Goal: Navigation & Orientation: Find specific page/section

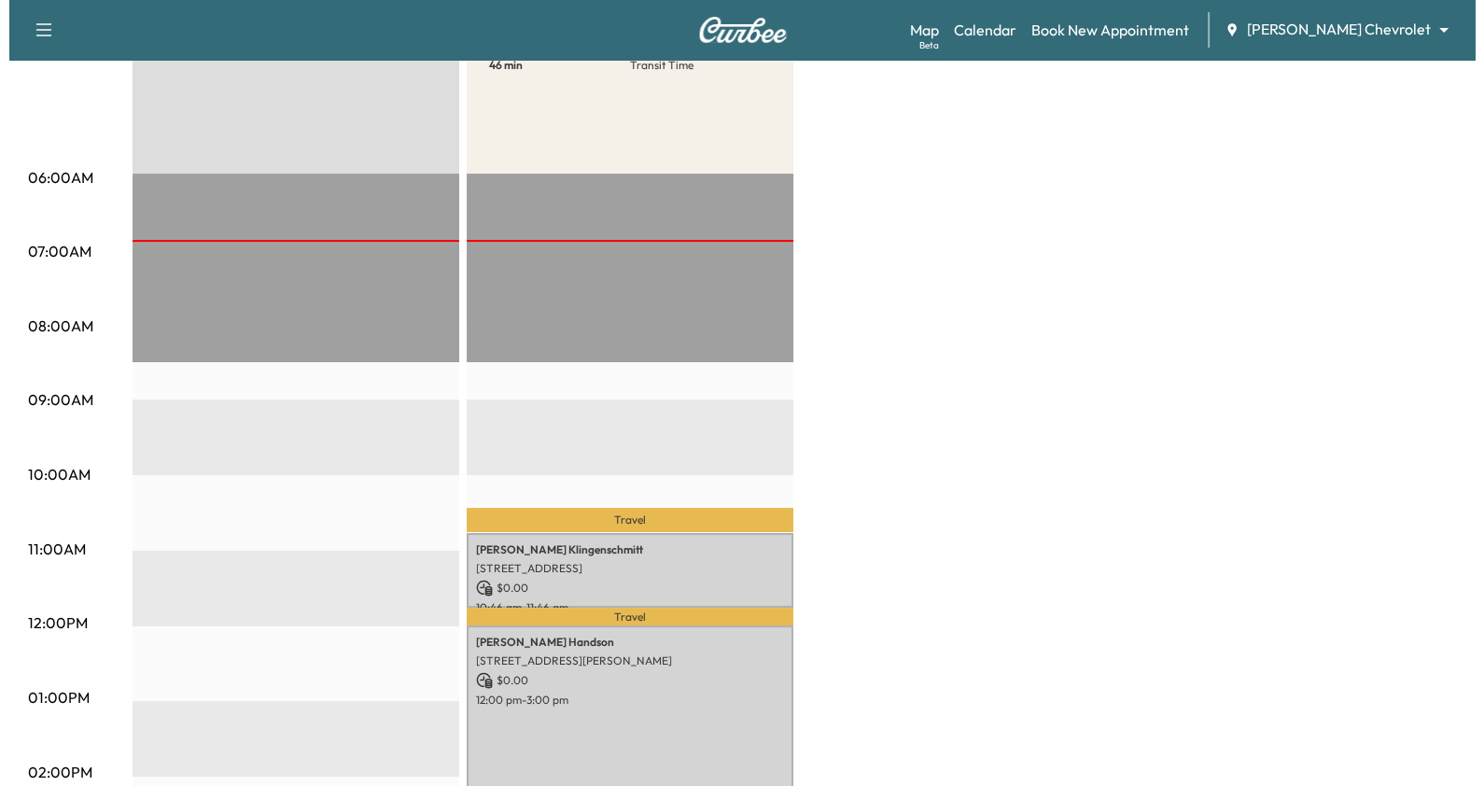
scroll to position [280, 0]
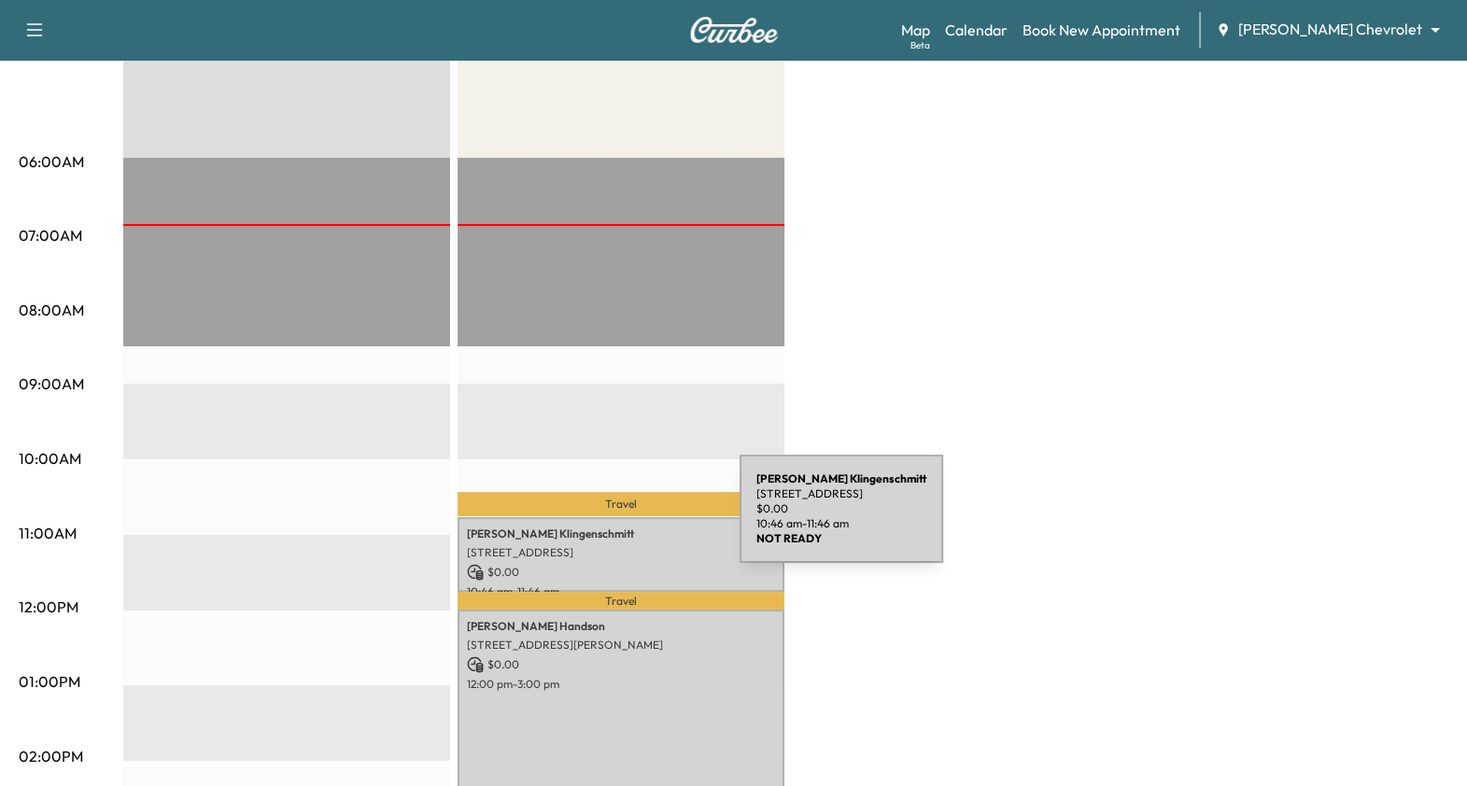
click at [599, 526] on p "Helmut Klingenschmitt" at bounding box center [621, 533] width 308 height 15
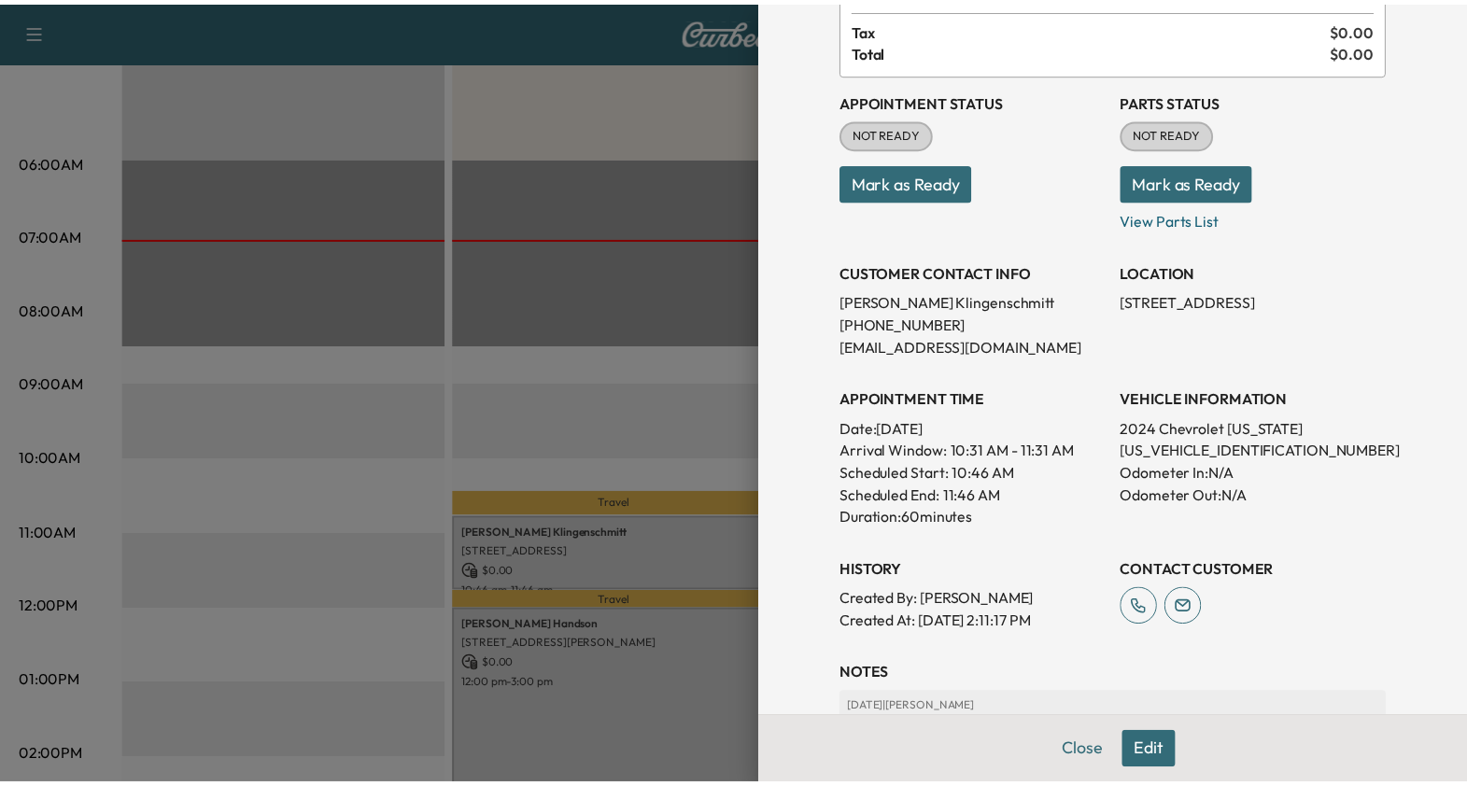
scroll to position [0, 0]
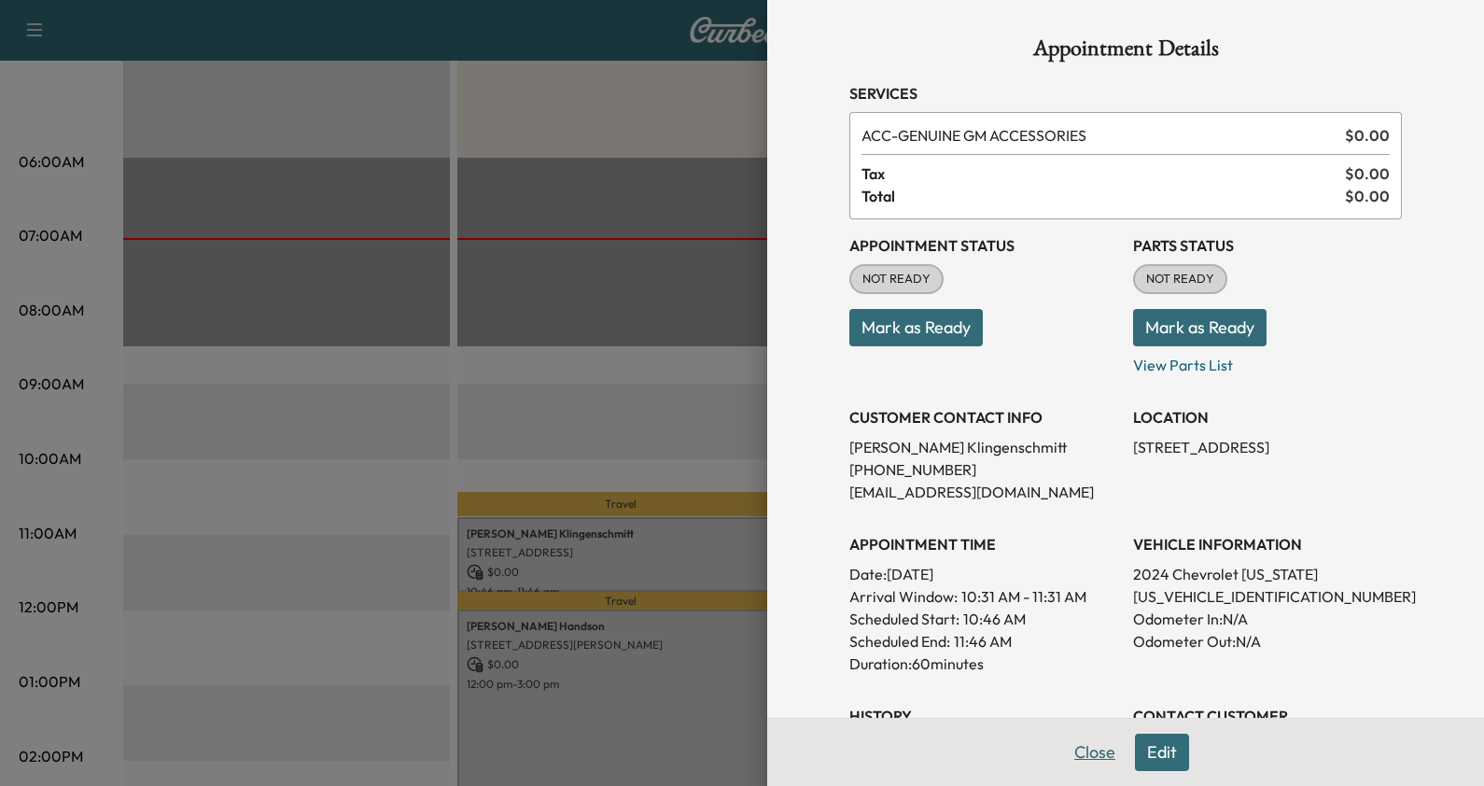
click at [1064, 755] on button "Close" at bounding box center [1094, 752] width 65 height 37
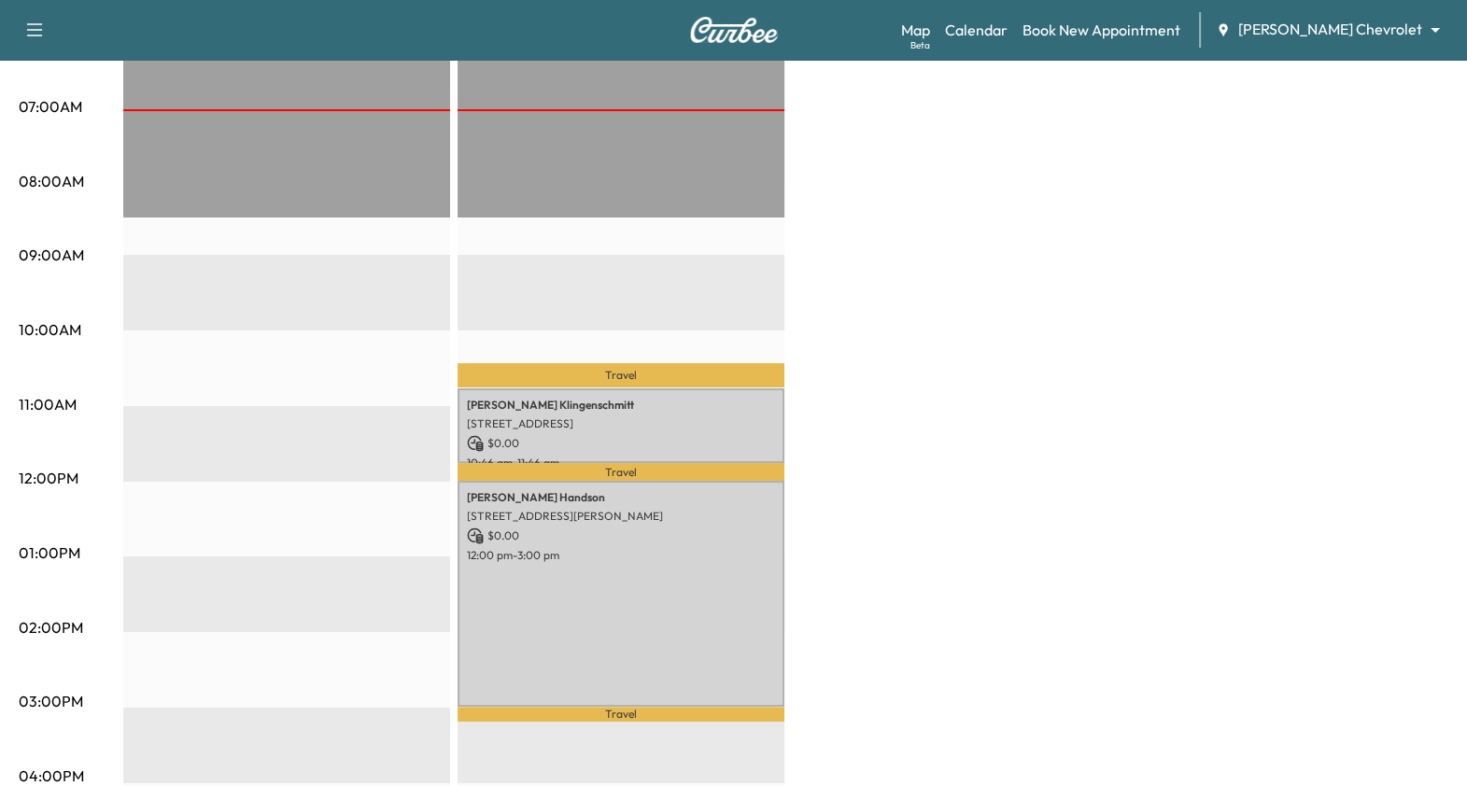
scroll to position [875, 0]
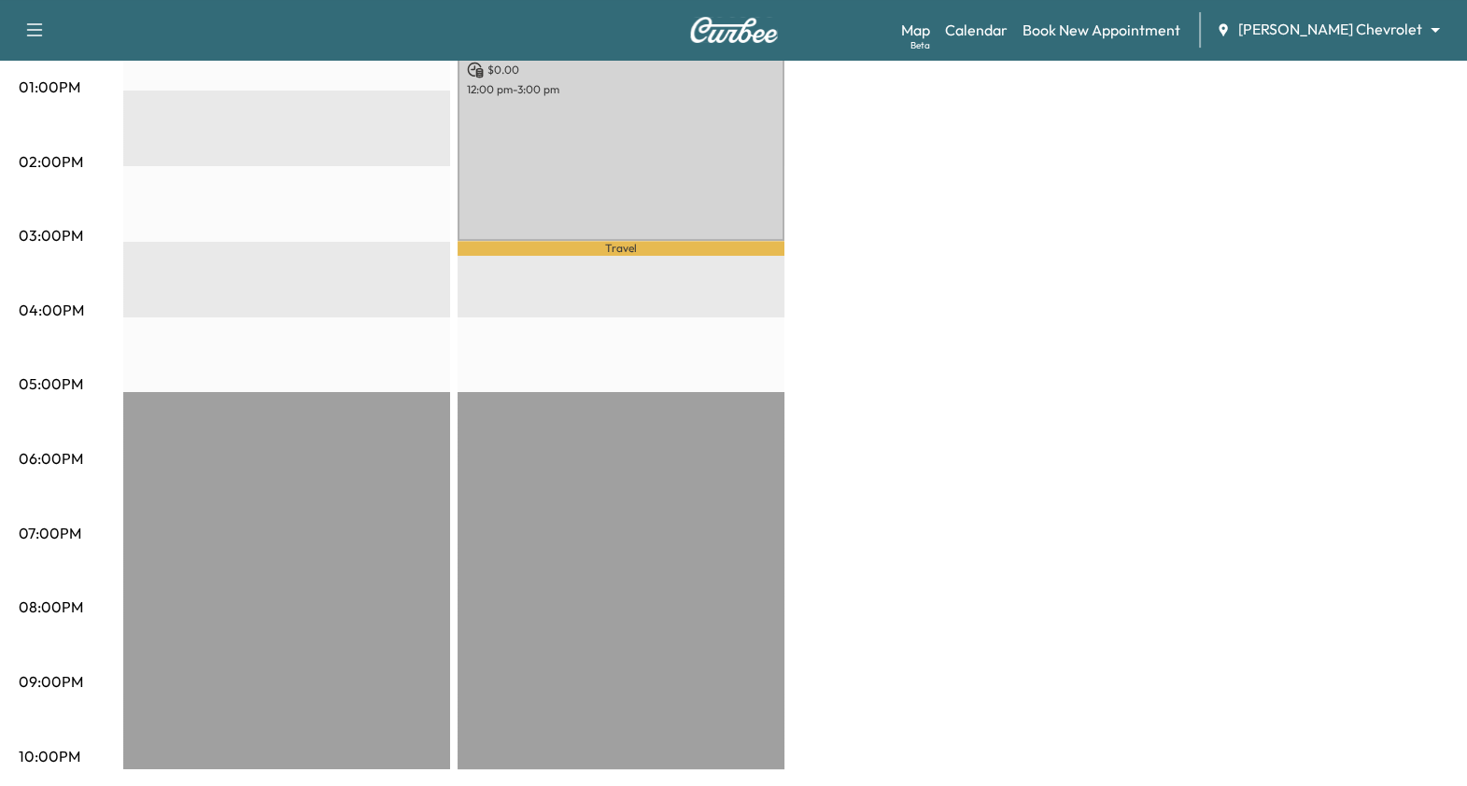
click at [1434, 243] on div "BrightDrop * Scheduled hours have been modified for this day $ 0.00 Revenue EST…" at bounding box center [785, 69] width 1325 height 1400
click at [1228, 228] on div "BrightDrop * Scheduled hours have been modified for this day $ 0.00 Revenue EST…" at bounding box center [785, 69] width 1325 height 1400
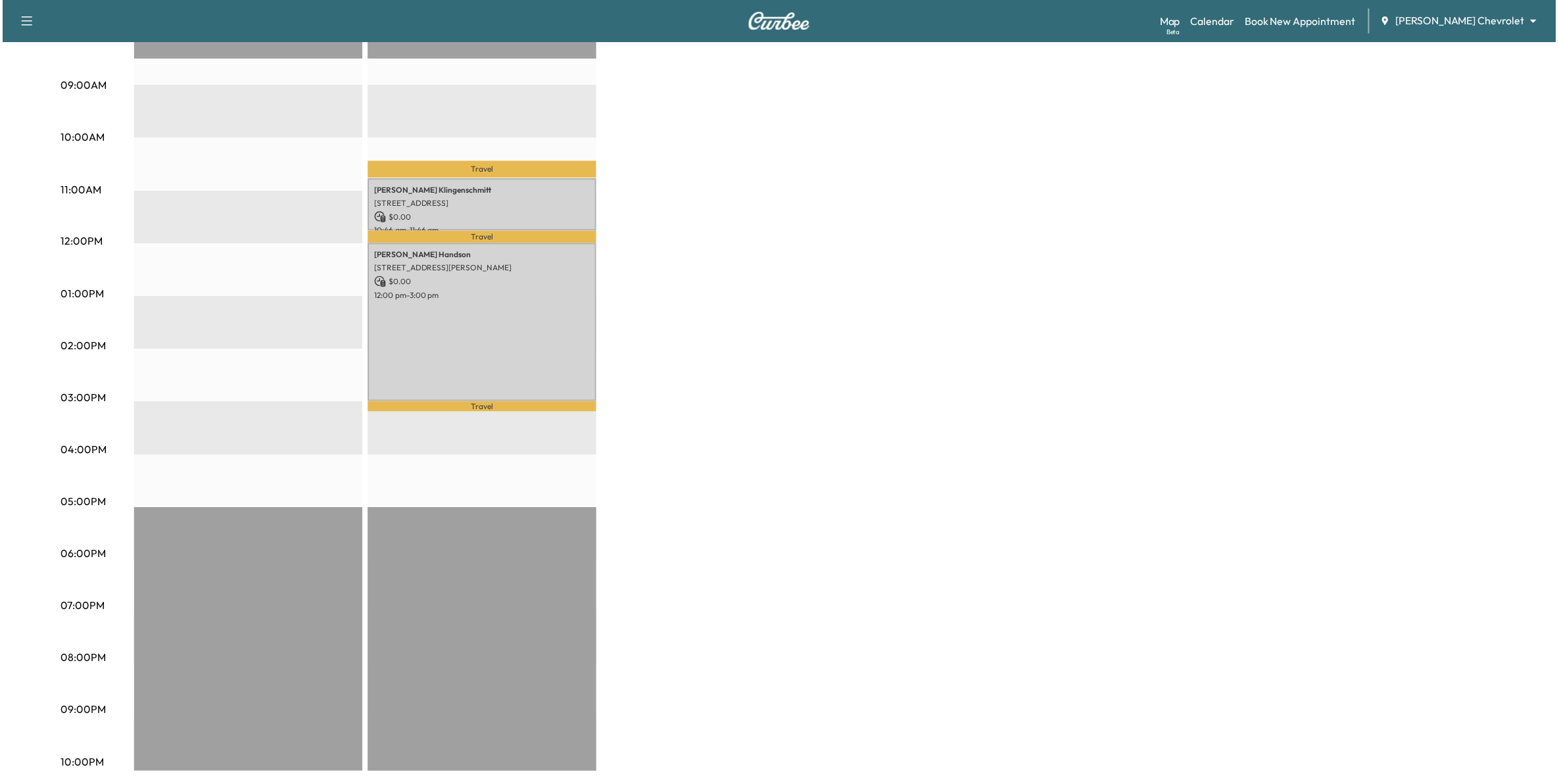
scroll to position [387, 0]
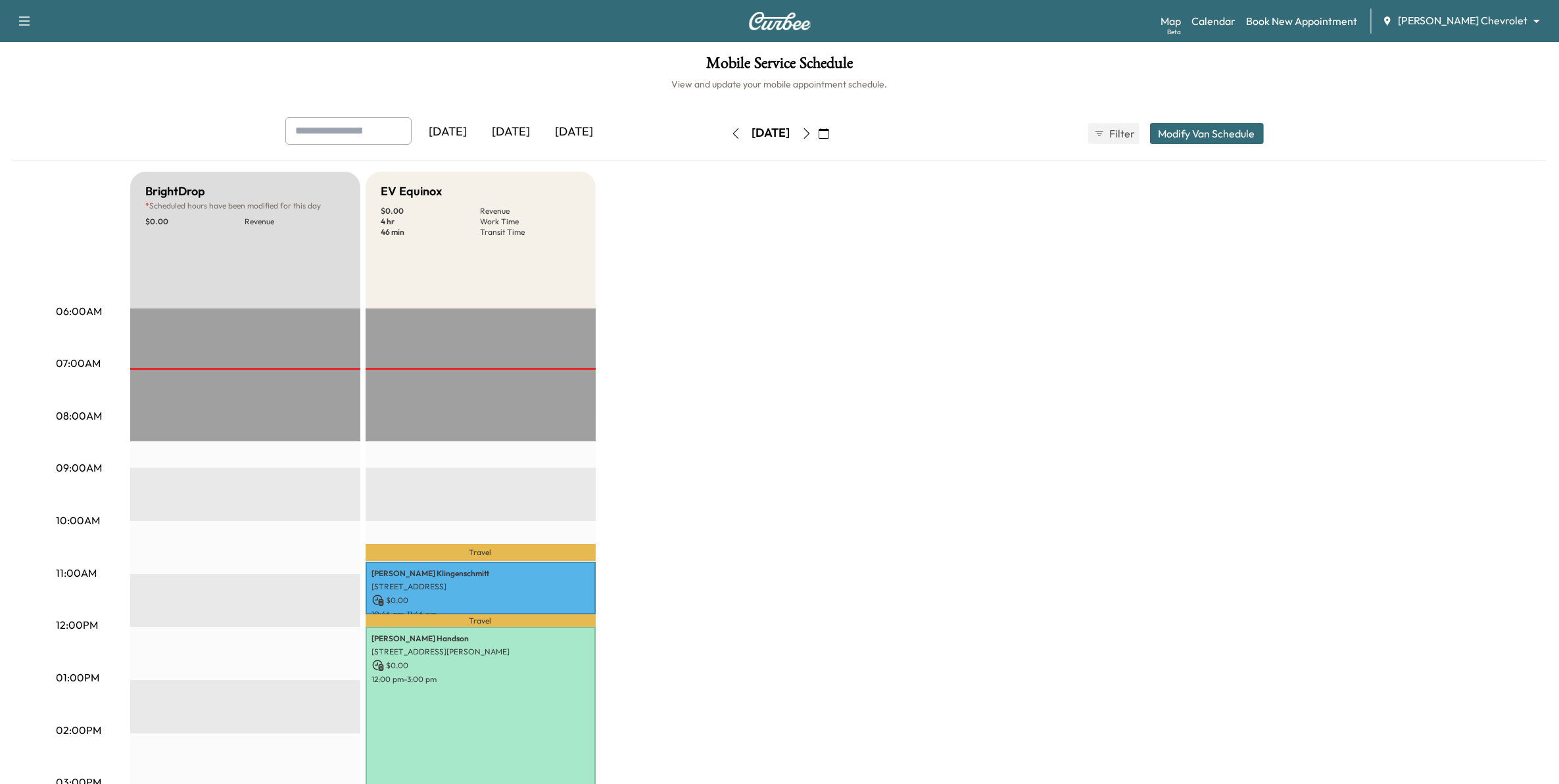
click at [836, 139] on button "button" at bounding box center [824, 134] width 23 height 21
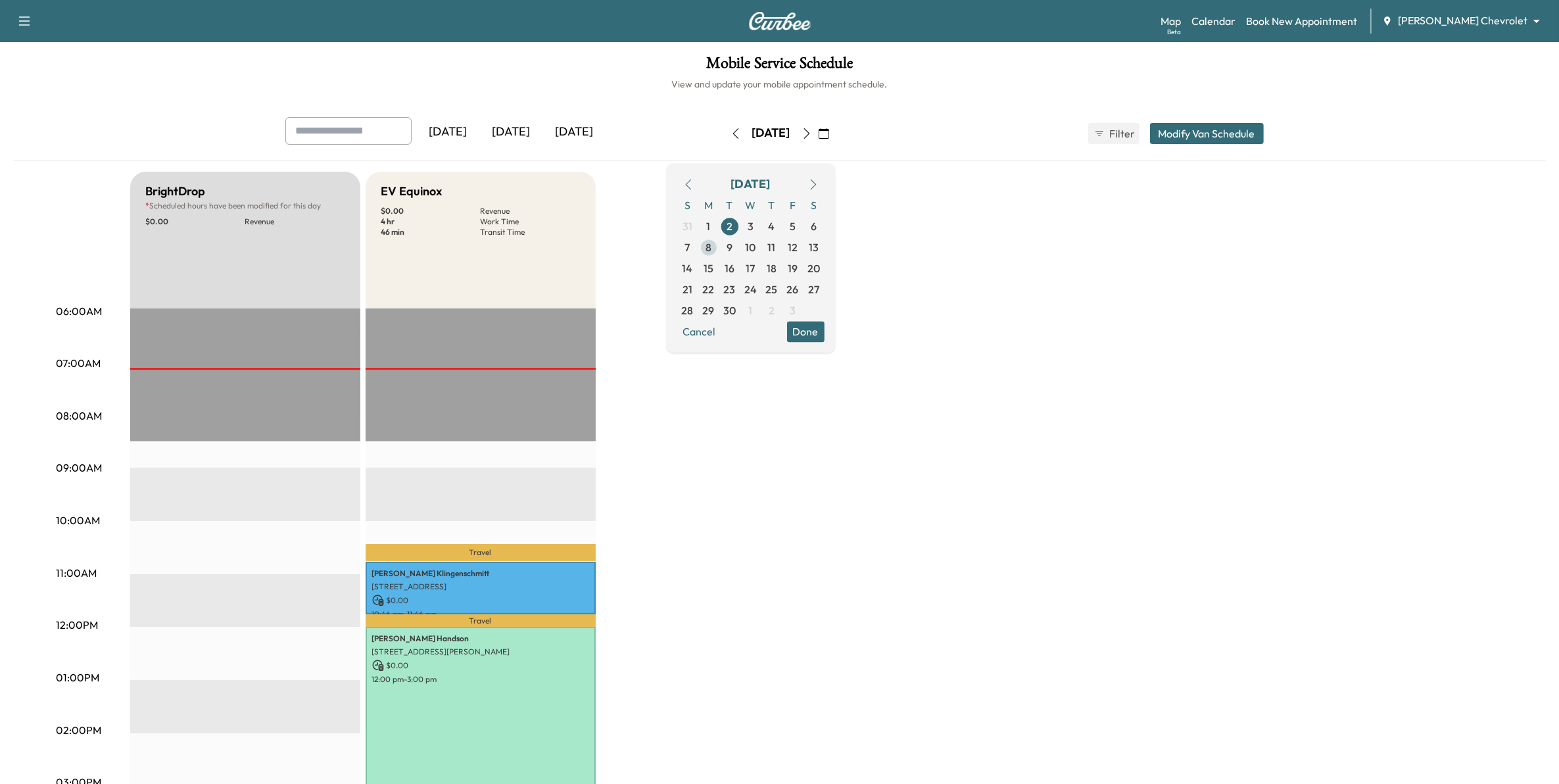
click at [712, 247] on span "8" at bounding box center [709, 247] width 6 height 15
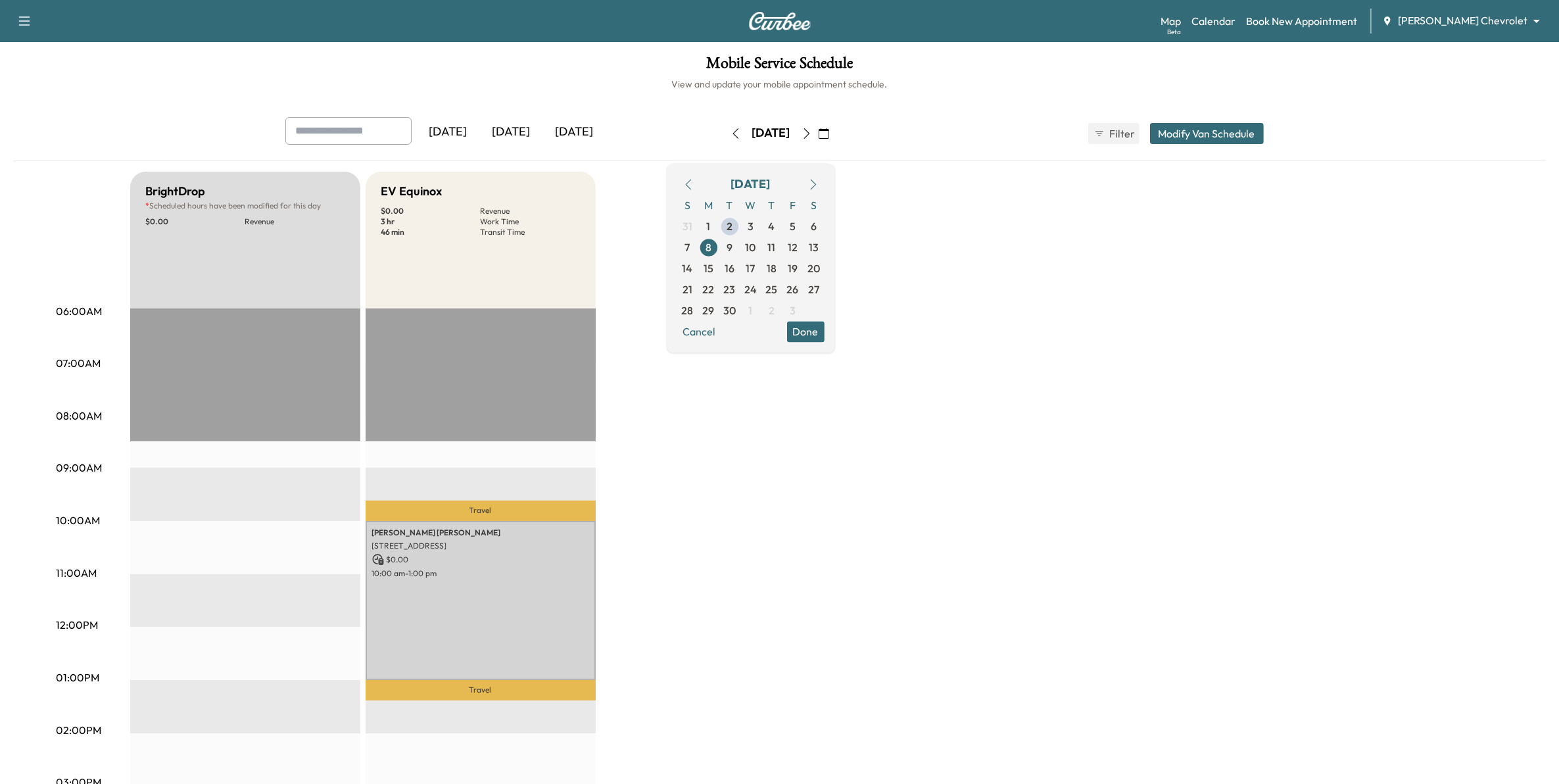
click at [694, 183] on icon "button" at bounding box center [688, 184] width 11 height 11
click at [740, 244] on span "5" at bounding box center [730, 247] width 21 height 21
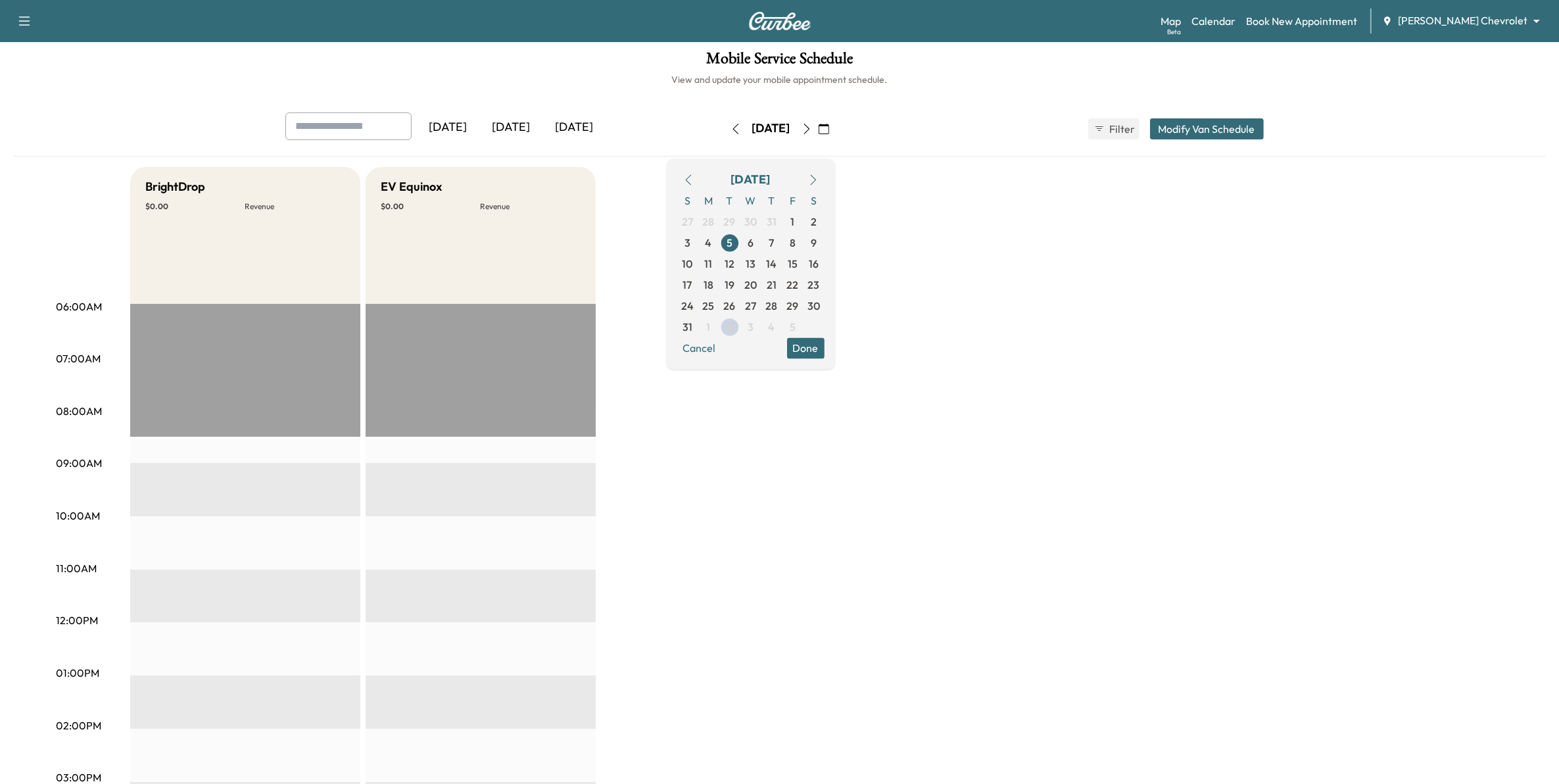
scroll to position [82, 0]
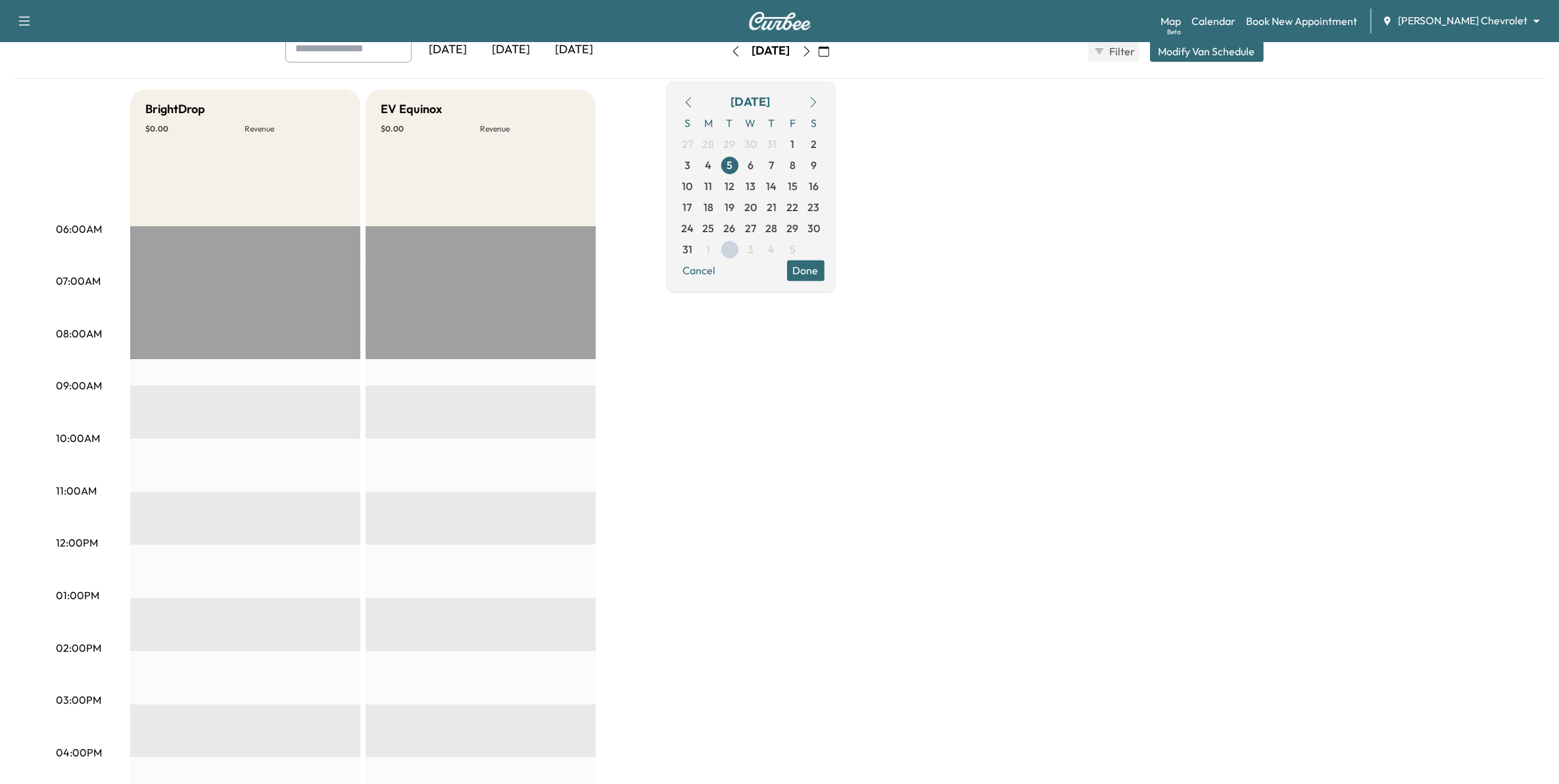
click at [812, 54] on icon "button" at bounding box center [807, 51] width 11 height 11
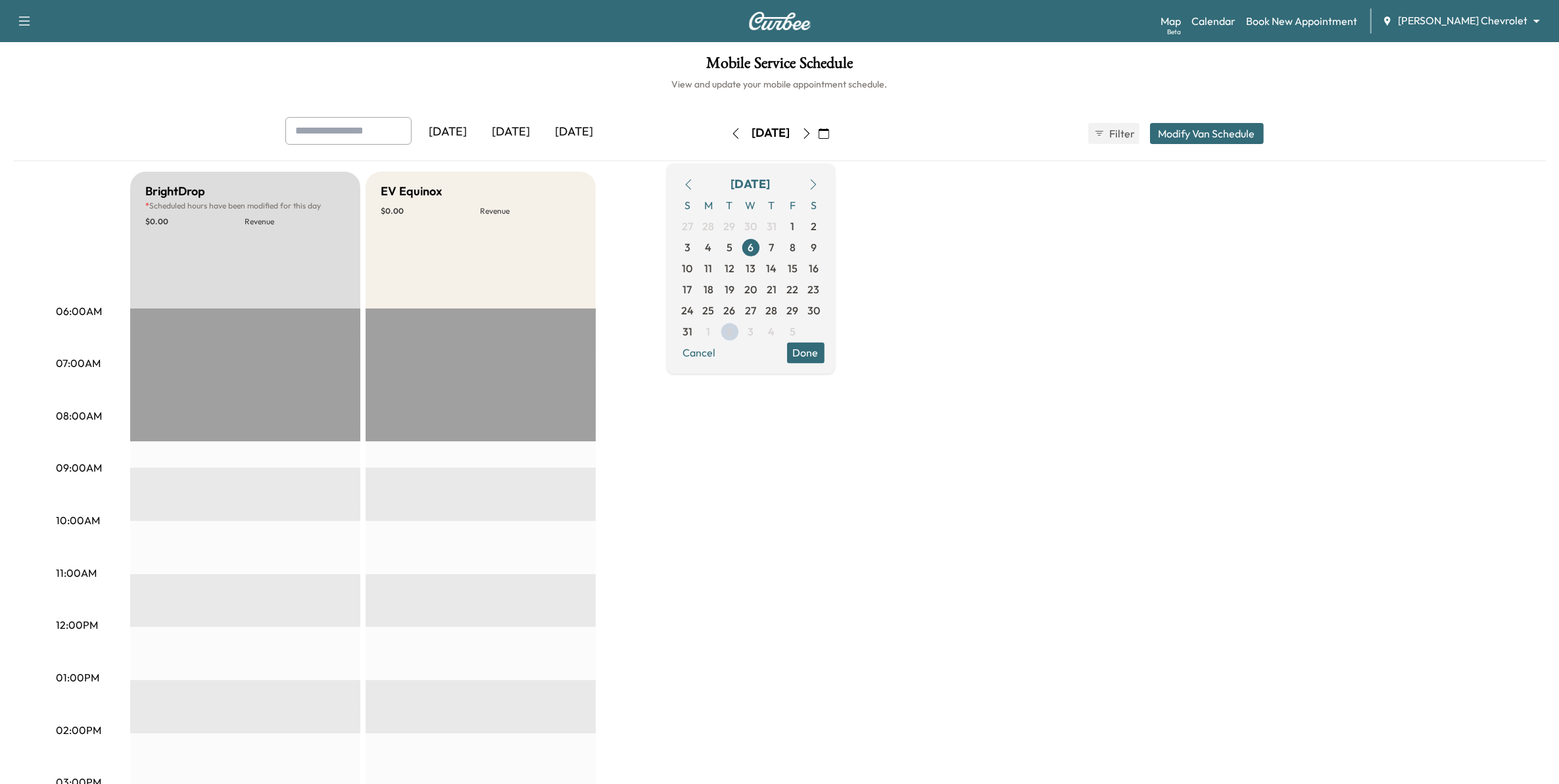
click at [812, 135] on icon "button" at bounding box center [807, 133] width 11 height 11
click at [812, 130] on icon "button" at bounding box center [807, 133] width 11 height 11
click at [812, 137] on icon "button" at bounding box center [807, 133] width 11 height 11
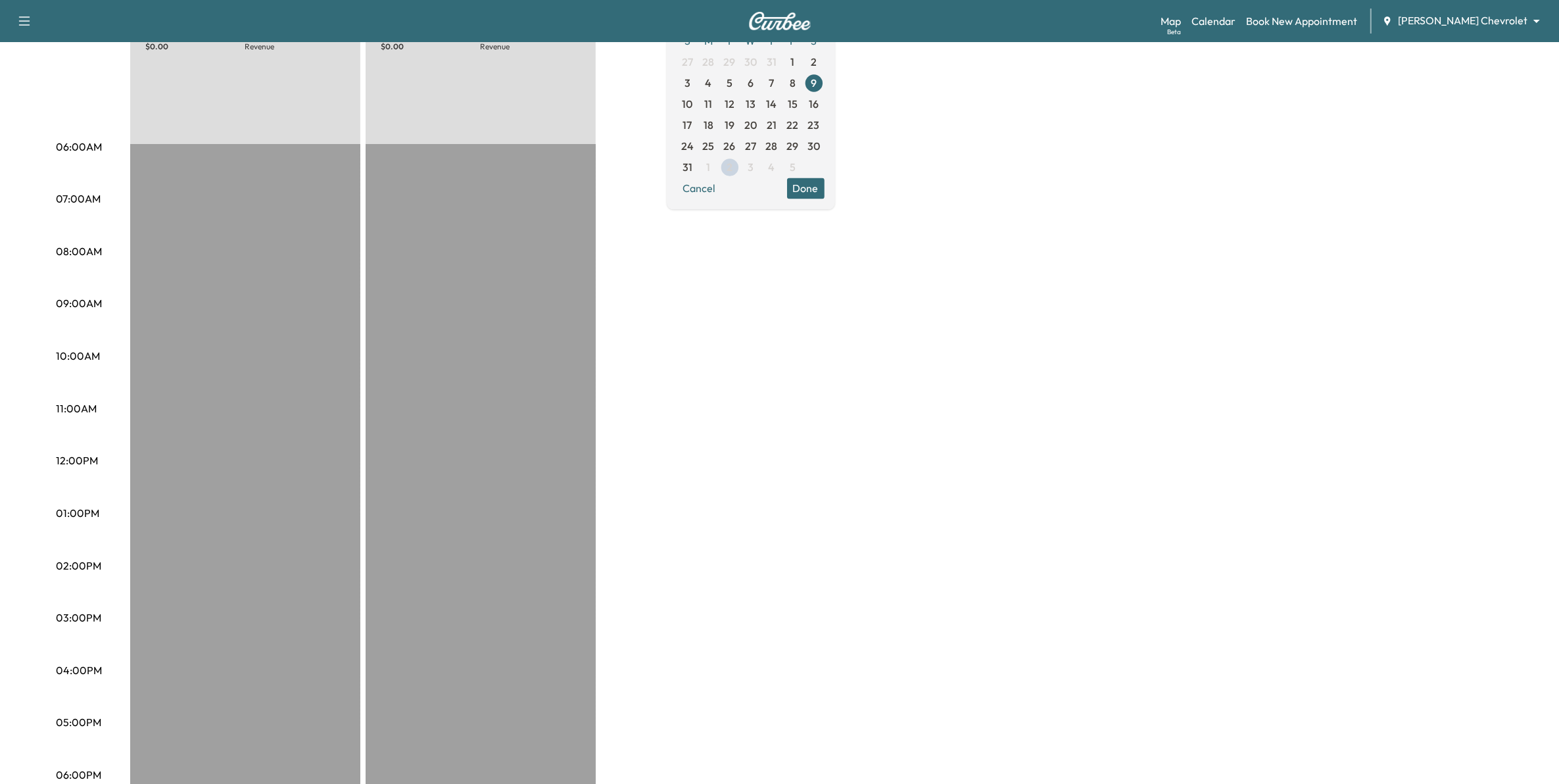
scroll to position [82, 0]
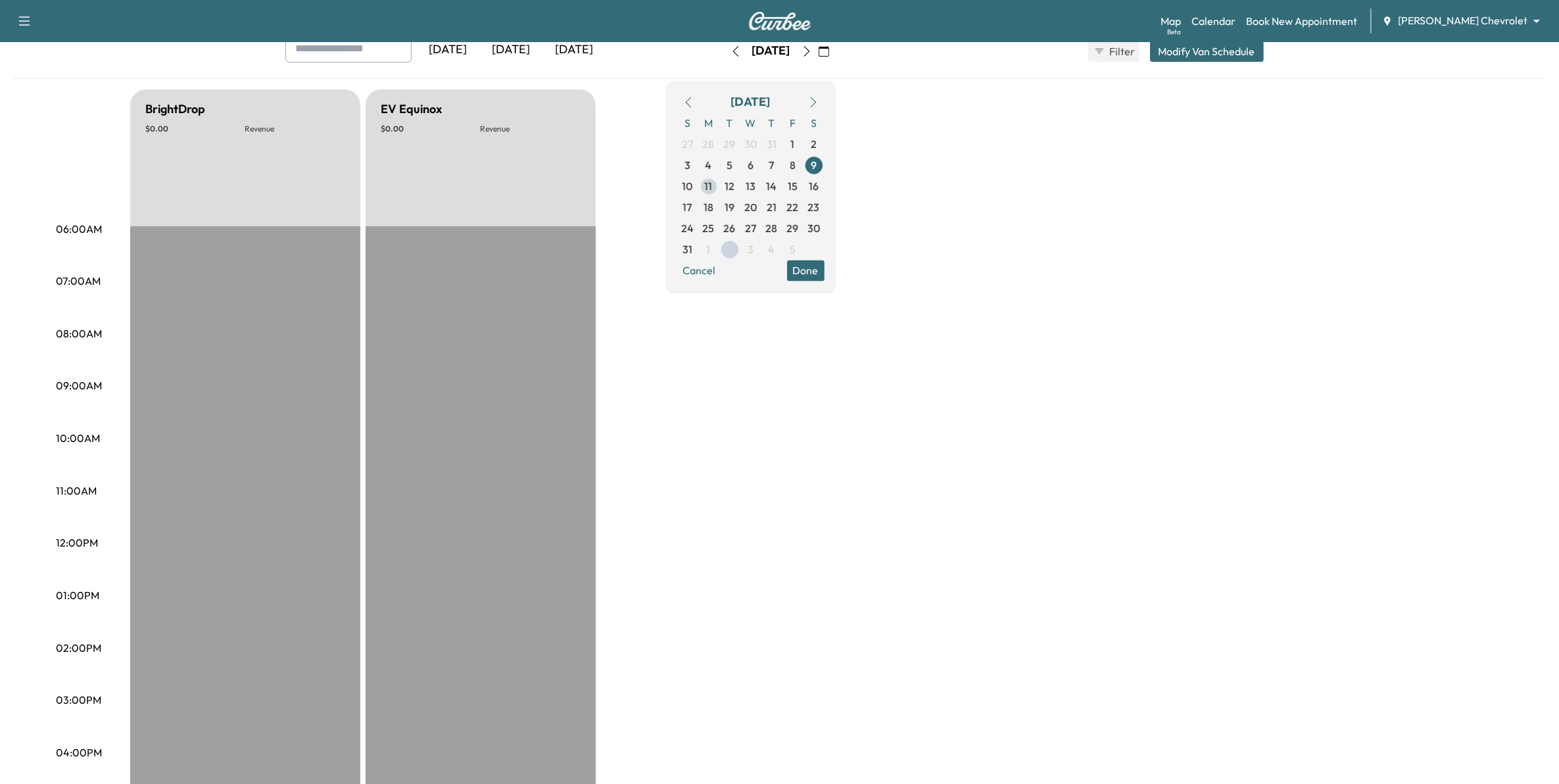
click at [713, 189] on span "11" at bounding box center [709, 186] width 8 height 15
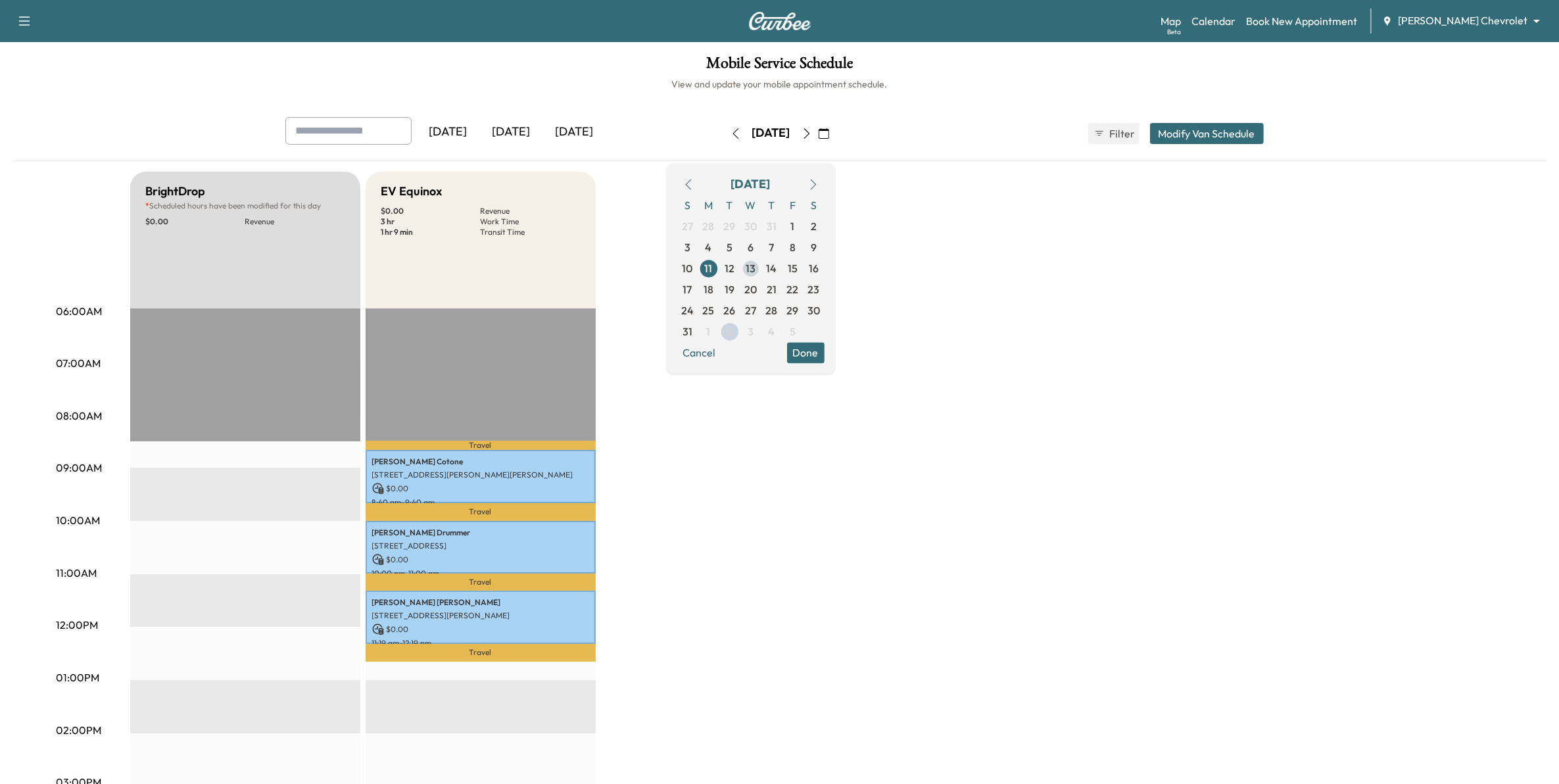
drag, startPoint x: 766, startPoint y: 270, endPoint x: 778, endPoint y: 270, distance: 12.0
click at [740, 270] on span "12" at bounding box center [730, 268] width 21 height 21
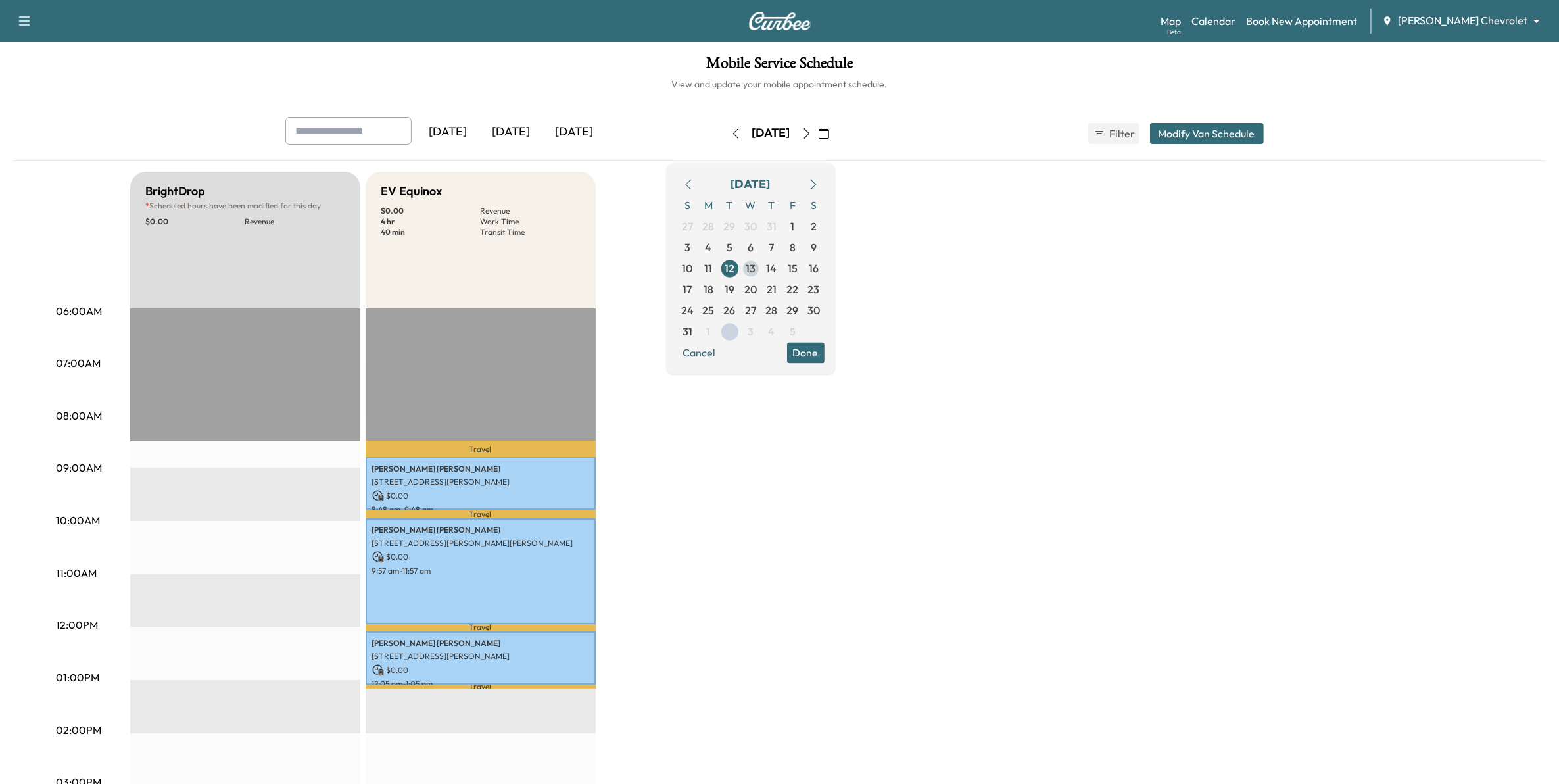
click at [762, 272] on span "13" at bounding box center [751, 268] width 21 height 21
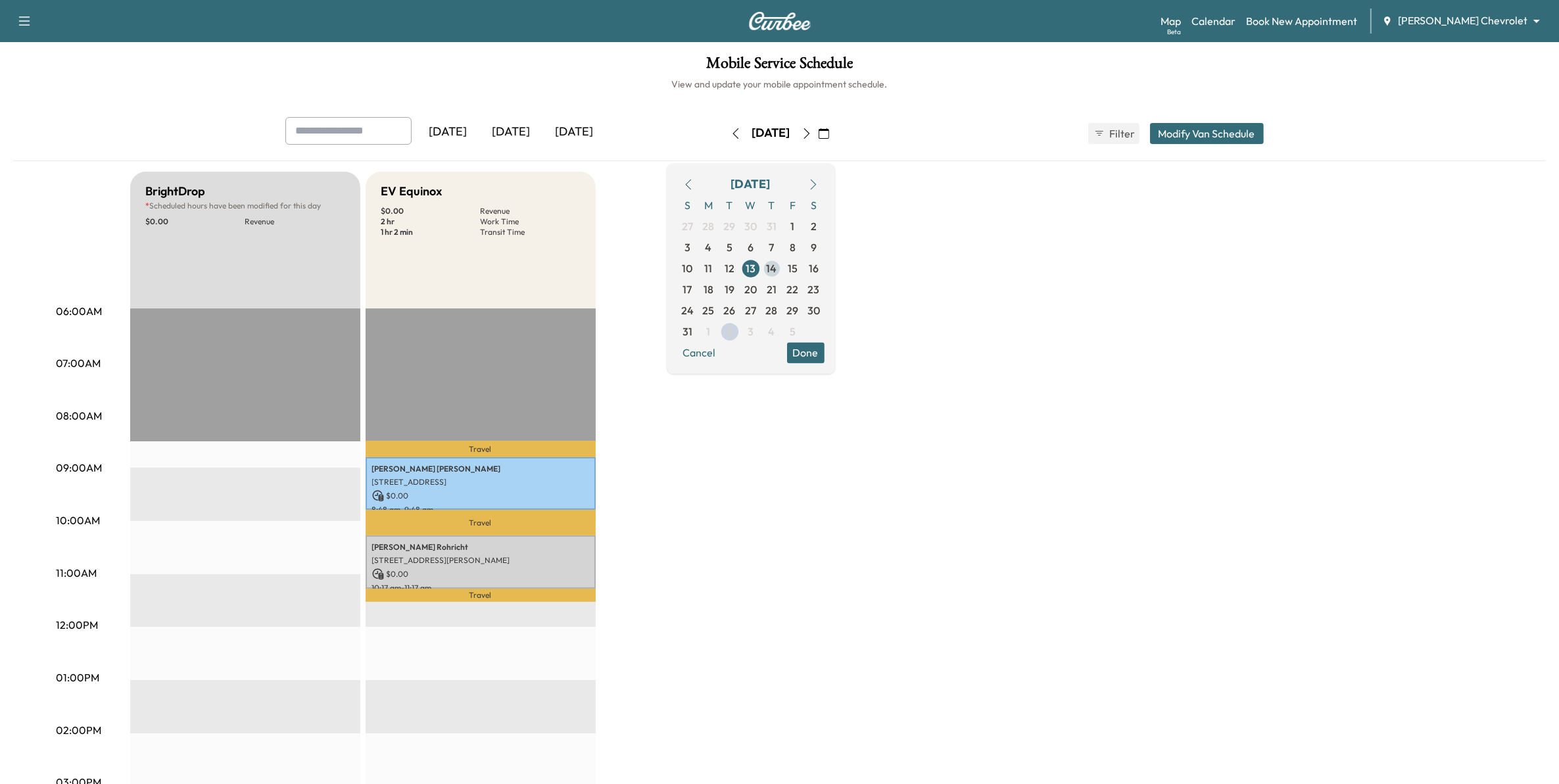
click at [777, 268] on span "14" at bounding box center [771, 268] width 11 height 15
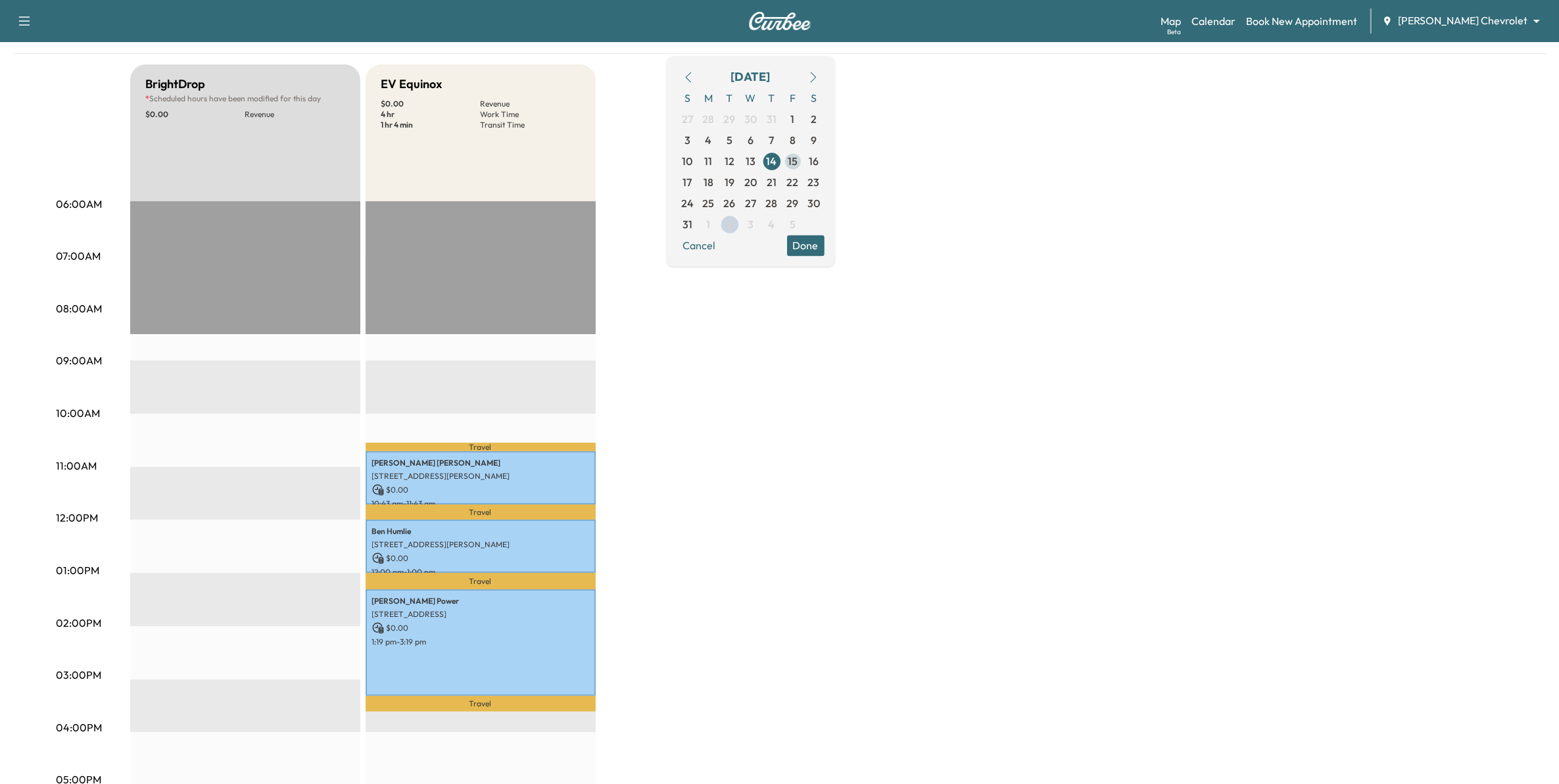
scroll to position [82, 0]
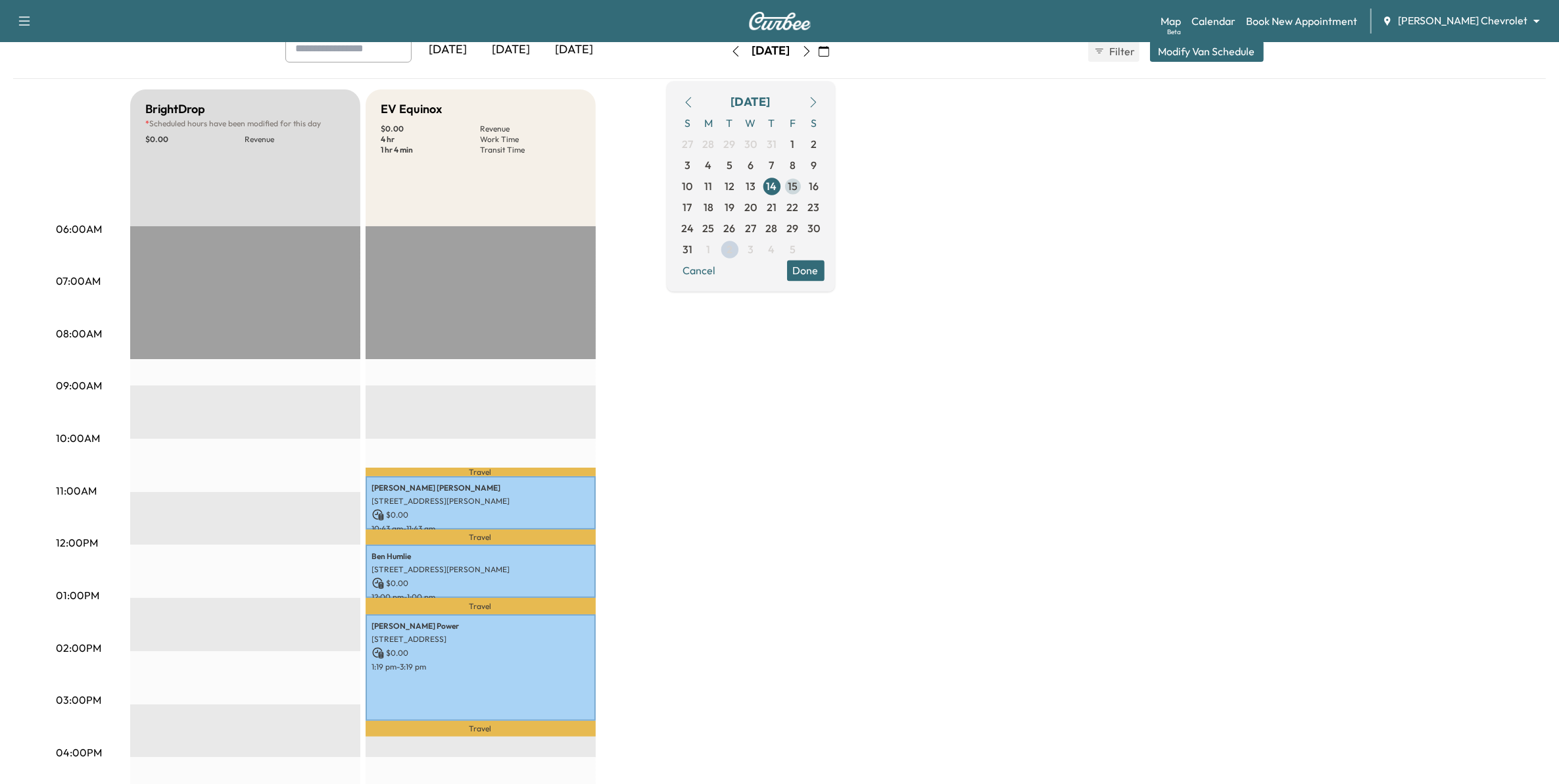
click at [797, 189] on span "15" at bounding box center [793, 186] width 10 height 15
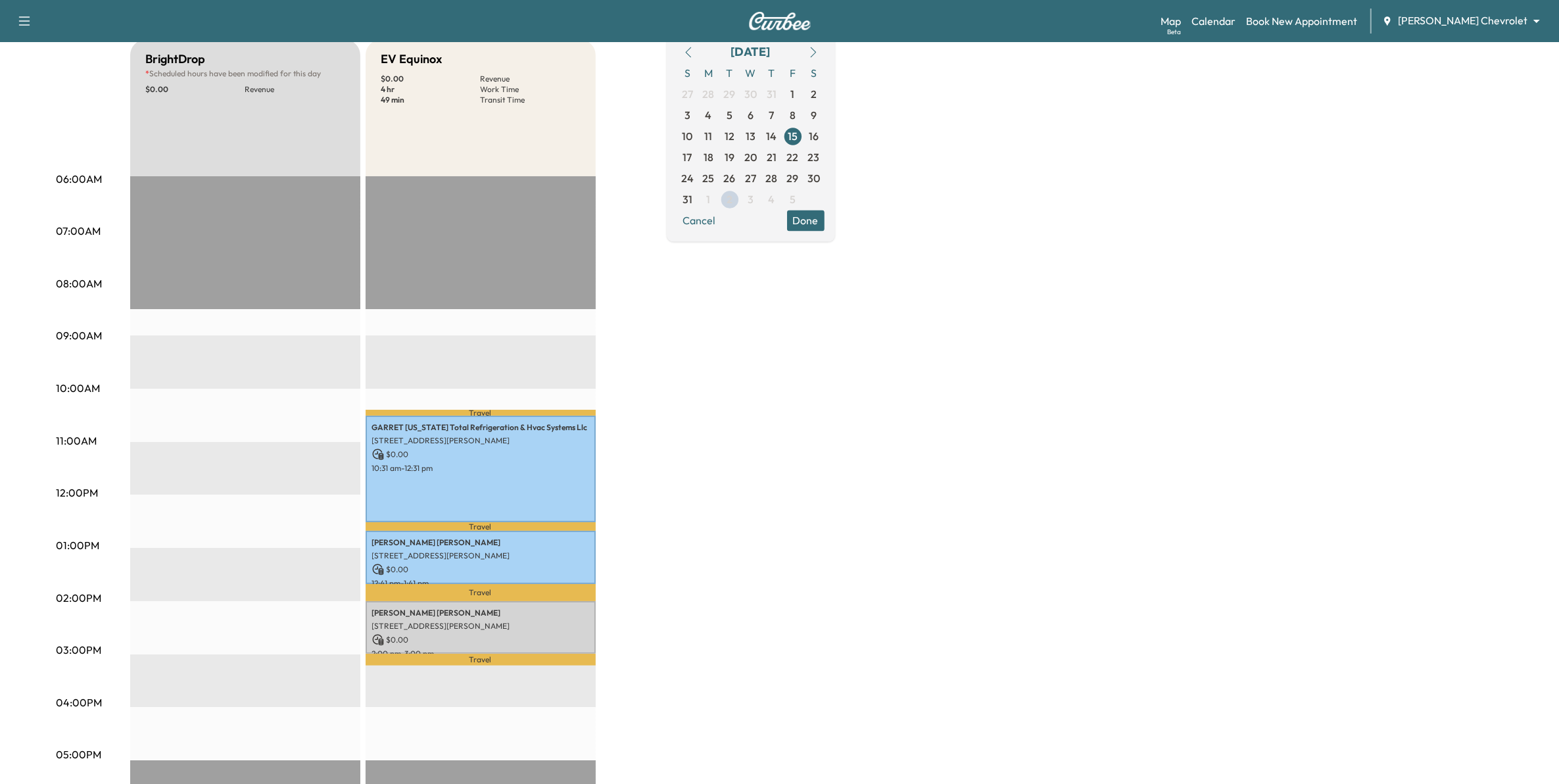
scroll to position [164, 0]
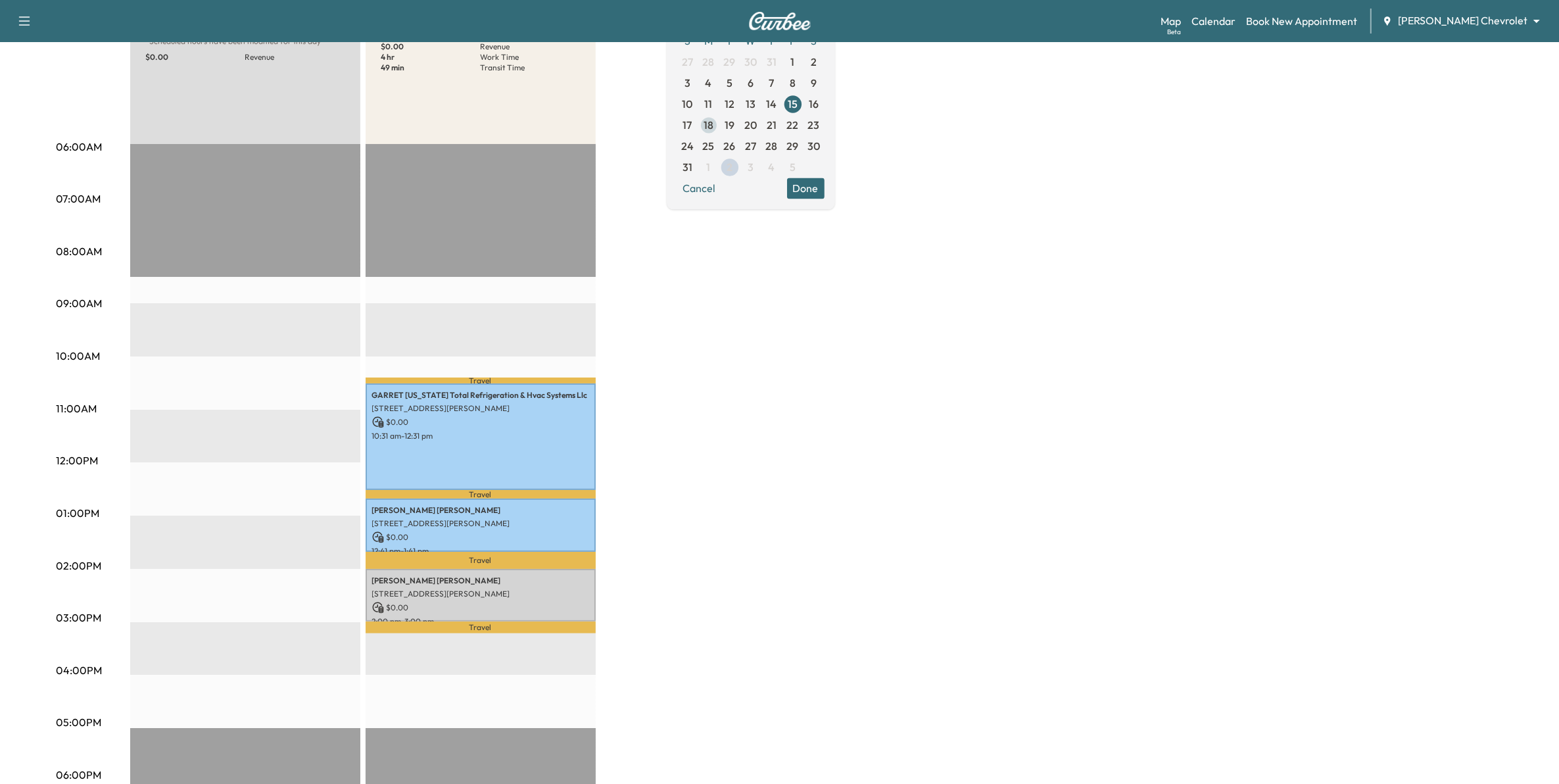
click at [714, 125] on span "18" at bounding box center [709, 125] width 10 height 15
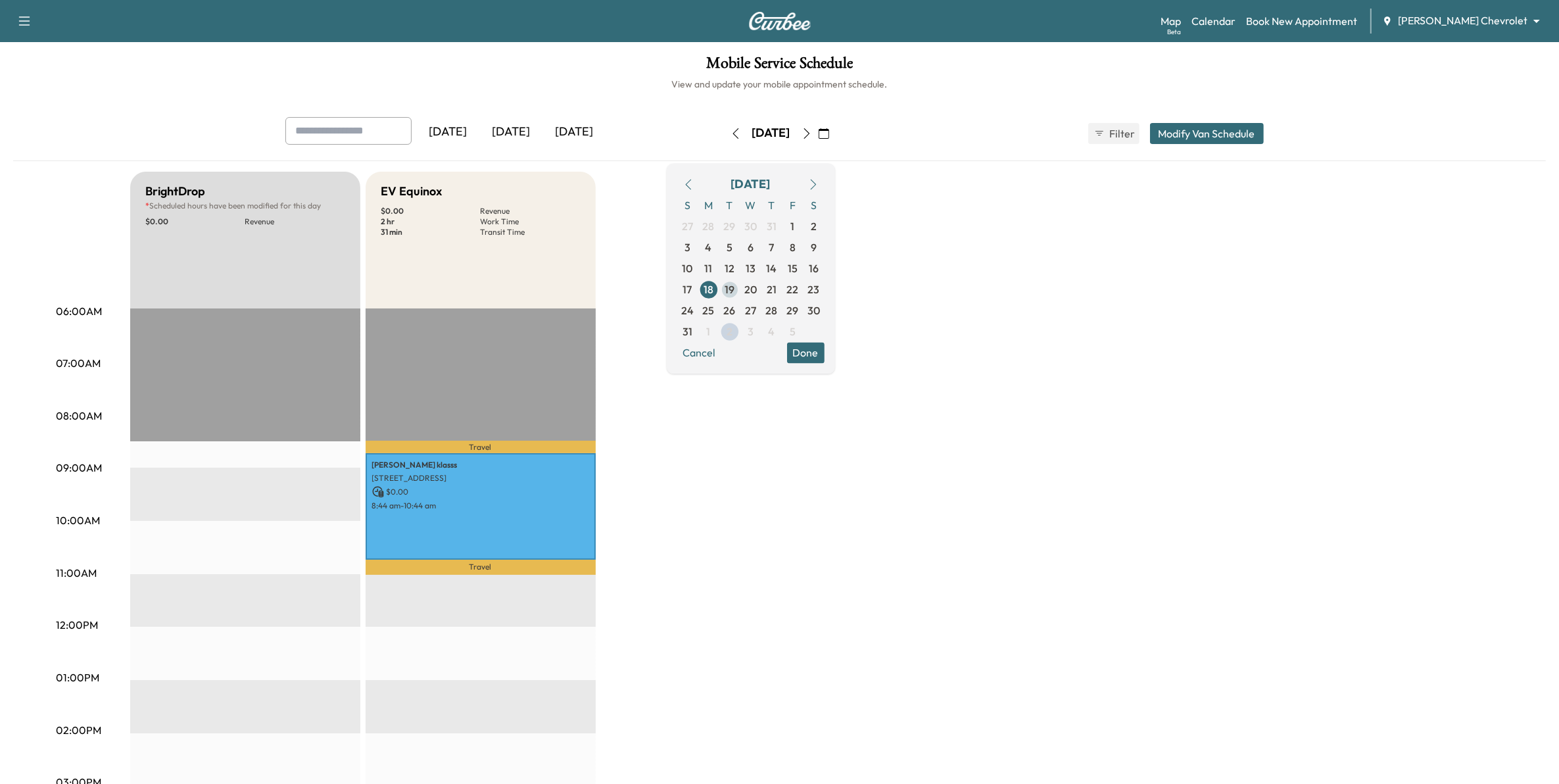
click at [735, 288] on span "19" at bounding box center [730, 290] width 10 height 15
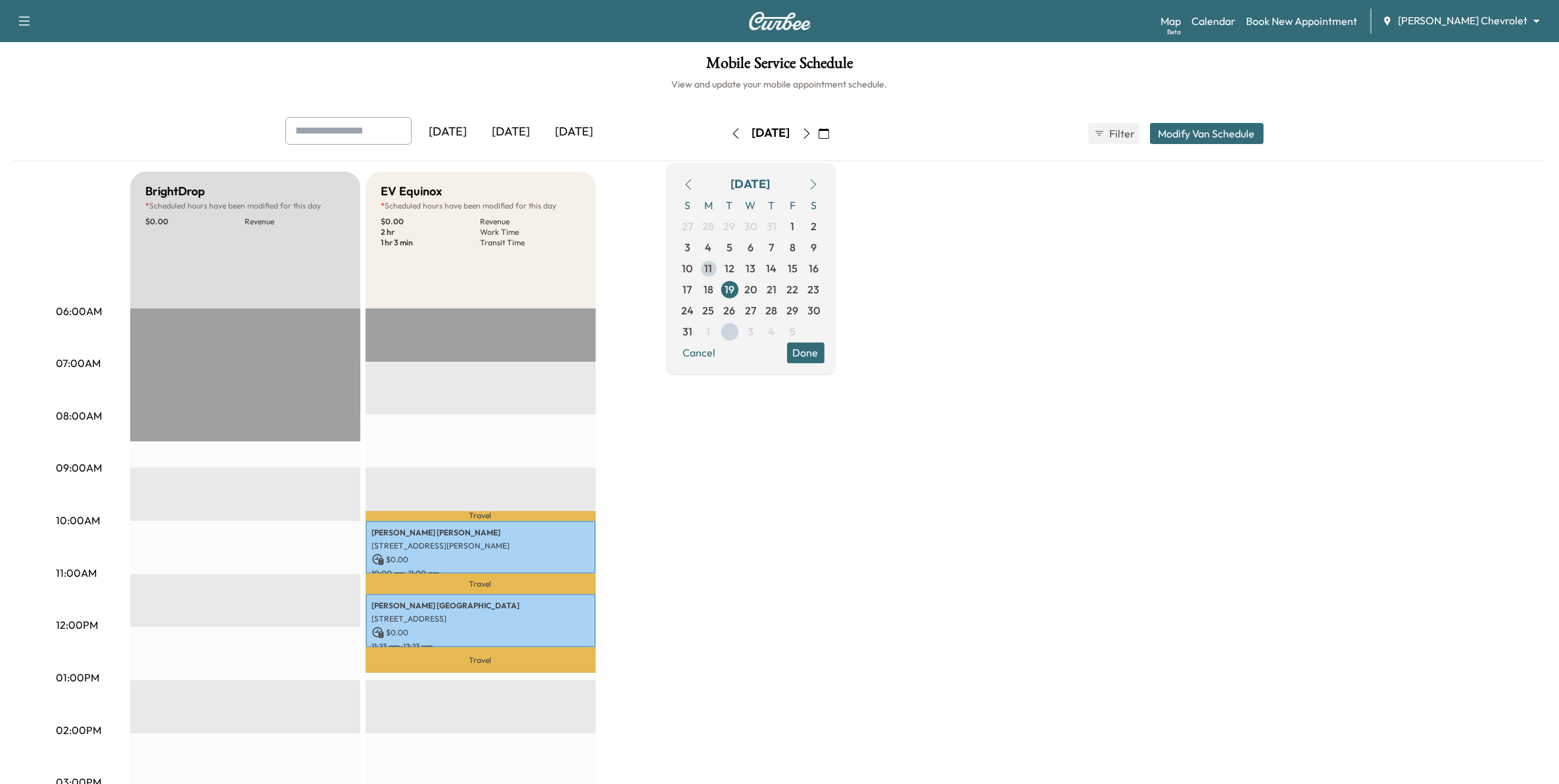
click at [713, 264] on span "11" at bounding box center [709, 268] width 8 height 15
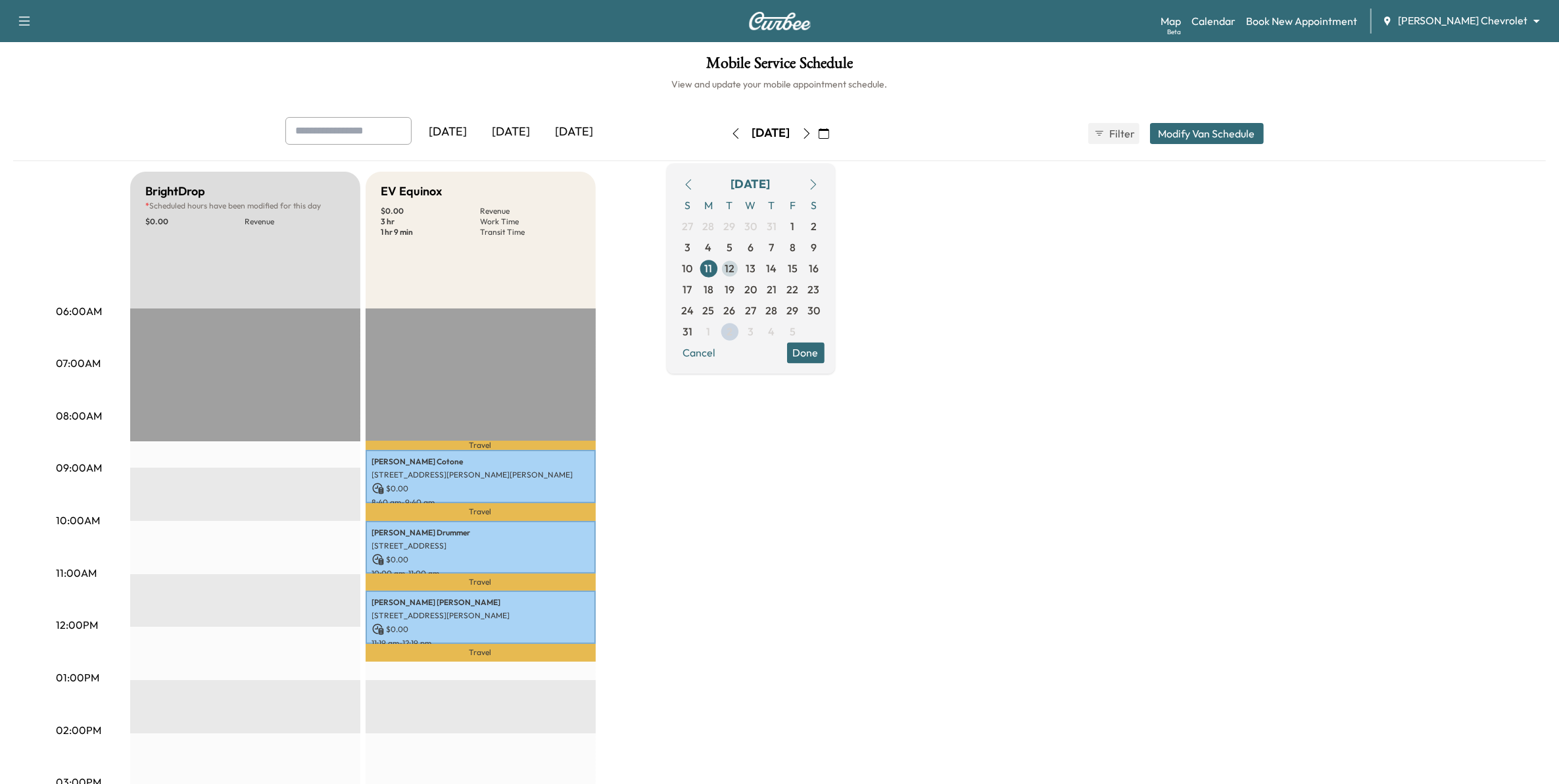
click at [735, 265] on span "12" at bounding box center [730, 268] width 10 height 15
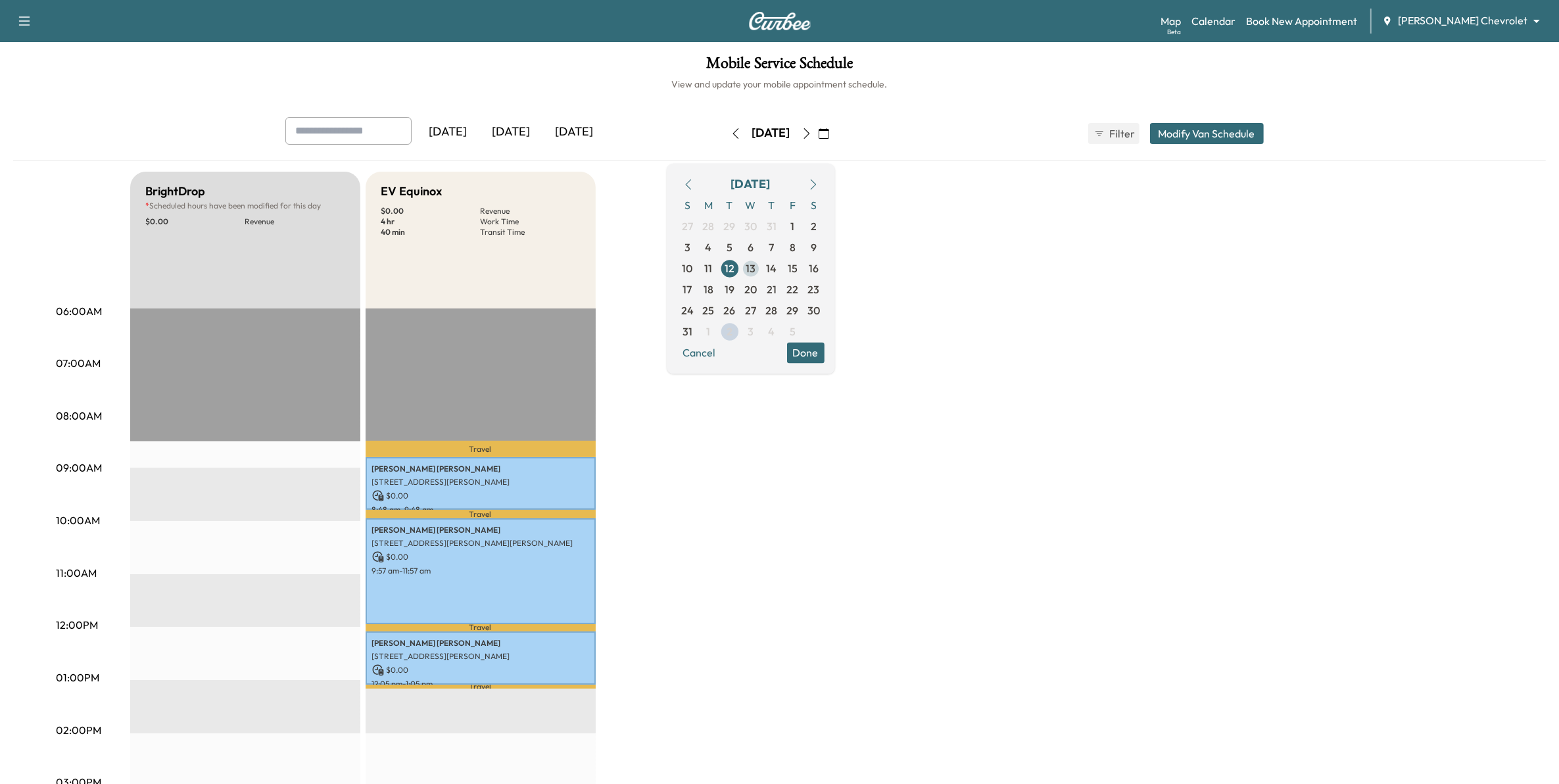
click at [756, 271] on span "13" at bounding box center [751, 268] width 10 height 15
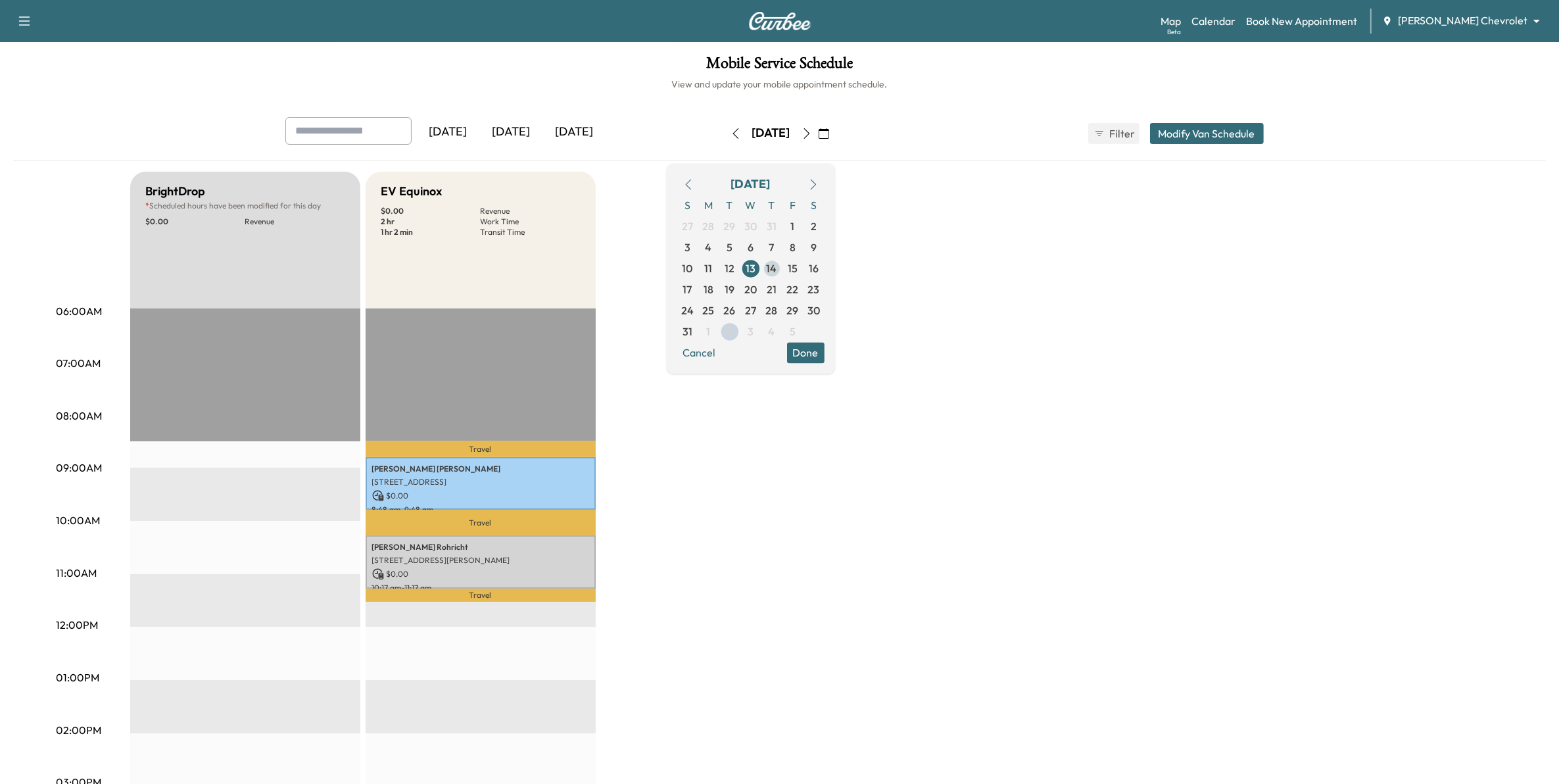
click at [777, 272] on span "14" at bounding box center [771, 268] width 11 height 15
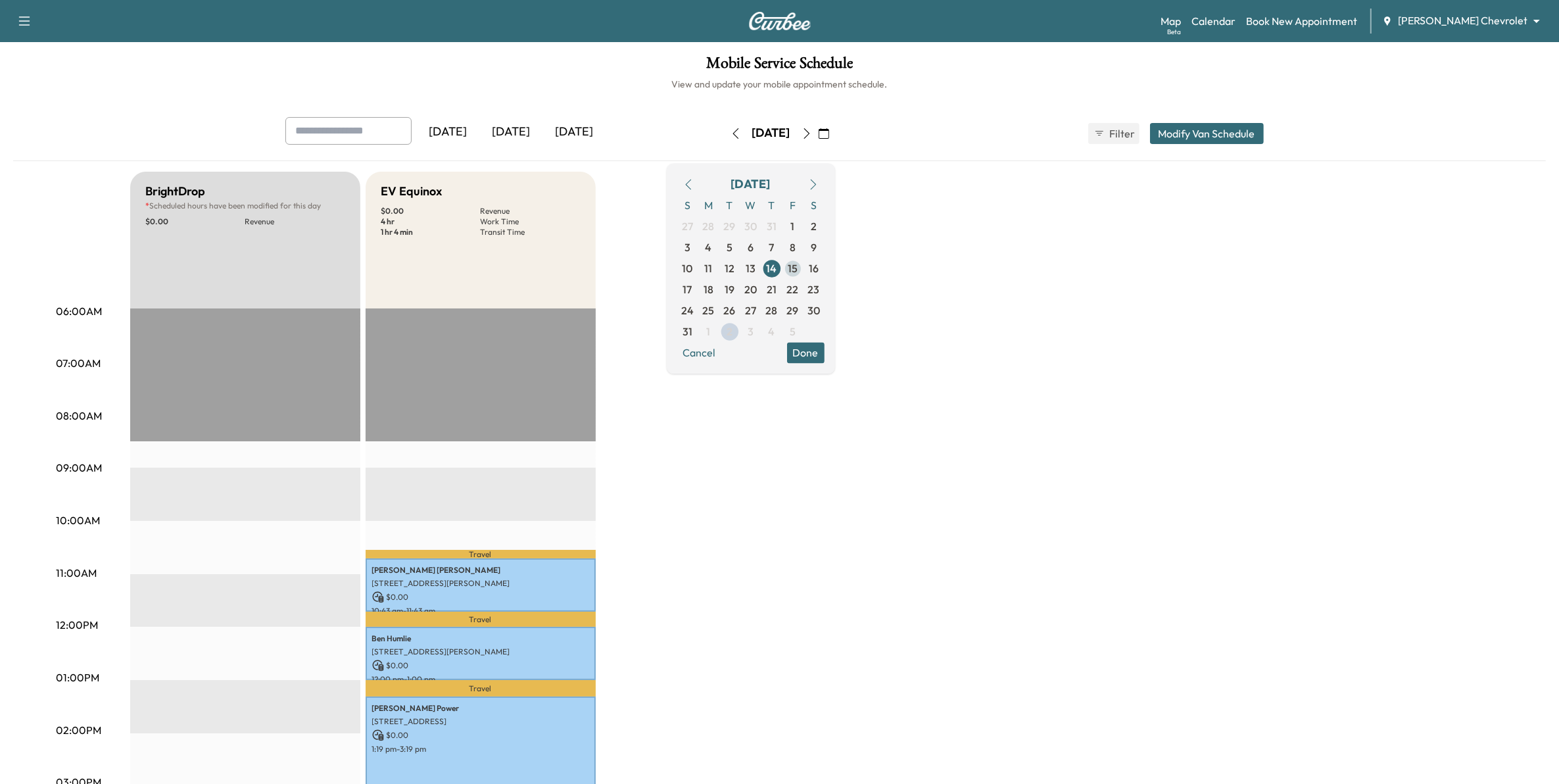
click at [804, 277] on span "15" at bounding box center [793, 268] width 21 height 21
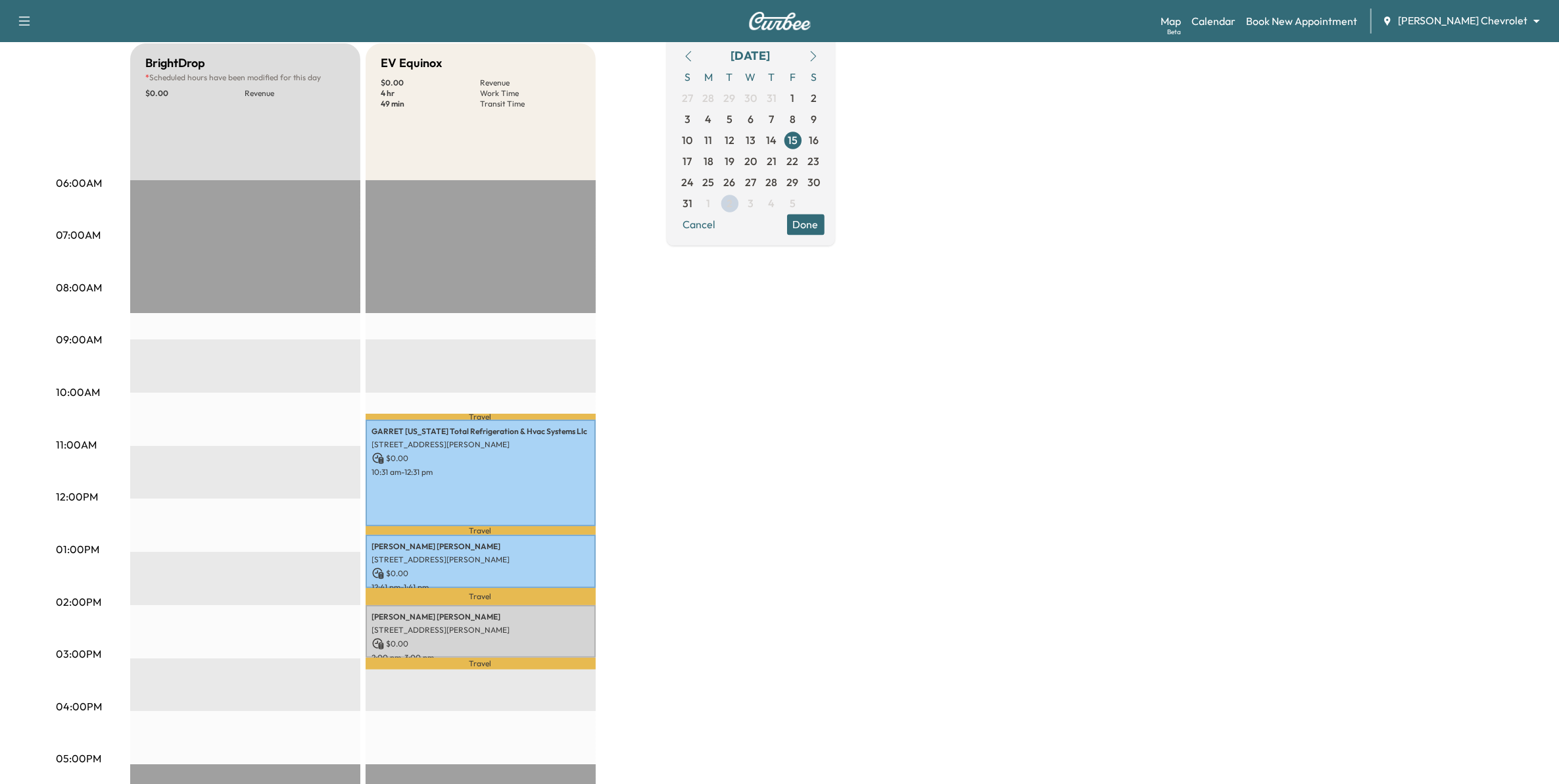
scroll to position [164, 0]
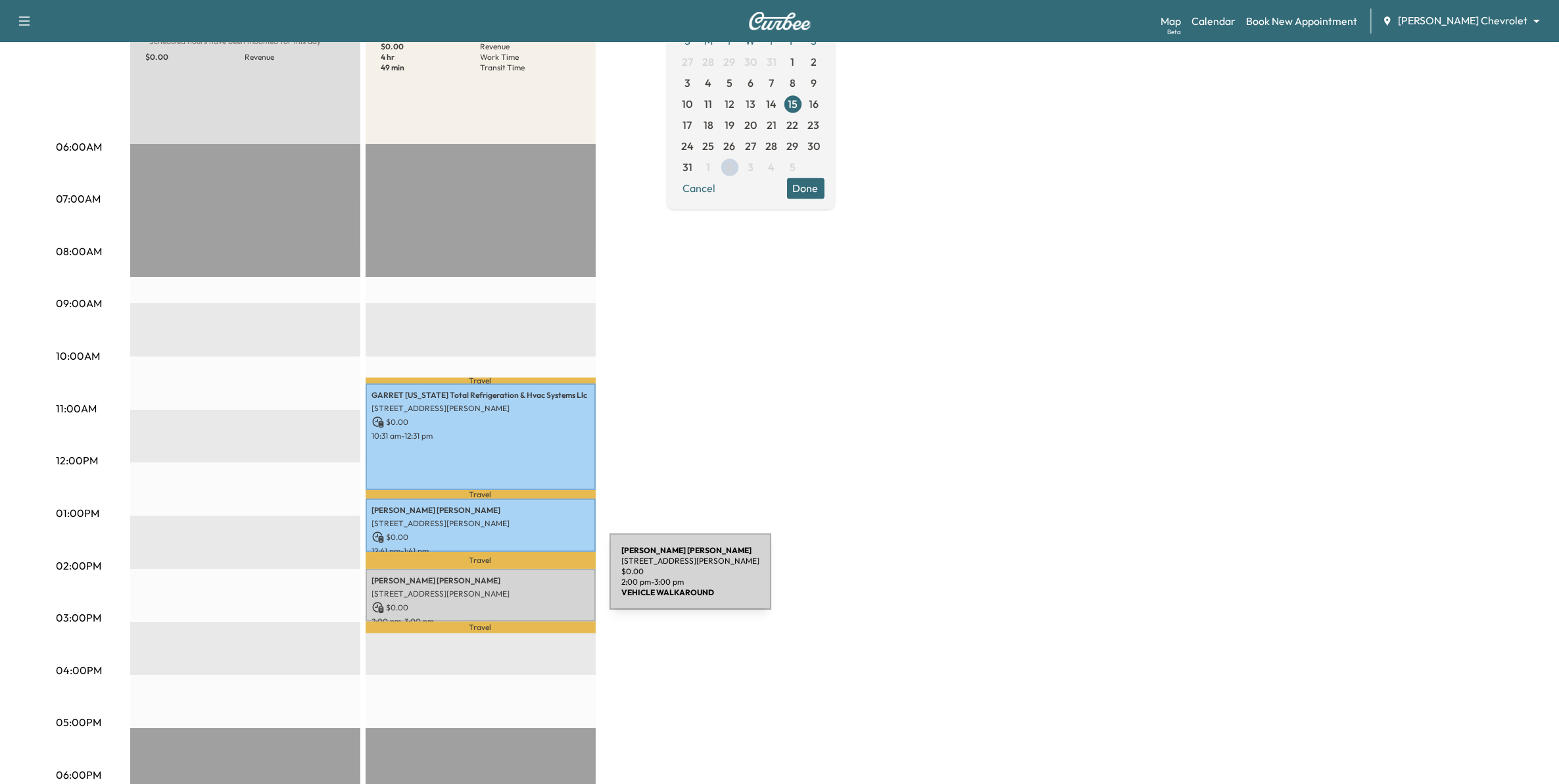
click at [511, 579] on div "[PERSON_NAME] [STREET_ADDRESS][PERSON_NAME] $ 0.00 2:00 pm - 3:00 pm" at bounding box center [480, 595] width 230 height 54
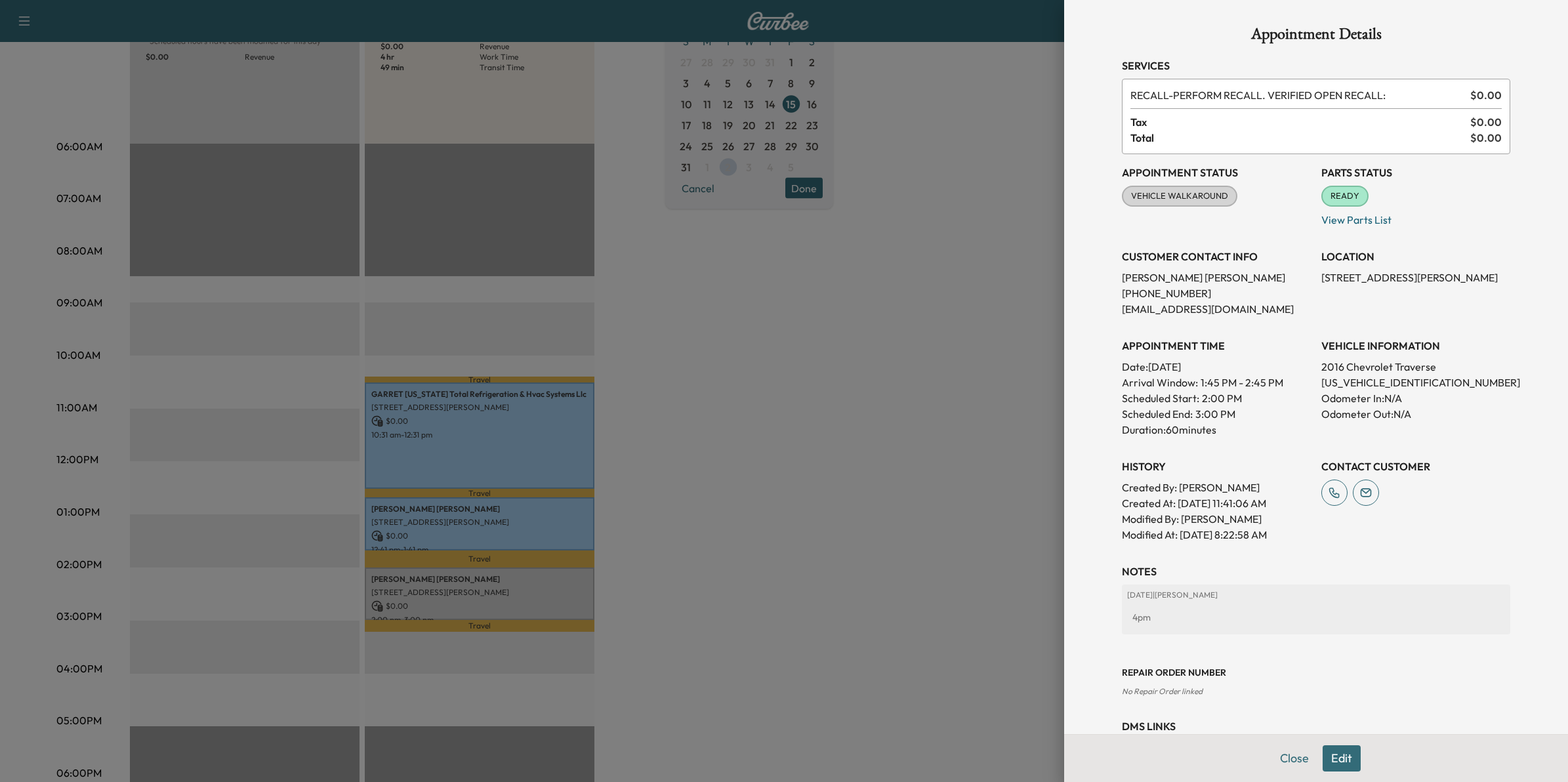
click at [973, 401] on div at bounding box center [784, 391] width 1568 height 782
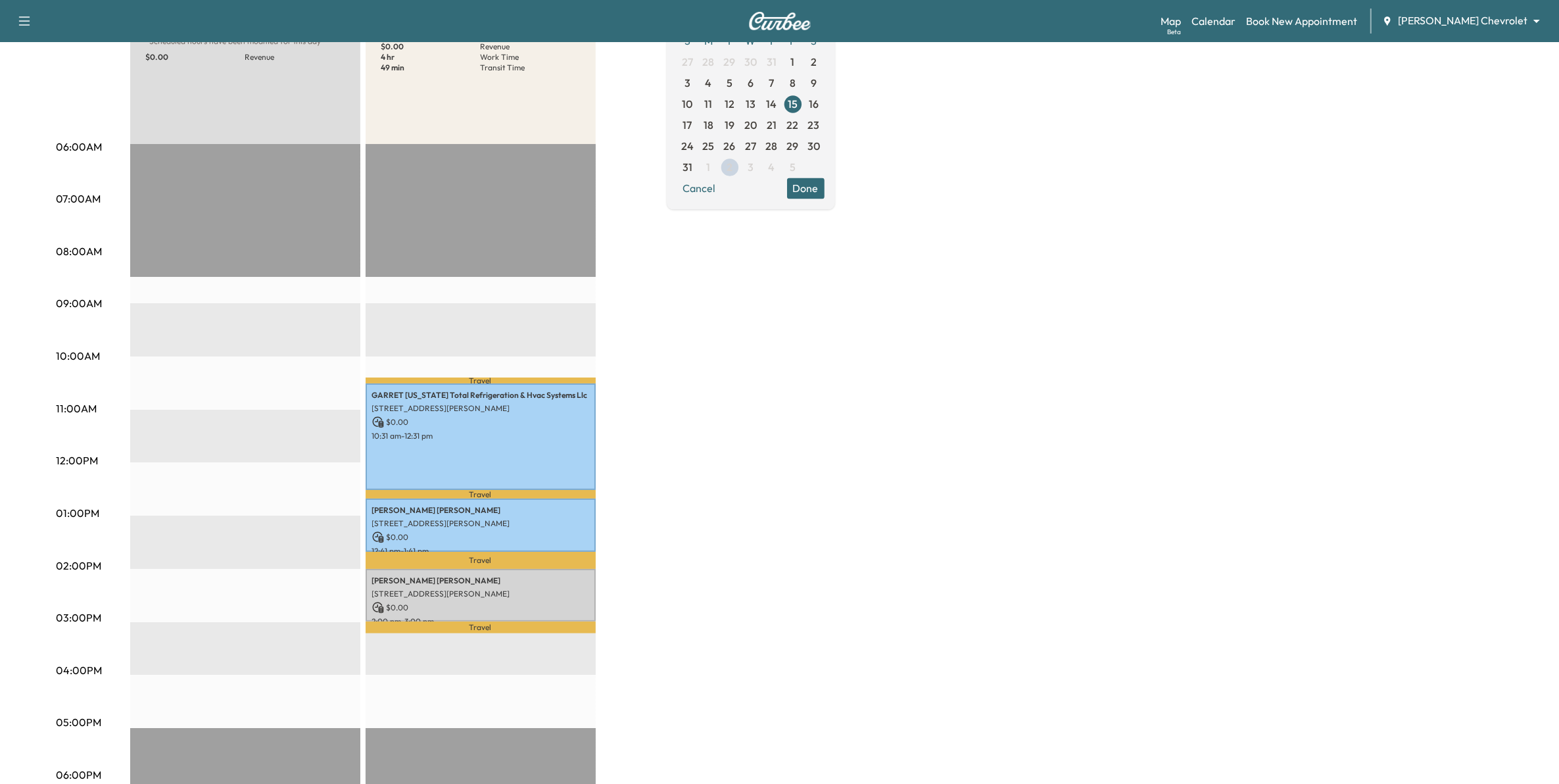
click at [487, 533] on p "$ 0.00" at bounding box center [480, 537] width 217 height 12
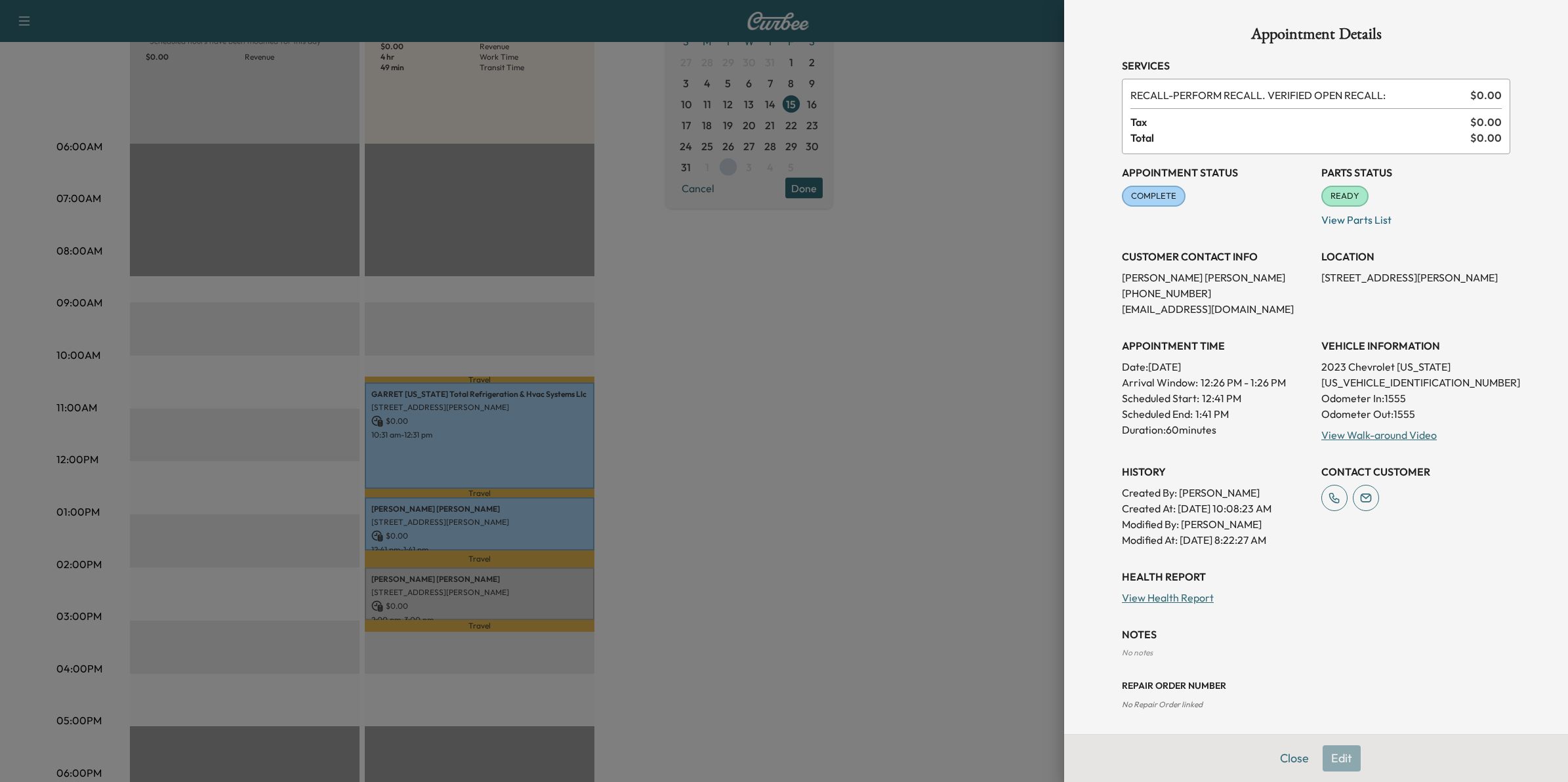
drag, startPoint x: 940, startPoint y: 389, endPoint x: 928, endPoint y: 397, distance: 14.4
click at [939, 391] on div at bounding box center [784, 391] width 1568 height 782
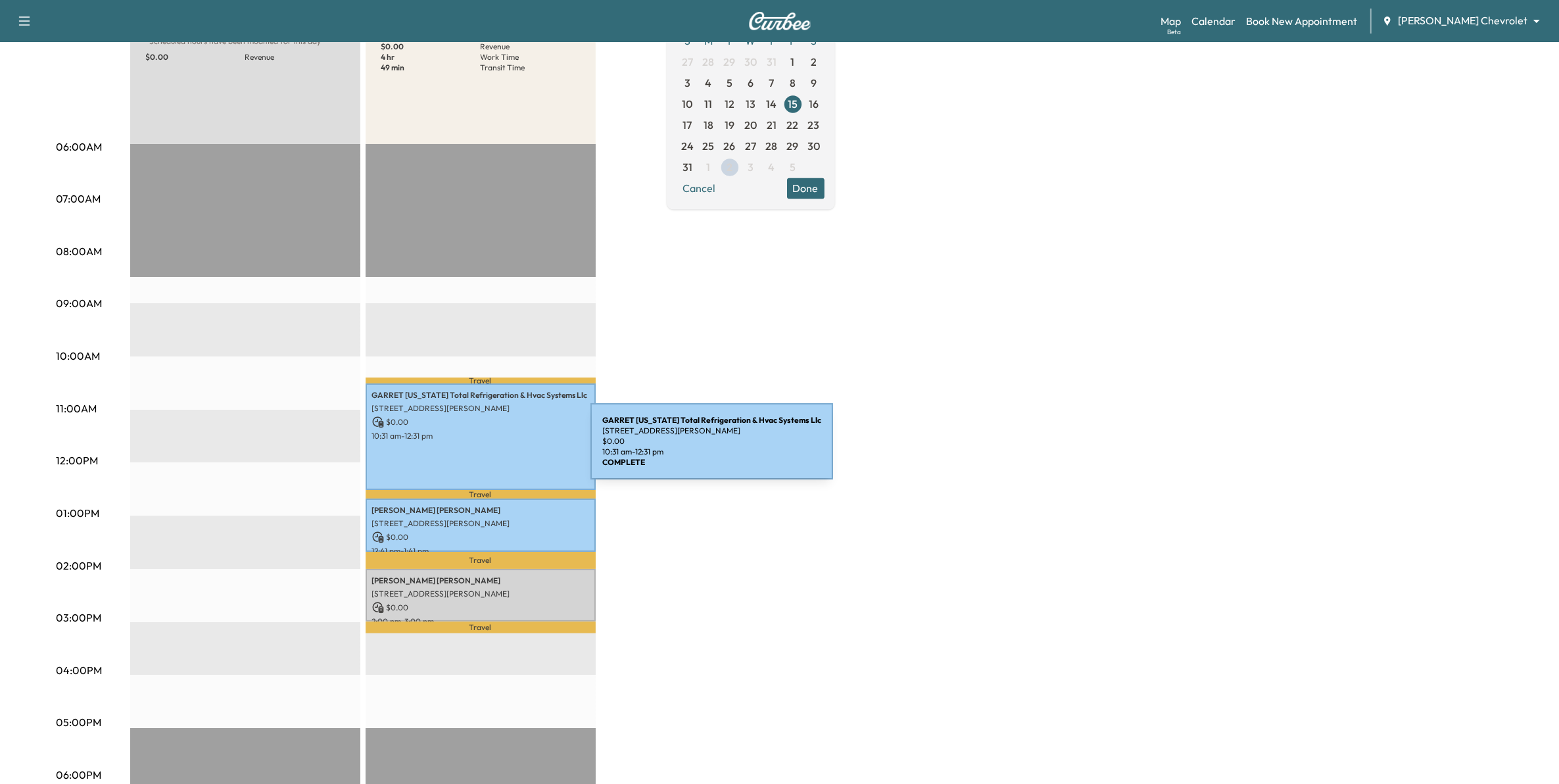
click at [492, 449] on div "GARRET [US_STATE] Total Refrigeration & Hvac Systems Llc [STREET_ADDRESS][PERSO…" at bounding box center [480, 436] width 230 height 106
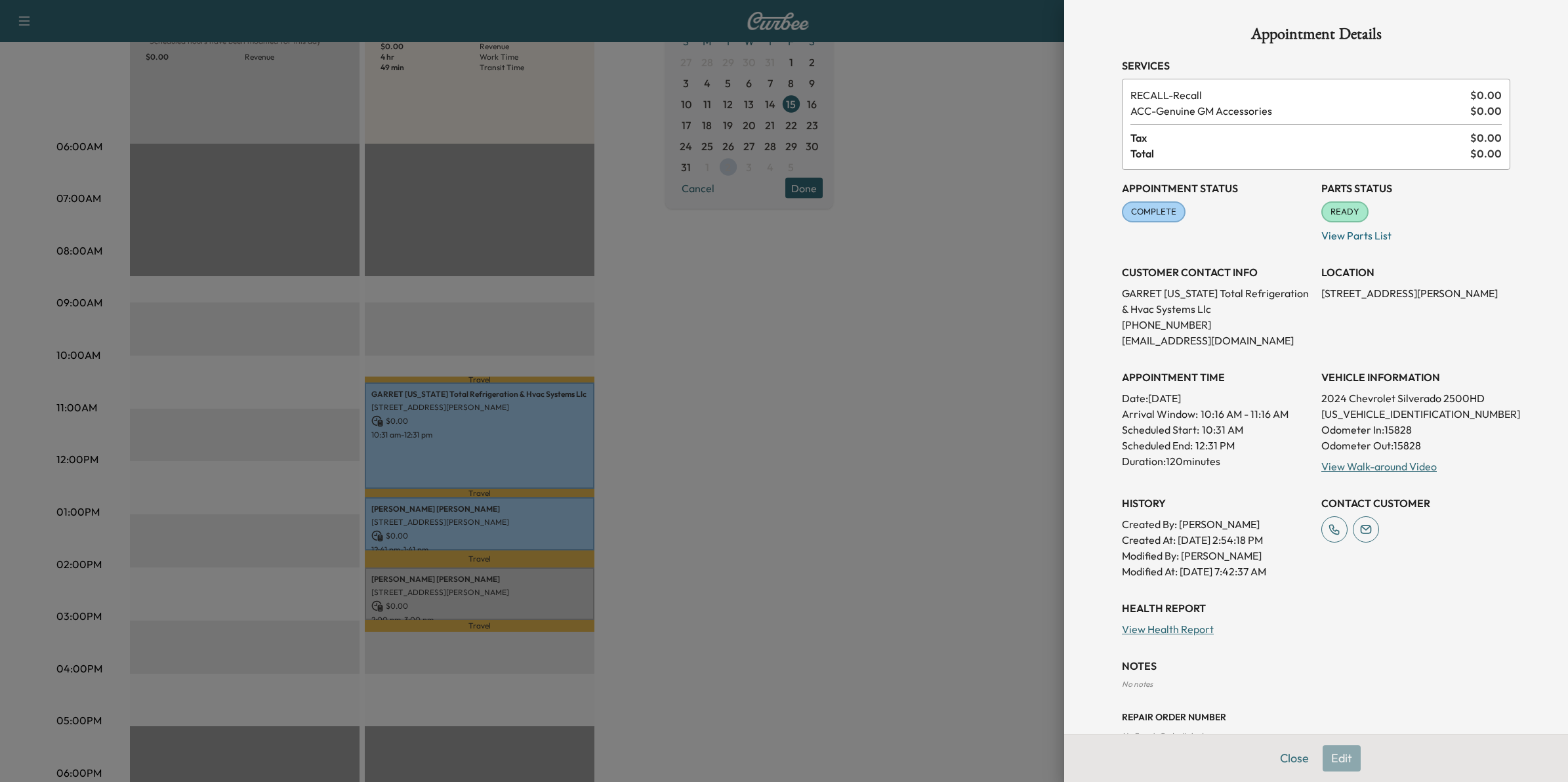
click at [737, 419] on div at bounding box center [784, 391] width 1568 height 782
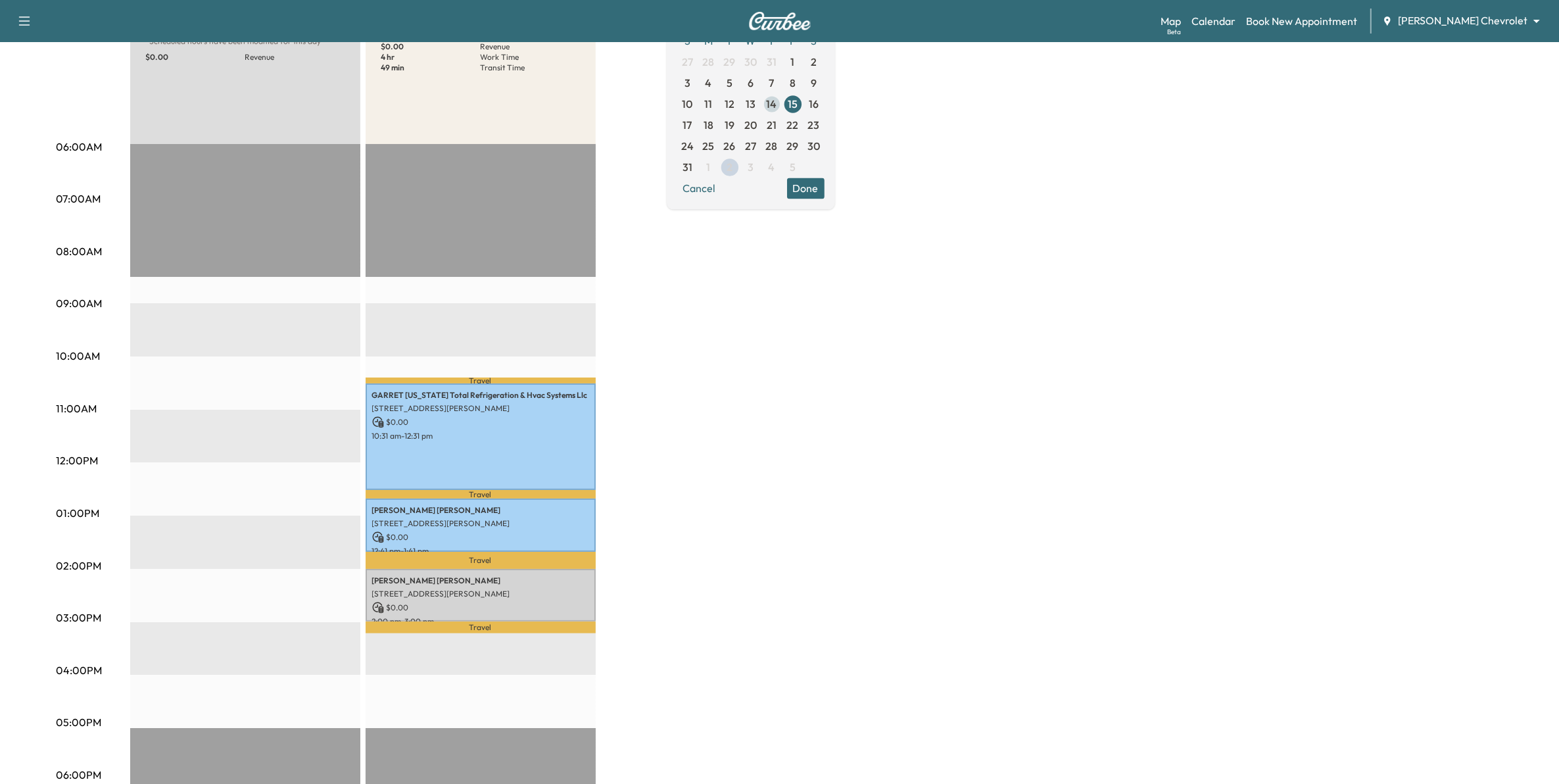
click at [783, 102] on span "14" at bounding box center [772, 104] width 21 height 21
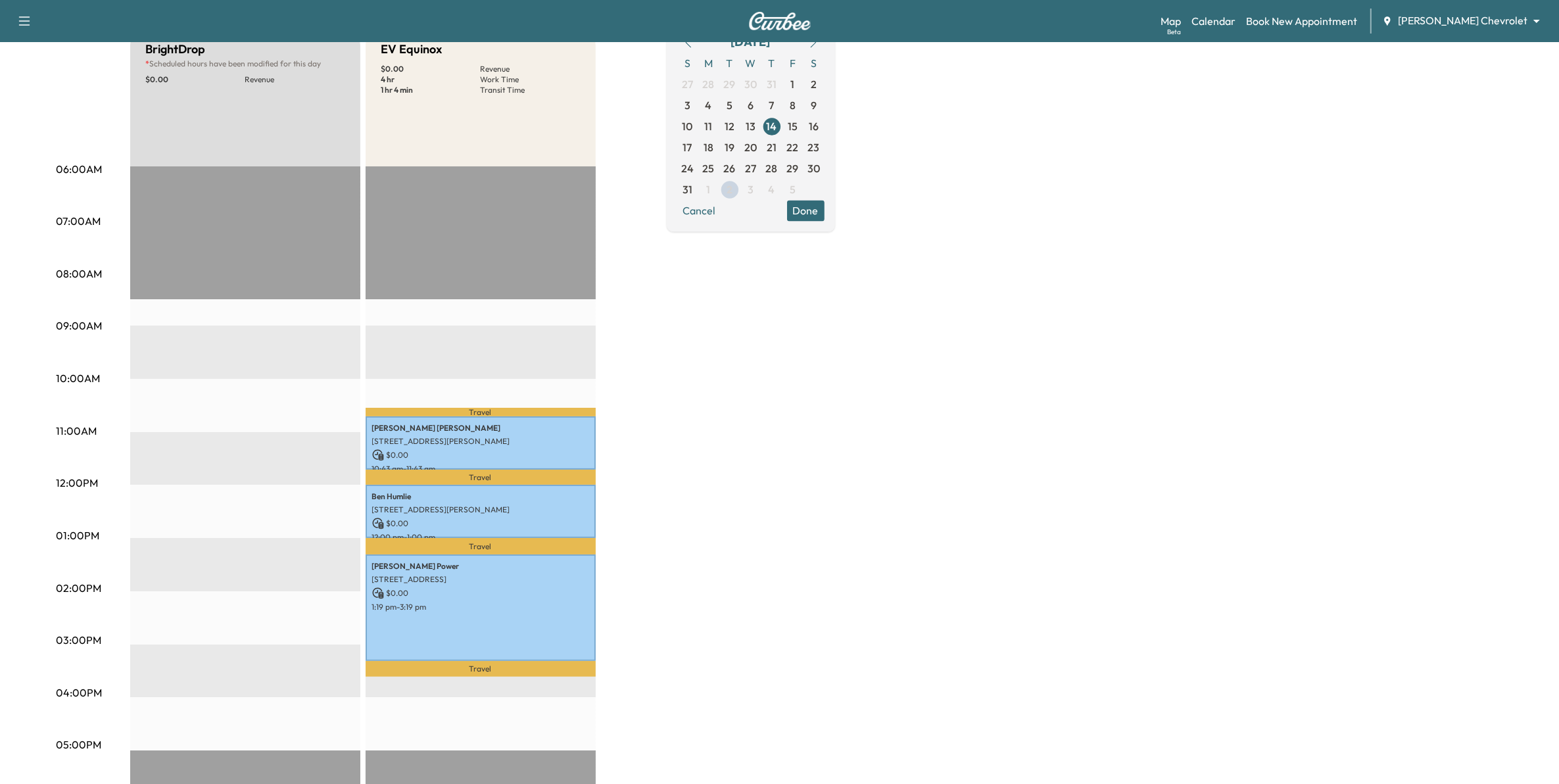
scroll to position [164, 0]
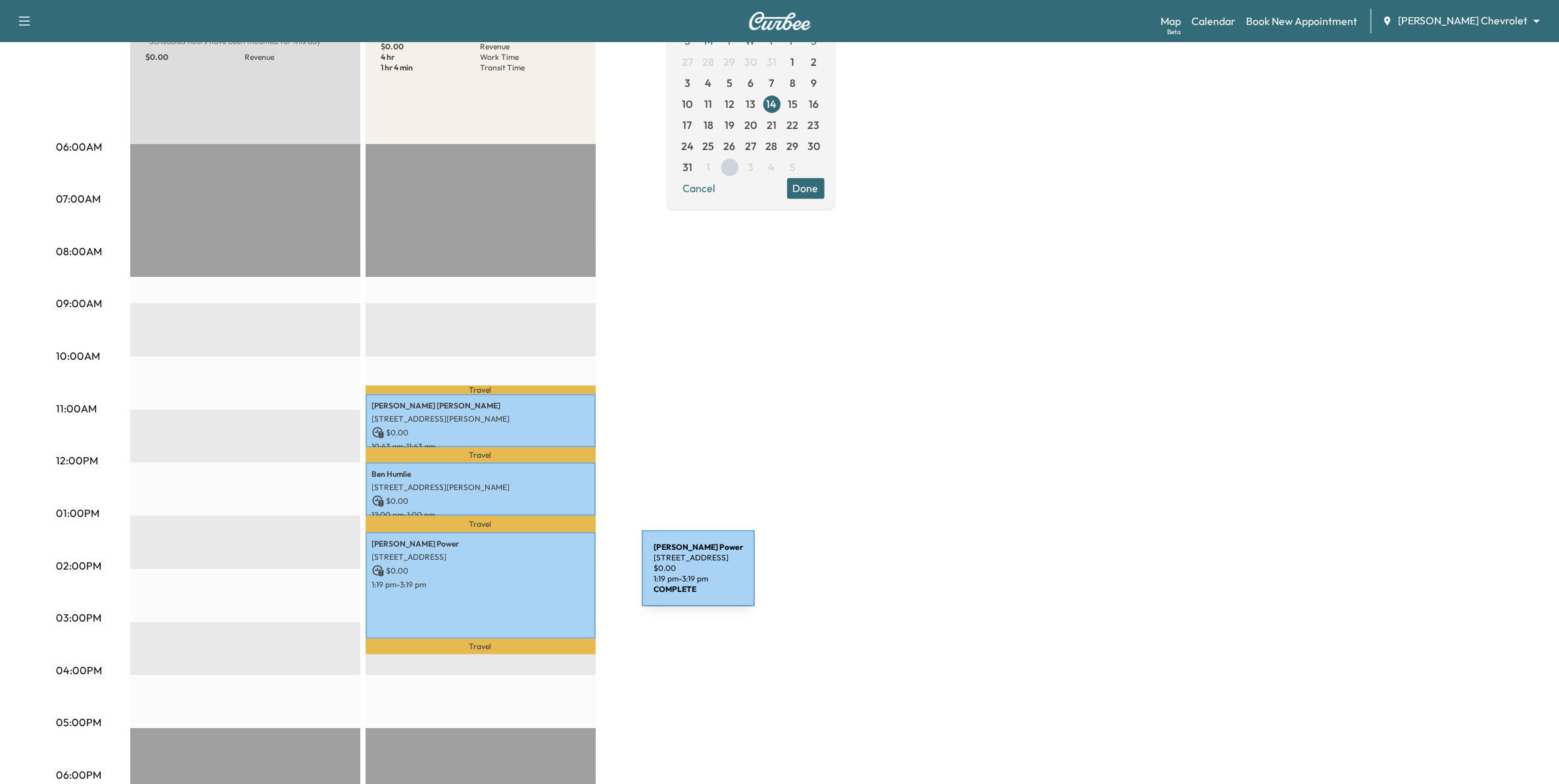
click at [543, 579] on p "1:19 pm - 3:19 pm" at bounding box center [480, 584] width 217 height 11
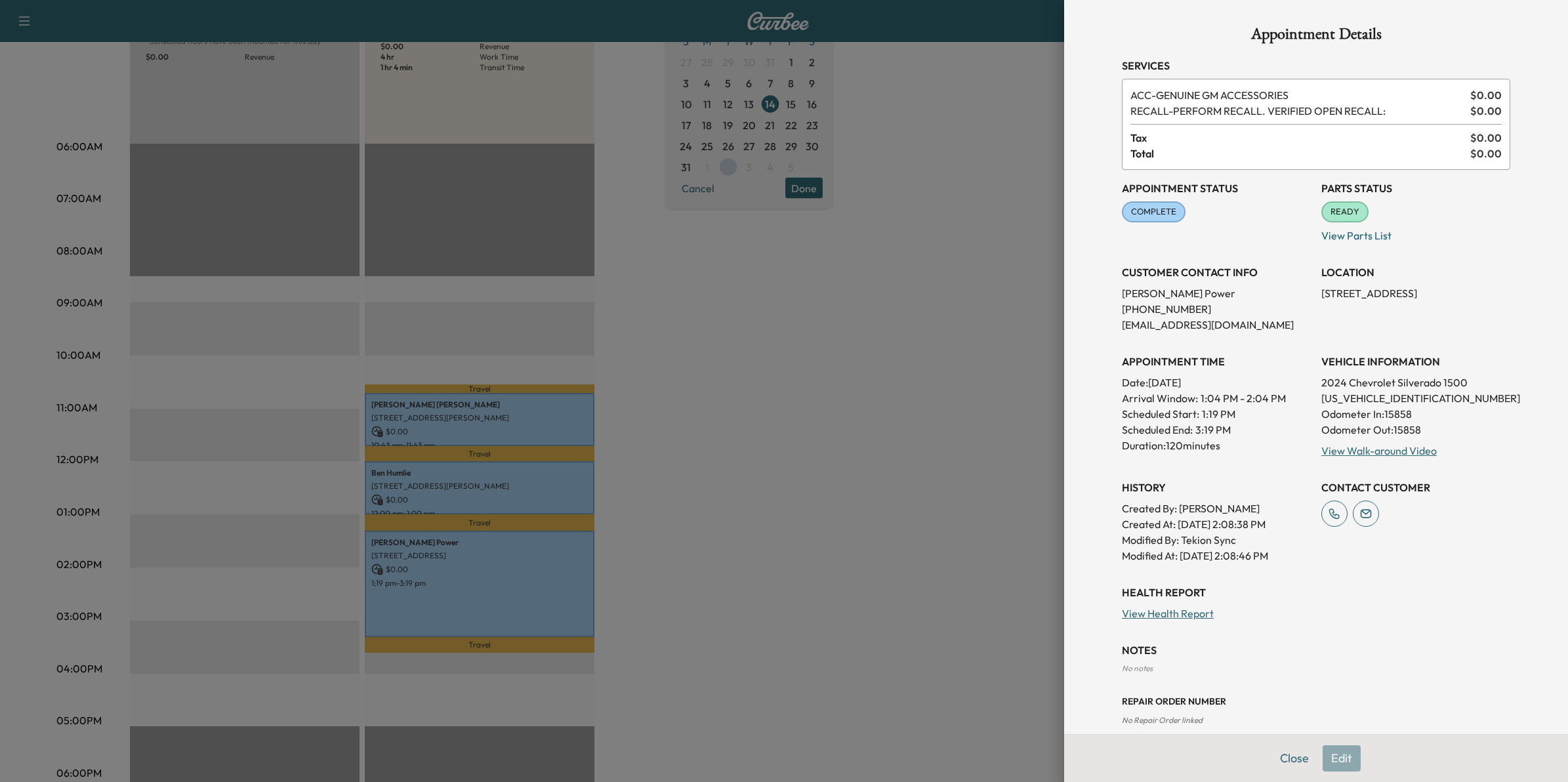
click at [791, 448] on div at bounding box center [784, 391] width 1568 height 782
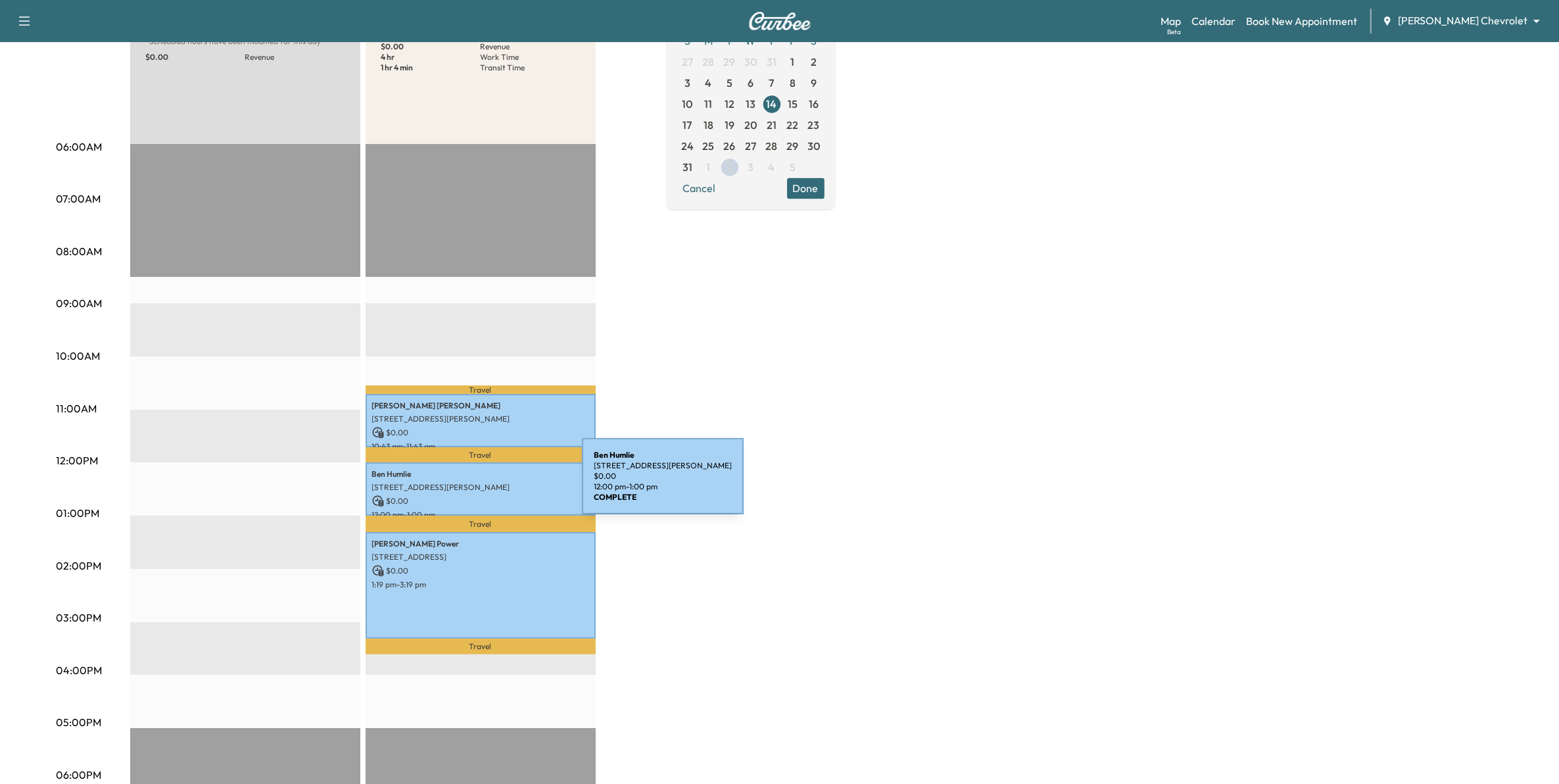
click at [483, 483] on p "[STREET_ADDRESS][PERSON_NAME]" at bounding box center [480, 487] width 217 height 11
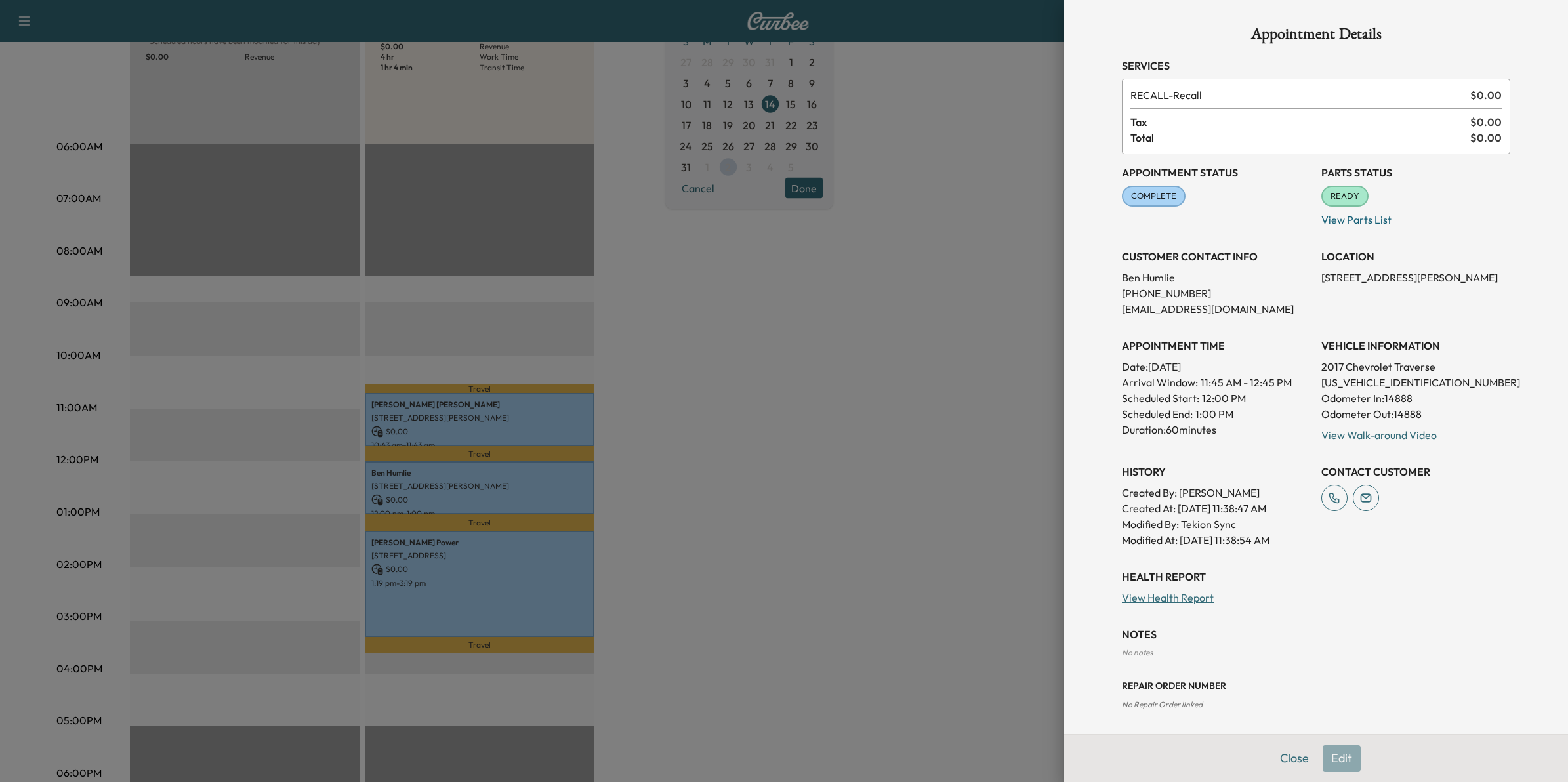
click at [775, 509] on div at bounding box center [784, 391] width 1568 height 782
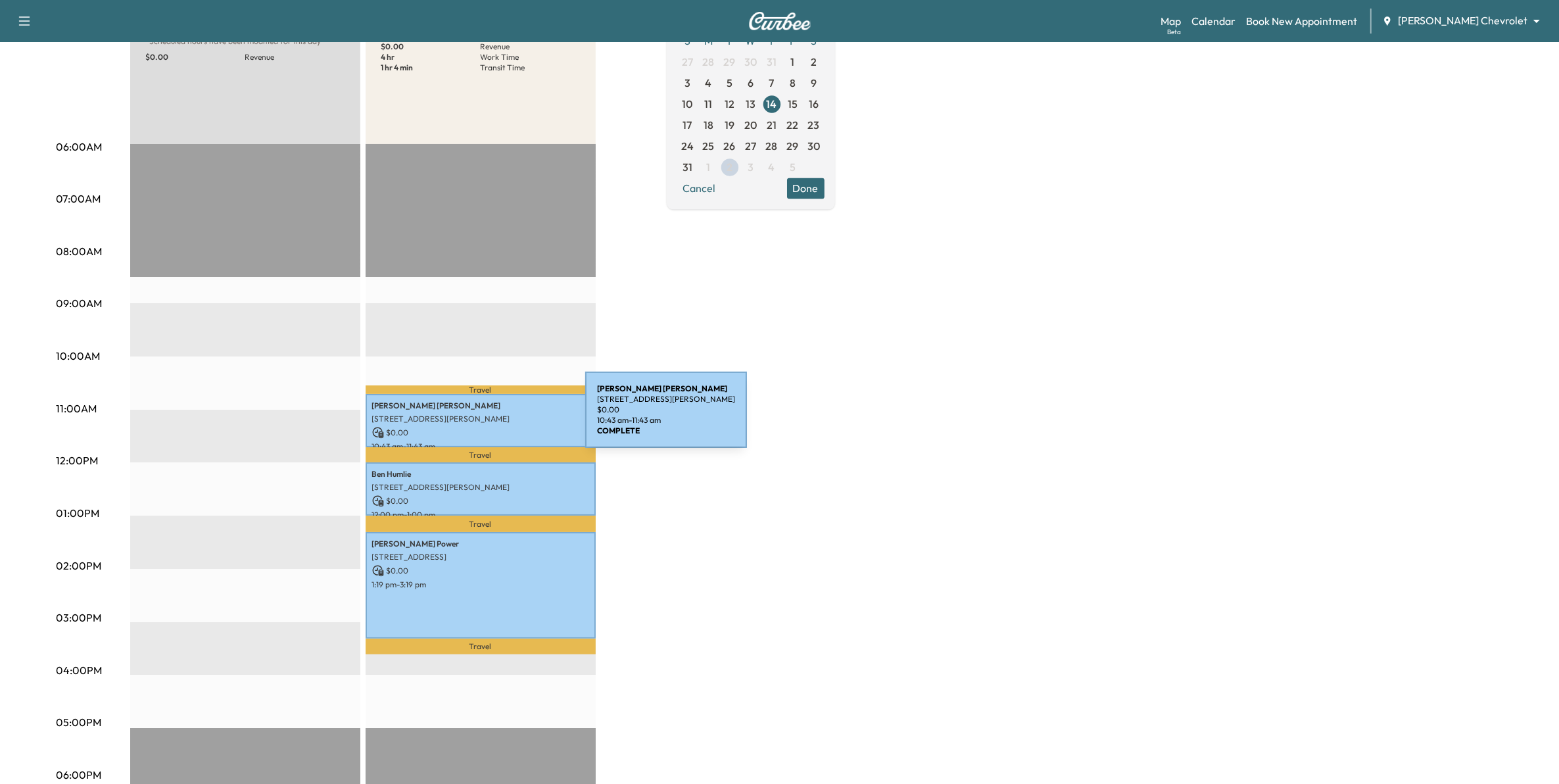
click at [487, 418] on p "[STREET_ADDRESS][PERSON_NAME]" at bounding box center [480, 418] width 217 height 11
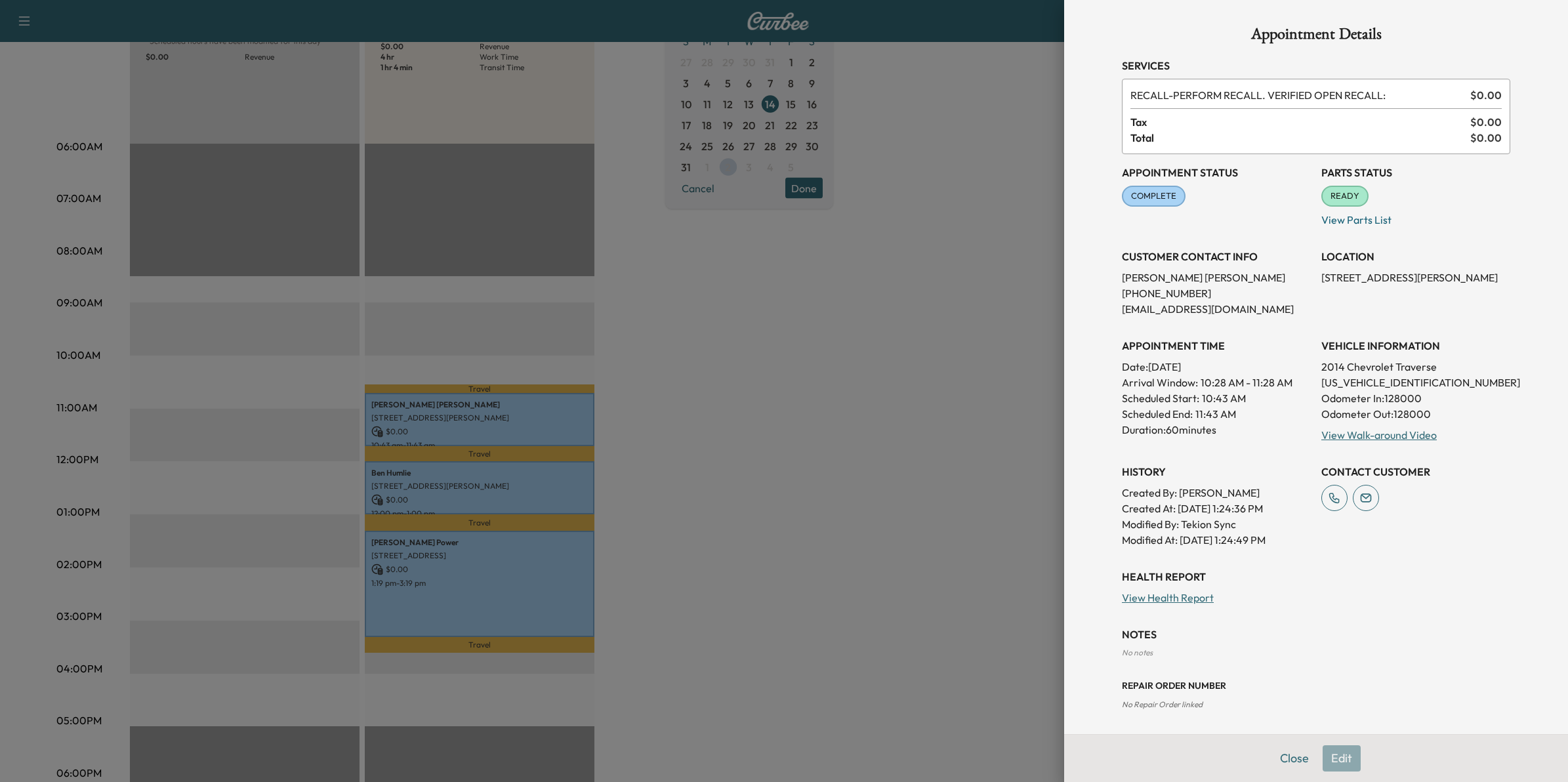
click at [979, 421] on div at bounding box center [784, 391] width 1568 height 782
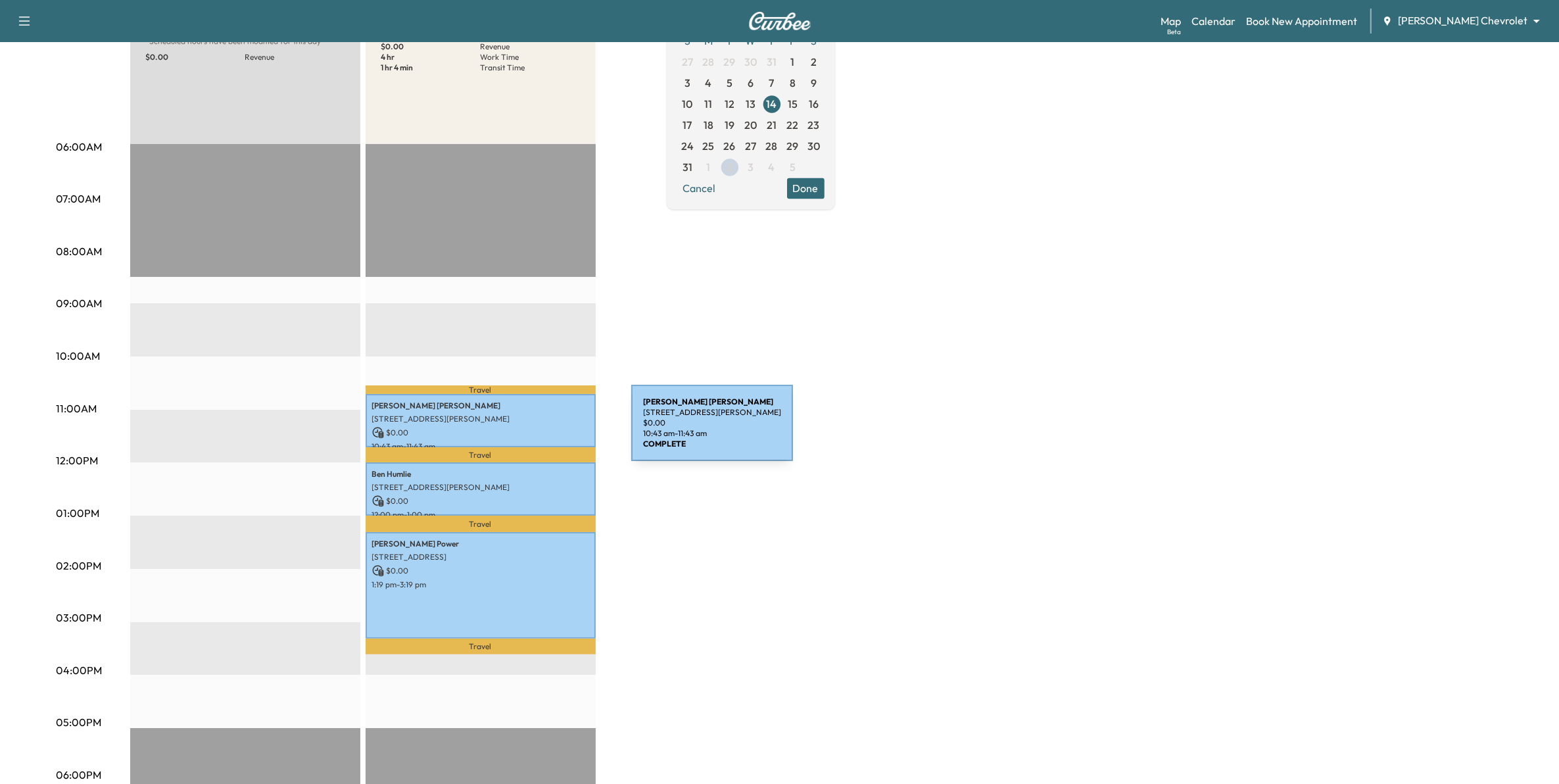
click at [533, 430] on p "$ 0.00" at bounding box center [480, 433] width 217 height 12
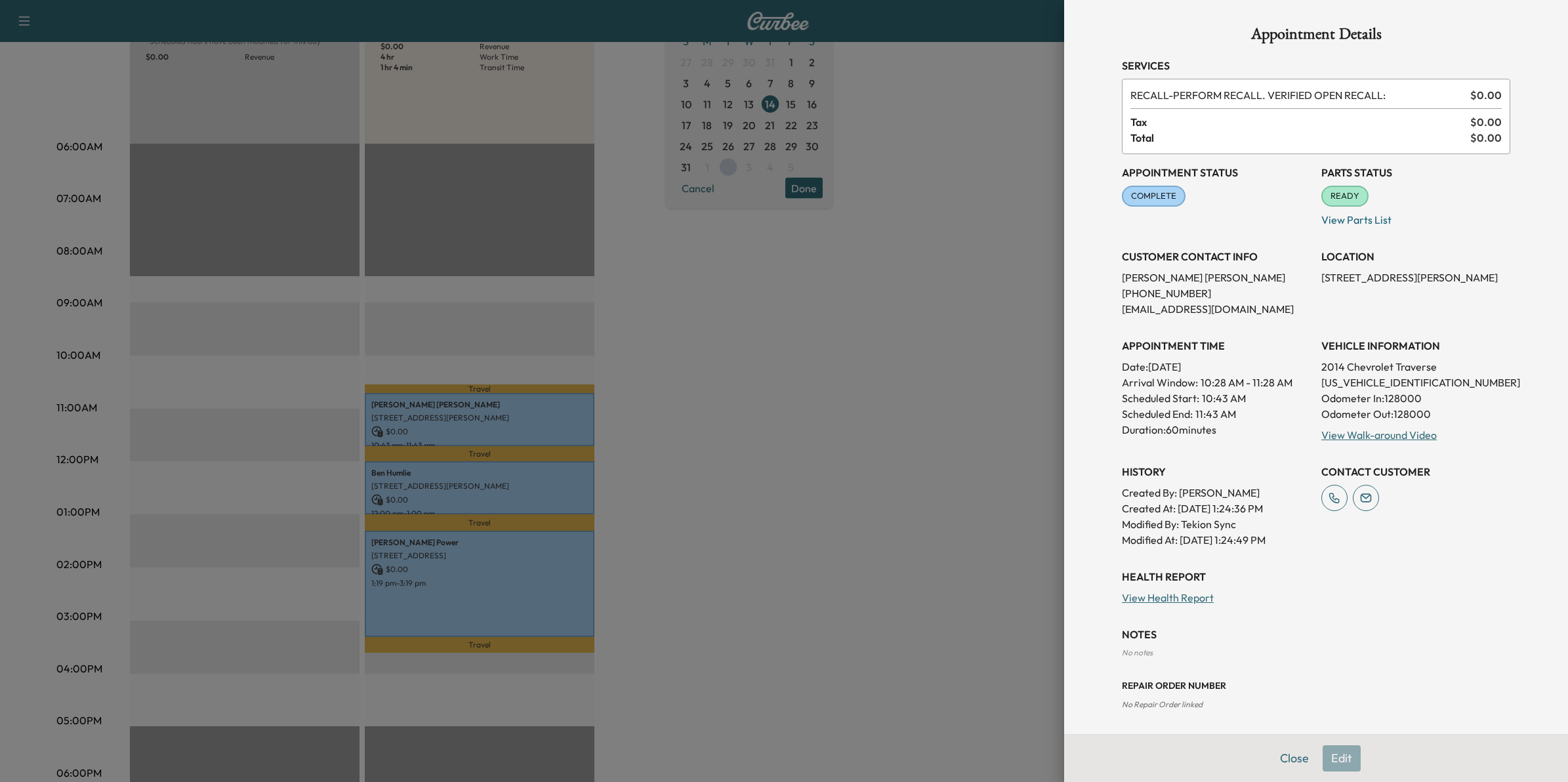
drag, startPoint x: 667, startPoint y: 474, endPoint x: 650, endPoint y: 469, distance: 17.7
click at [667, 474] on div at bounding box center [784, 391] width 1568 height 782
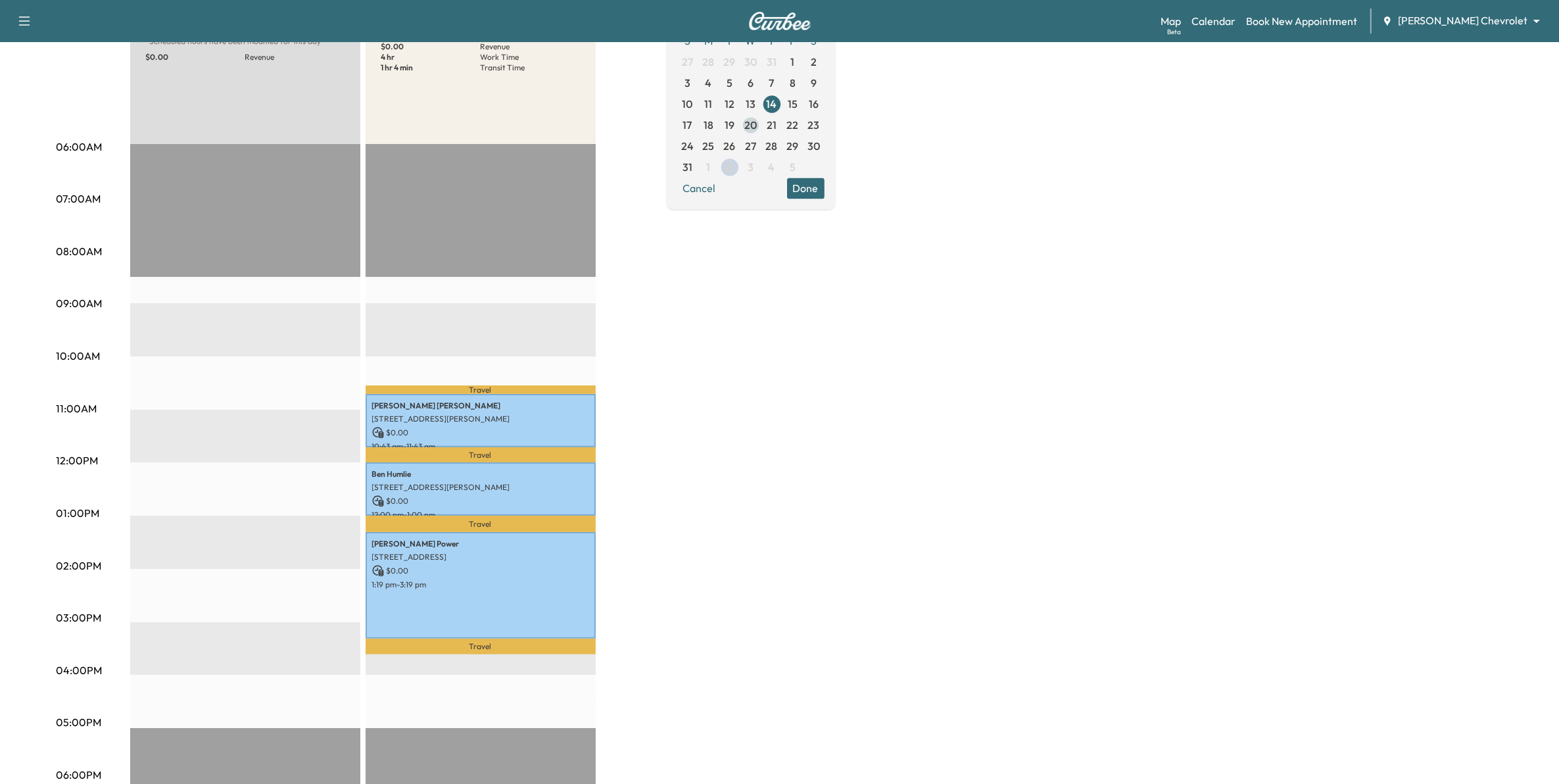
click at [762, 116] on span "20" at bounding box center [751, 125] width 21 height 21
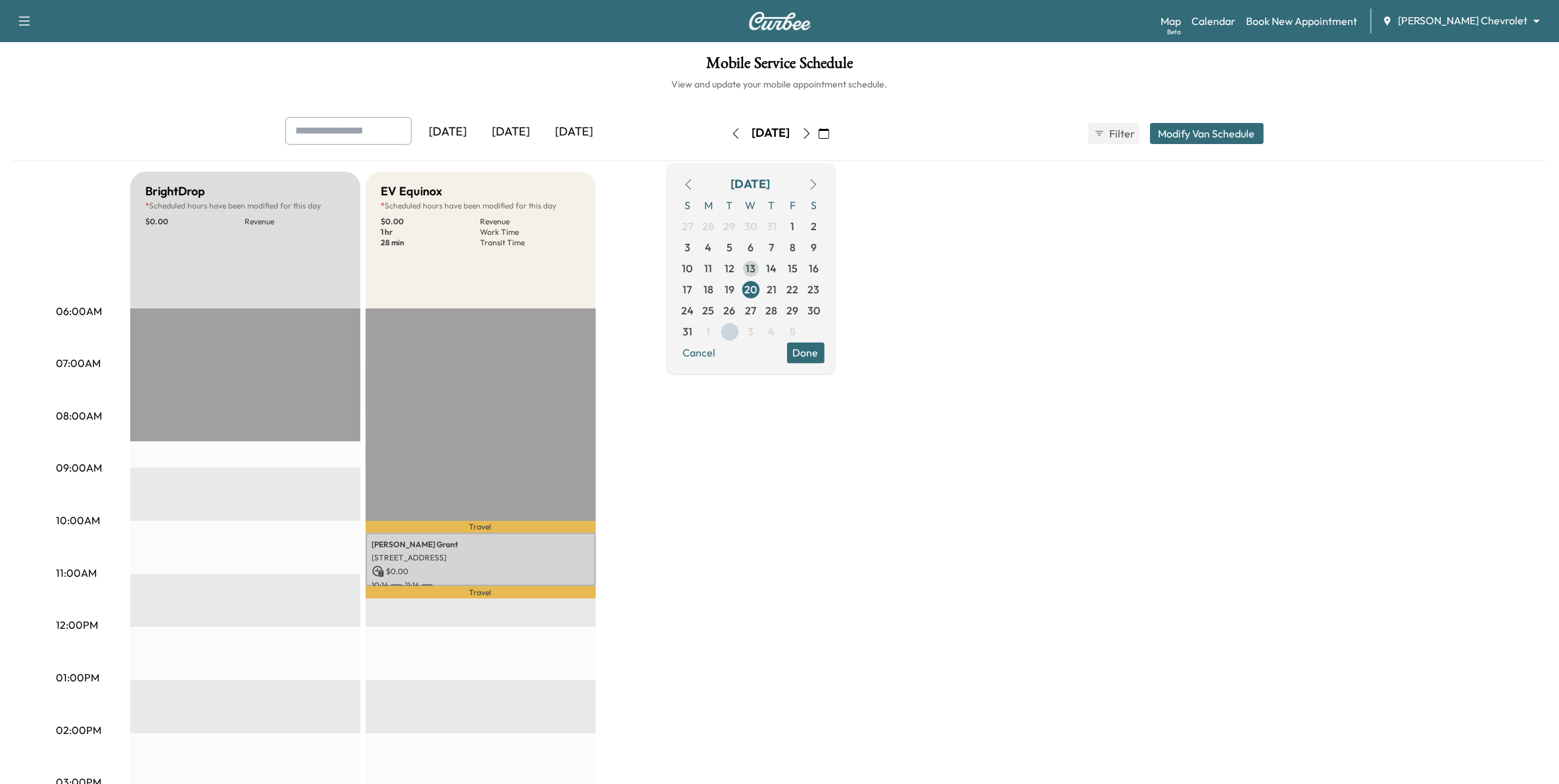
click at [756, 272] on span "13" at bounding box center [751, 268] width 10 height 15
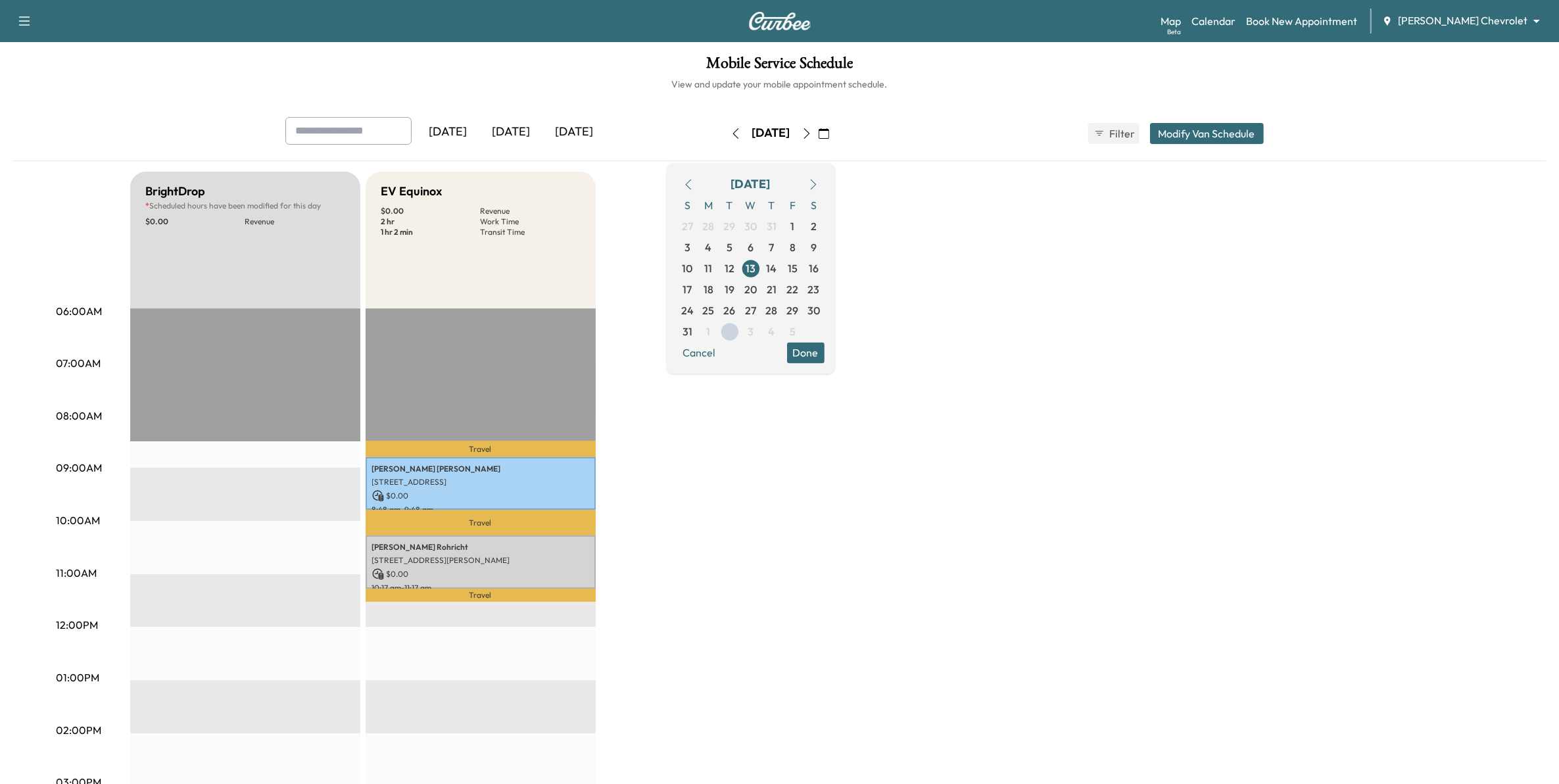
scroll to position [82, 0]
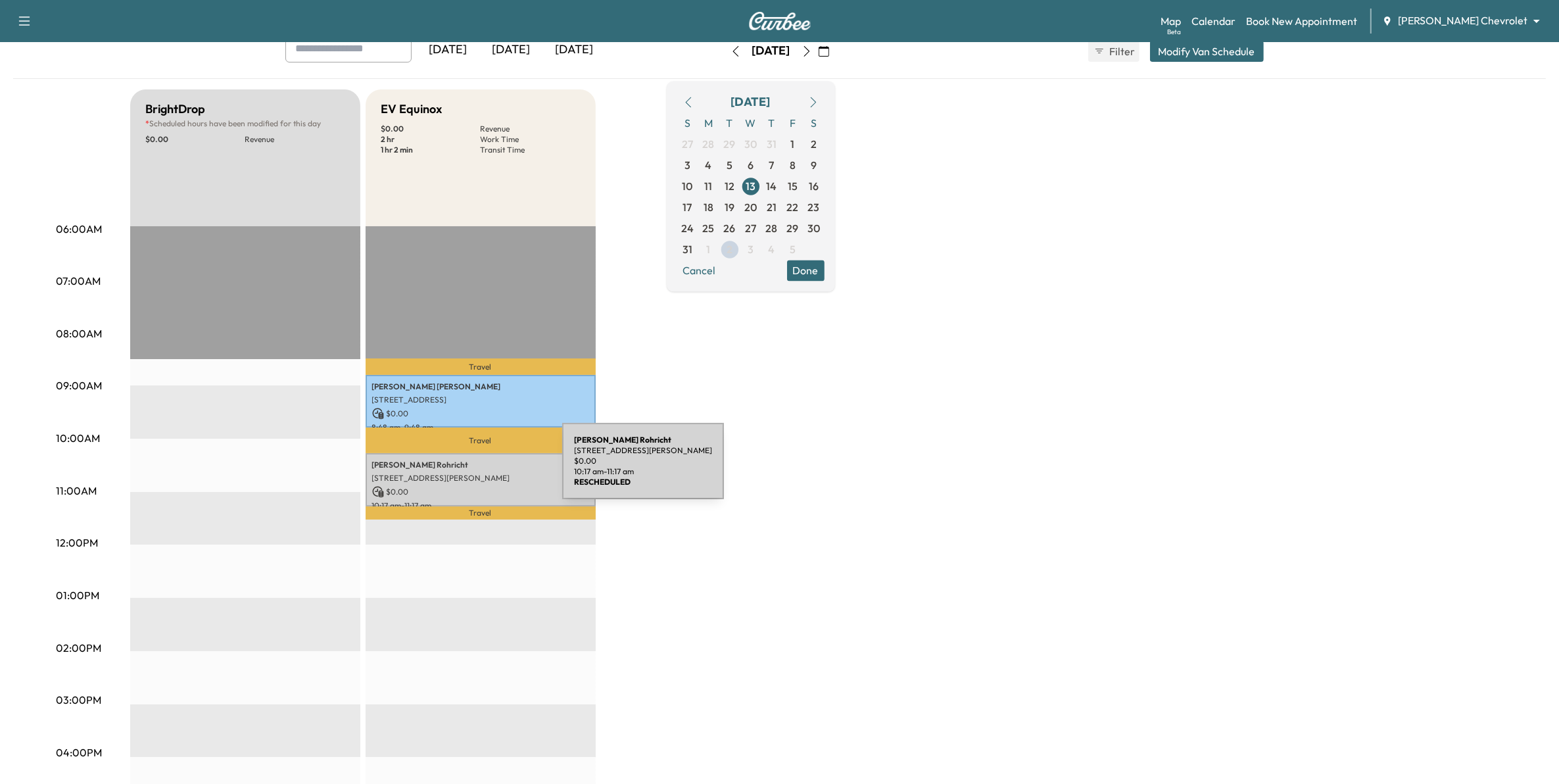
click at [464, 473] on p "[STREET_ADDRESS][PERSON_NAME]" at bounding box center [480, 478] width 217 height 11
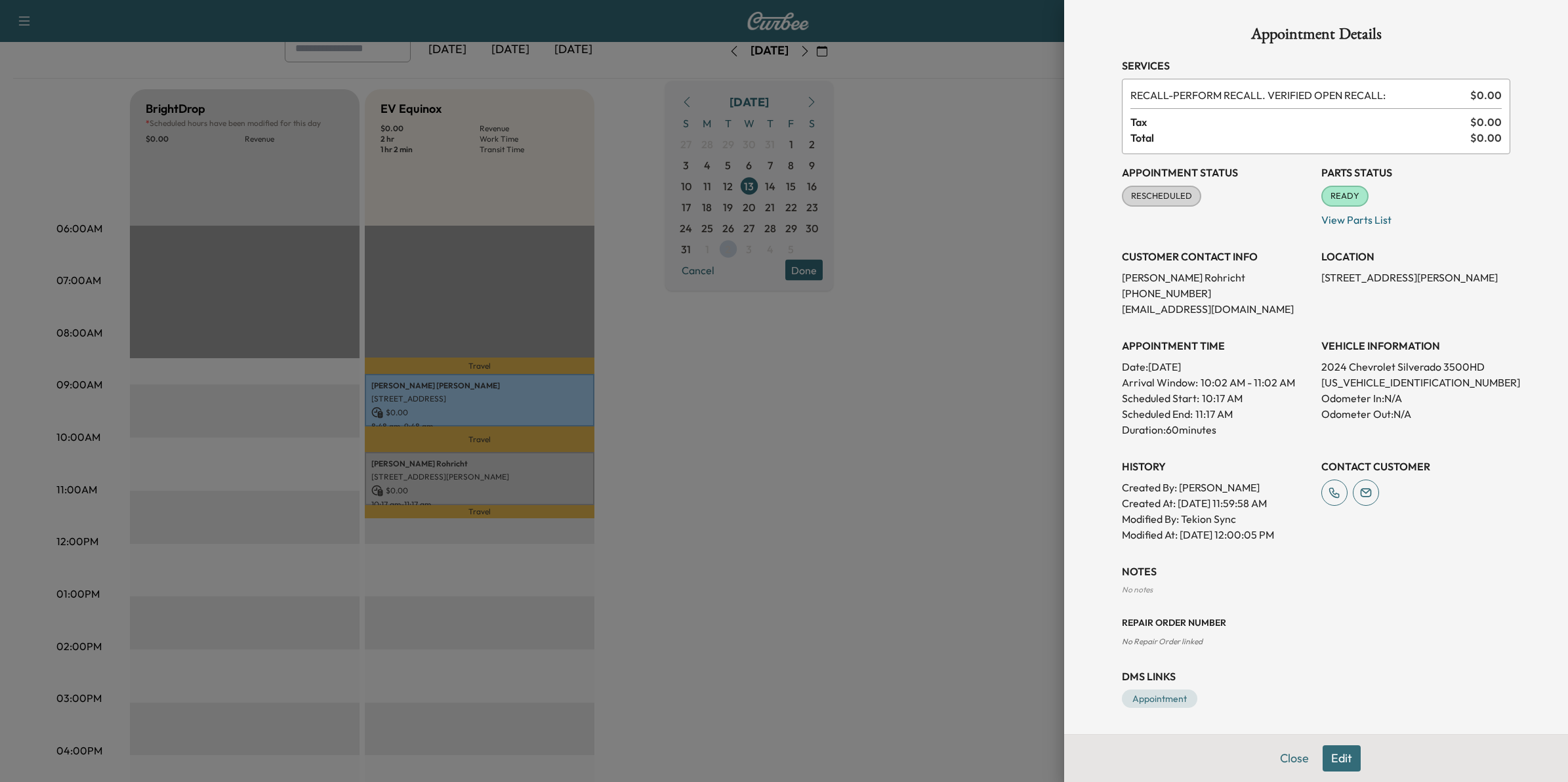
click at [948, 461] on div at bounding box center [784, 391] width 1568 height 782
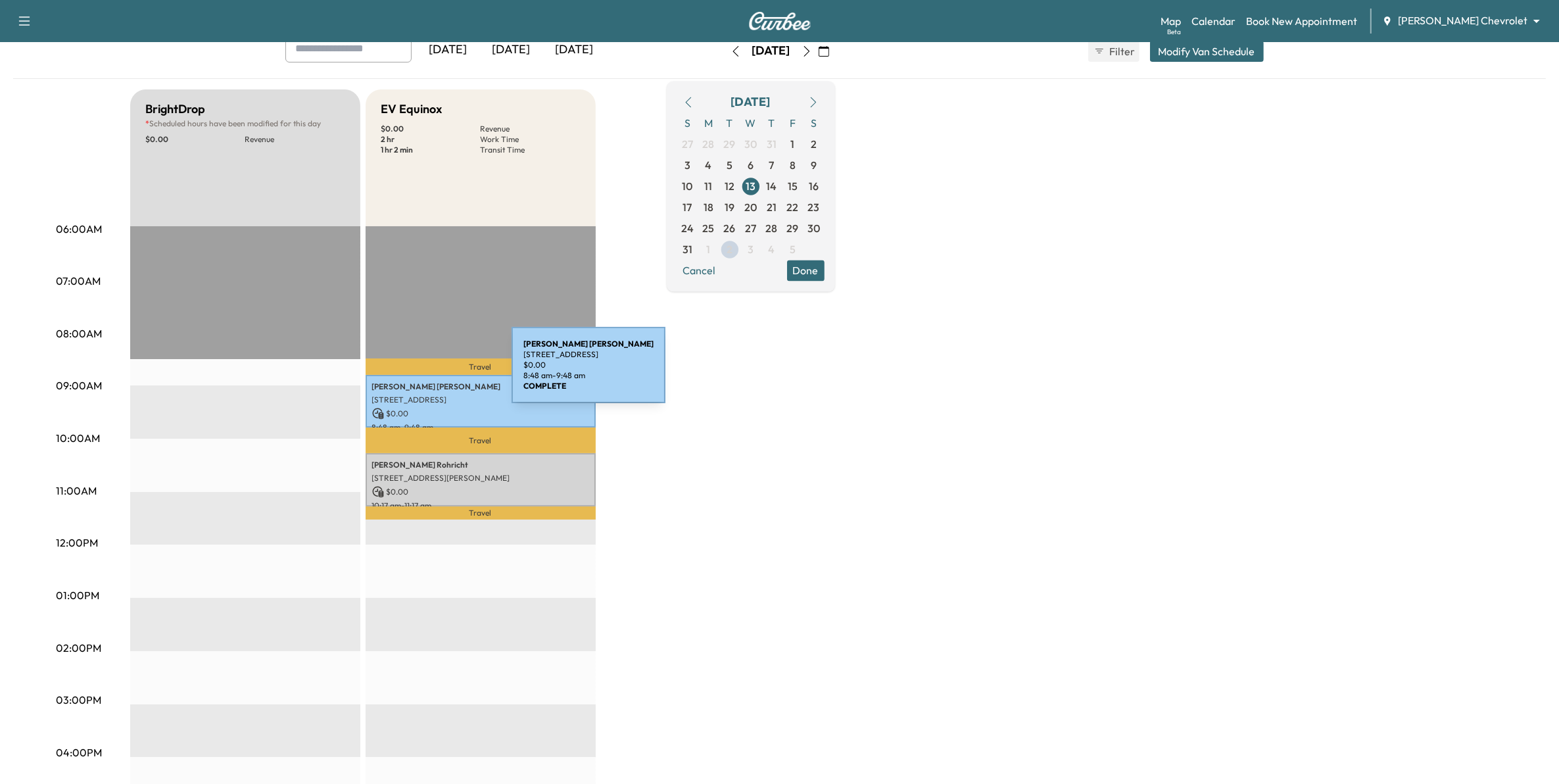
click at [456, 408] on p "$ 0.00" at bounding box center [480, 413] width 217 height 12
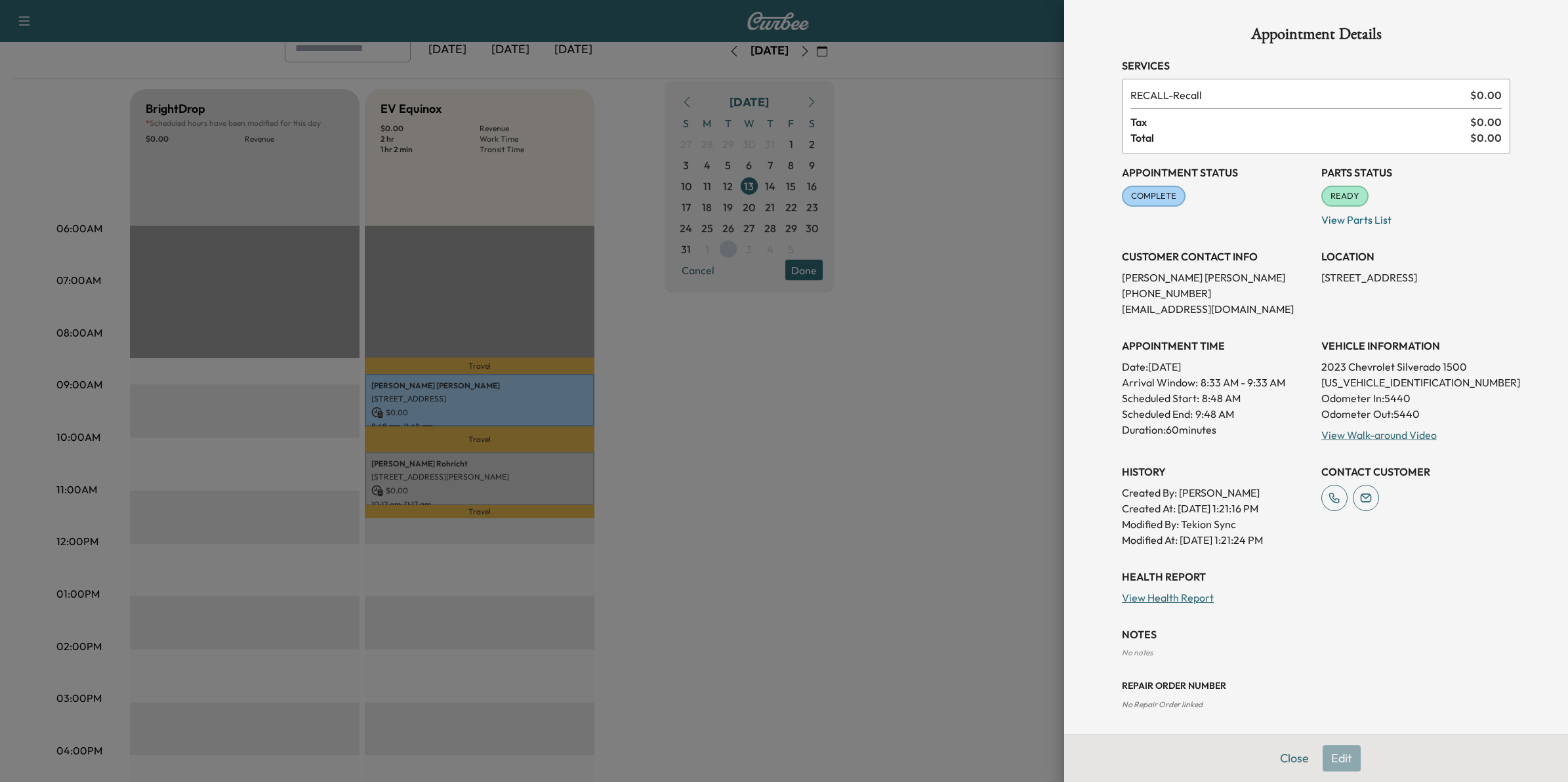
click at [957, 515] on div at bounding box center [784, 391] width 1568 height 782
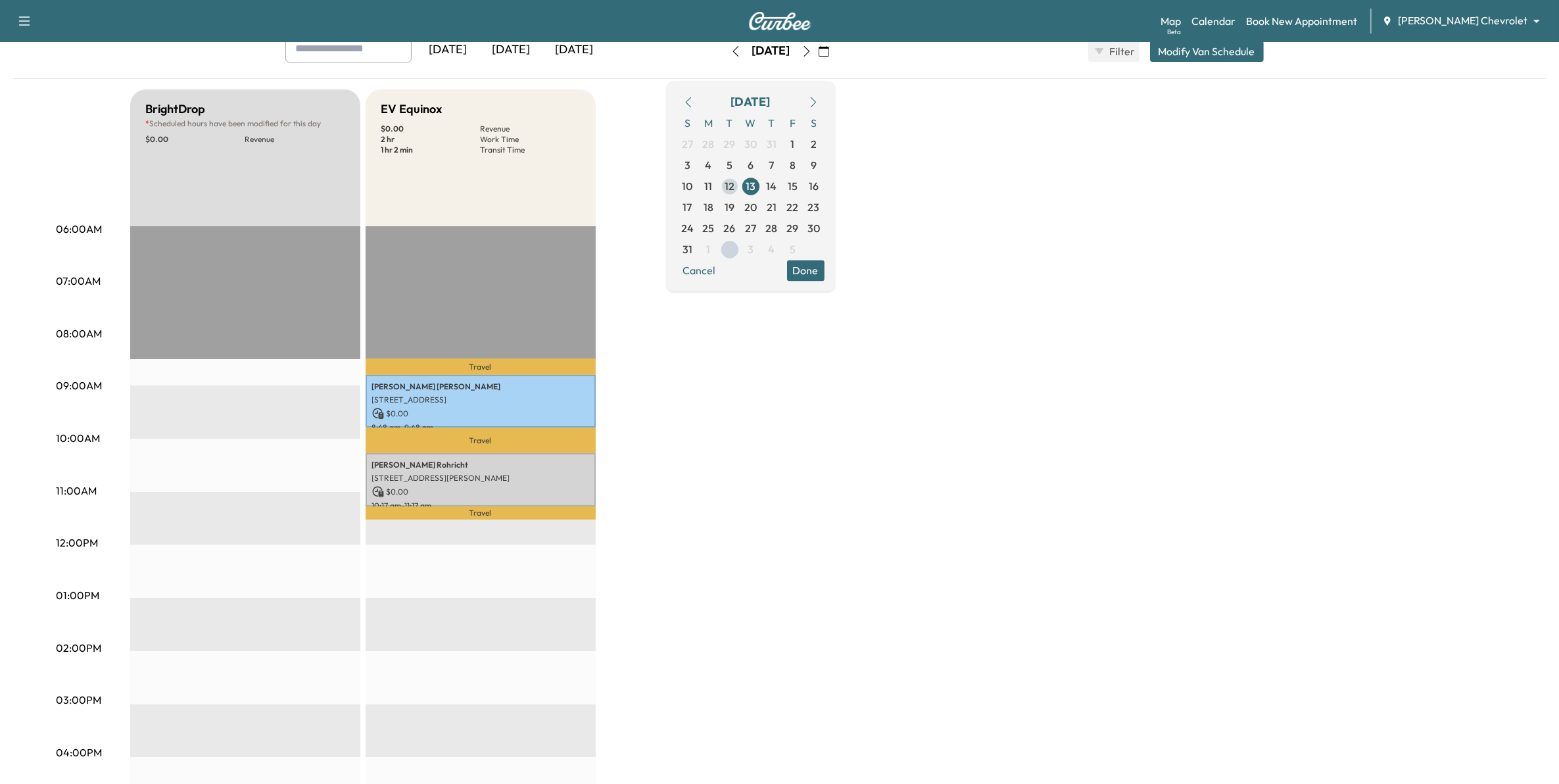
click at [740, 187] on span "12" at bounding box center [730, 186] width 21 height 21
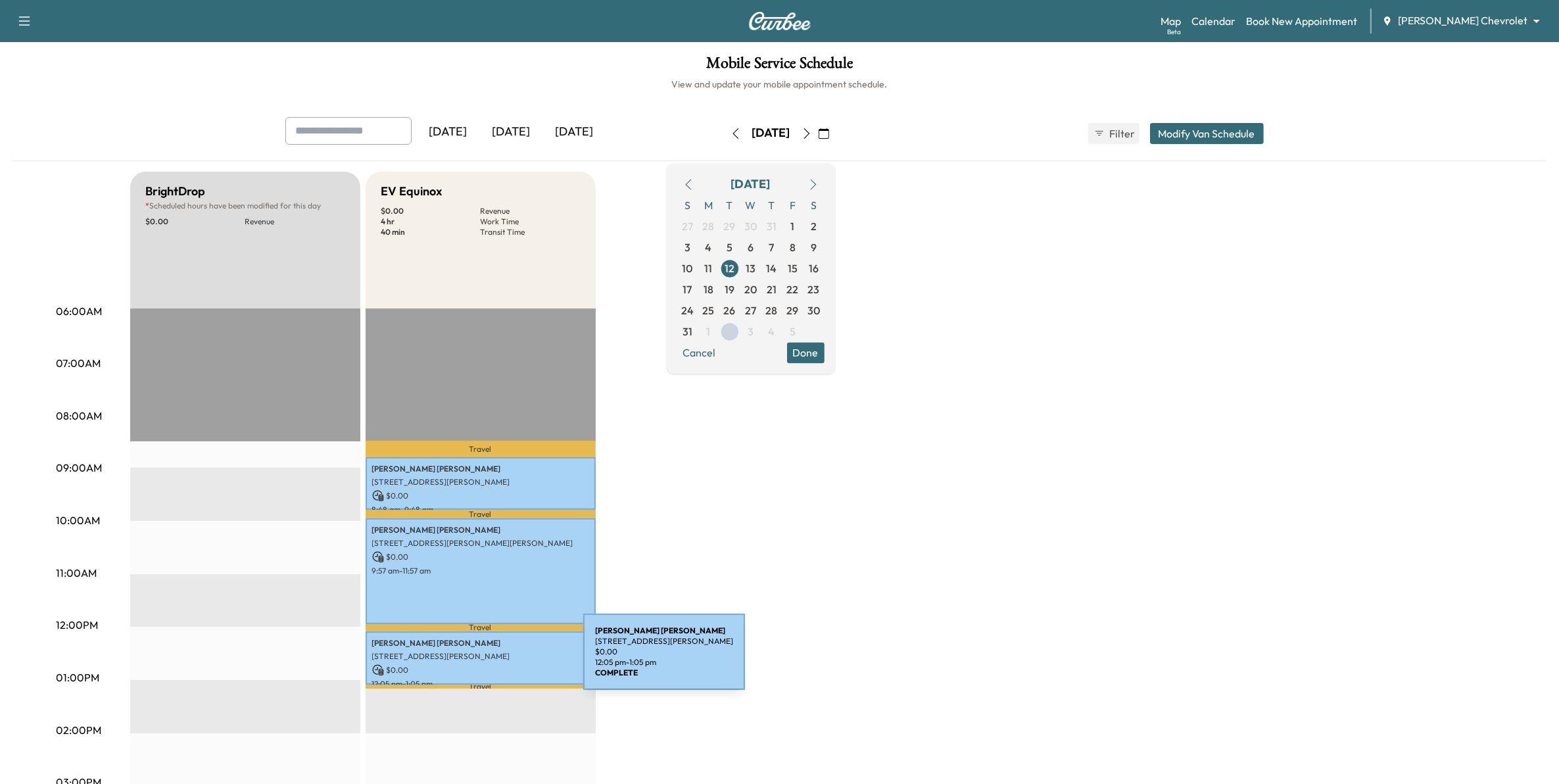
click at [485, 664] on p "$ 0.00" at bounding box center [480, 670] width 217 height 12
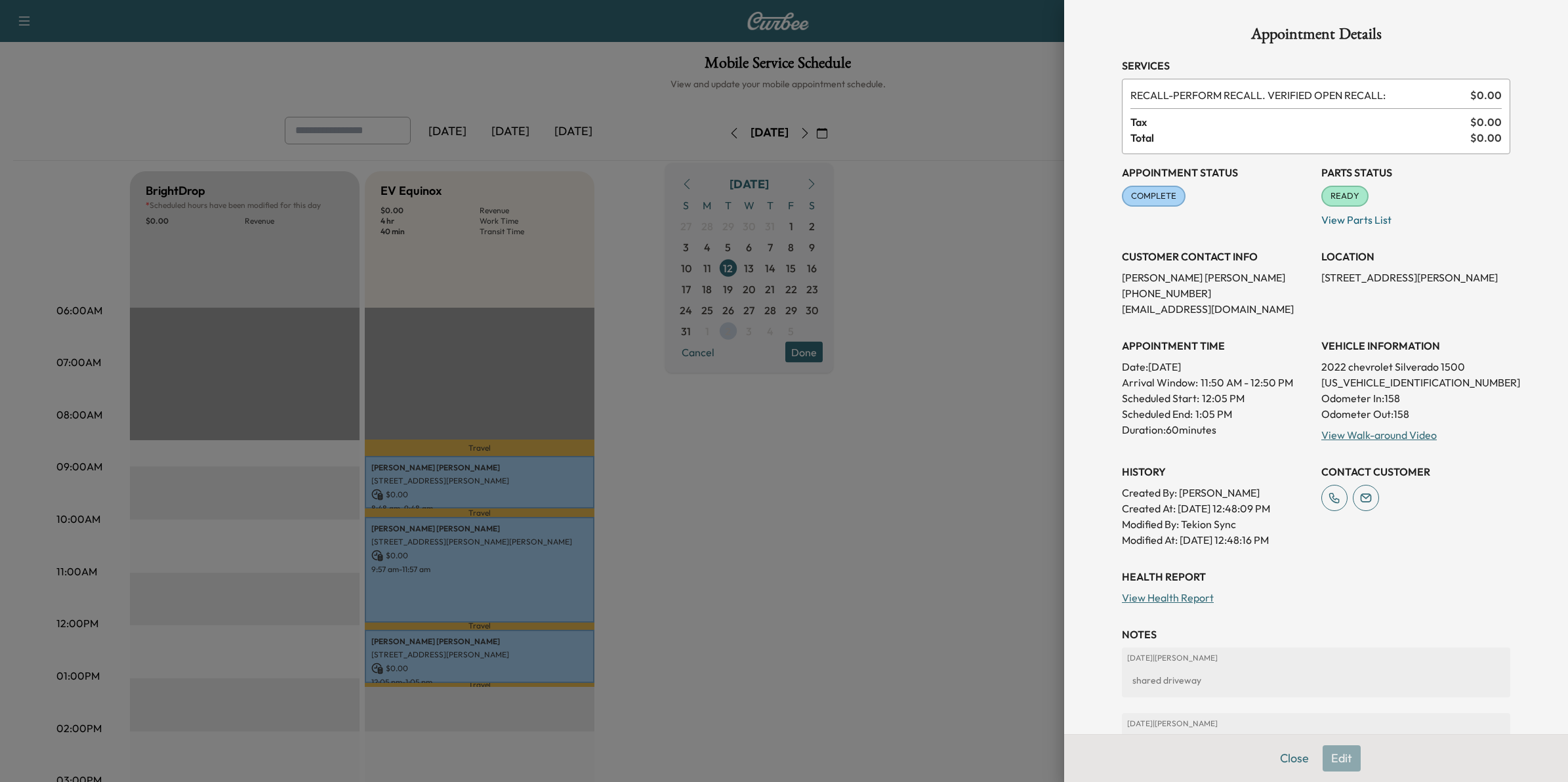
click at [962, 448] on div at bounding box center [784, 391] width 1568 height 782
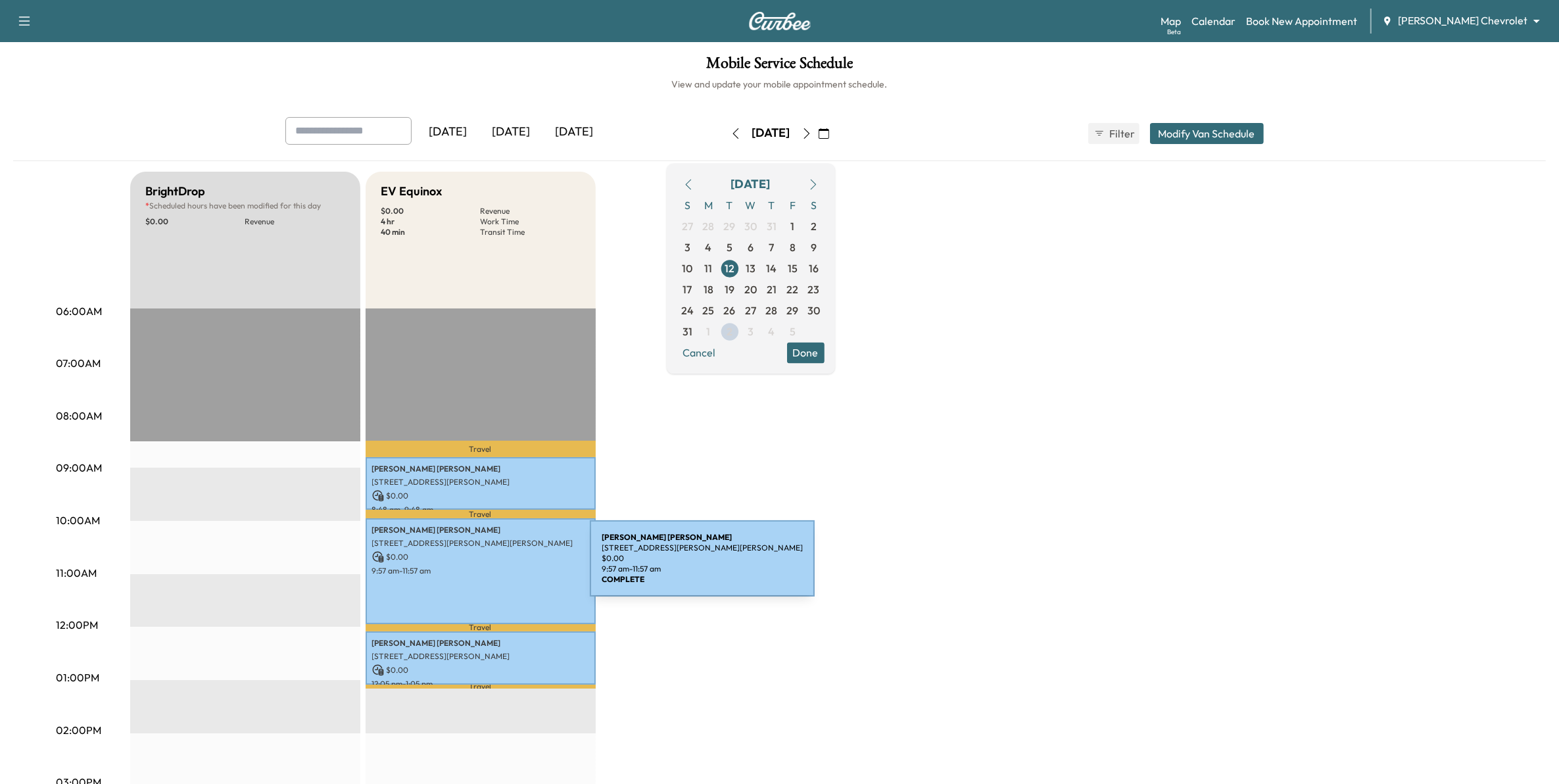
click at [491, 566] on p "9:57 am - 11:57 am" at bounding box center [480, 571] width 217 height 11
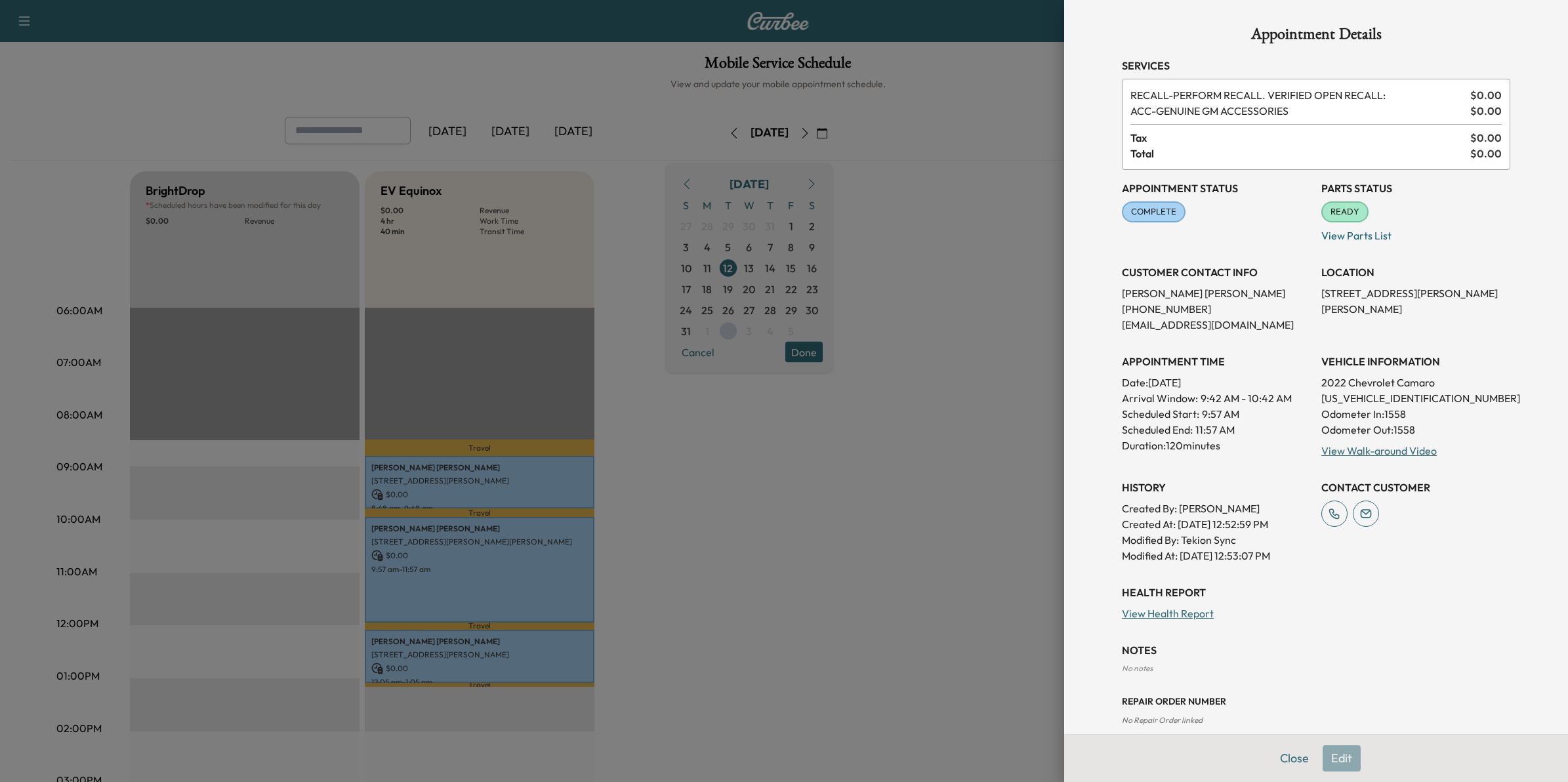
click at [824, 592] on div at bounding box center [784, 391] width 1568 height 782
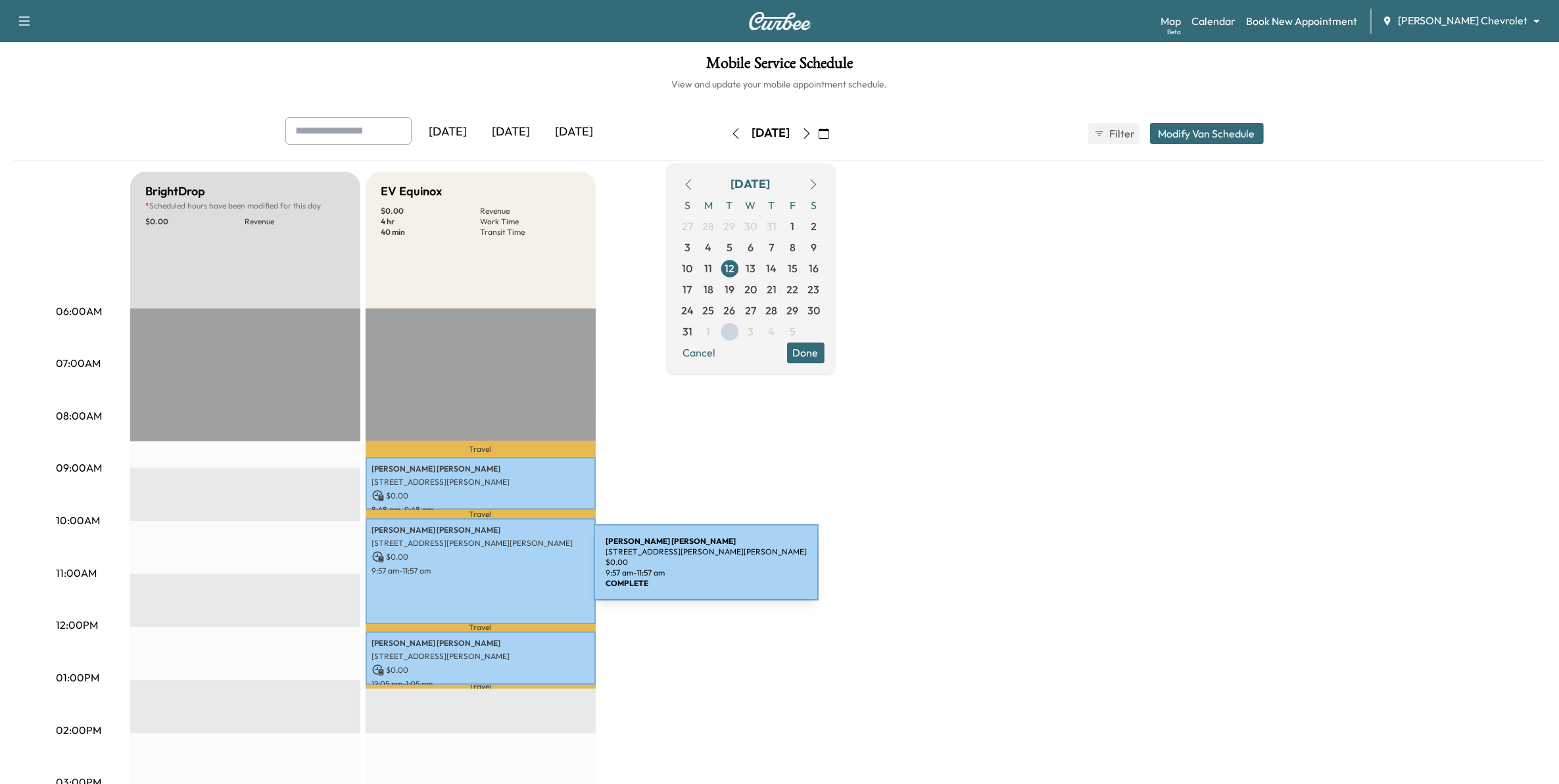
click at [495, 570] on p "9:57 am - 11:57 am" at bounding box center [480, 571] width 217 height 11
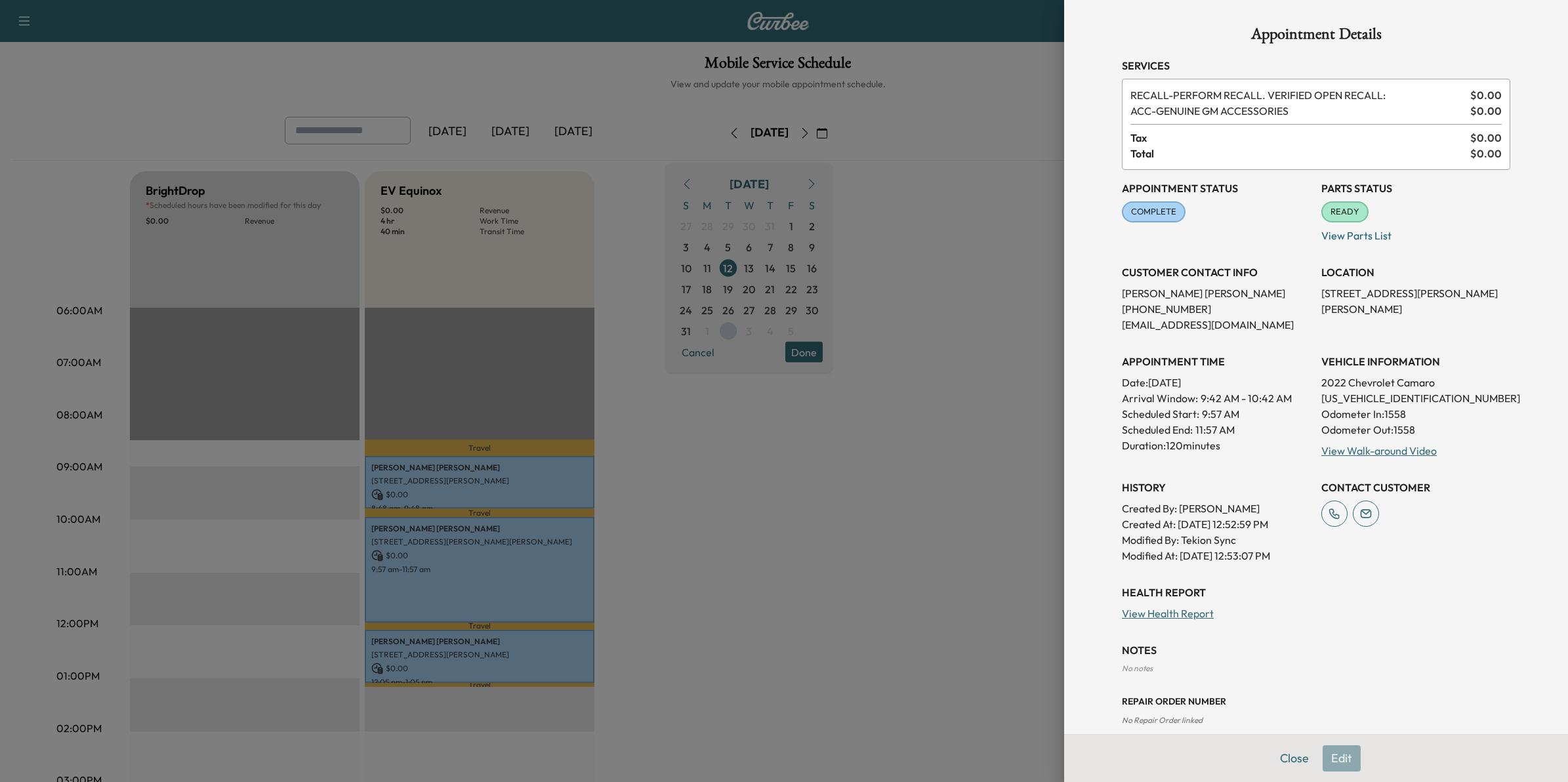
click at [748, 568] on div at bounding box center [784, 391] width 1568 height 782
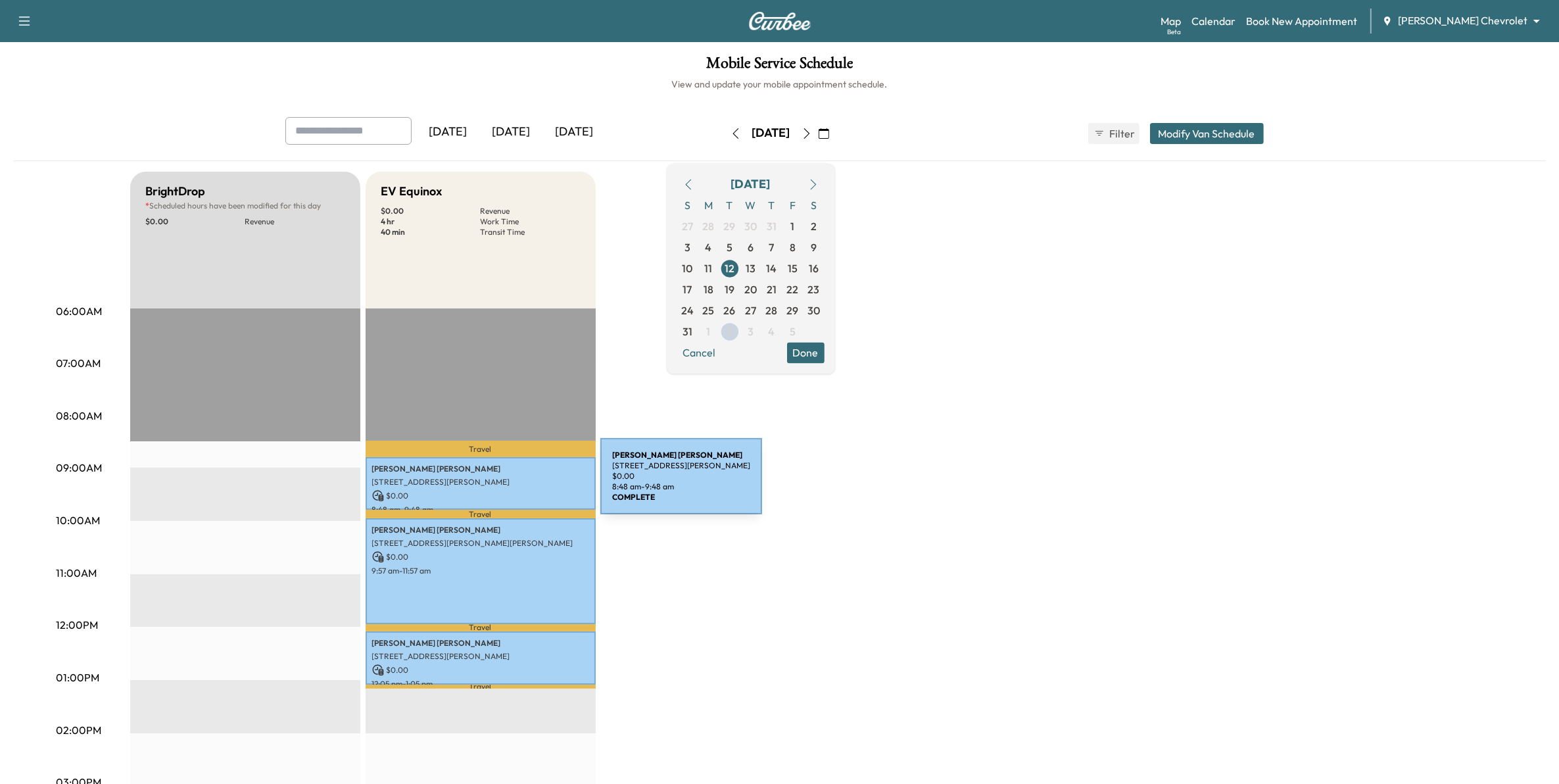
click at [500, 480] on p "[STREET_ADDRESS][PERSON_NAME]" at bounding box center [480, 482] width 217 height 11
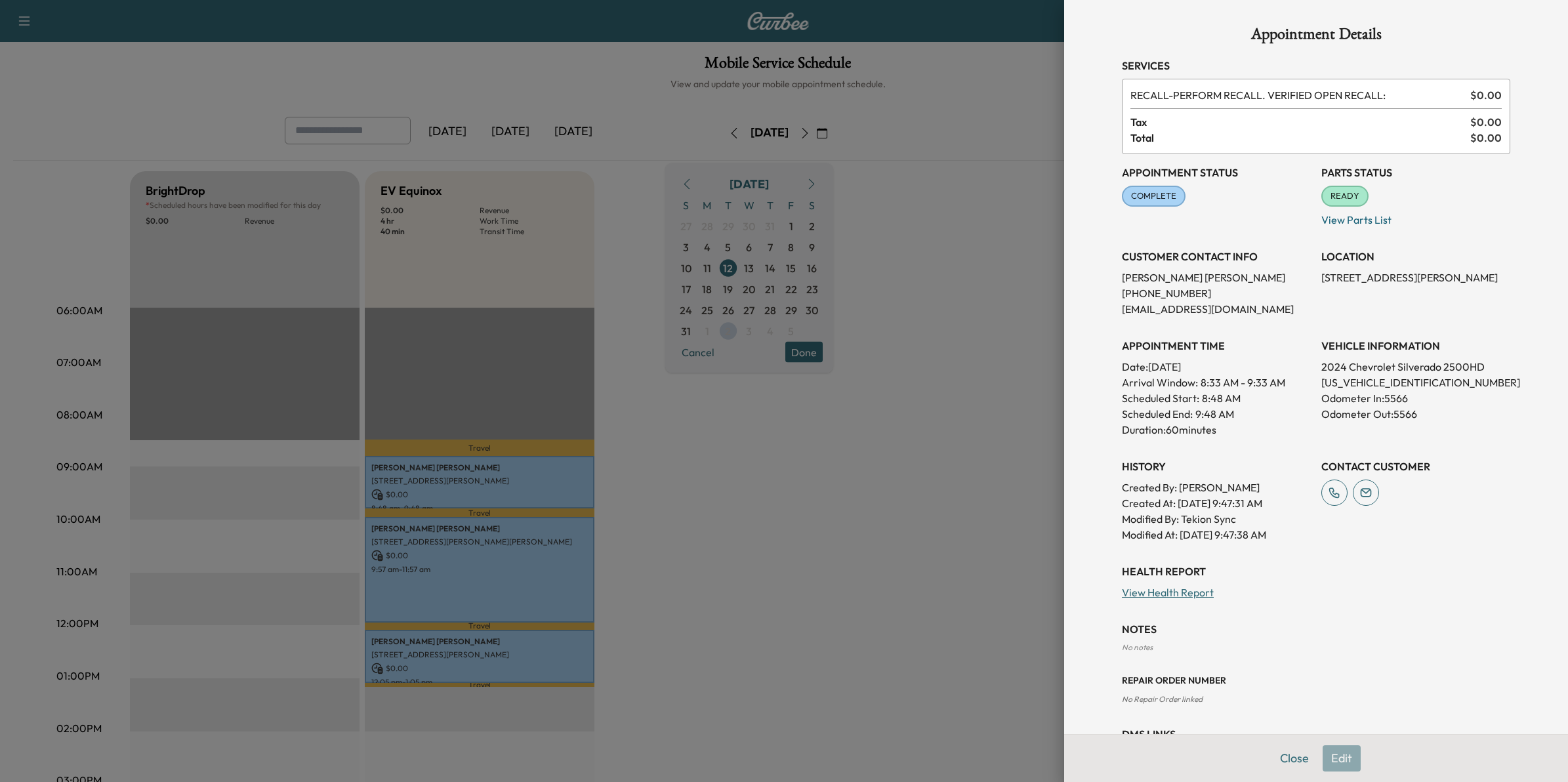
click at [963, 430] on div at bounding box center [784, 391] width 1568 height 782
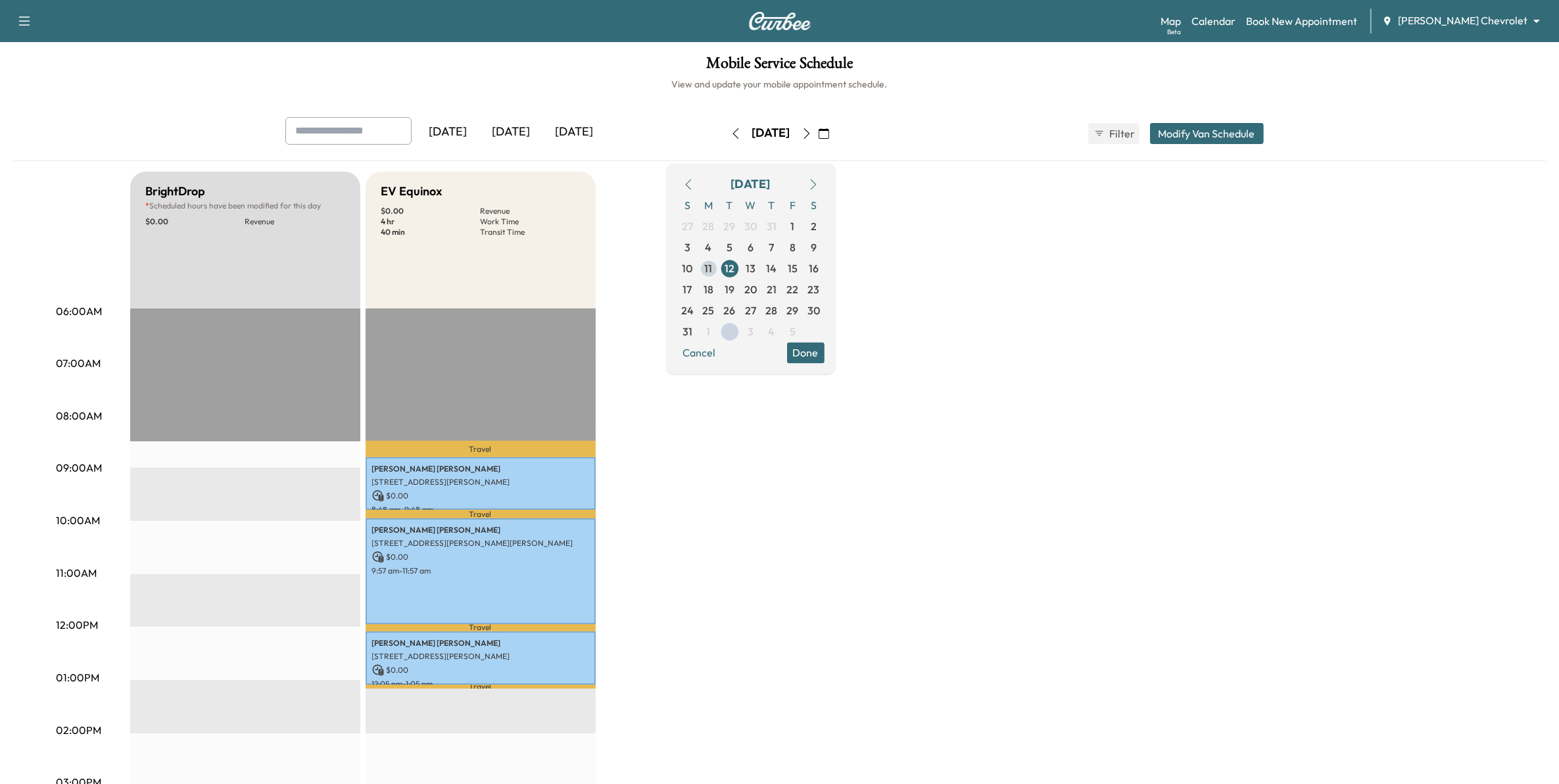
click at [719, 270] on span "11" at bounding box center [709, 268] width 21 height 21
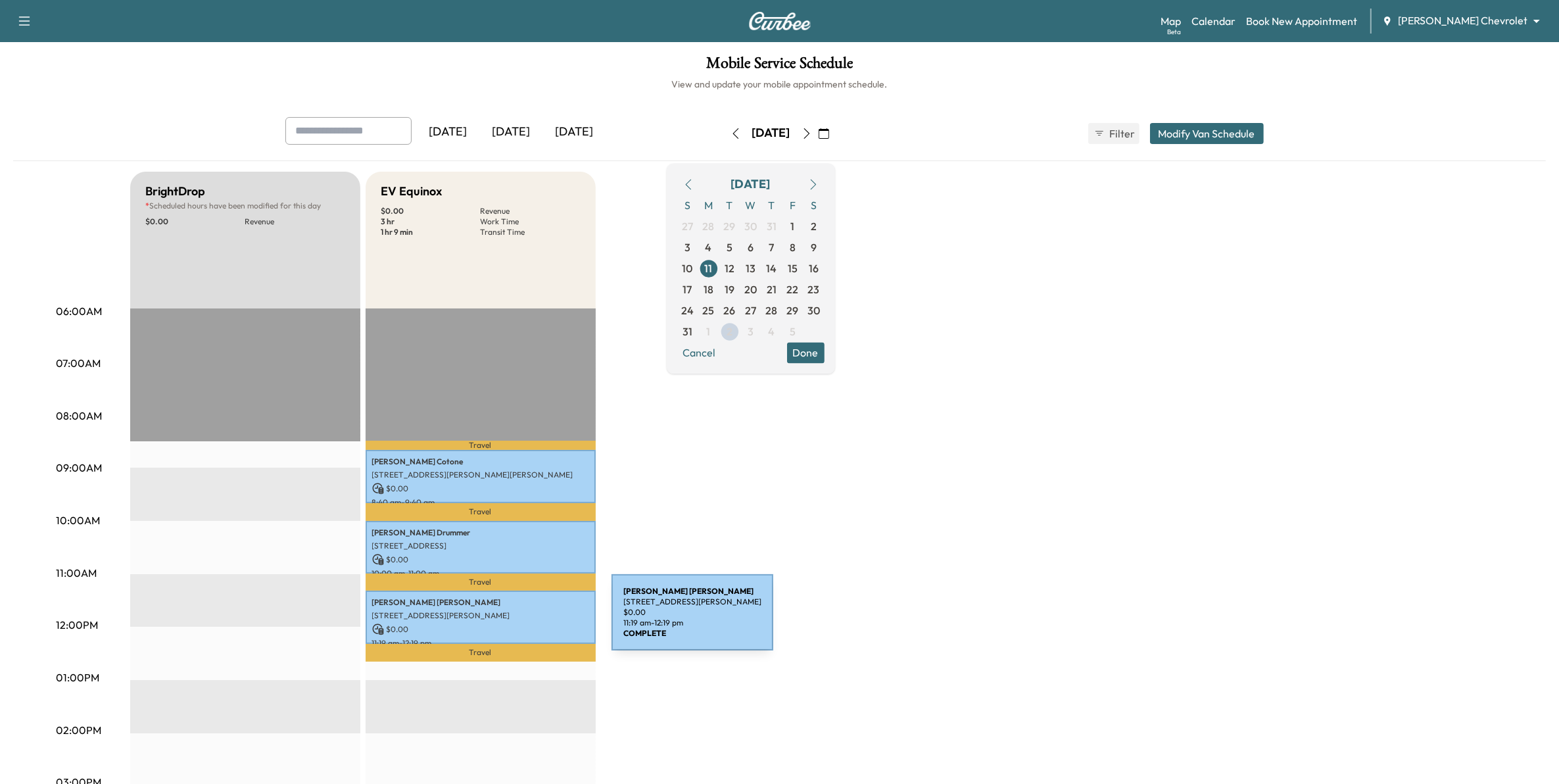
click at [513, 623] on p "$ 0.00" at bounding box center [480, 629] width 217 height 12
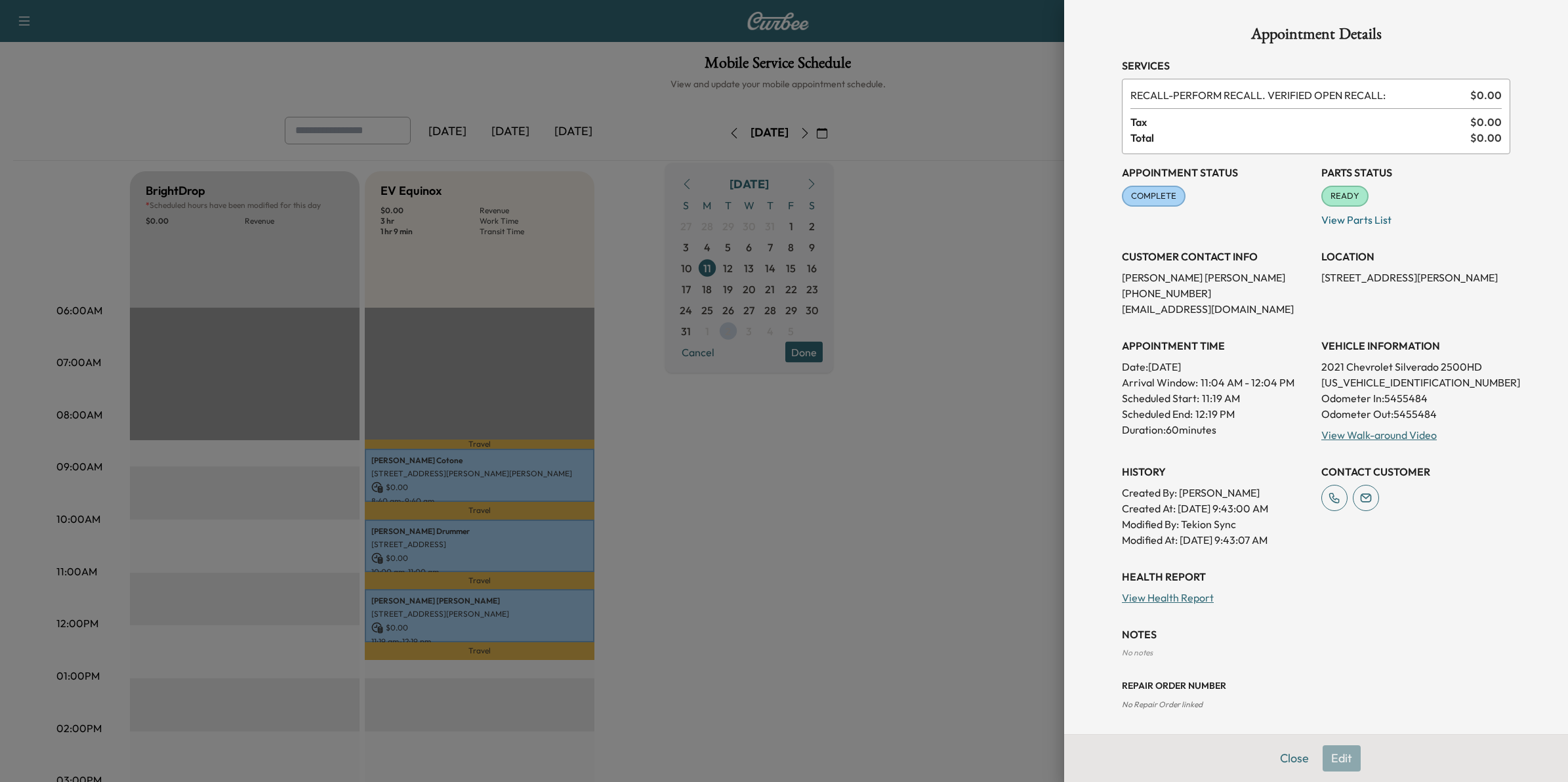
drag, startPoint x: 863, startPoint y: 459, endPoint x: 858, endPoint y: 478, distance: 19.6
click at [863, 460] on div at bounding box center [784, 391] width 1568 height 782
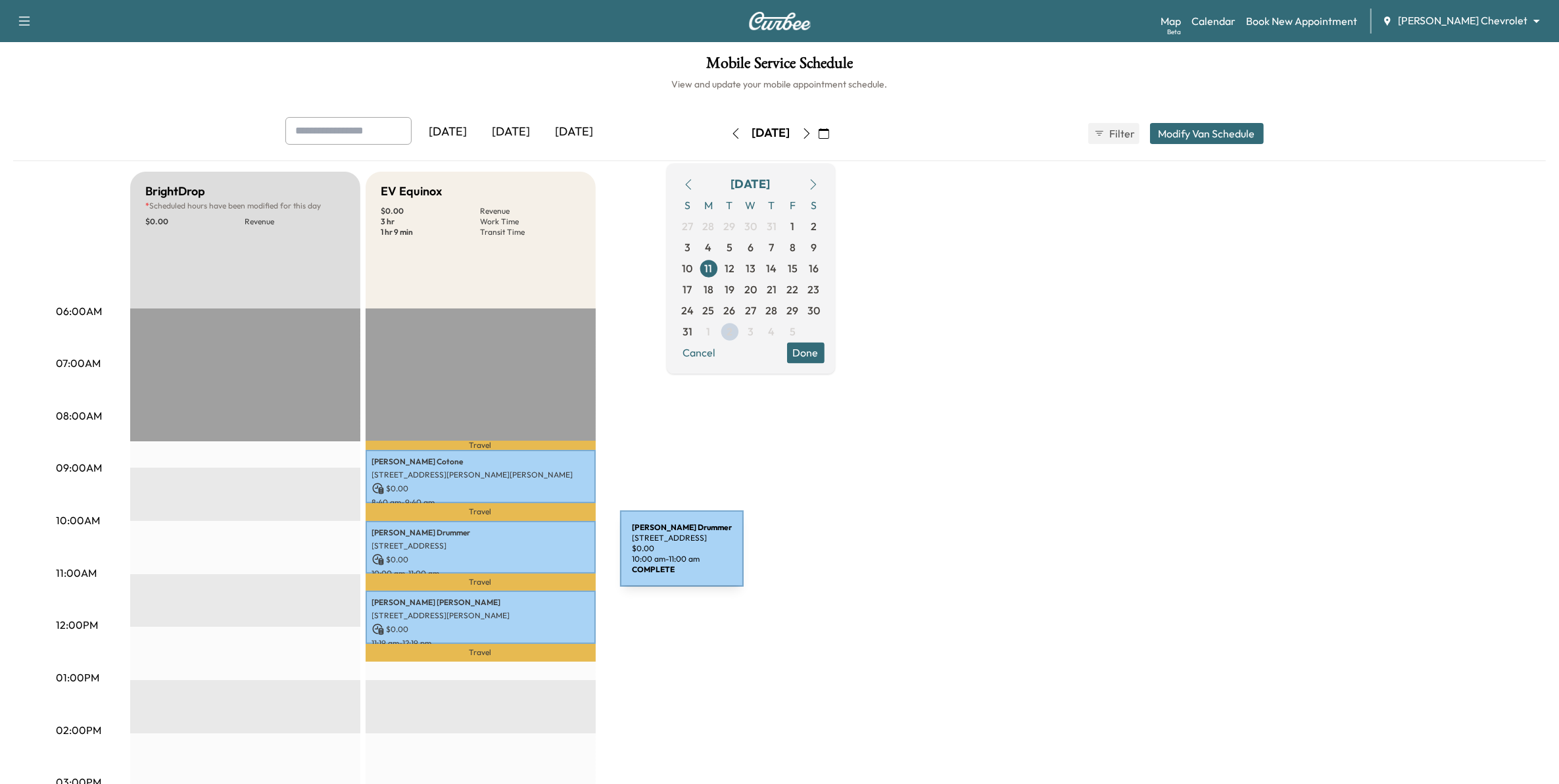
click at [521, 556] on p "$ 0.00" at bounding box center [480, 559] width 217 height 12
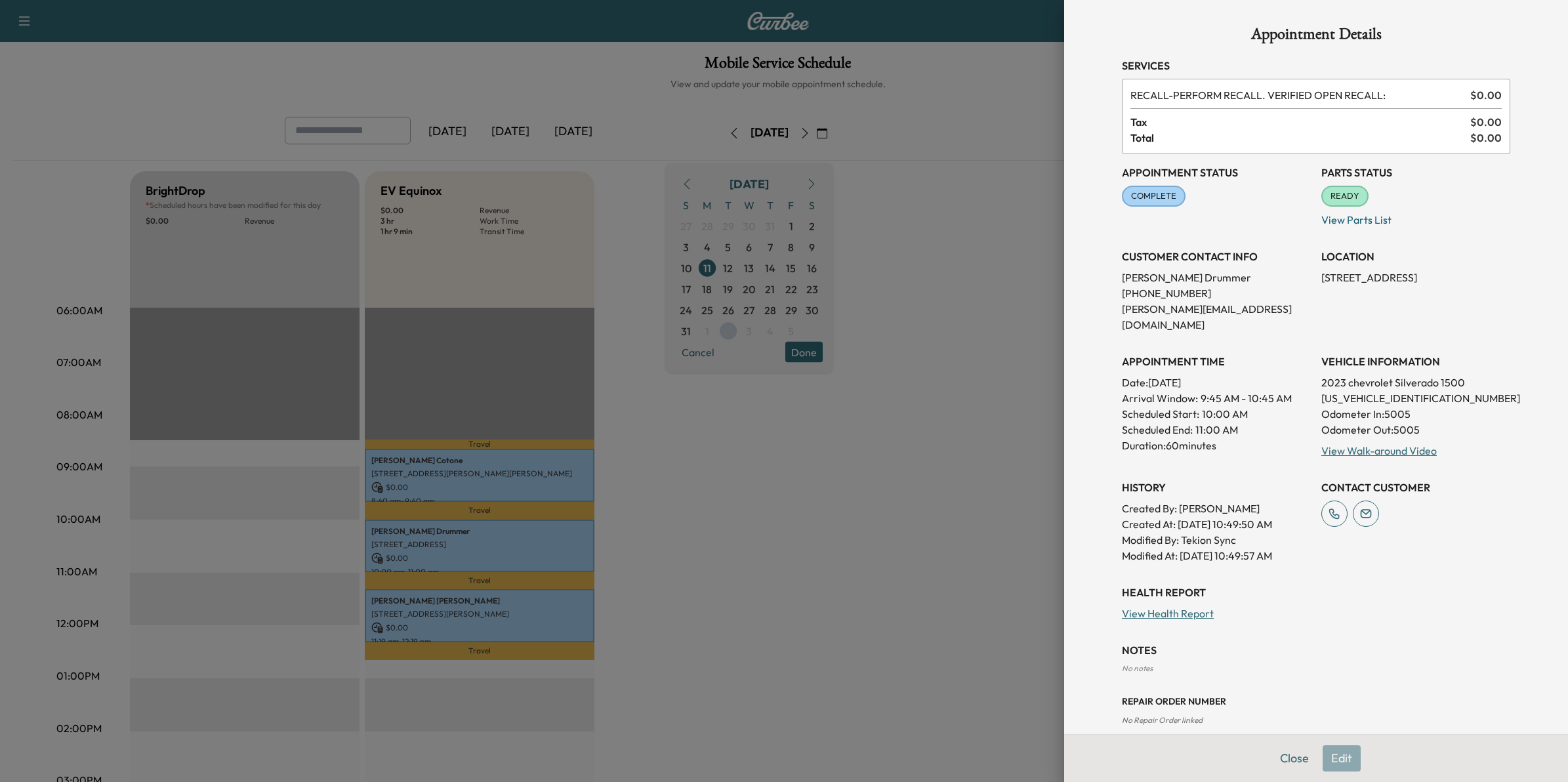
click at [881, 531] on div at bounding box center [784, 391] width 1568 height 782
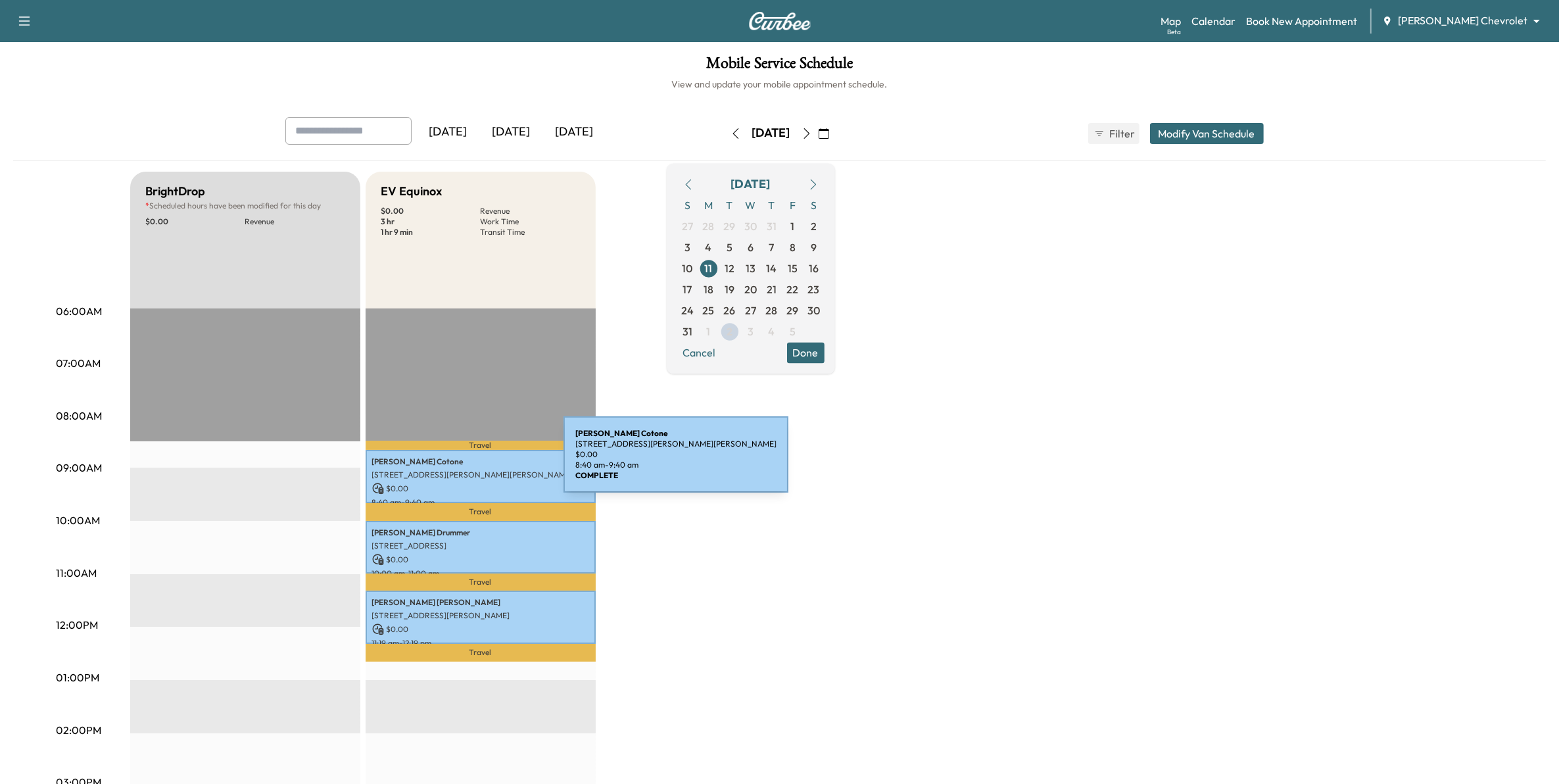
click at [465, 462] on p "[PERSON_NAME]" at bounding box center [480, 461] width 217 height 11
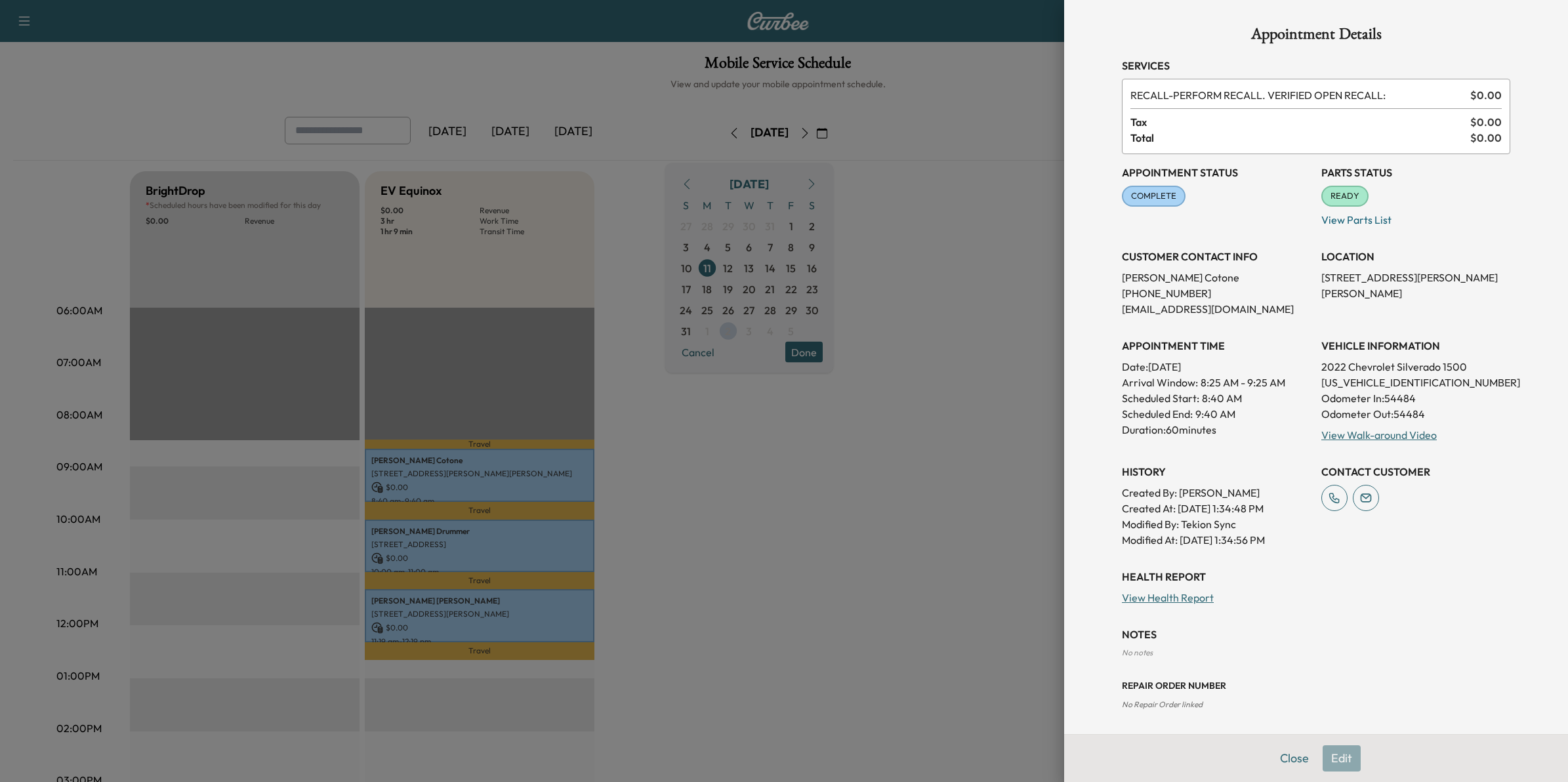
click at [895, 479] on div at bounding box center [784, 391] width 1568 height 782
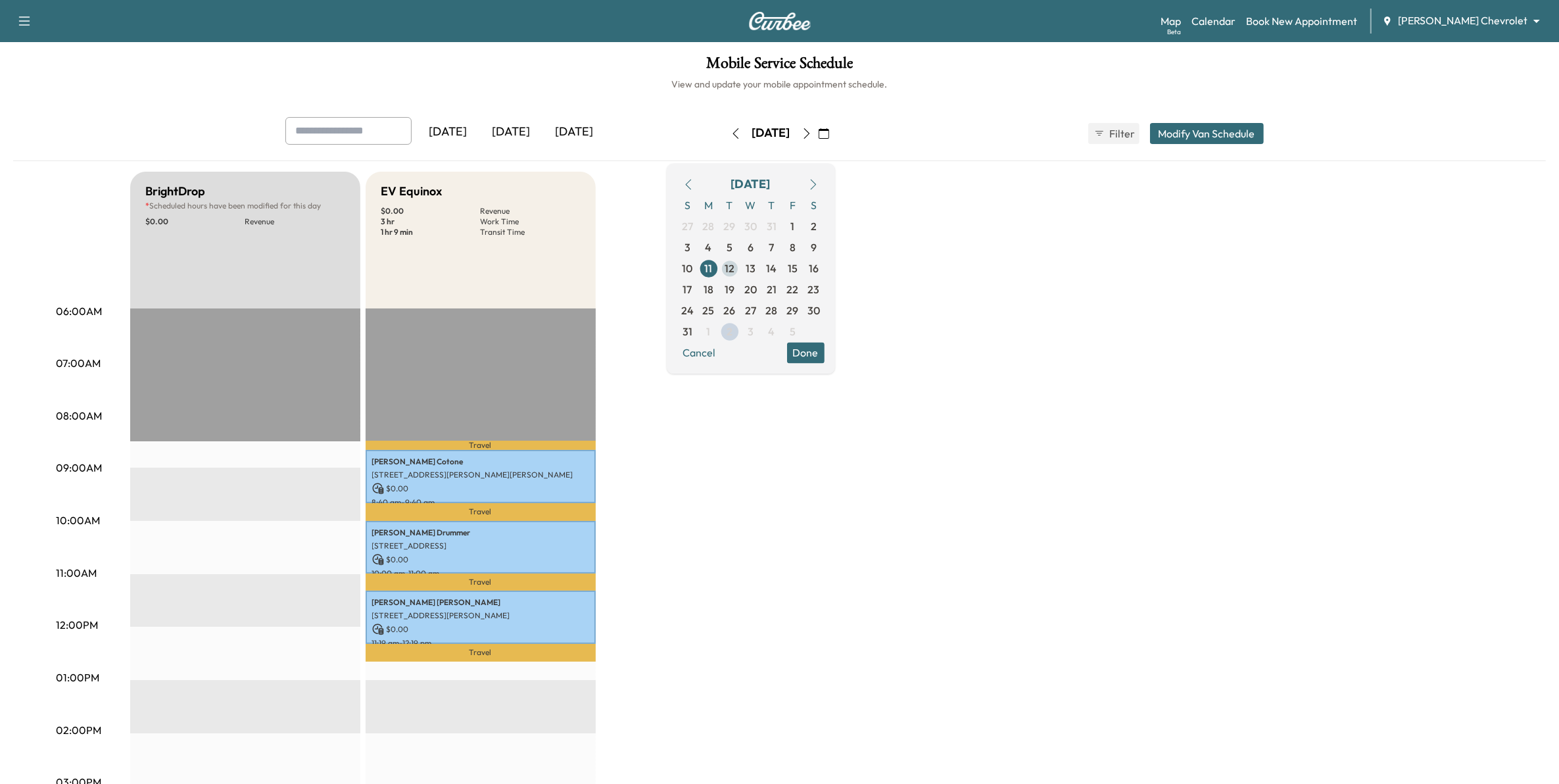
click at [735, 273] on span "12" at bounding box center [730, 268] width 10 height 15
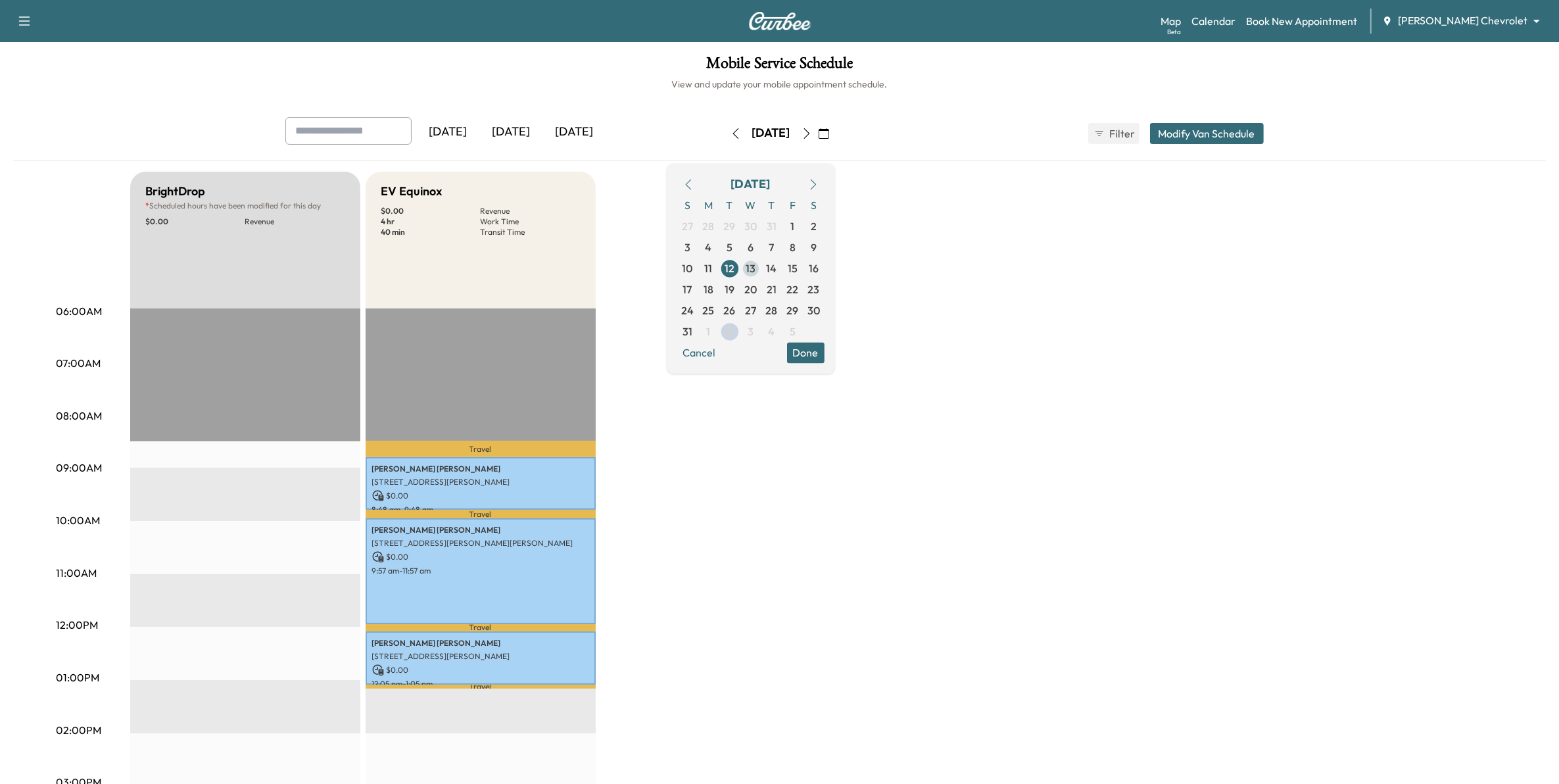
click at [756, 270] on span "13" at bounding box center [751, 268] width 10 height 15
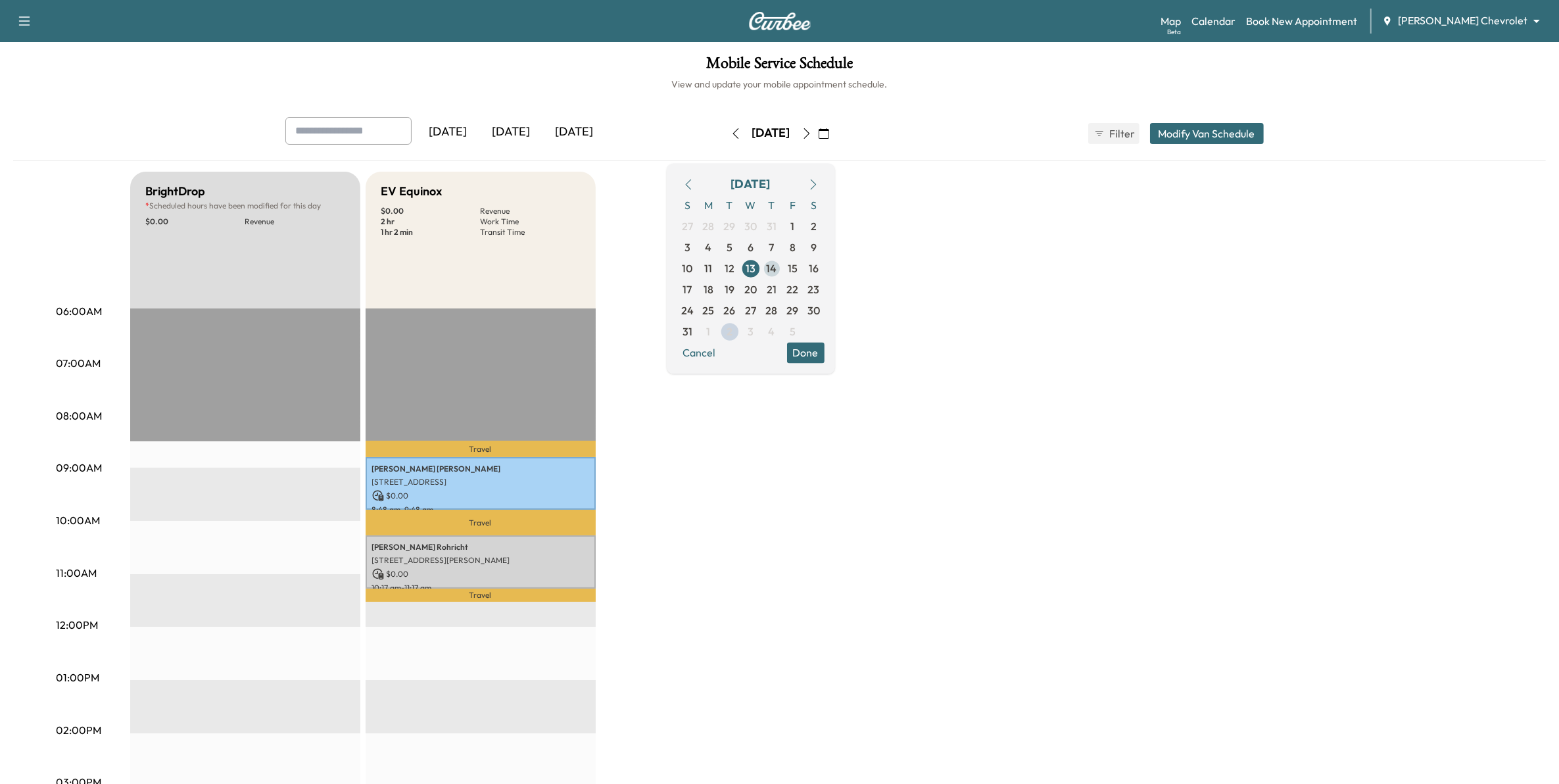
click at [777, 272] on span "14" at bounding box center [771, 268] width 11 height 15
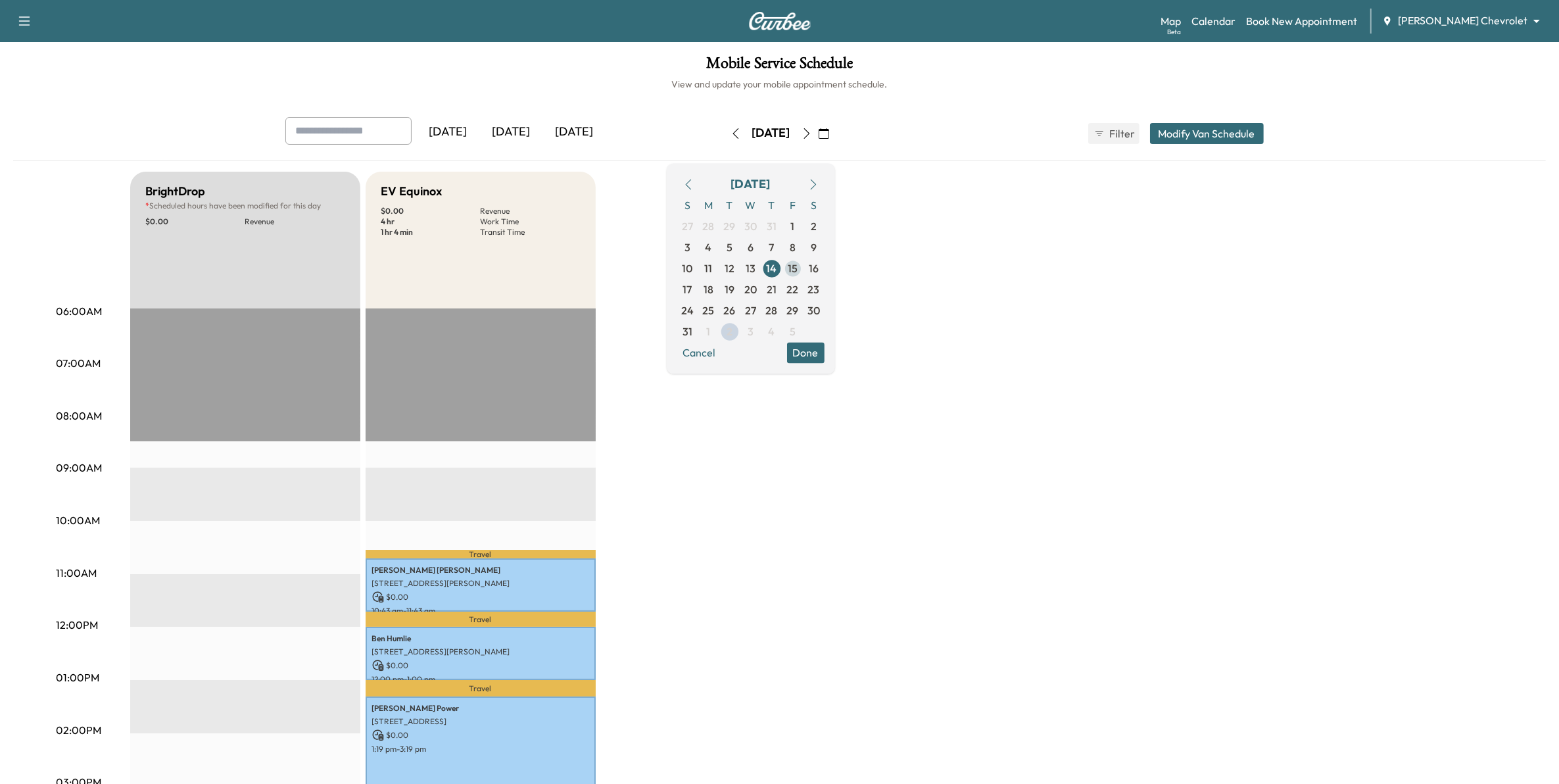
click at [804, 277] on span "15" at bounding box center [793, 268] width 21 height 21
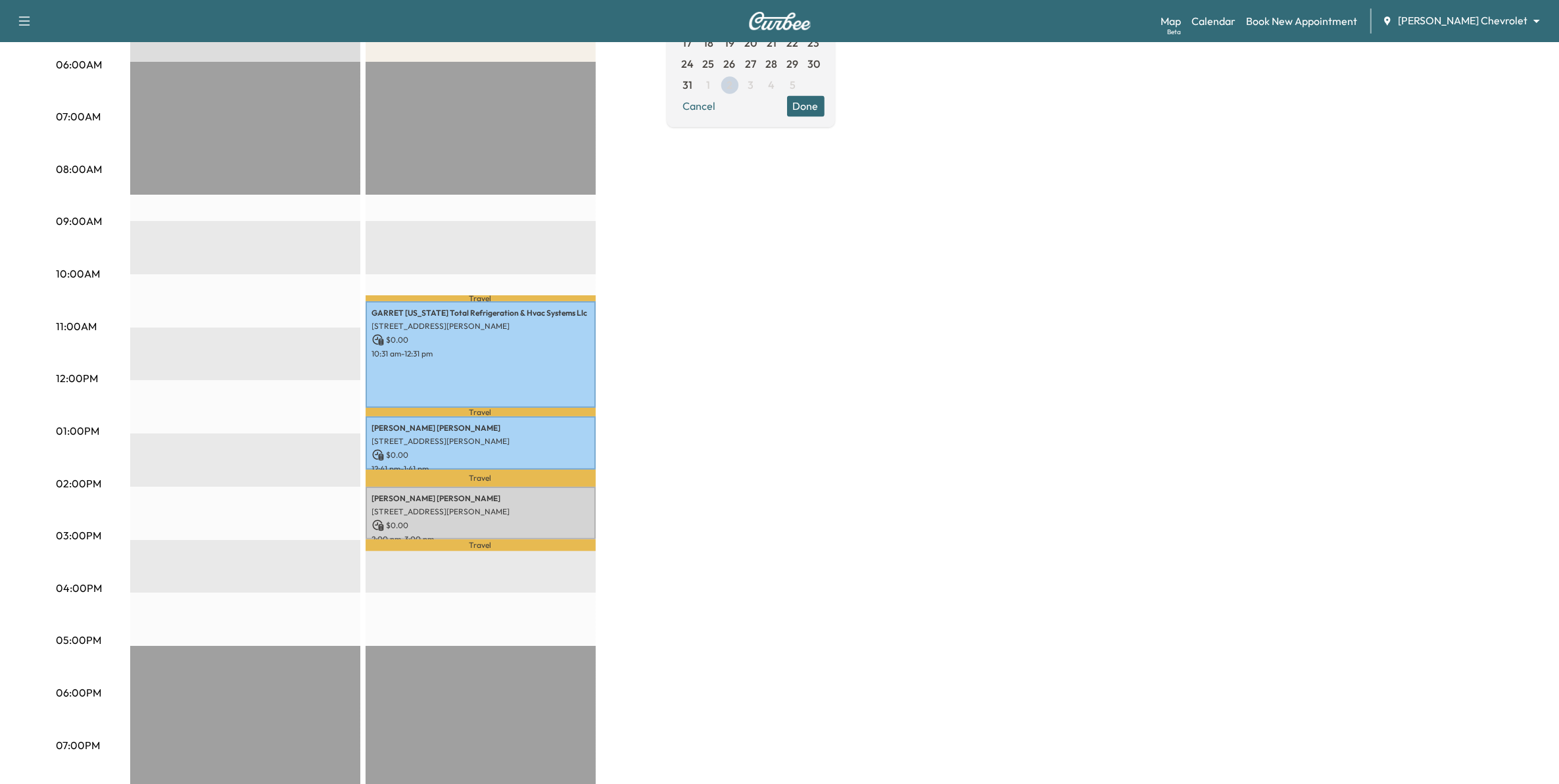
scroll to position [164, 0]
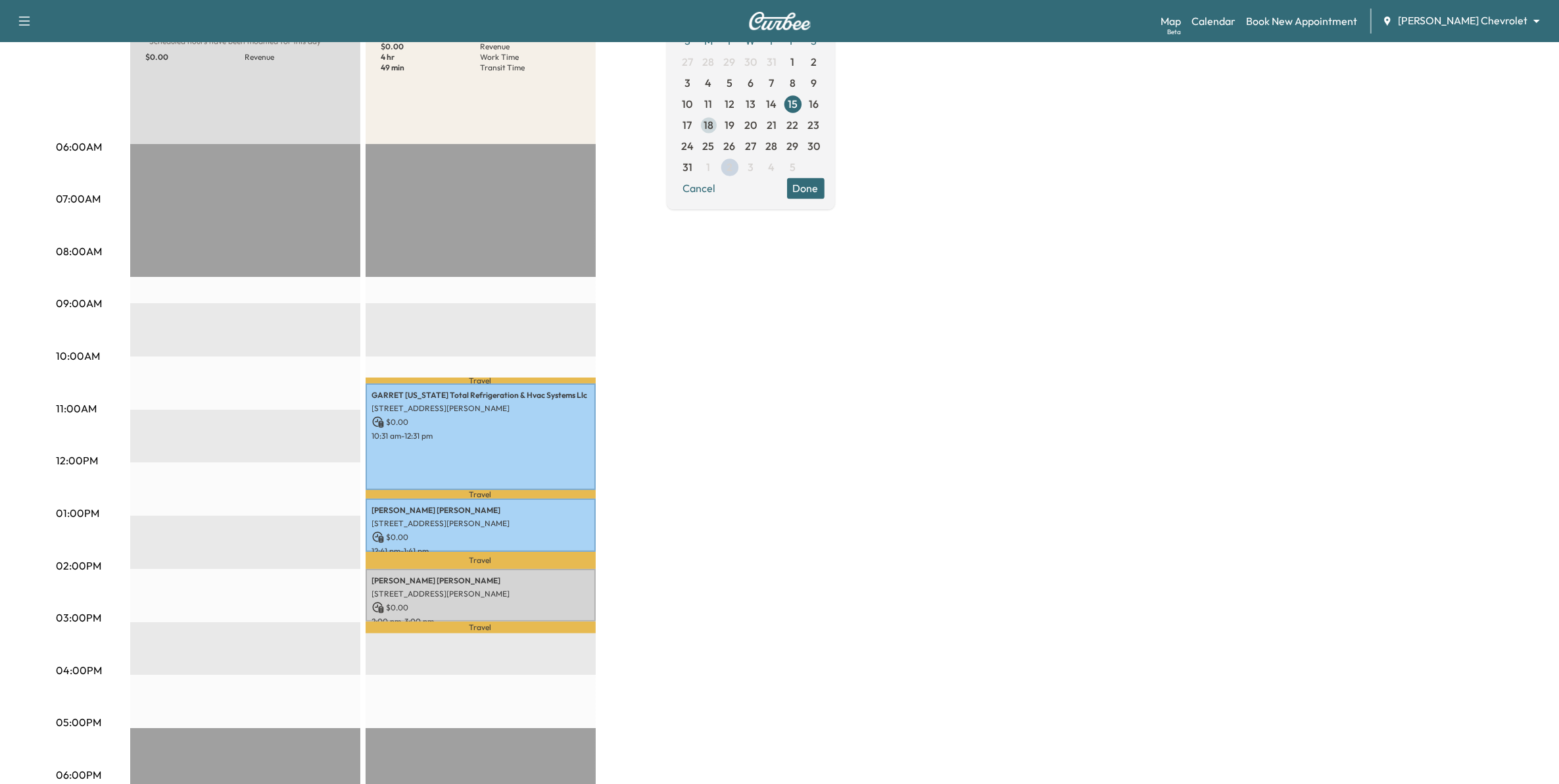
click at [714, 123] on span "18" at bounding box center [709, 125] width 10 height 15
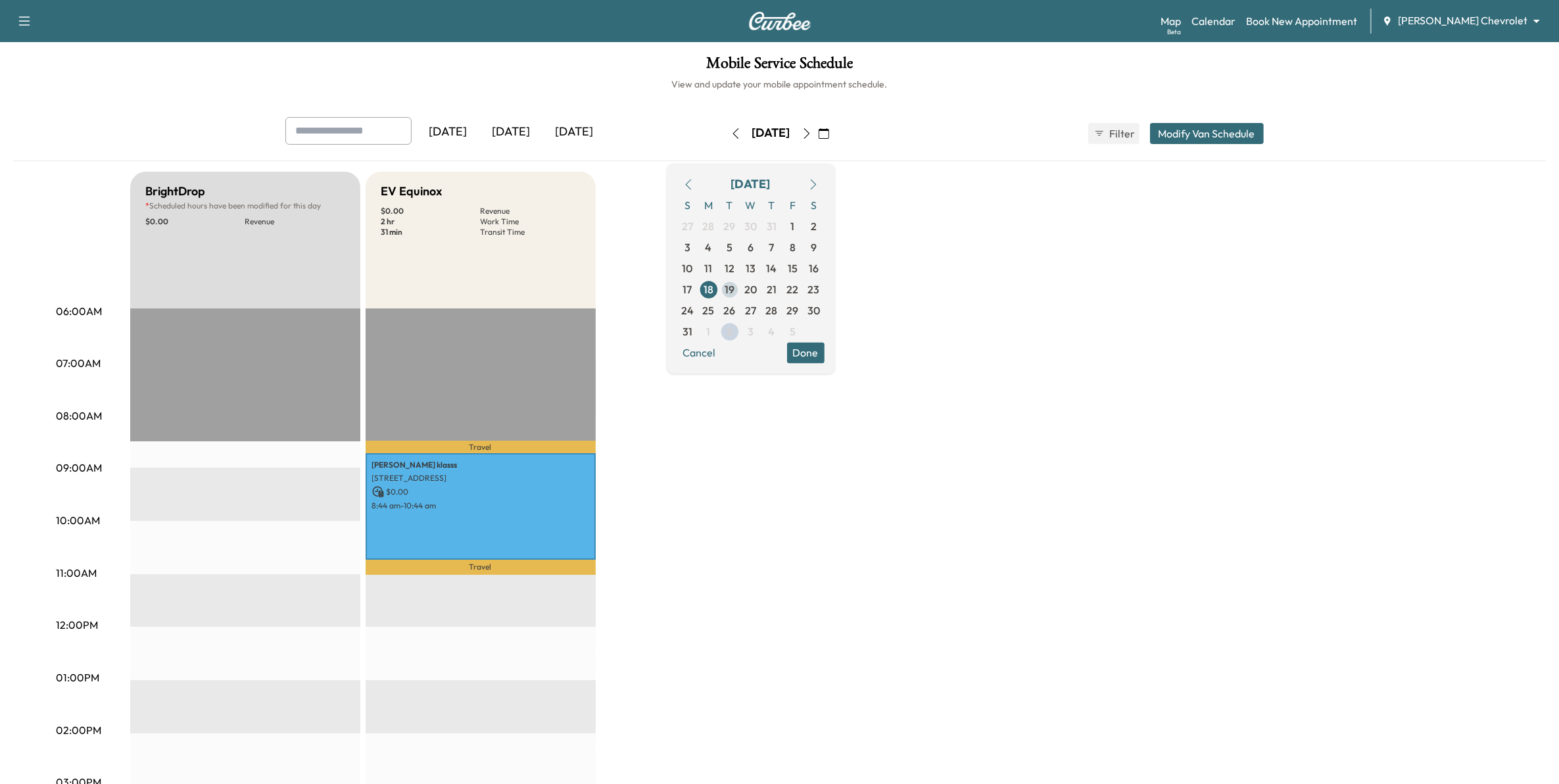
click at [735, 293] on span "19" at bounding box center [730, 290] width 10 height 15
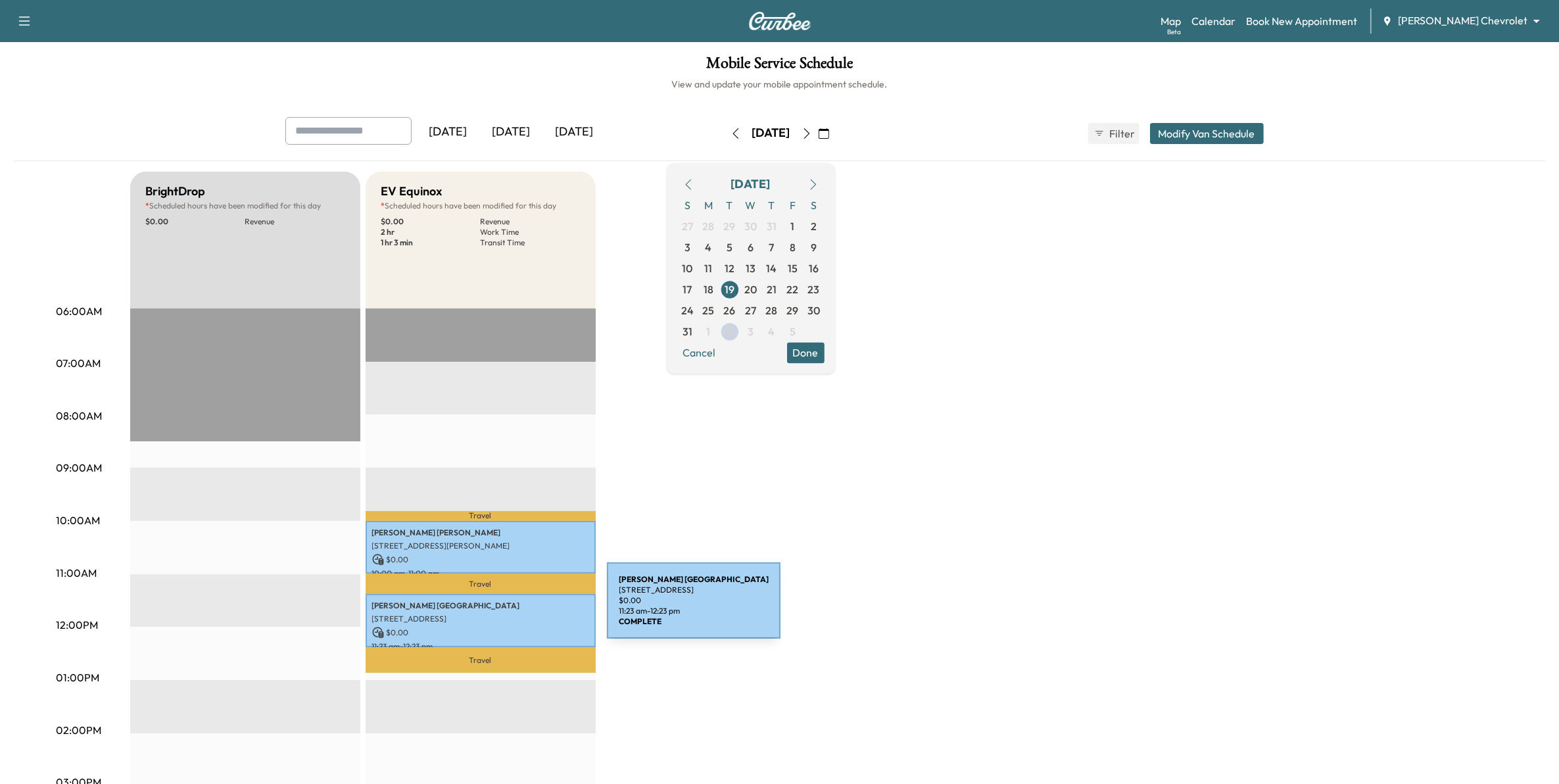
click at [507, 614] on p "[STREET_ADDRESS]" at bounding box center [480, 618] width 217 height 11
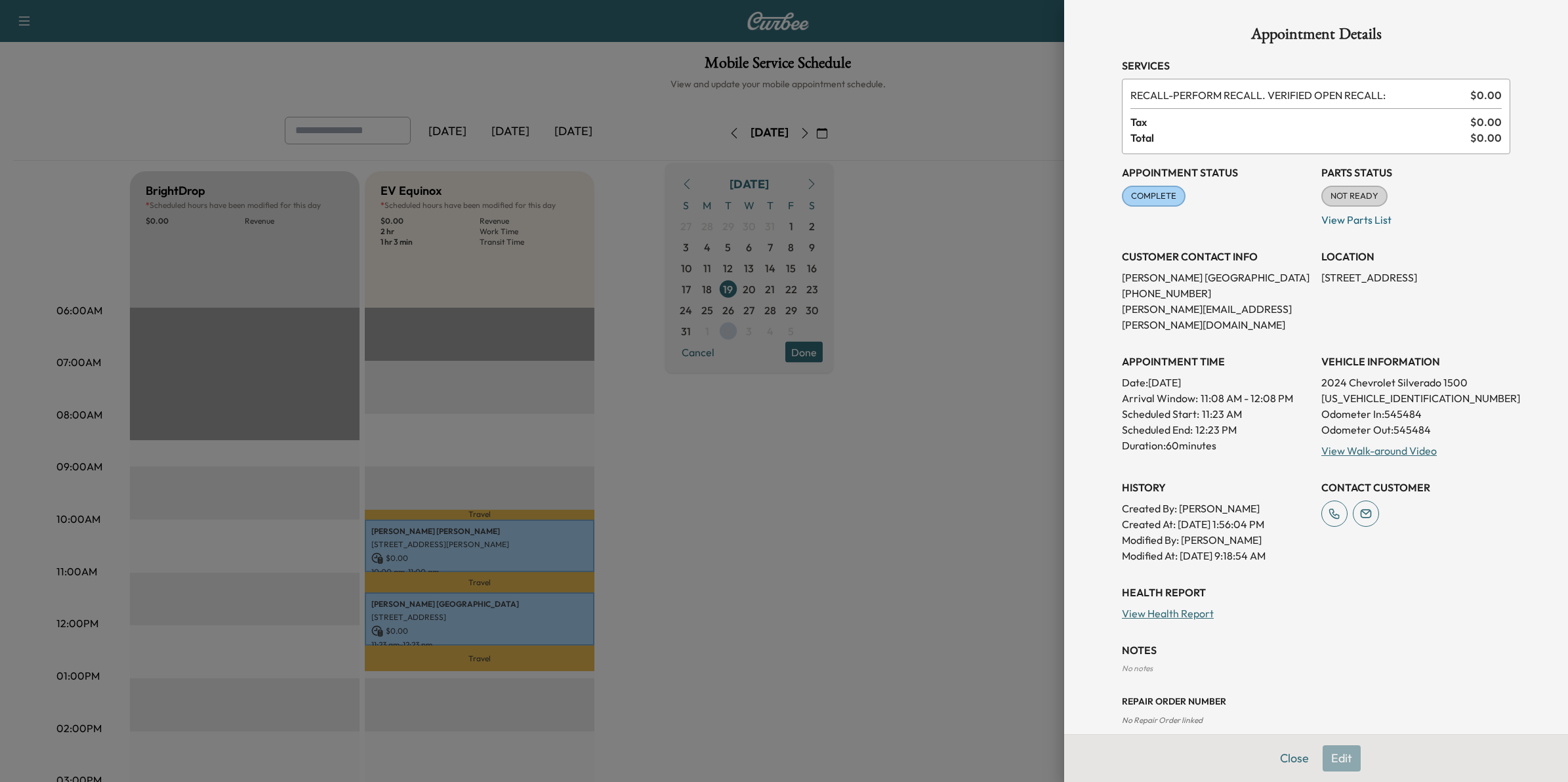
drag, startPoint x: 824, startPoint y: 559, endPoint x: 805, endPoint y: 563, distance: 19.4
click at [824, 559] on div at bounding box center [784, 391] width 1568 height 782
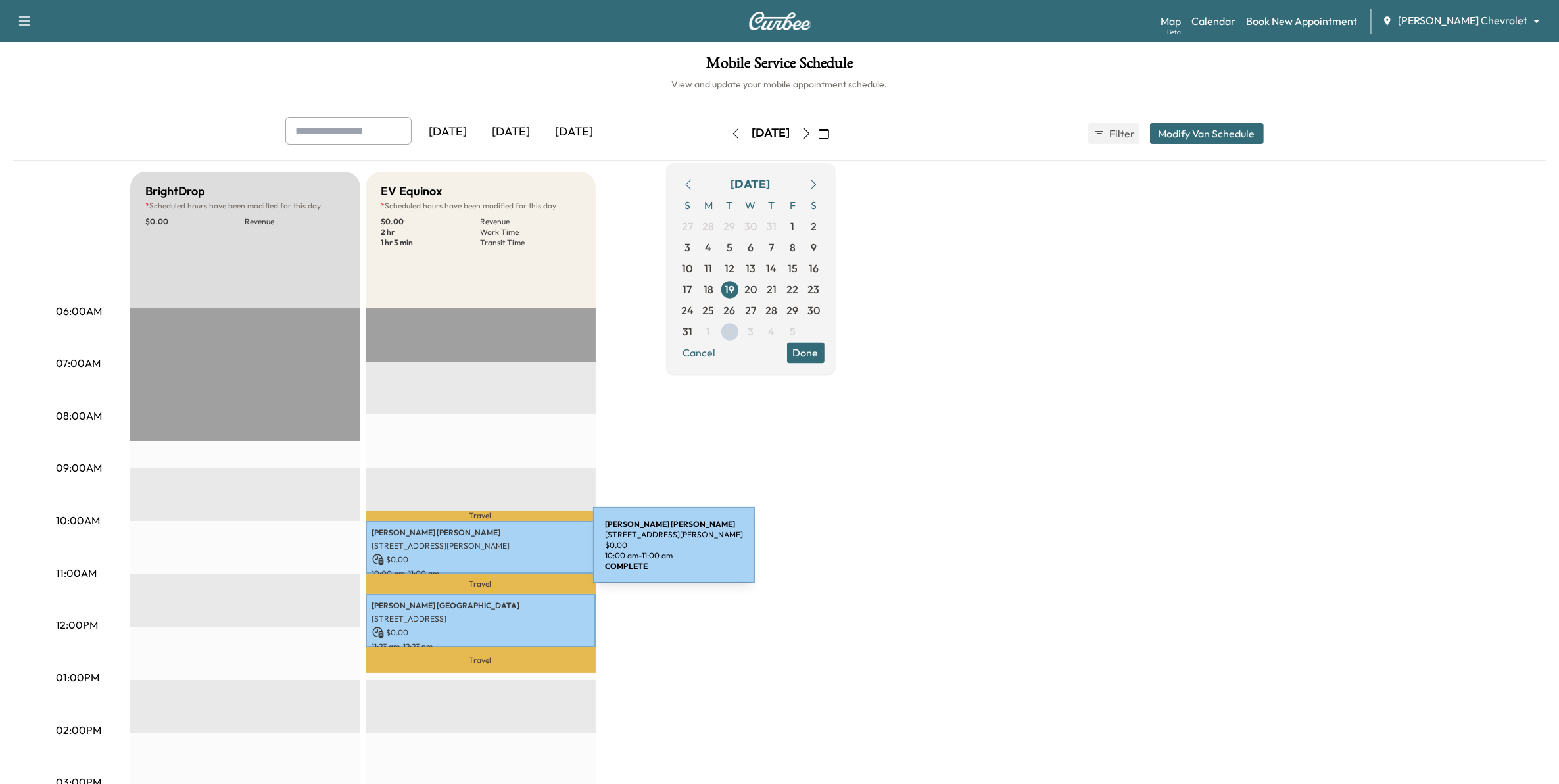
click at [499, 547] on p "[STREET_ADDRESS][PERSON_NAME]" at bounding box center [480, 545] width 217 height 11
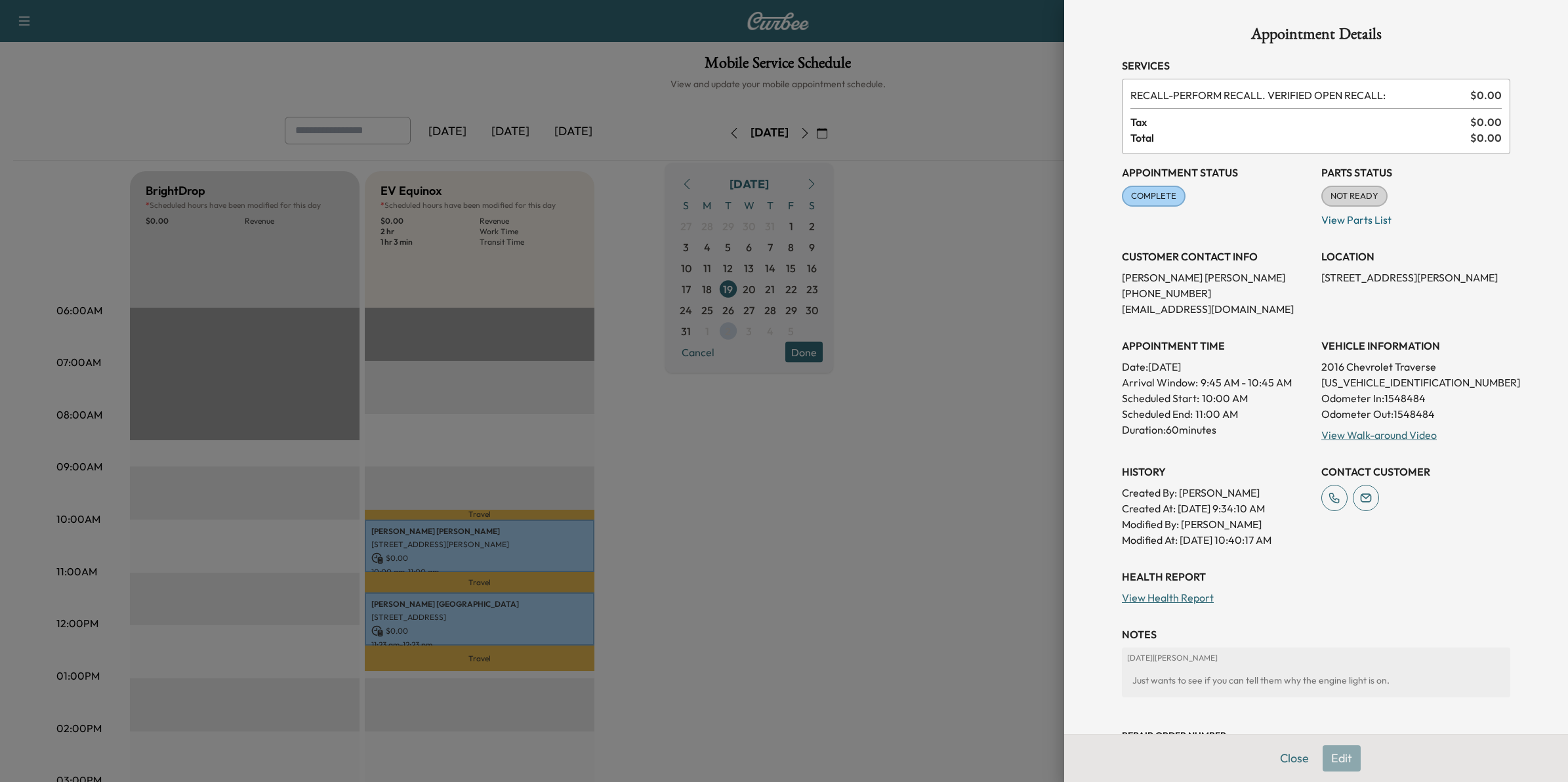
drag, startPoint x: 942, startPoint y: 569, endPoint x: 919, endPoint y: 551, distance: 29.2
click at [940, 569] on div at bounding box center [784, 391] width 1568 height 782
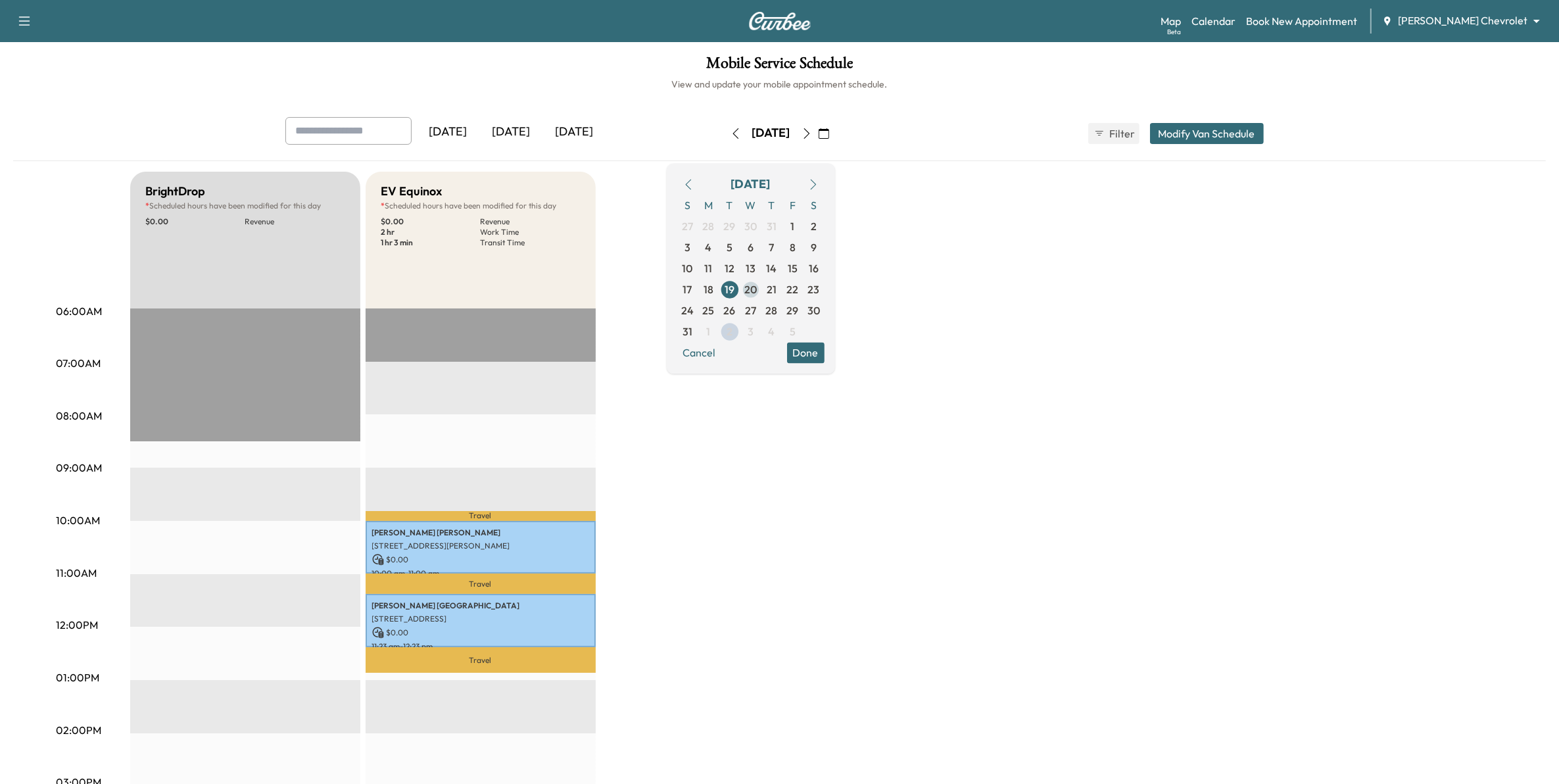
click at [762, 296] on span "20" at bounding box center [751, 290] width 21 height 21
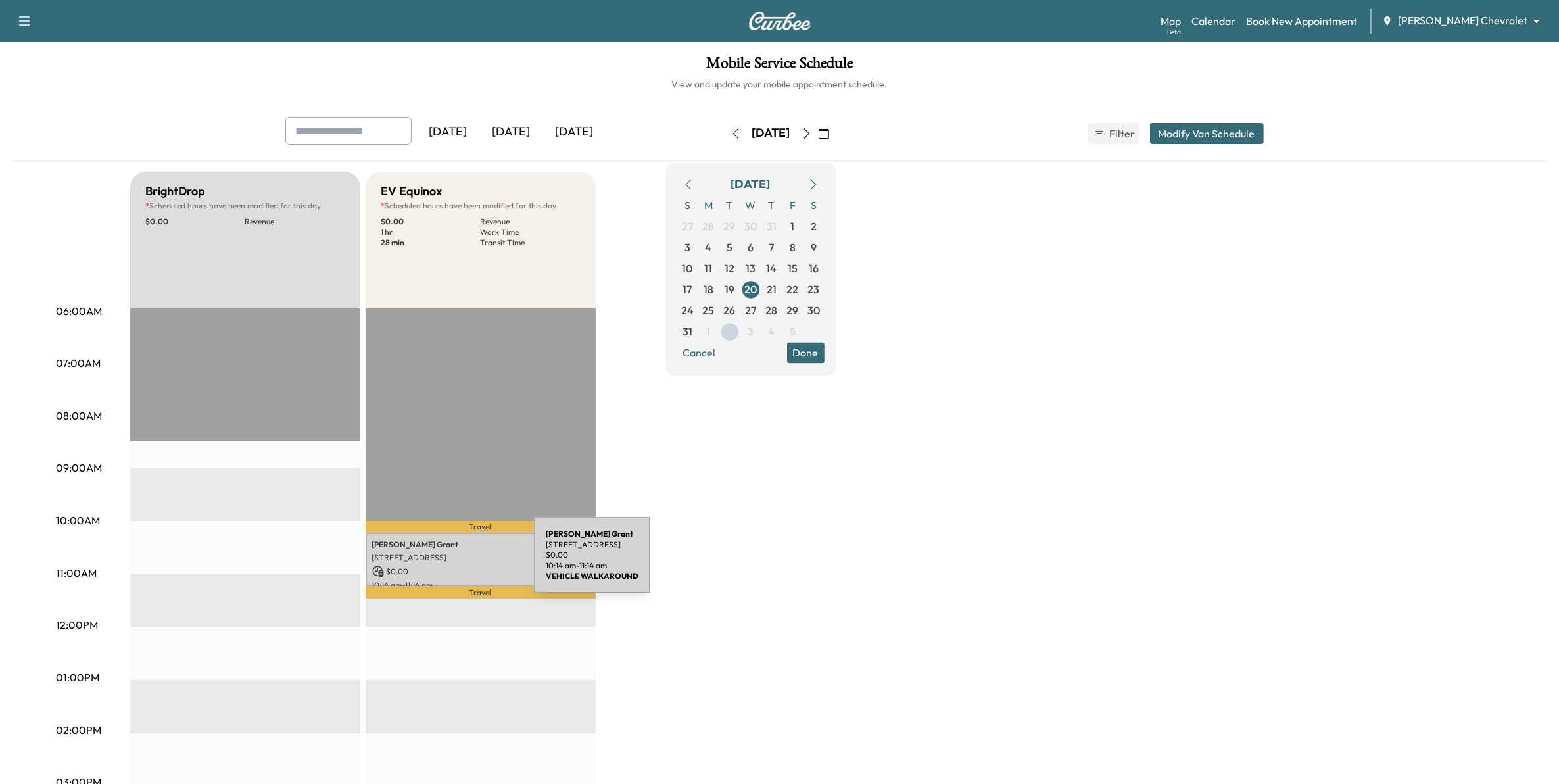
click at [475, 552] on p "[STREET_ADDRESS]" at bounding box center [480, 557] width 217 height 11
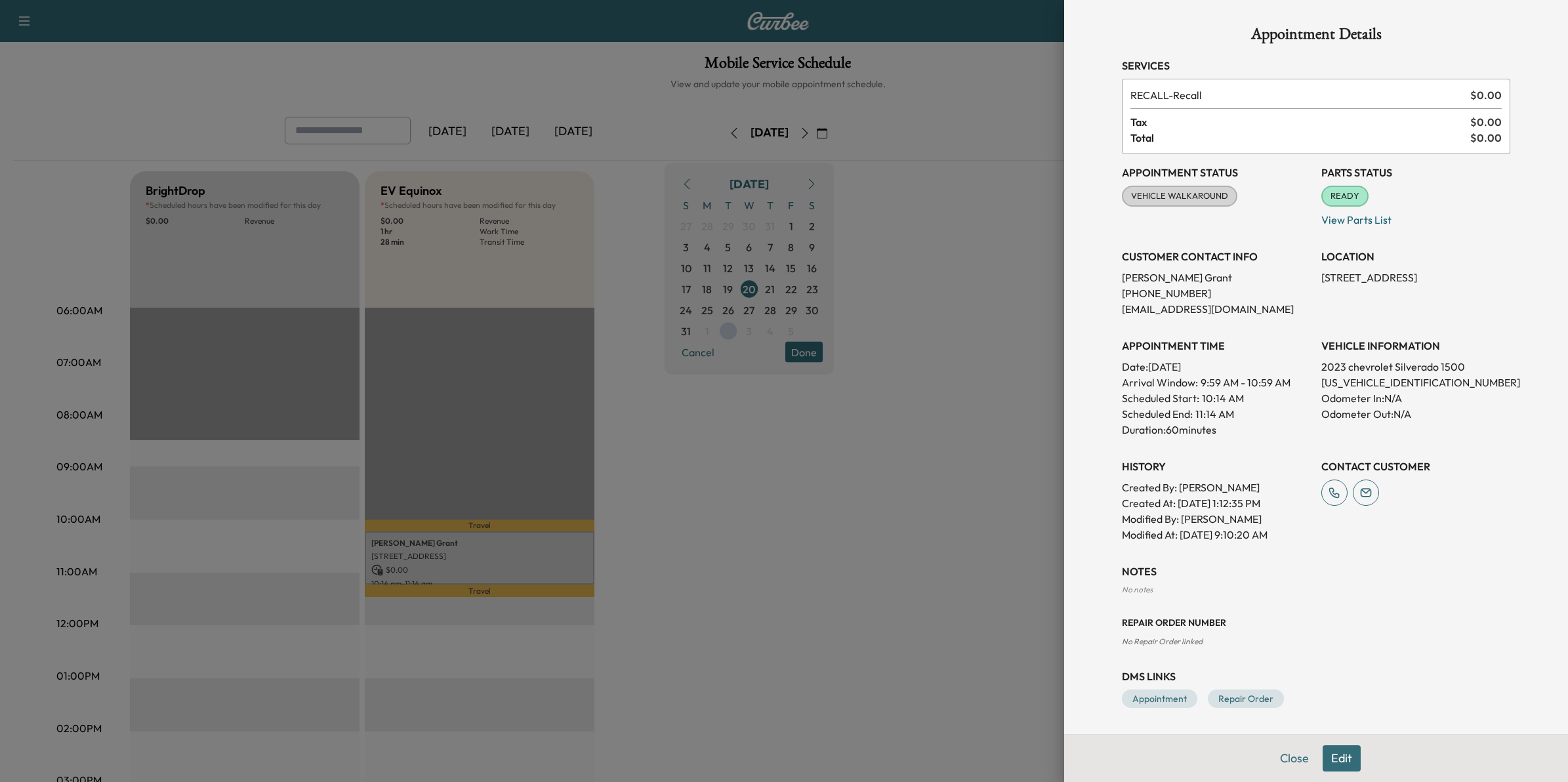
click at [953, 592] on div at bounding box center [784, 391] width 1568 height 782
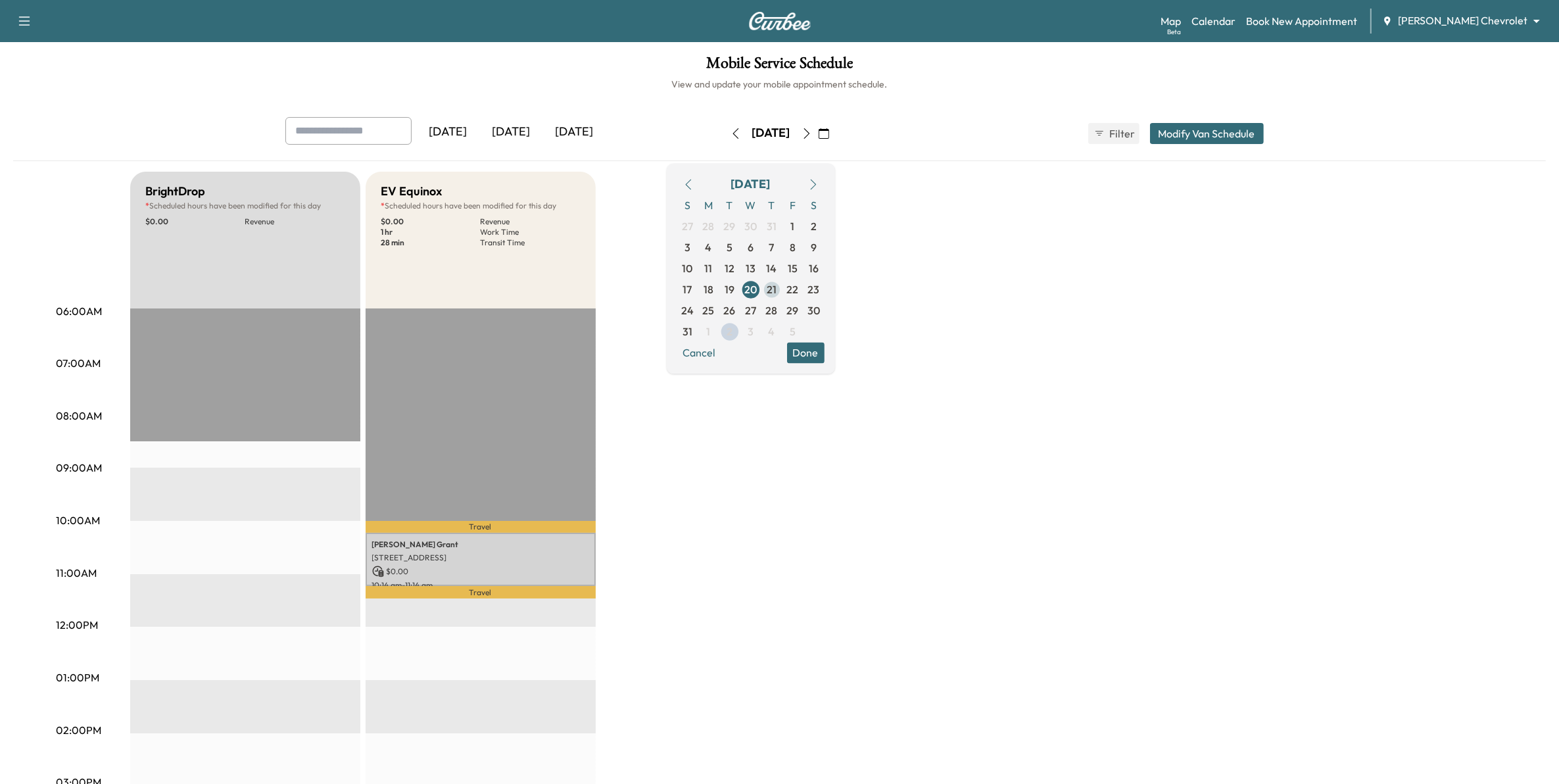
click at [776, 292] on span "21" at bounding box center [771, 290] width 10 height 15
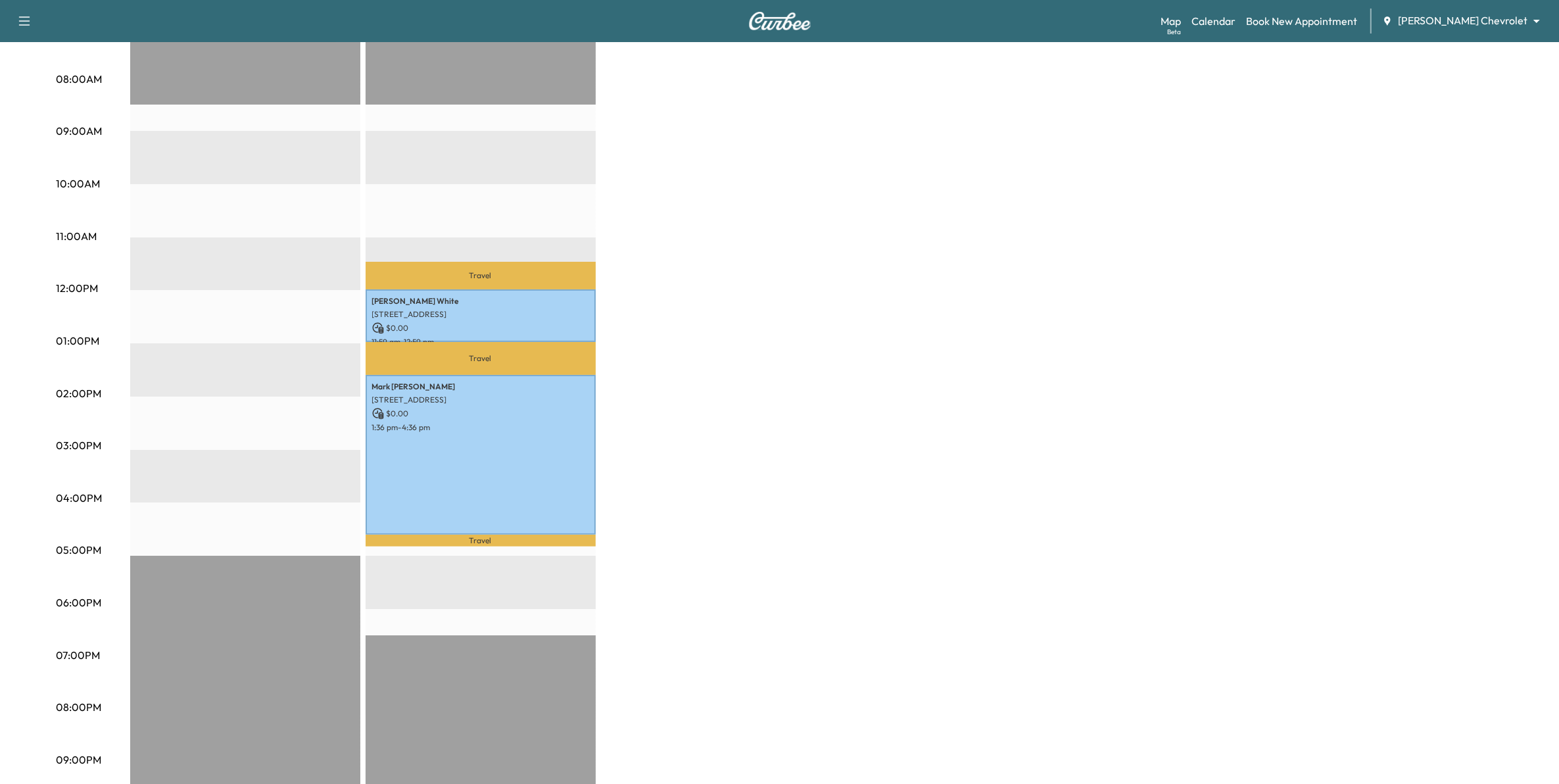
scroll to position [387, 0]
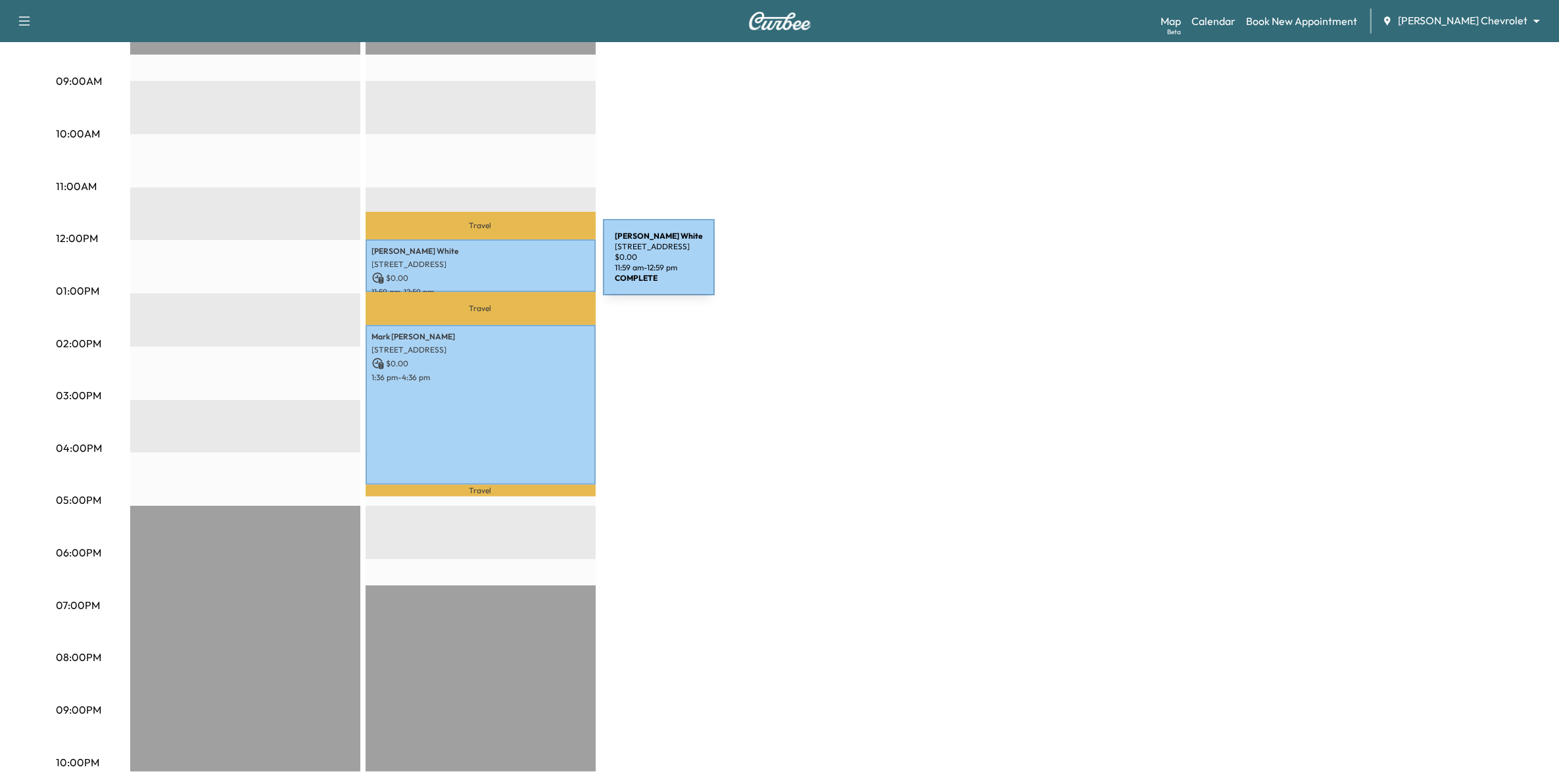
click at [504, 265] on div "[PERSON_NAME] [STREET_ADDRESS] $ 0.00 11:59 am - 12:59 pm" at bounding box center [480, 266] width 230 height 54
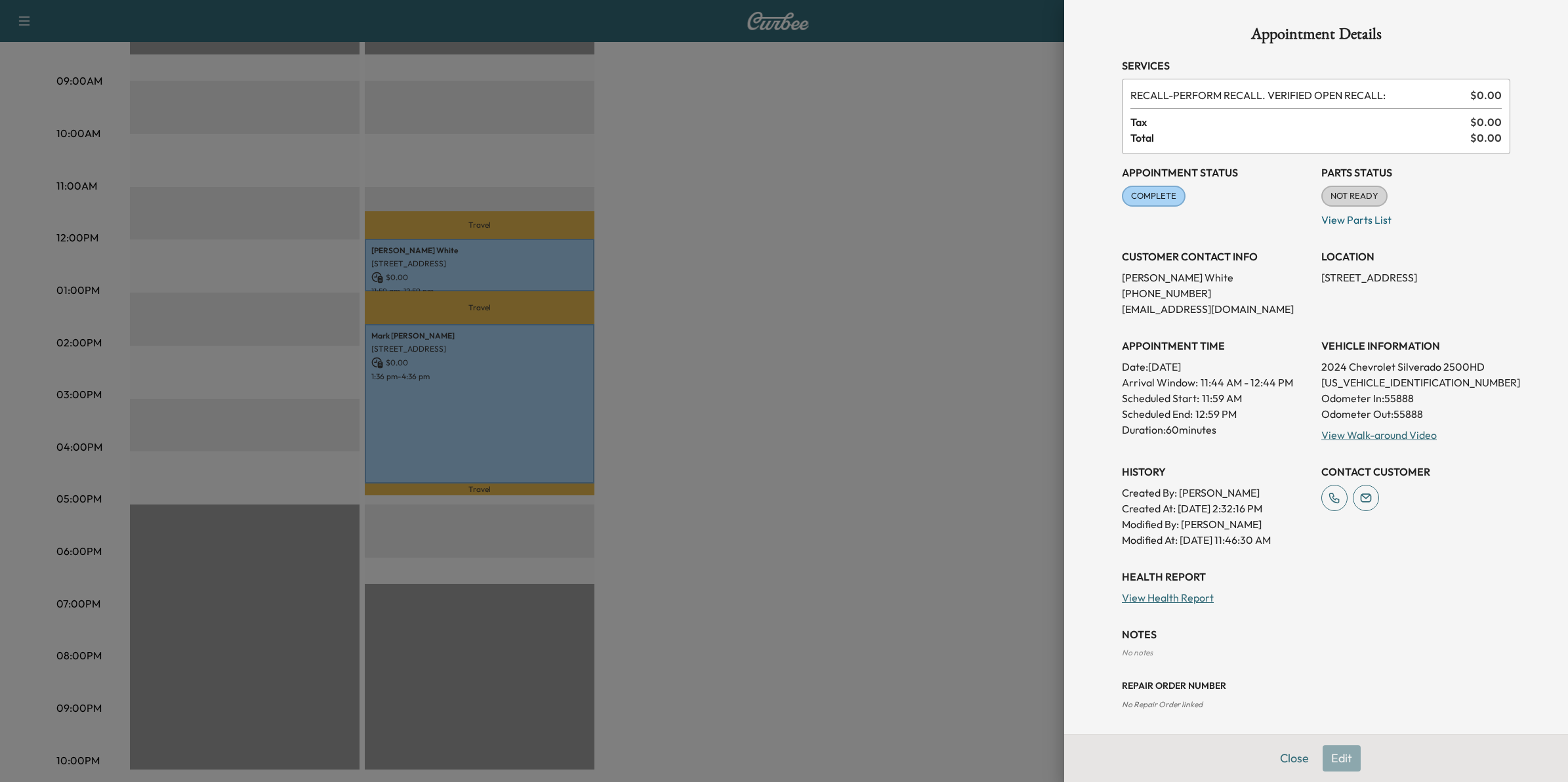
click at [805, 419] on div at bounding box center [784, 391] width 1568 height 782
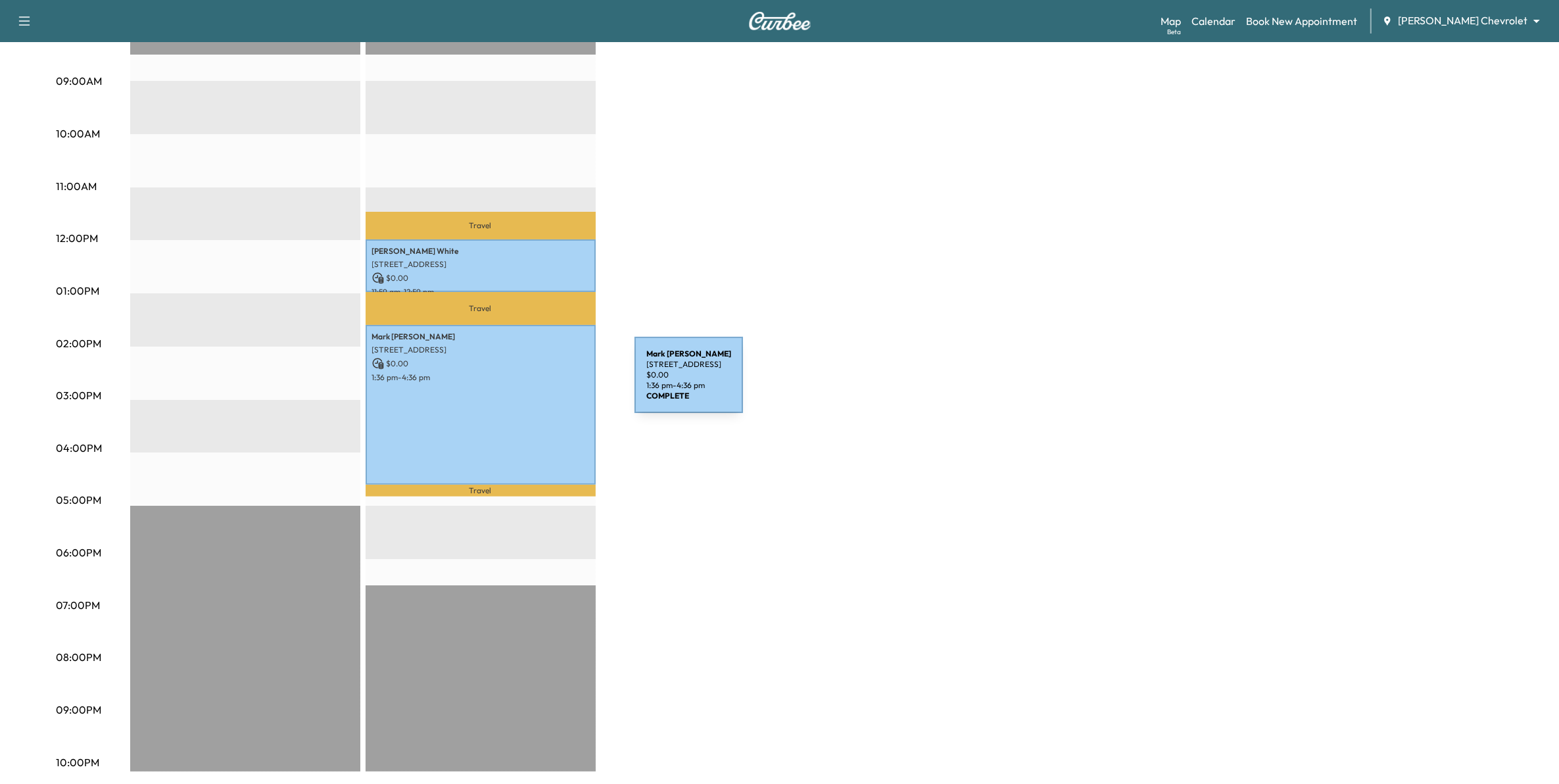
click at [536, 382] on div "[PERSON_NAME] [STREET_ADDRESS] $ 0.00 1:36 pm - 4:36 pm" at bounding box center [480, 404] width 230 height 159
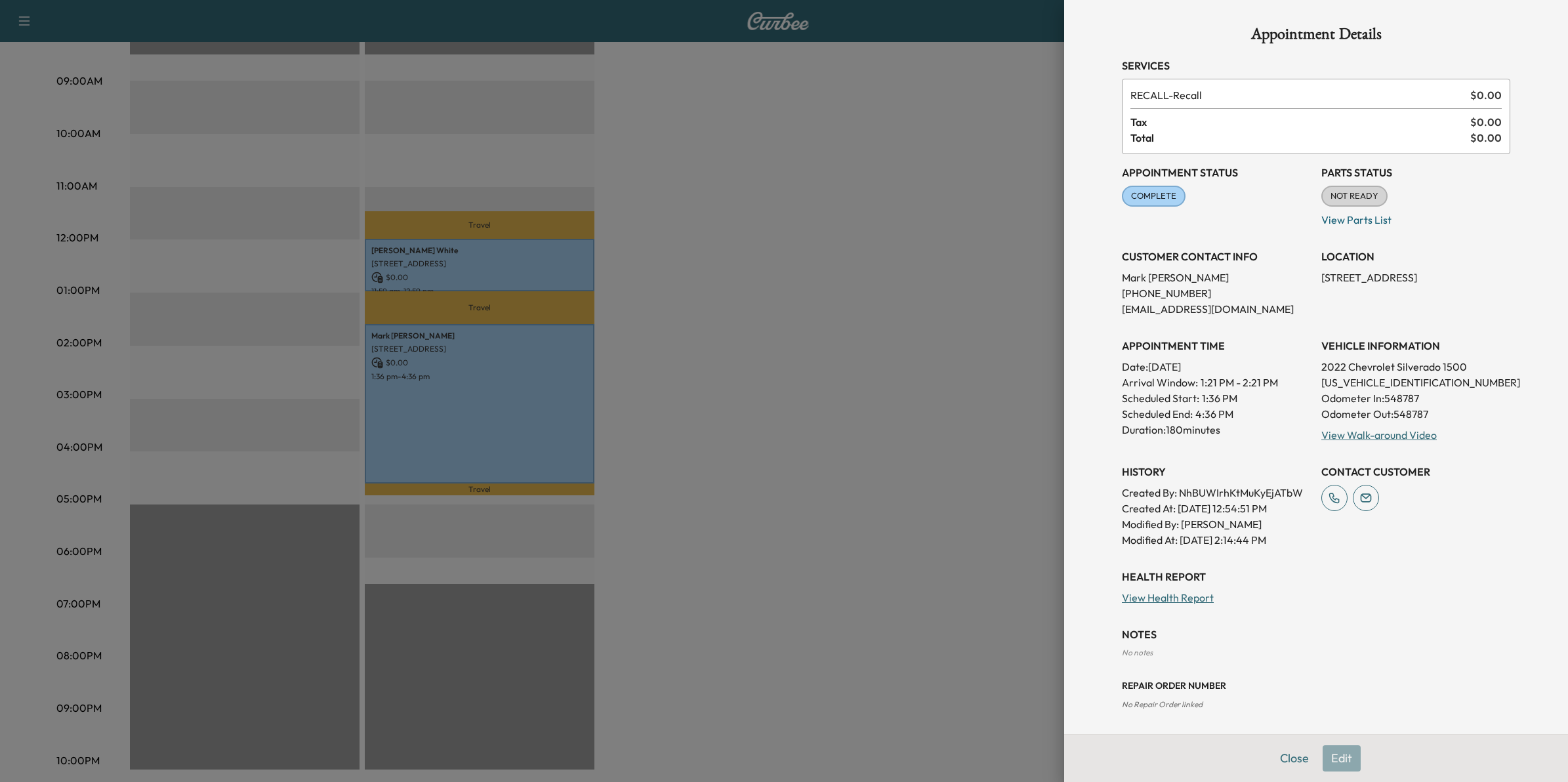
click at [723, 312] on div at bounding box center [784, 391] width 1568 height 782
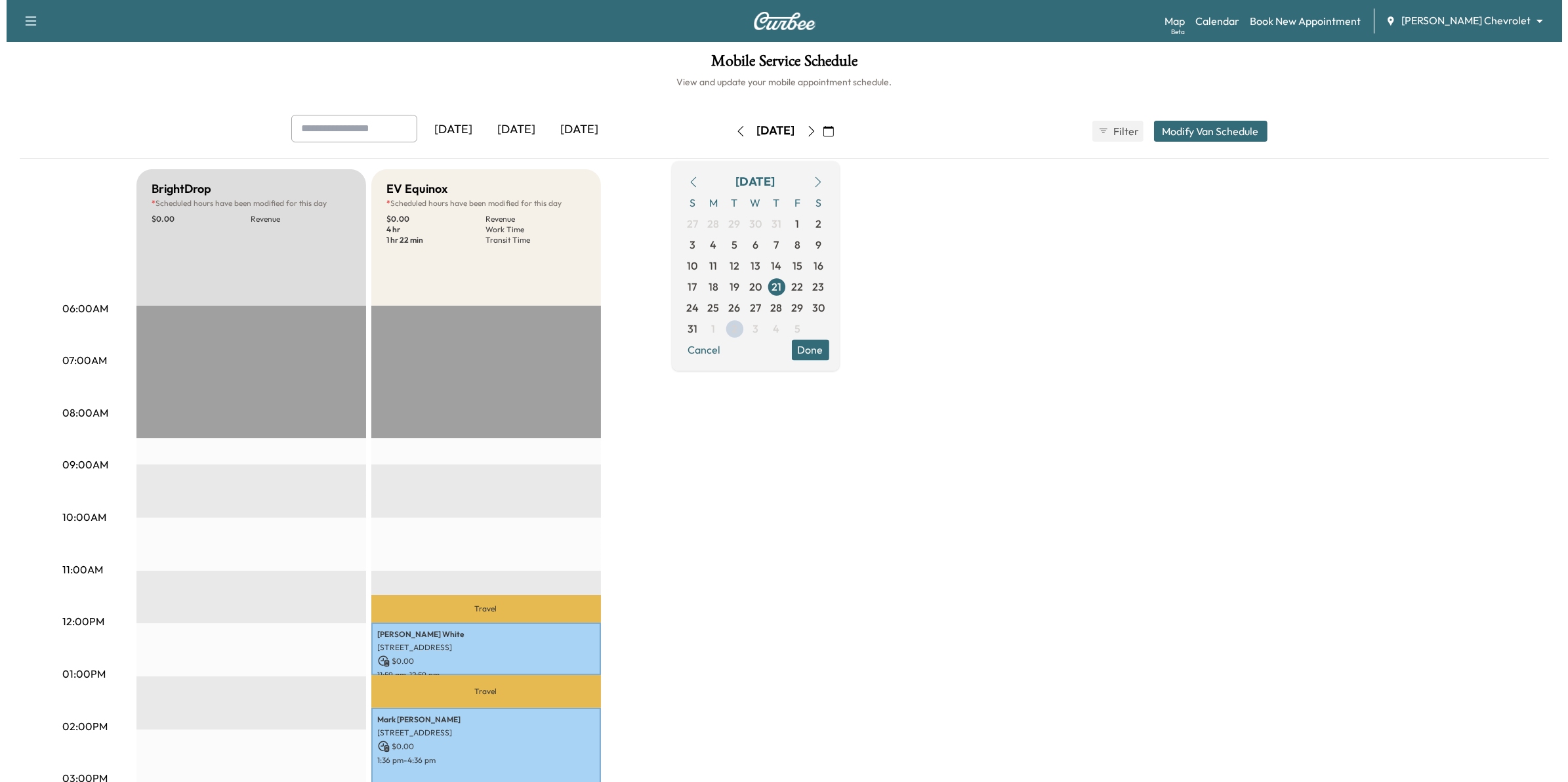
scroll to position [0, 0]
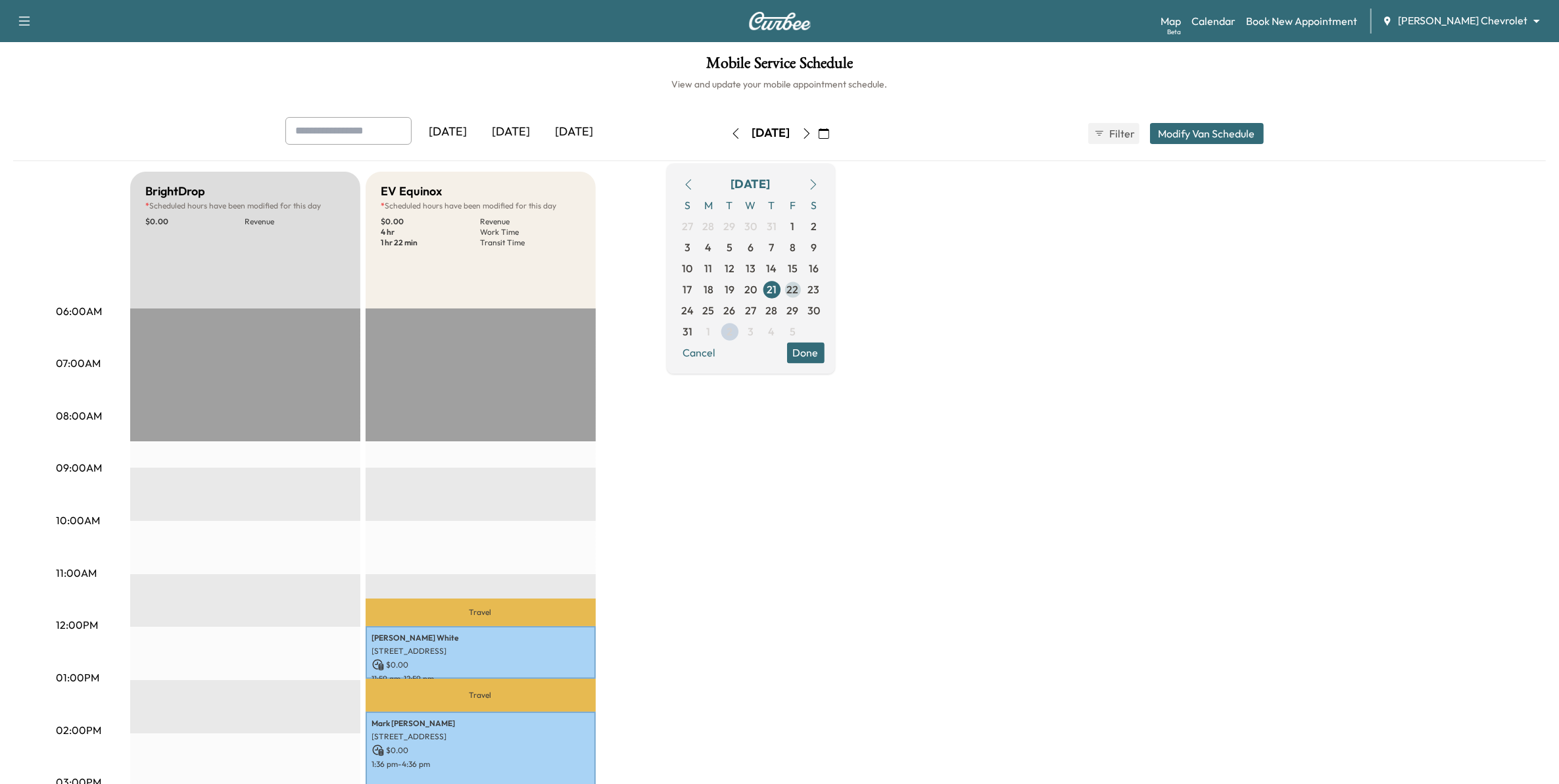
click at [804, 288] on span "22" at bounding box center [793, 290] width 21 height 21
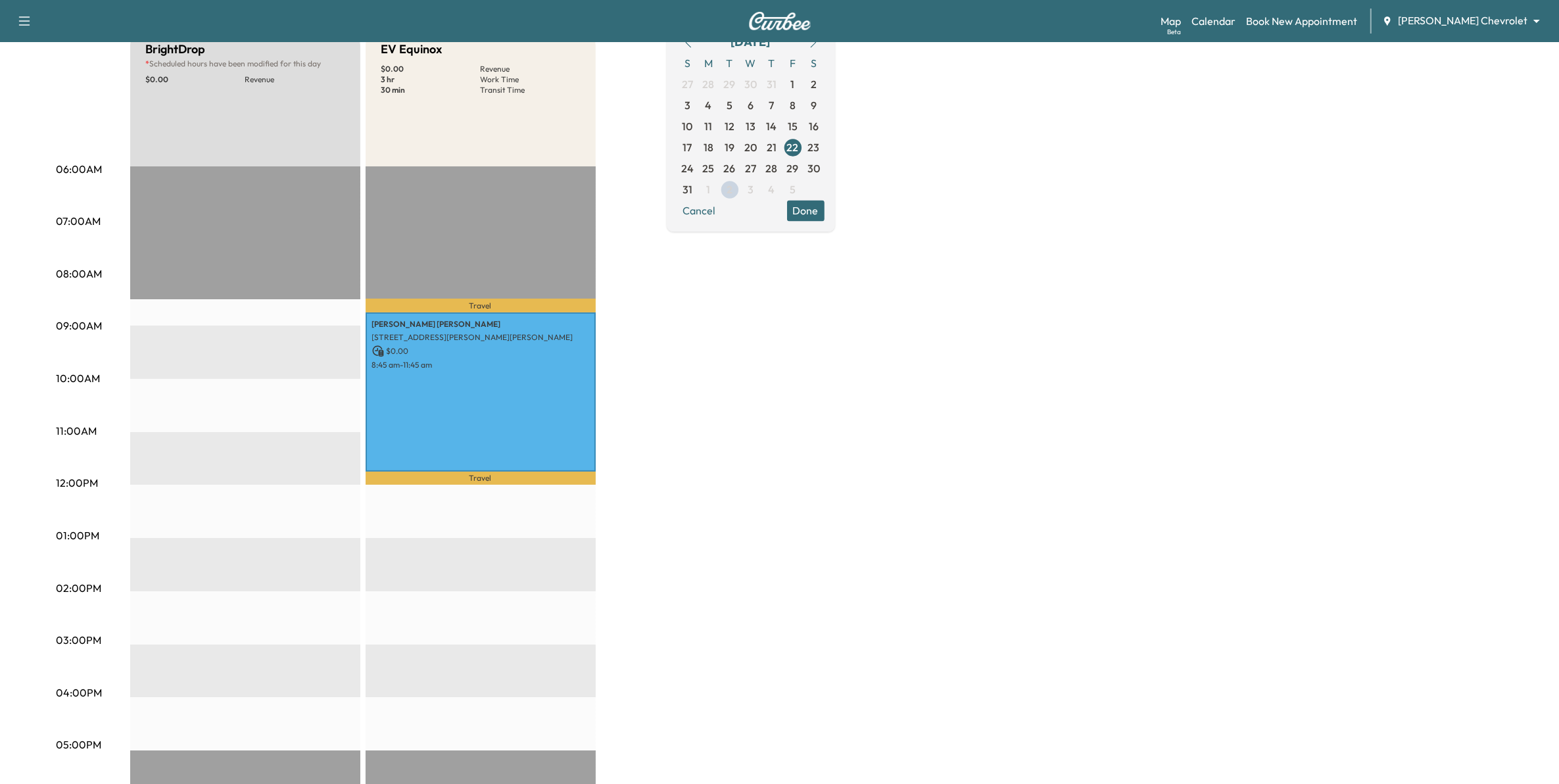
scroll to position [164, 0]
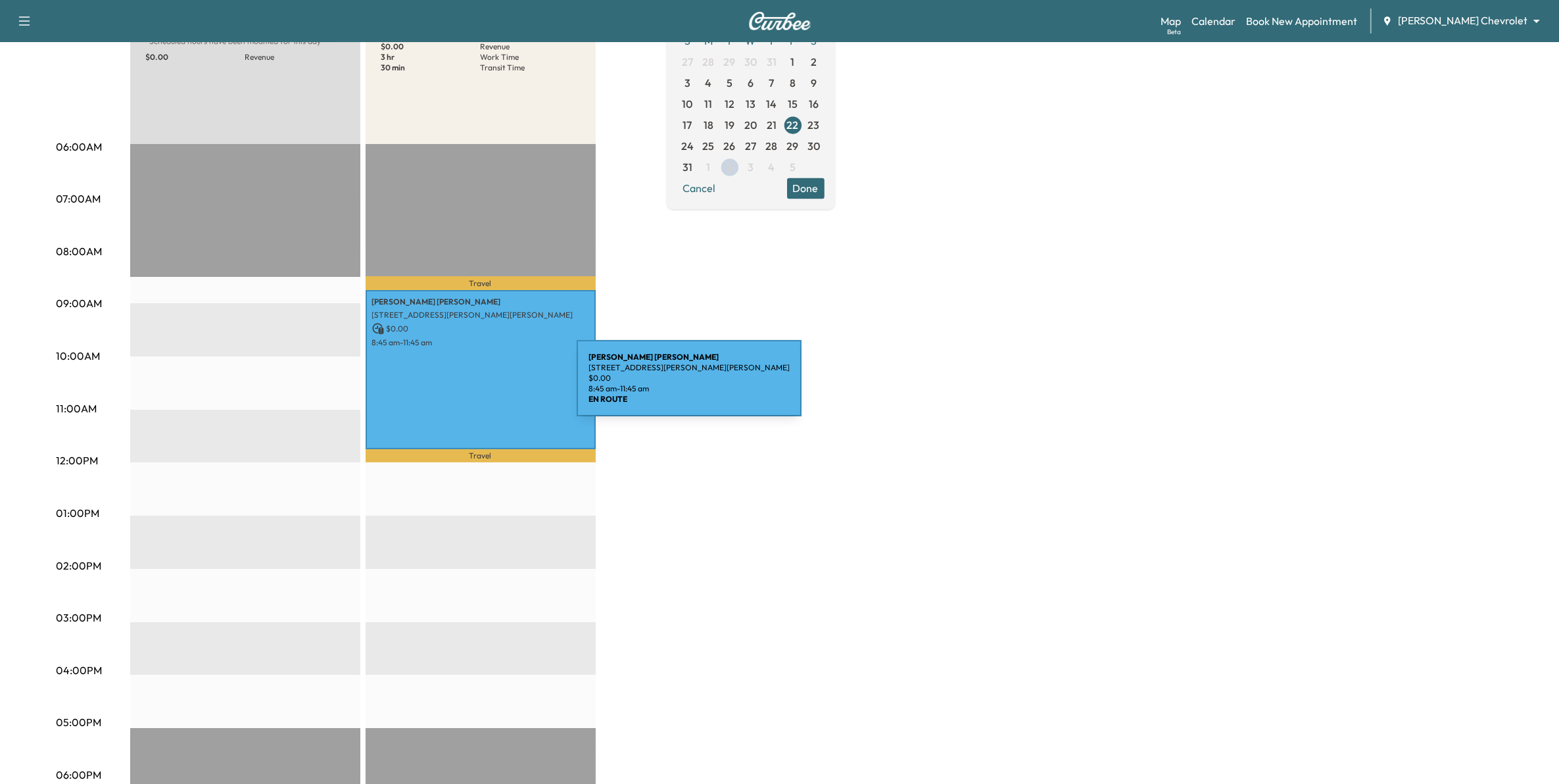
click at [478, 386] on div "[PERSON_NAME] [STREET_ADDRESS][PERSON_NAME][PERSON_NAME] $ 0.00 8:45 am - 11:45…" at bounding box center [480, 370] width 230 height 159
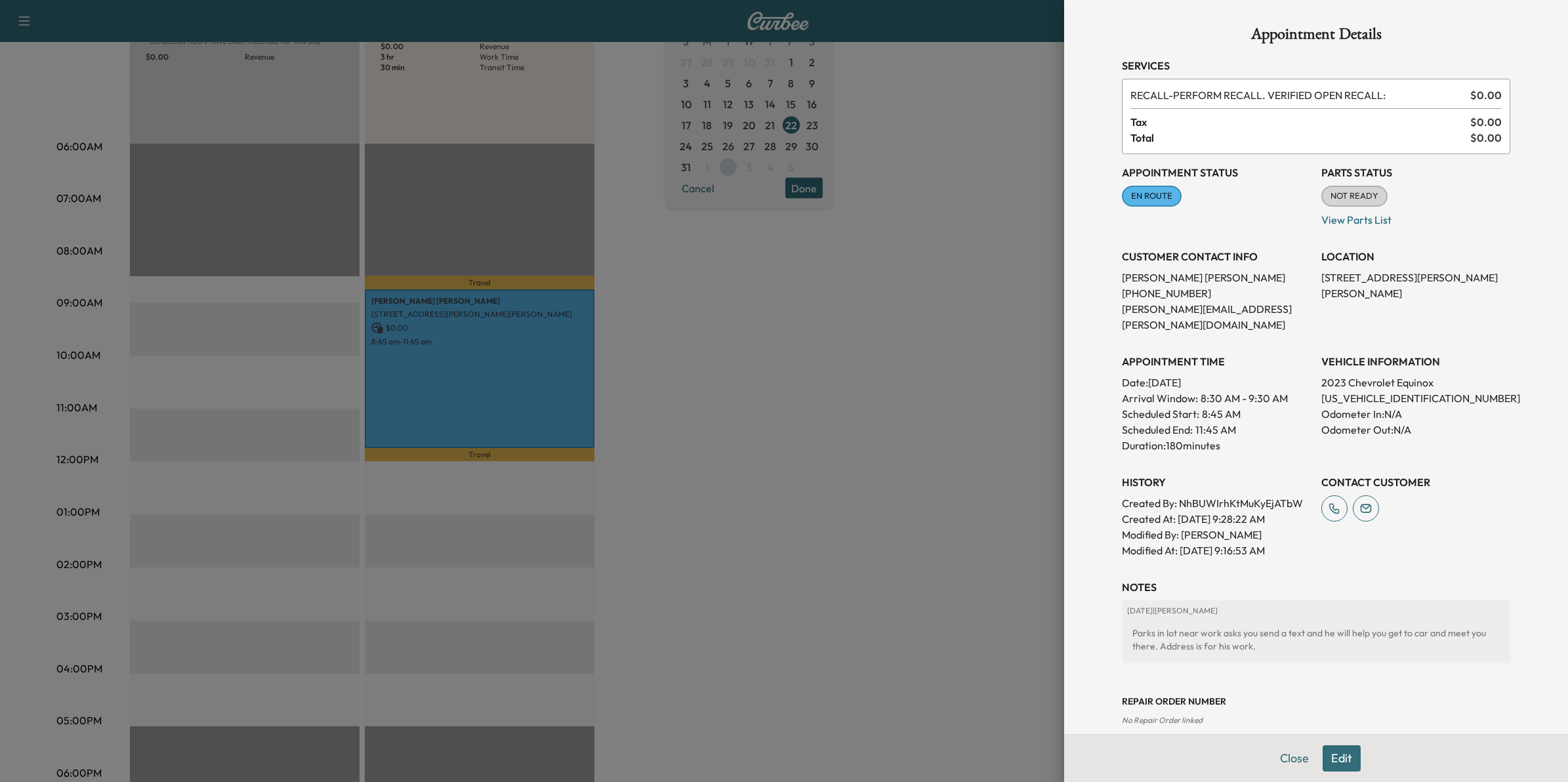
click at [784, 466] on div at bounding box center [784, 391] width 1568 height 782
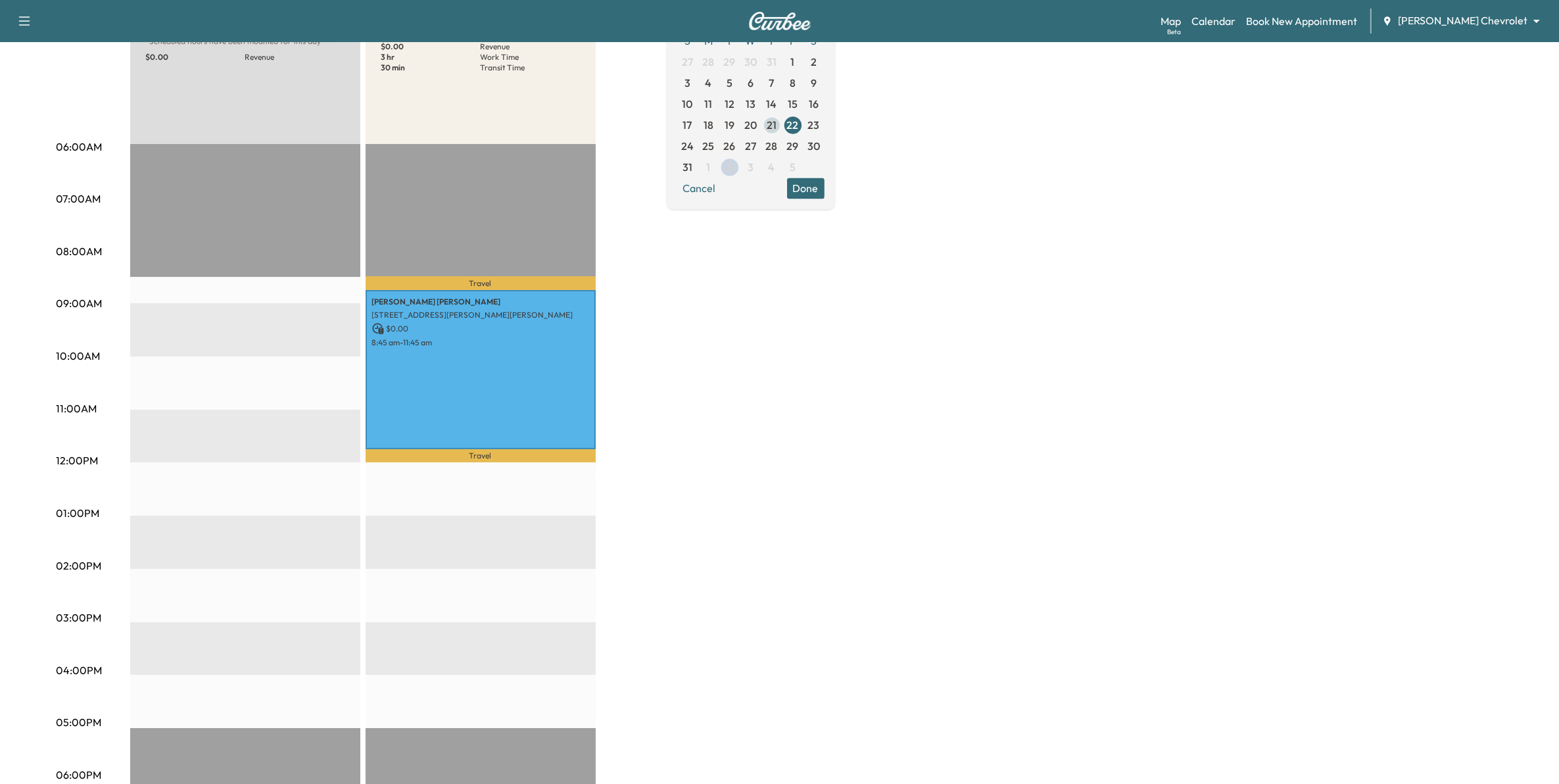
click at [783, 132] on span "21" at bounding box center [772, 125] width 21 height 21
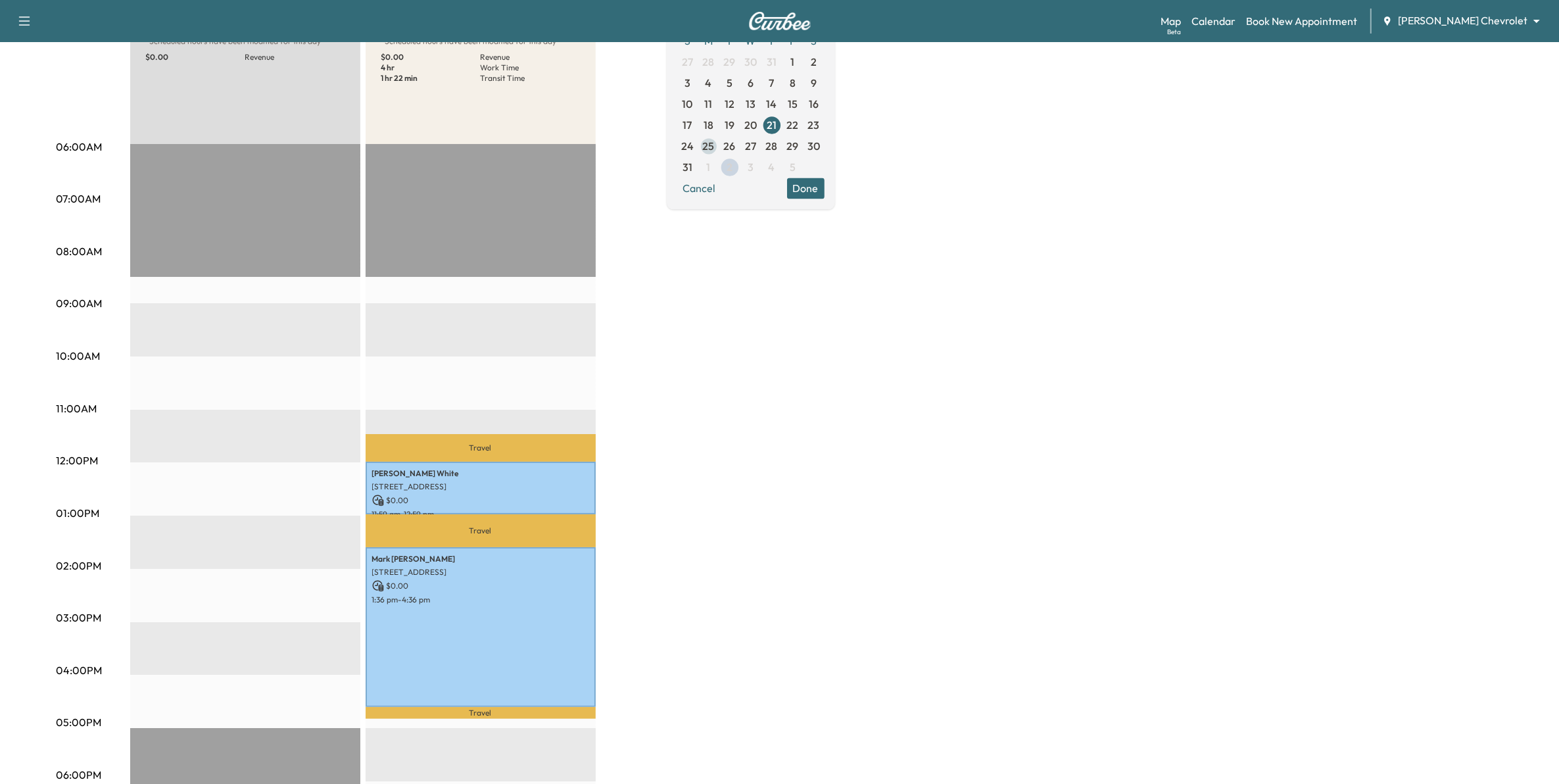
click at [715, 146] on span "25" at bounding box center [709, 146] width 12 height 15
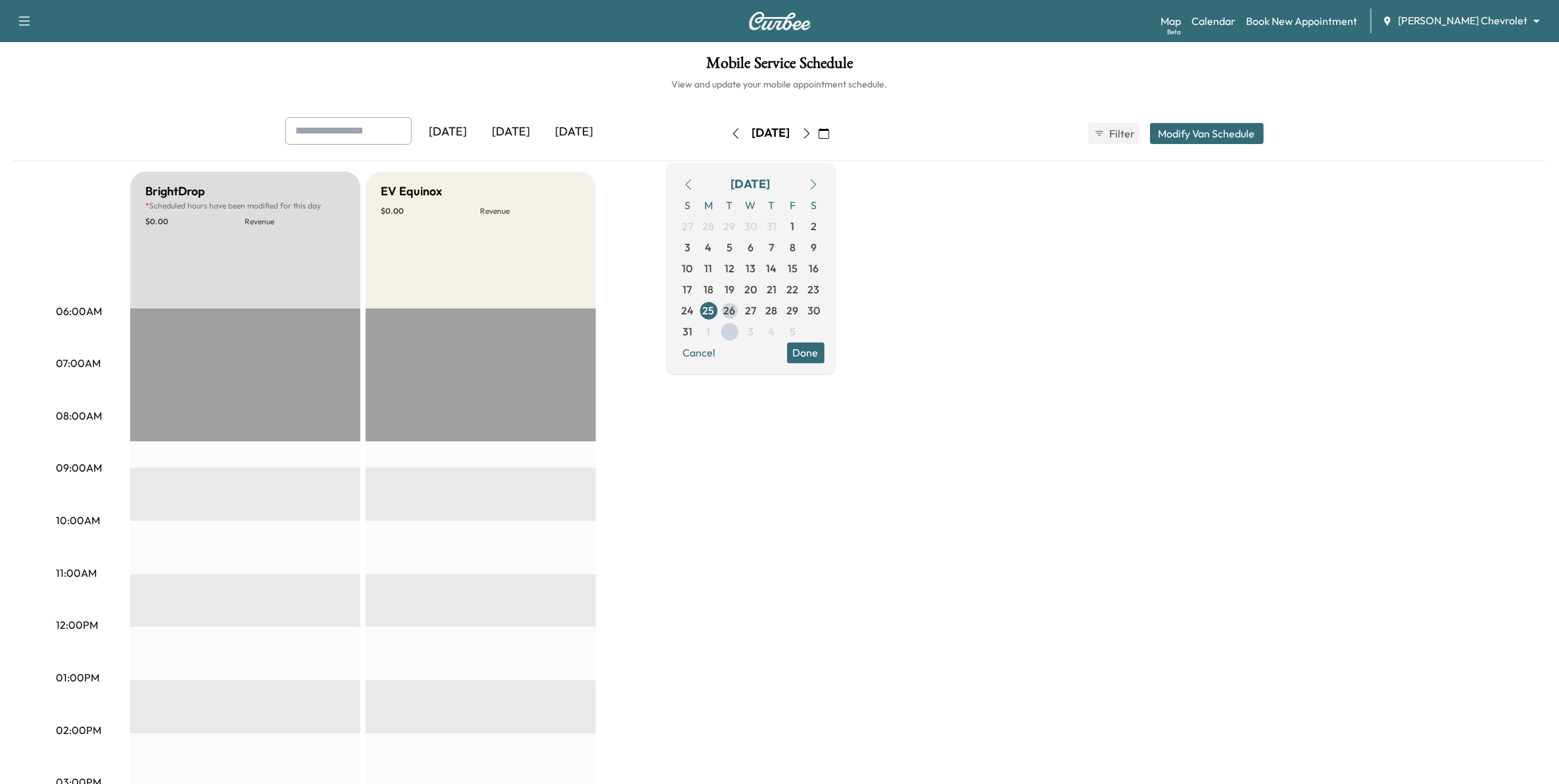
click at [736, 314] on span "26" at bounding box center [730, 310] width 12 height 15
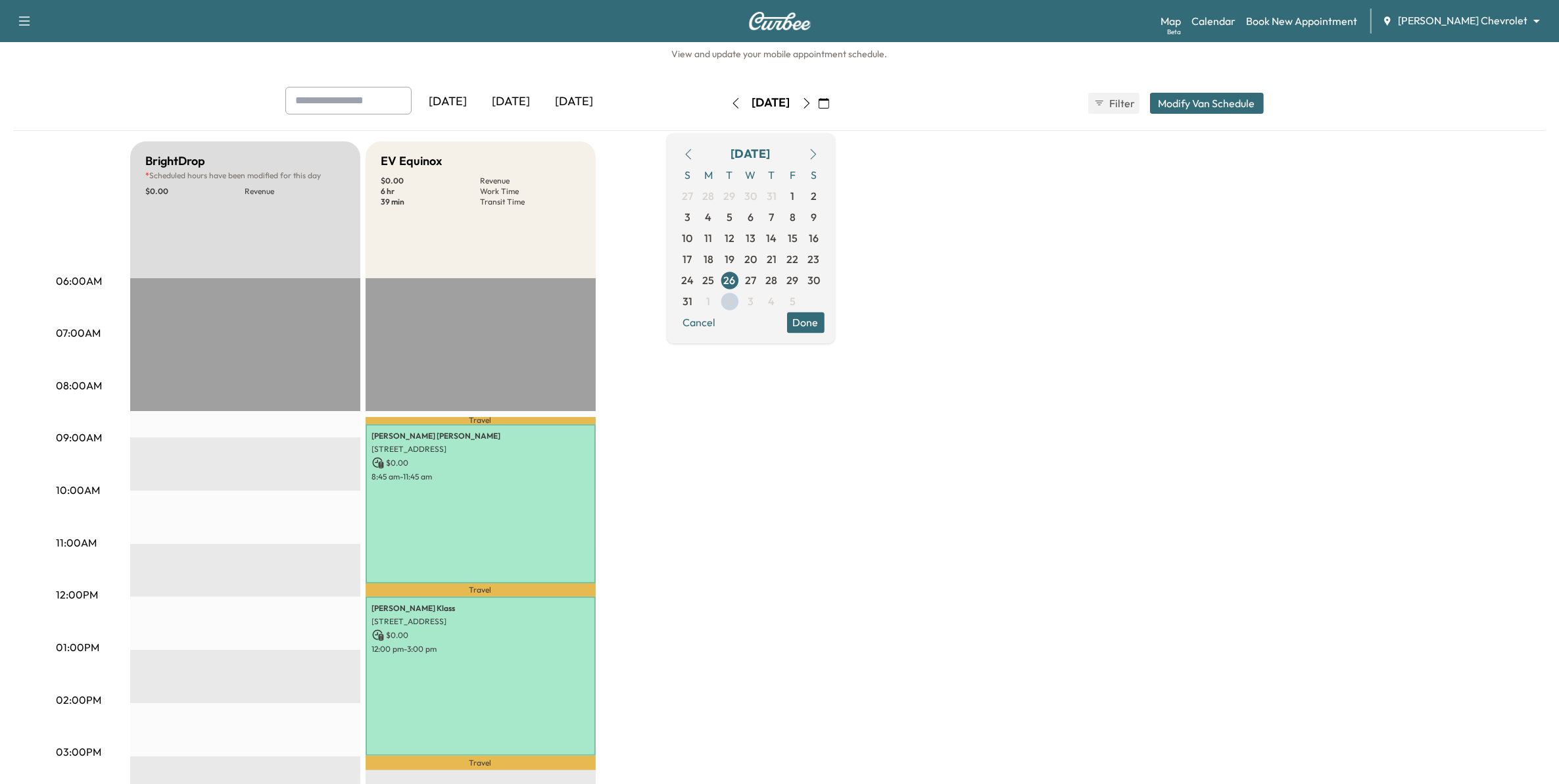
scroll to position [82, 0]
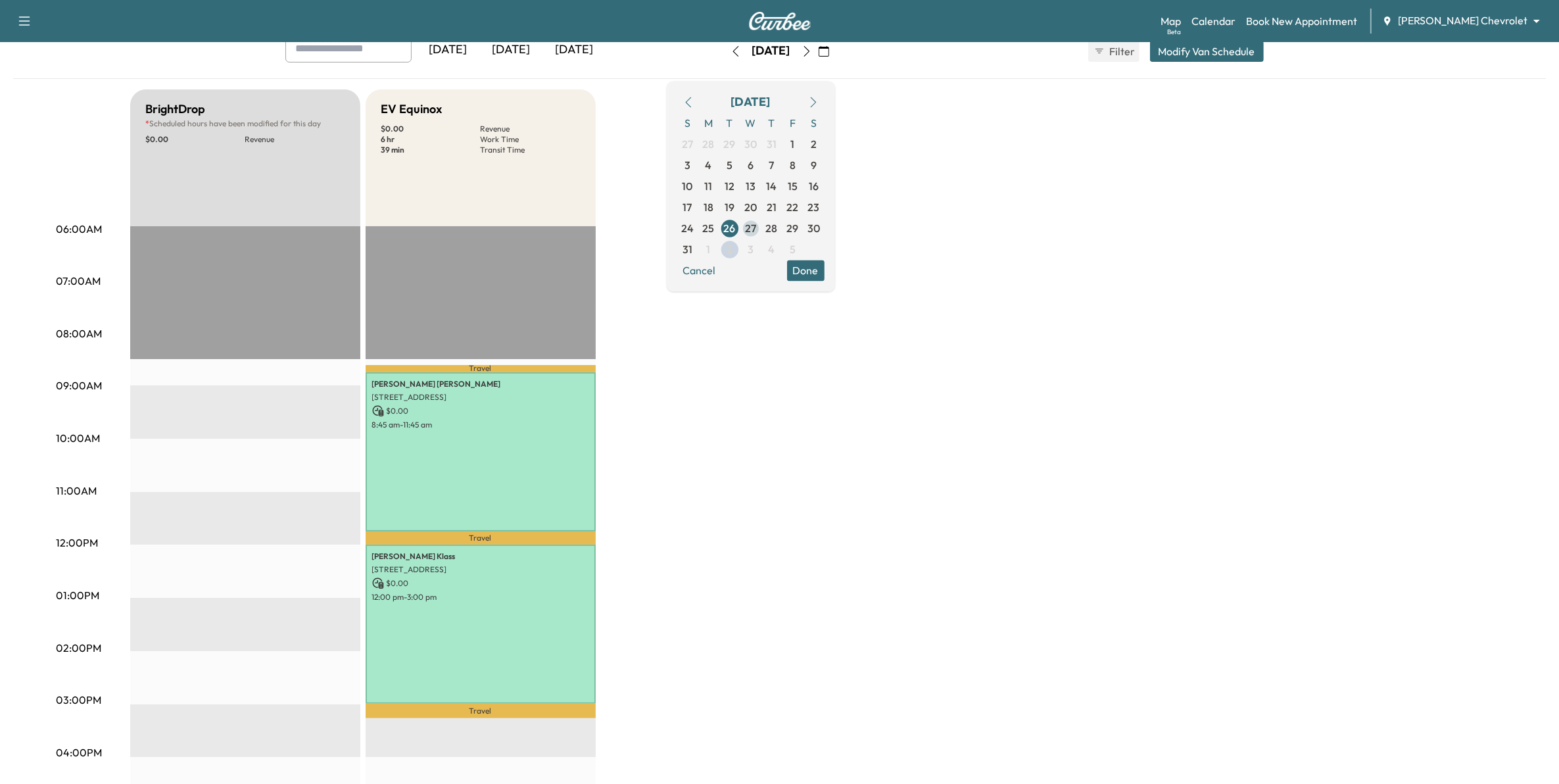
click at [757, 229] on span "27" at bounding box center [751, 228] width 11 height 15
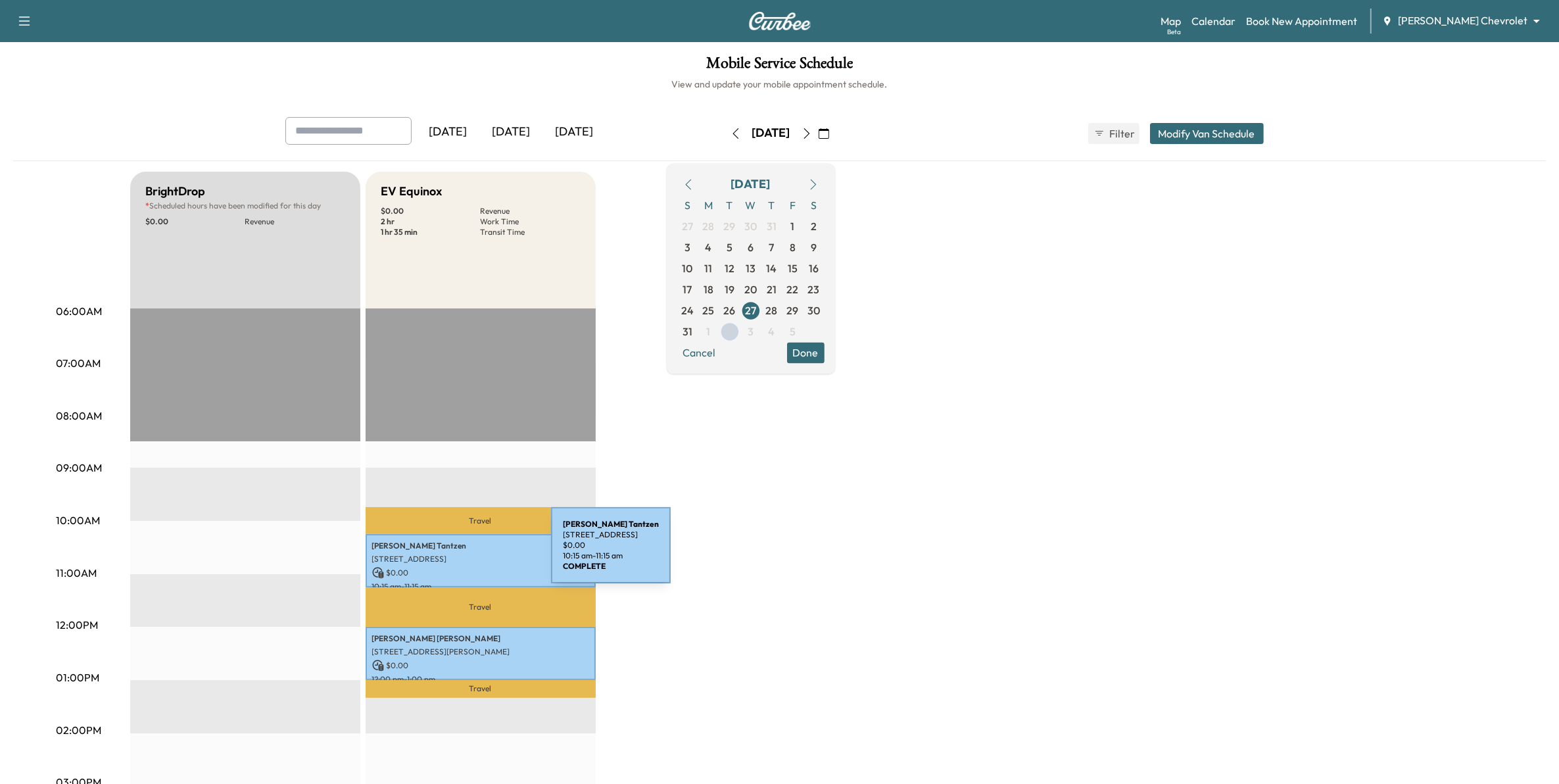
click at [452, 554] on p "[STREET_ADDRESS]" at bounding box center [480, 559] width 217 height 11
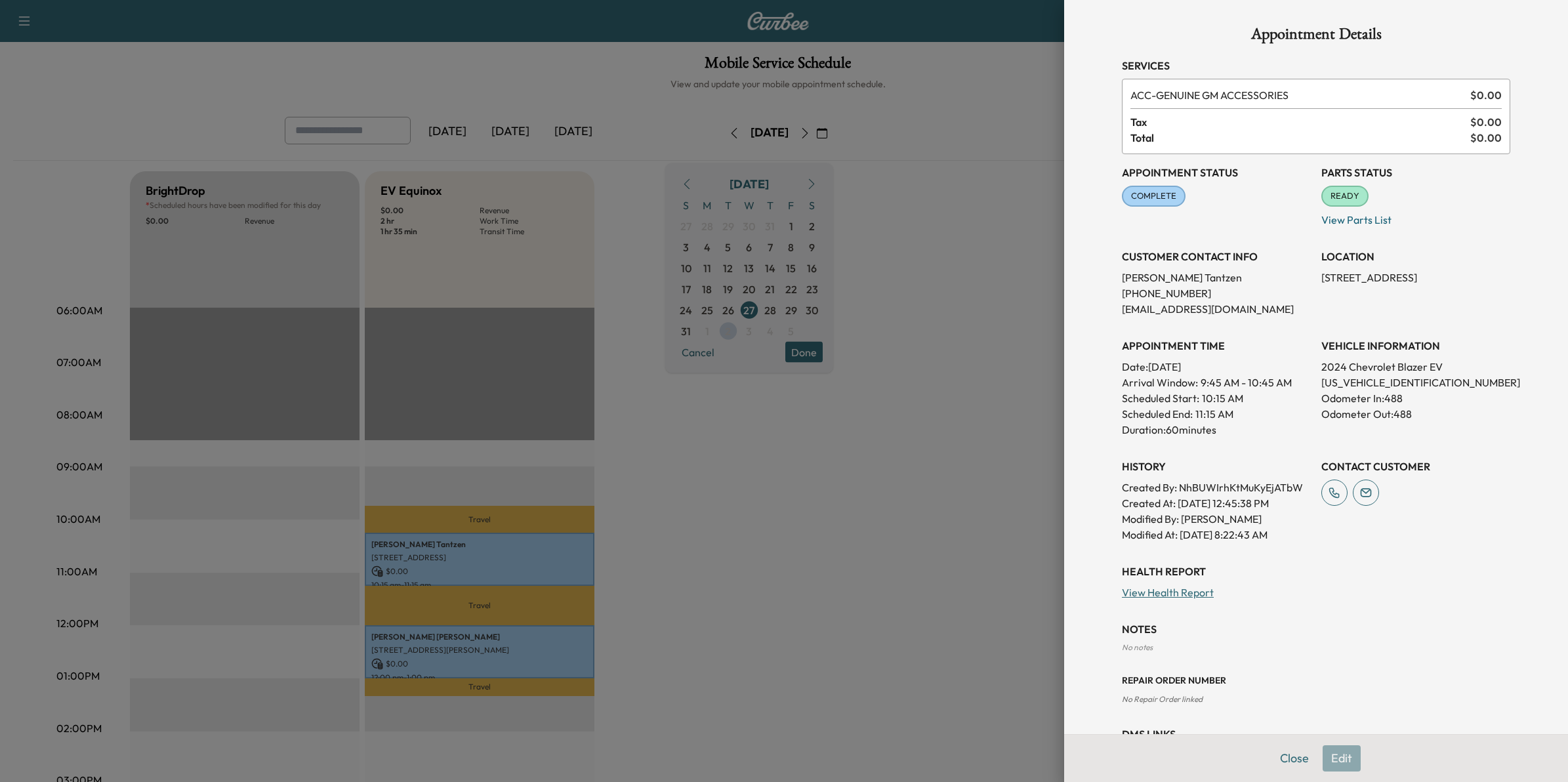
click at [718, 647] on div at bounding box center [784, 391] width 1568 height 782
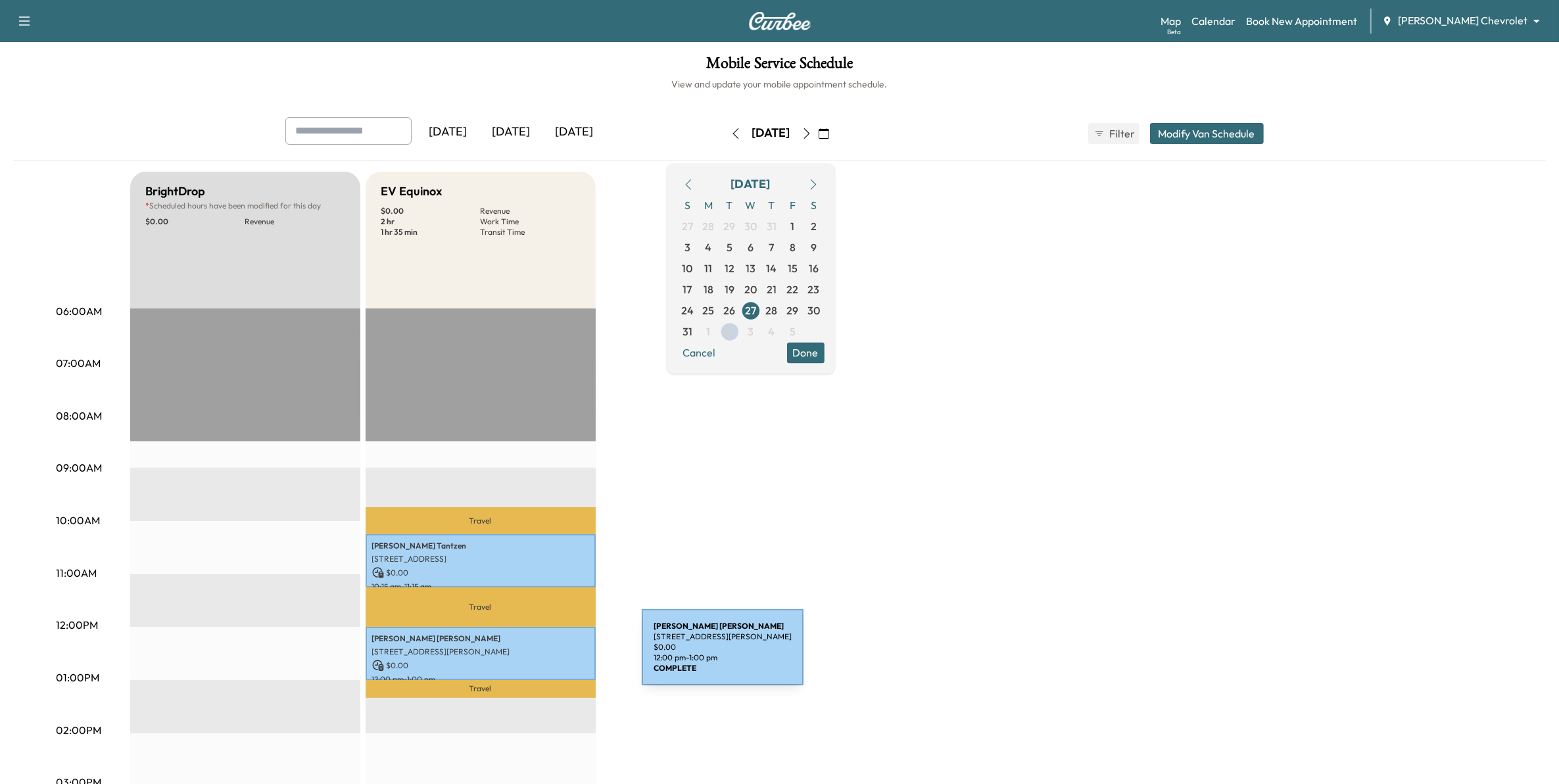
click at [543, 659] on p "$ 0.00" at bounding box center [480, 665] width 217 height 12
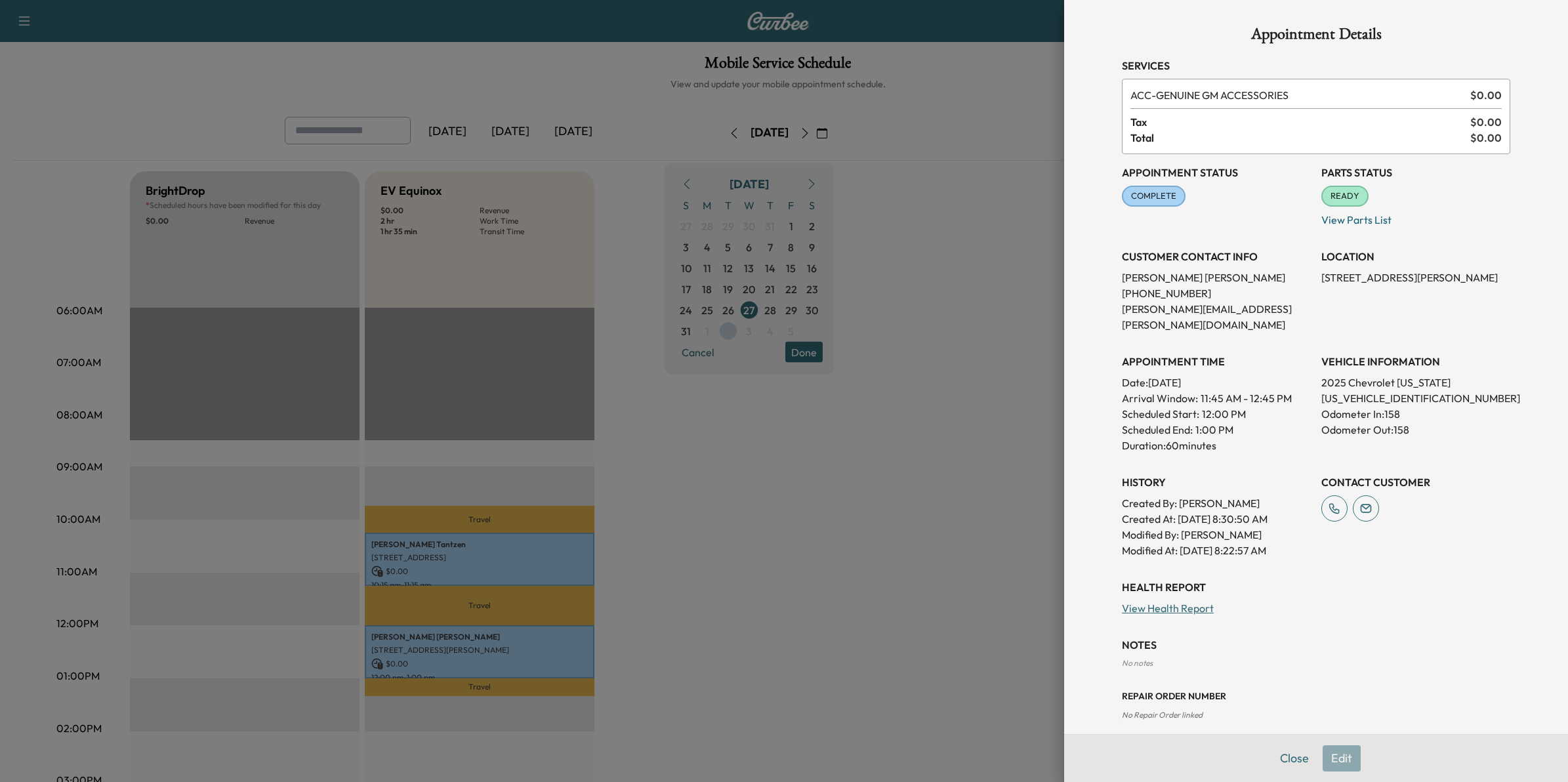
click at [853, 481] on div at bounding box center [784, 391] width 1568 height 782
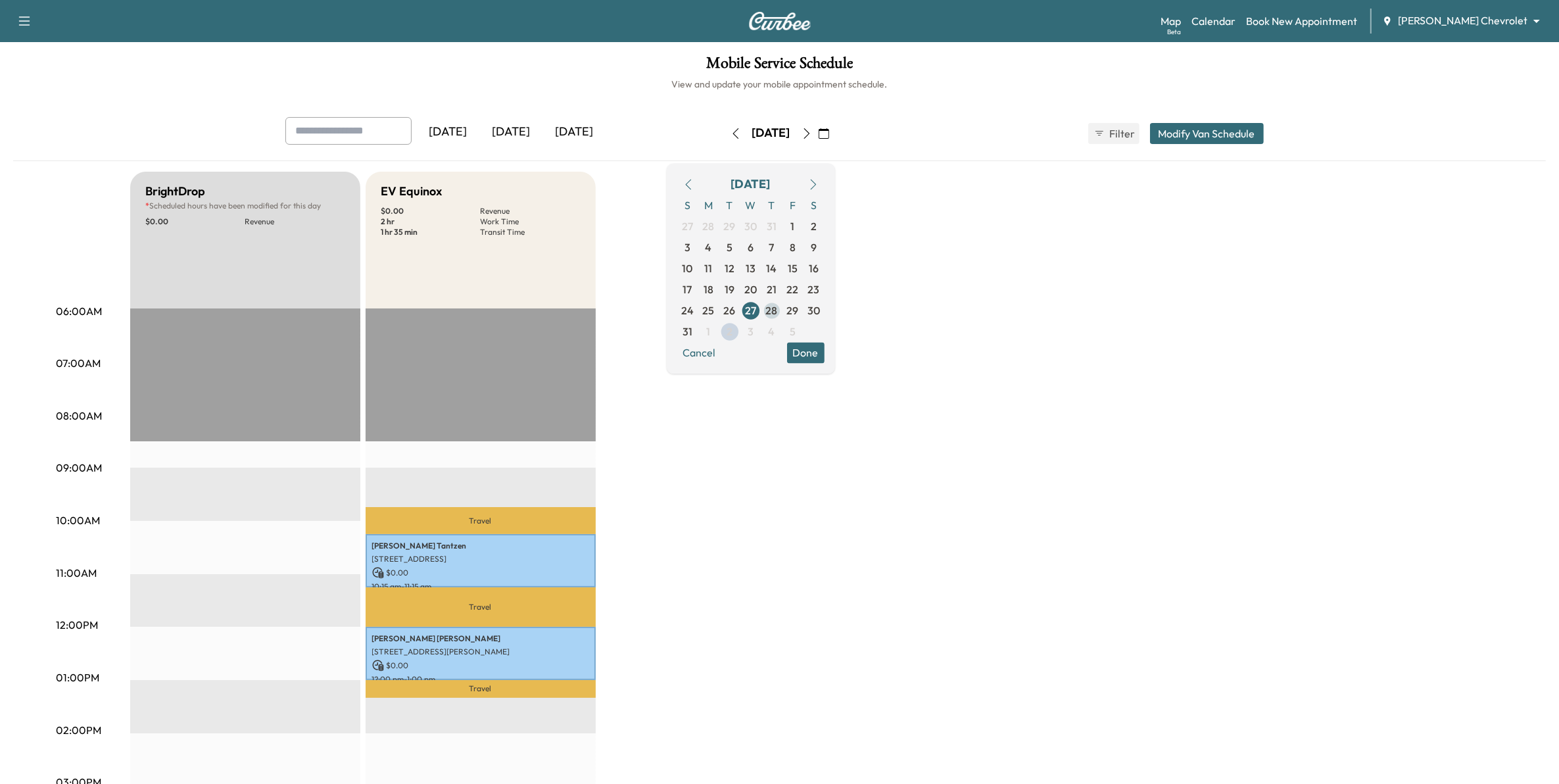
click at [783, 316] on span "28" at bounding box center [772, 311] width 21 height 21
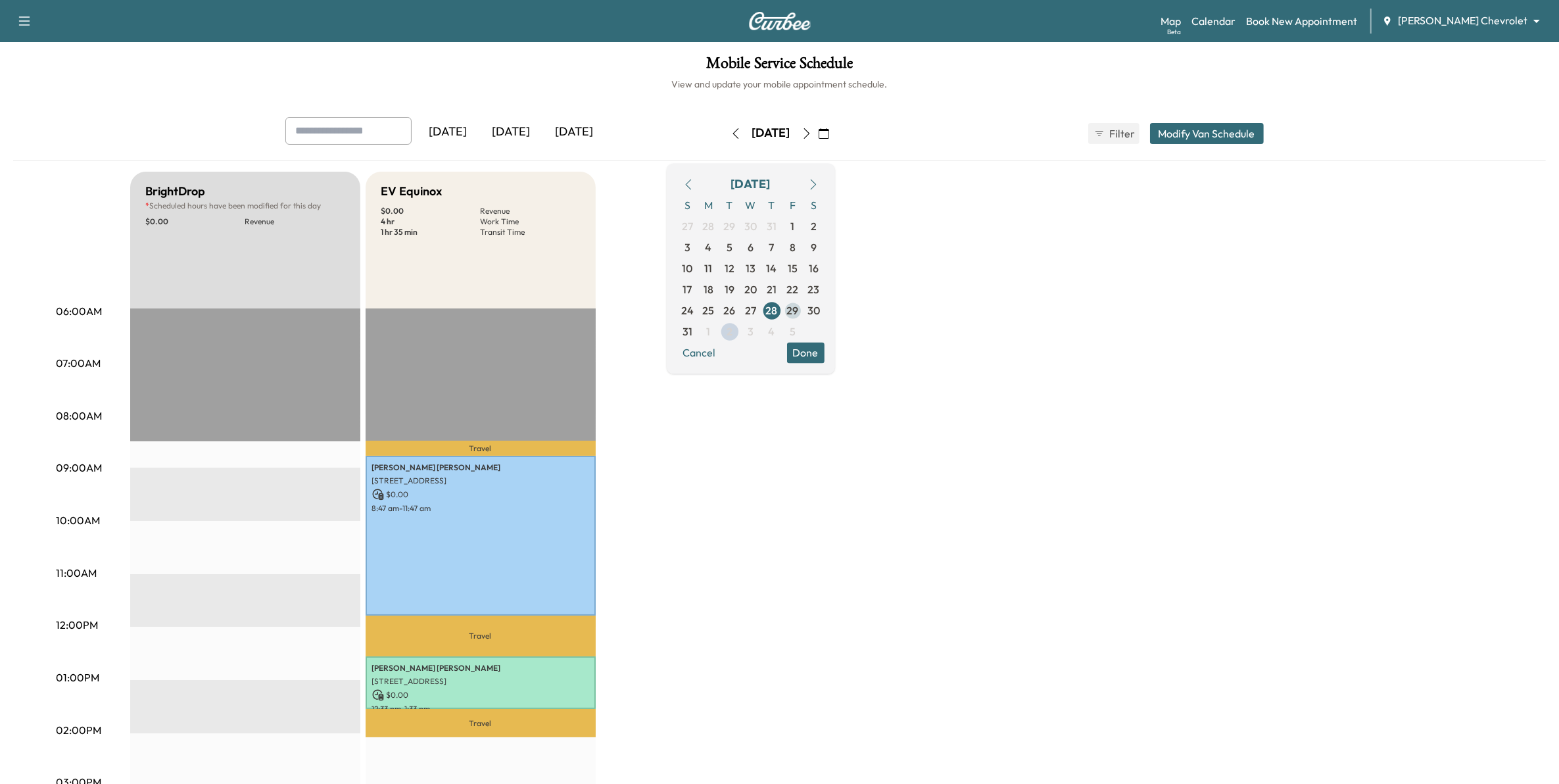
click at [799, 311] on span "29" at bounding box center [793, 310] width 12 height 15
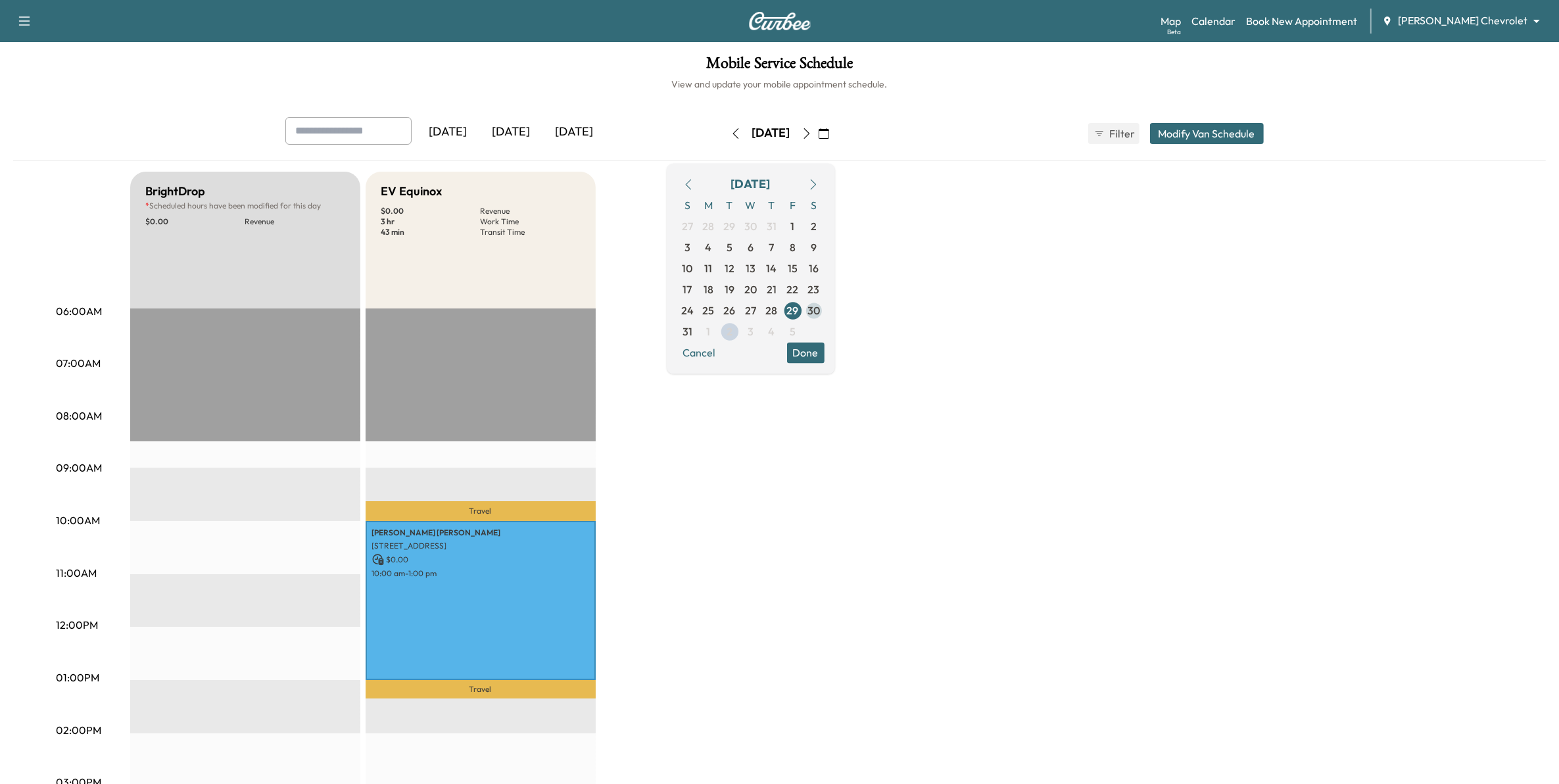
click at [820, 308] on span "30" at bounding box center [814, 310] width 13 height 15
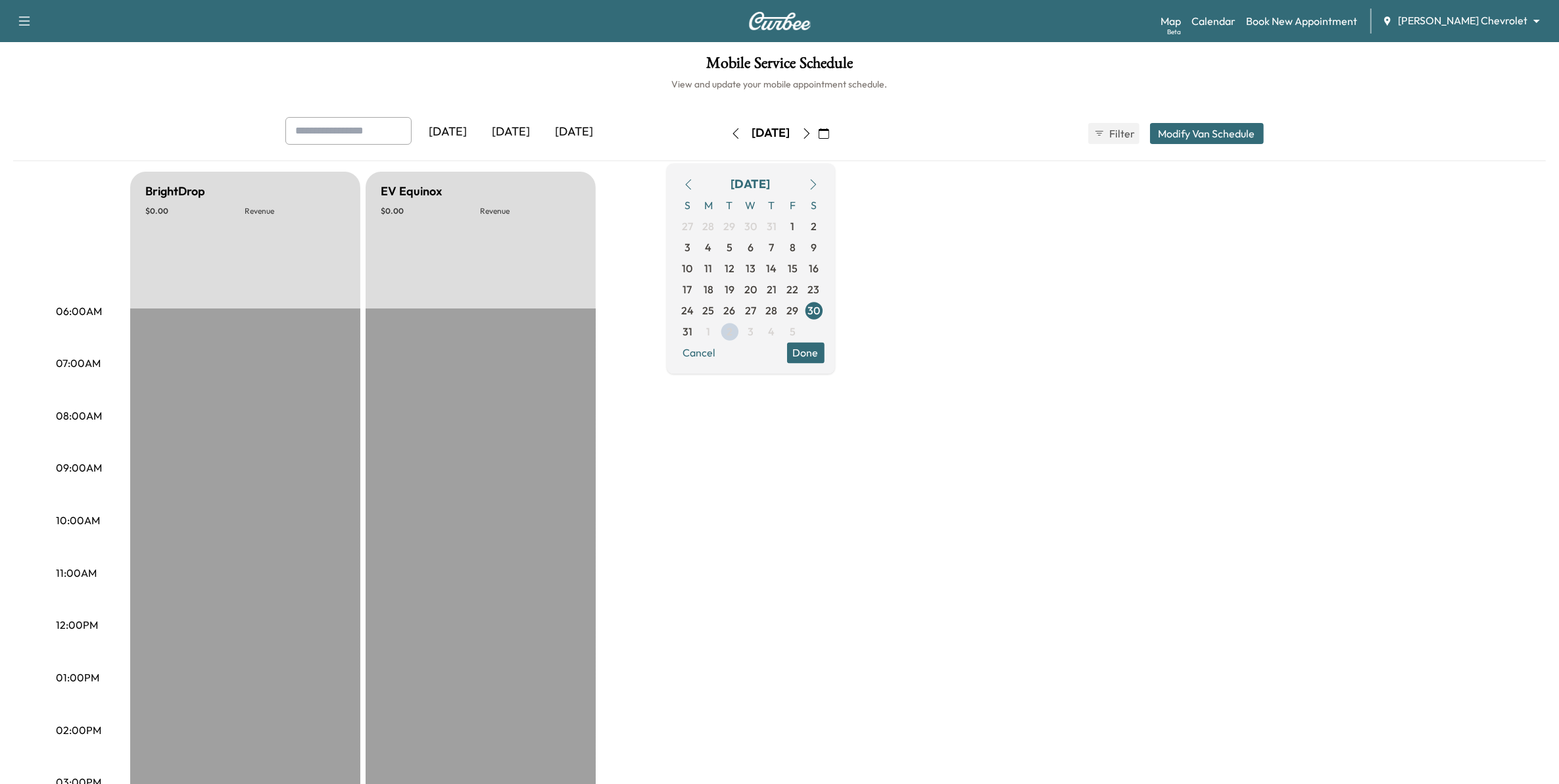
click at [819, 185] on icon "button" at bounding box center [813, 184] width 11 height 11
click at [719, 227] on span "1" at bounding box center [709, 226] width 21 height 21
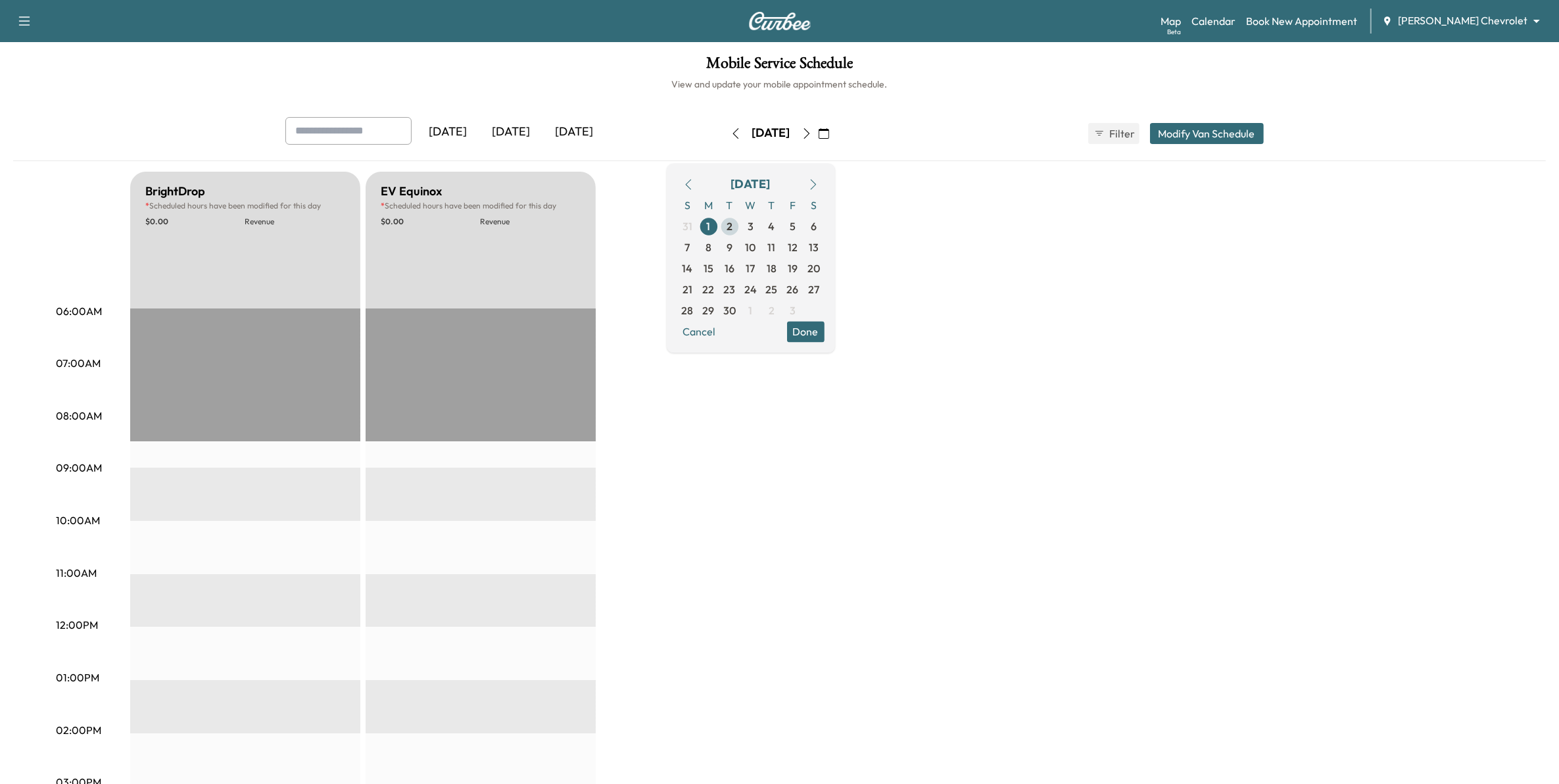
click at [733, 223] on span "2" at bounding box center [730, 226] width 6 height 15
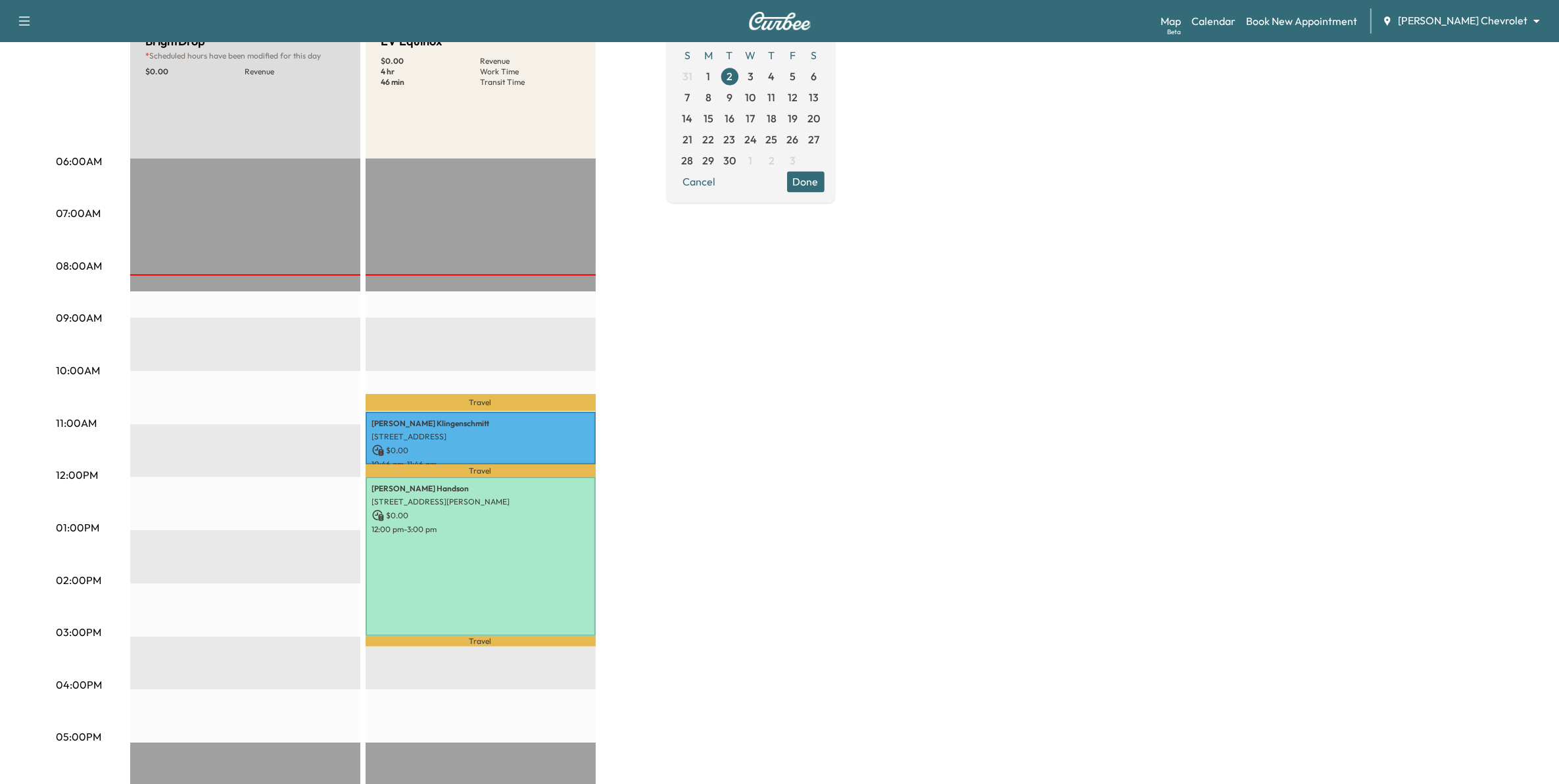
scroll to position [164, 0]
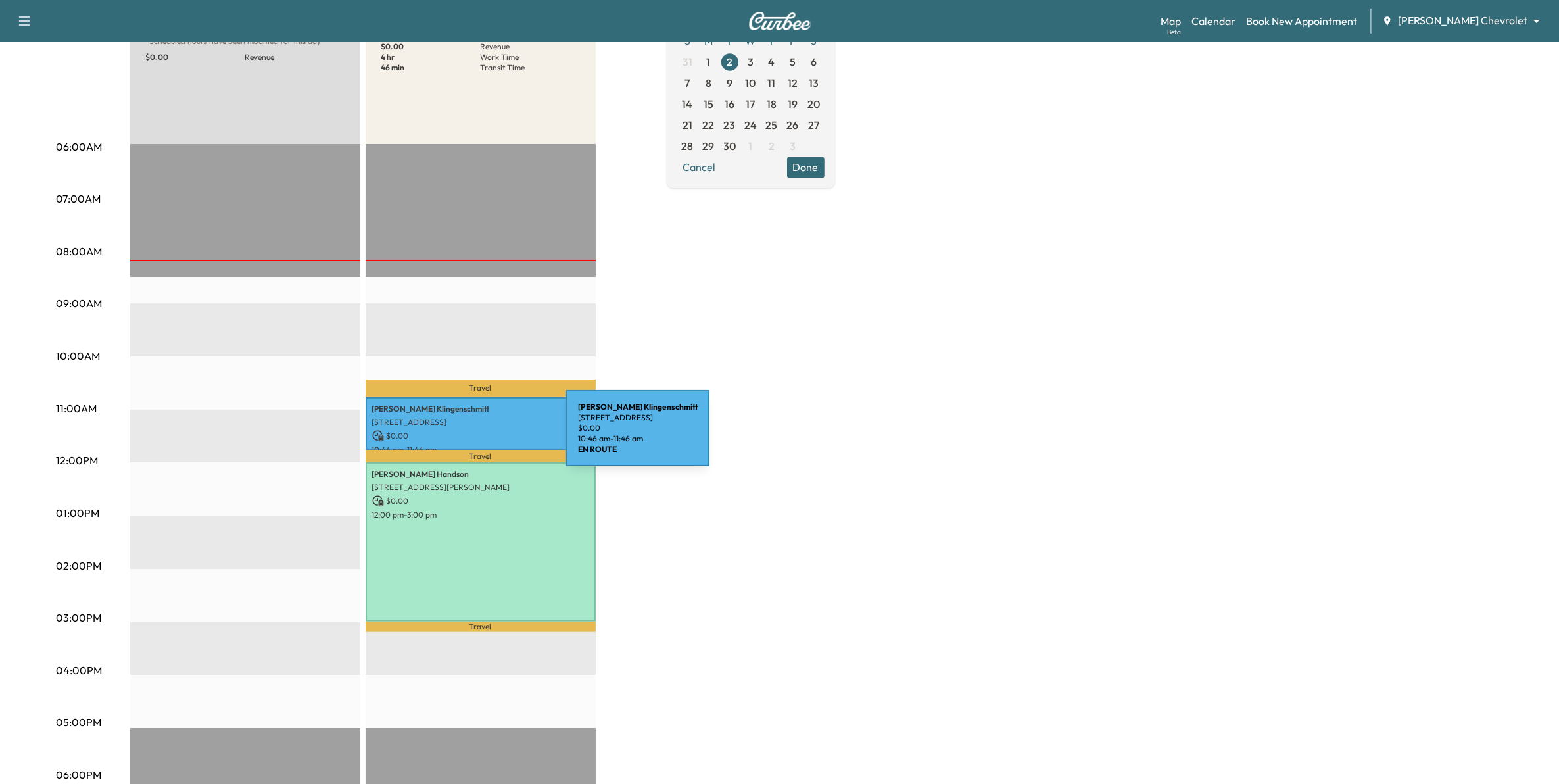
click at [468, 436] on p "$ 0.00" at bounding box center [480, 436] width 217 height 12
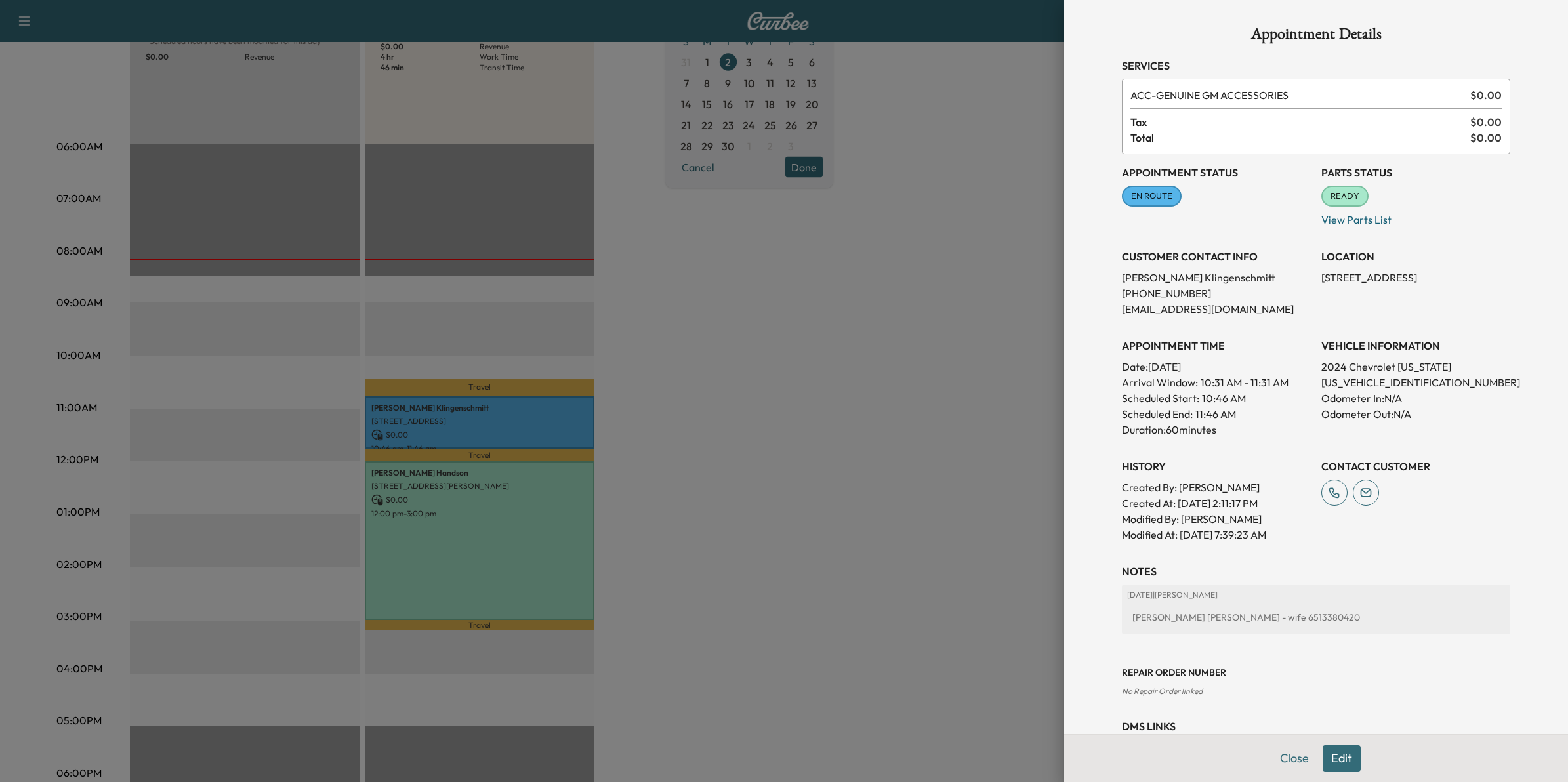
click at [832, 571] on div at bounding box center [784, 391] width 1568 height 782
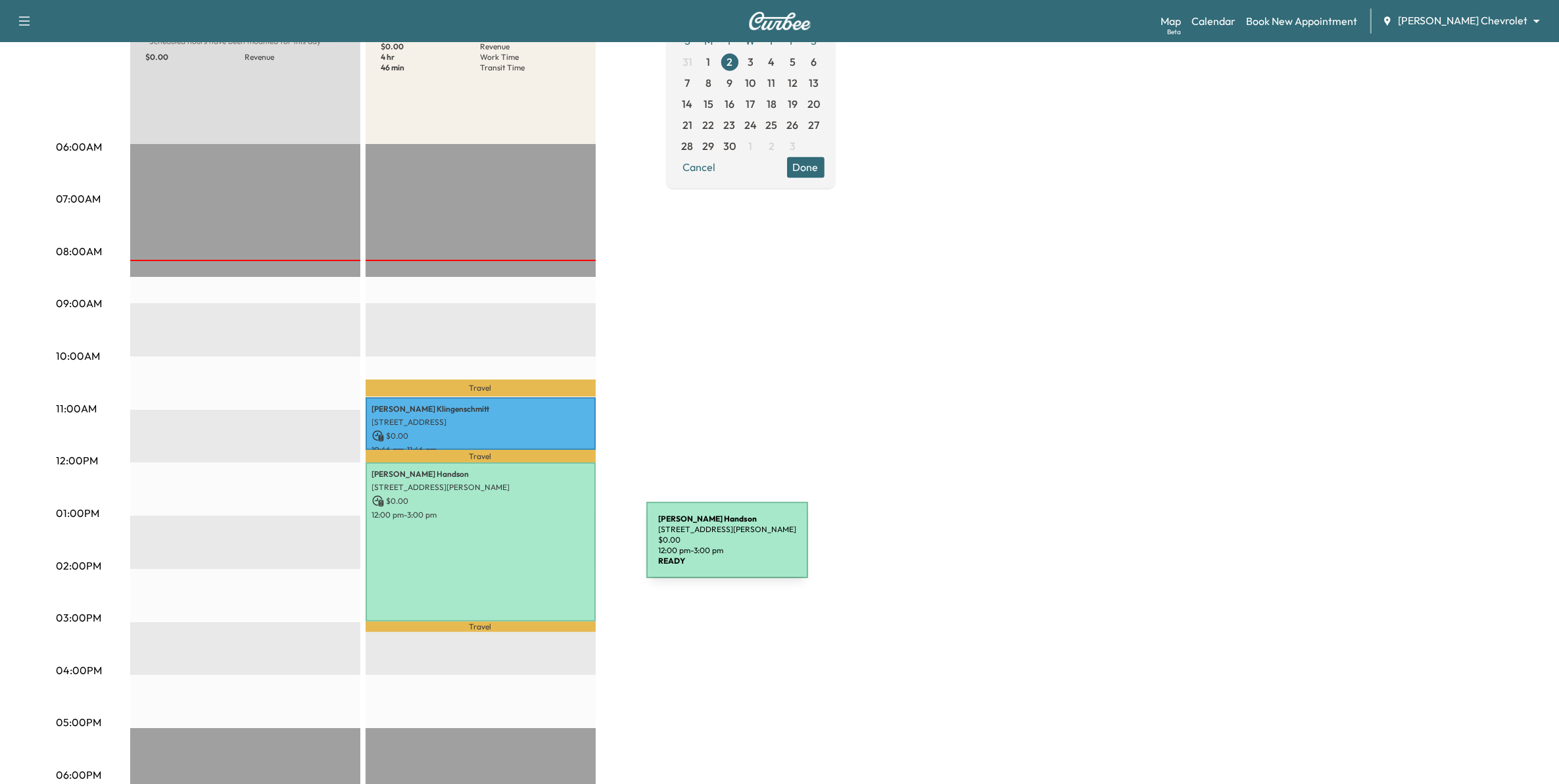
click at [548, 548] on div "[PERSON_NAME] [STREET_ADDRESS][PERSON_NAME] $ 0.00 12:00 pm - 3:00 pm" at bounding box center [480, 542] width 230 height 159
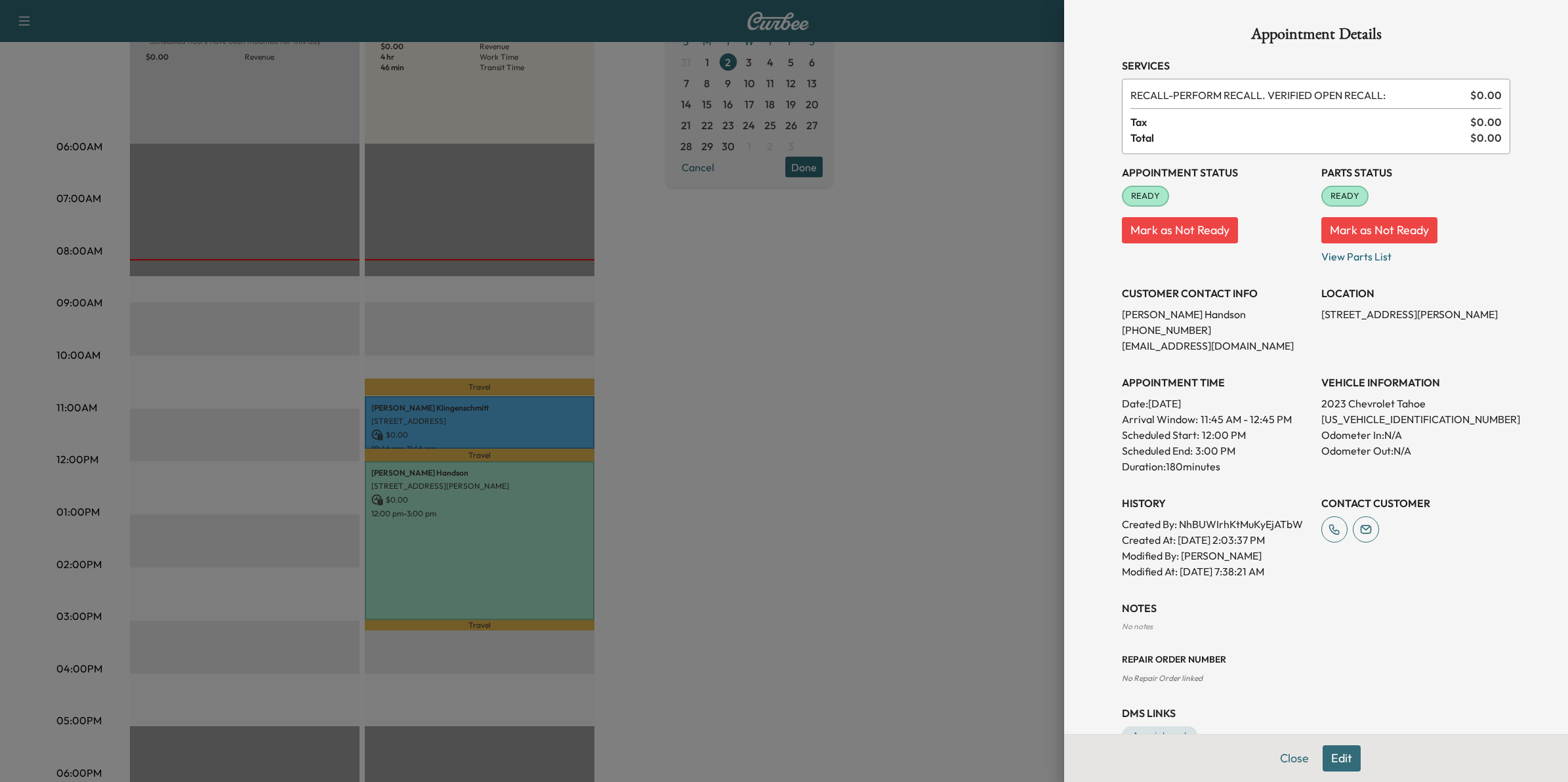
click at [1361, 634] on div "Repair Order number No Repair Order linked" at bounding box center [1316, 658] width 389 height 53
click at [1070, 279] on div "Appointment Details Services RECALL - PERFORM RECALL. VERIFIED OPEN RECALL: $ 0…" at bounding box center [1316, 391] width 504 height 782
click at [1323, 765] on button "Edit" at bounding box center [1342, 757] width 38 height 26
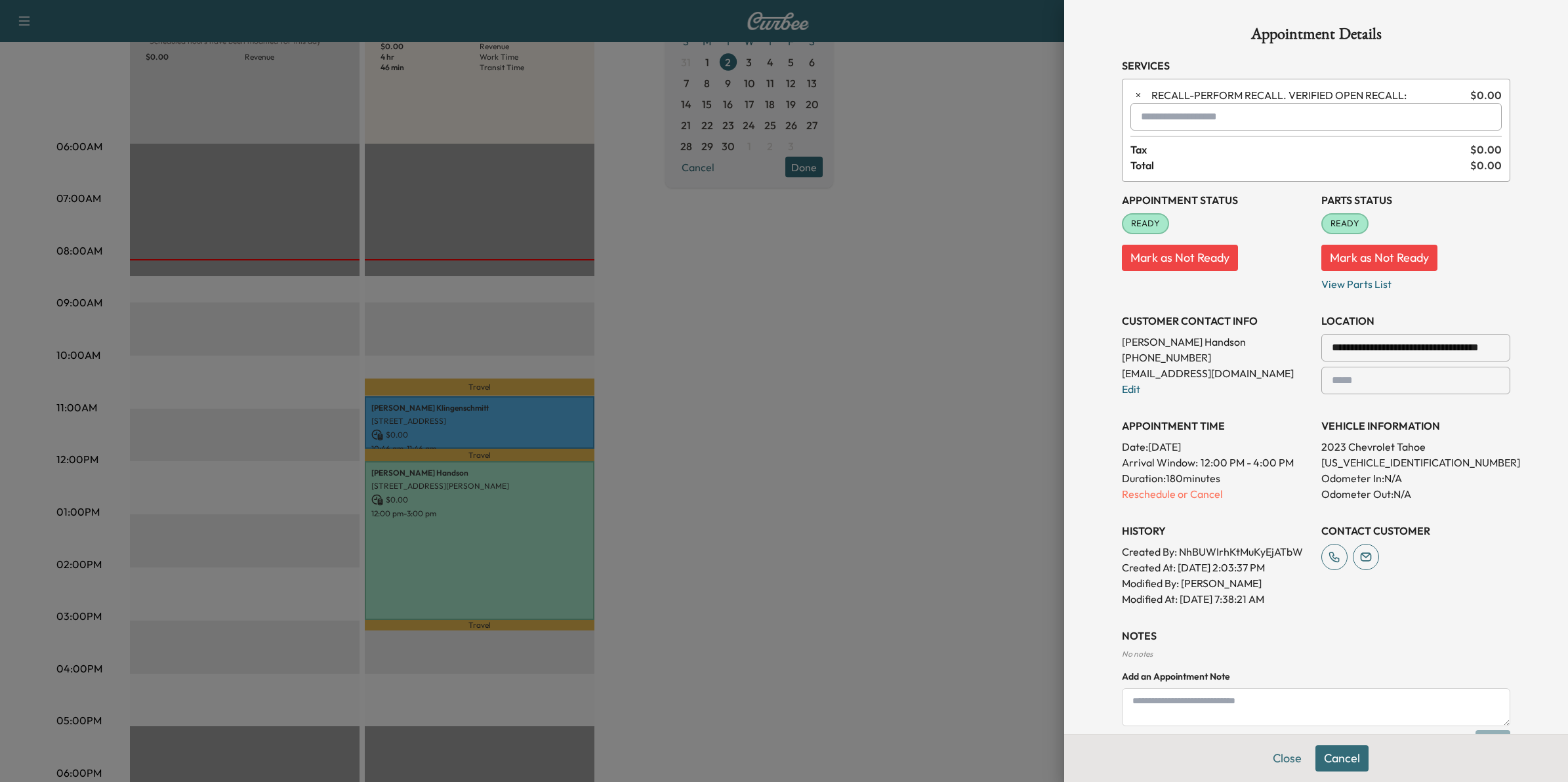
drag, startPoint x: 992, startPoint y: 343, endPoint x: 1068, endPoint y: 352, distance: 76.5
click at [997, 343] on div at bounding box center [784, 391] width 1568 height 782
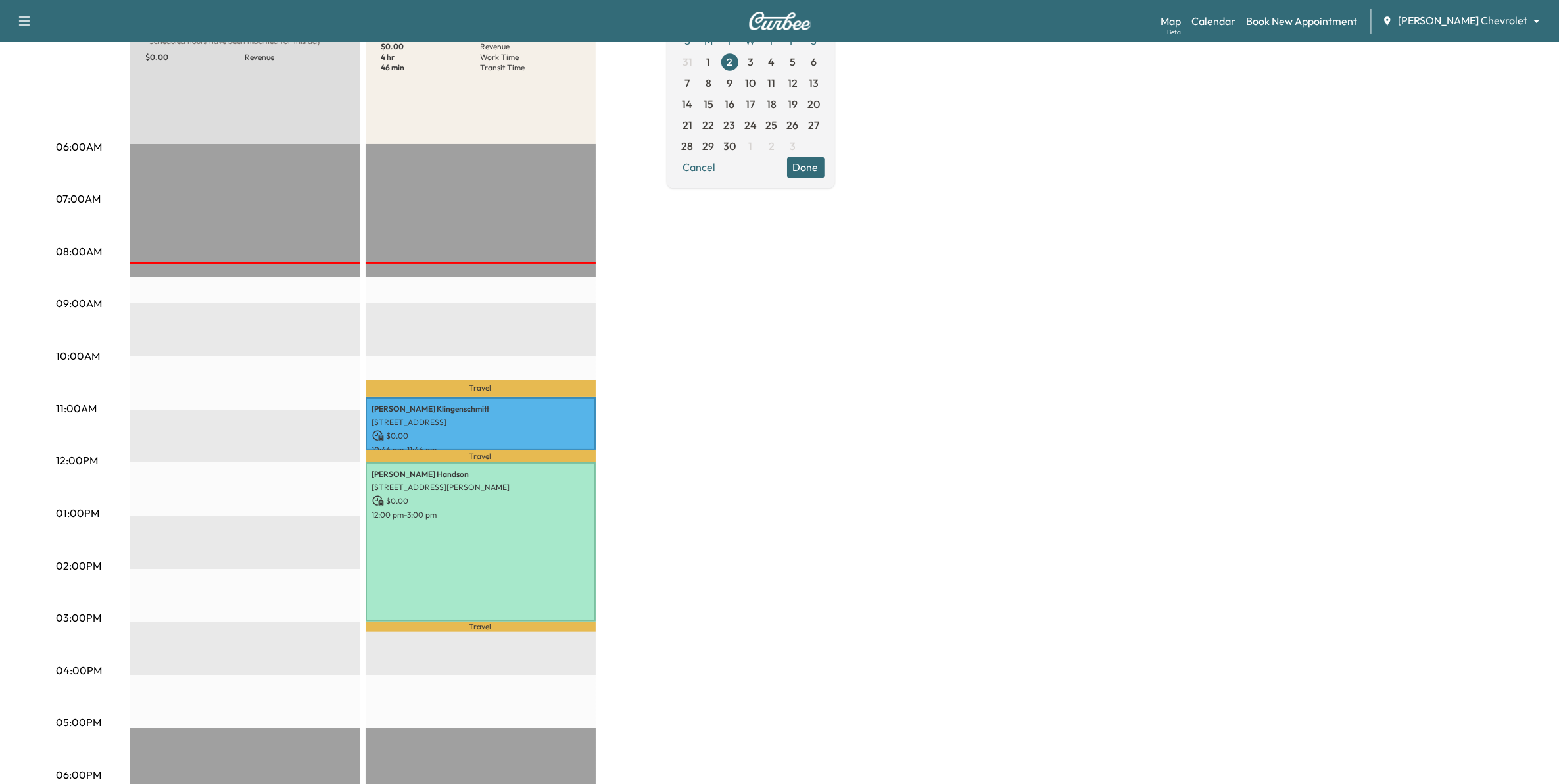
click at [1462, 30] on div "Map Beta Calendar Book New Appointment [PERSON_NAME] Chevrolet ******** ​" at bounding box center [1355, 20] width 388 height 25
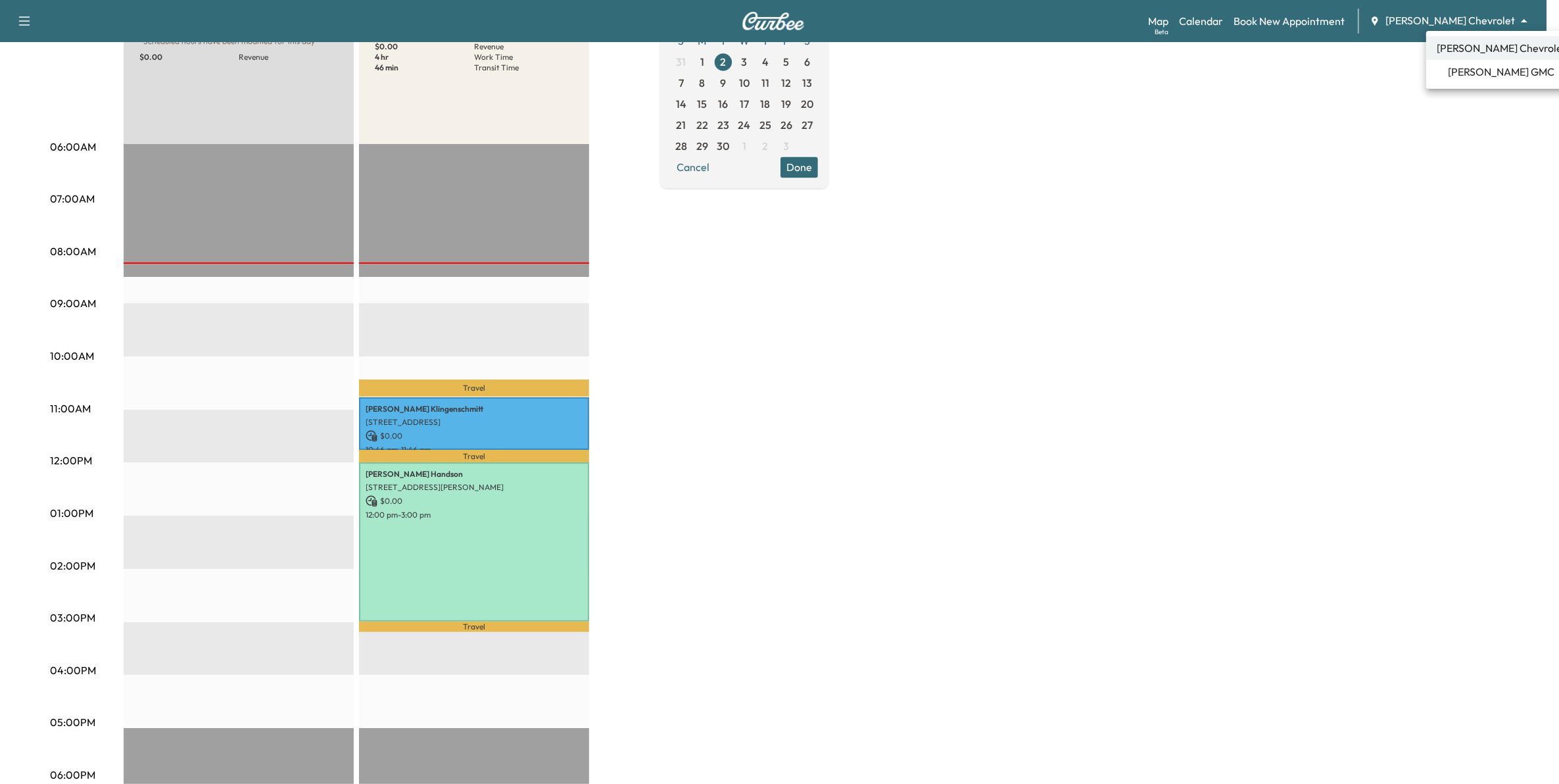
click at [1475, 20] on body "Support Log Out Map Beta Calendar Book New Appointment [PERSON_NAME] Chevrolet …" at bounding box center [779, 228] width 1559 height 784
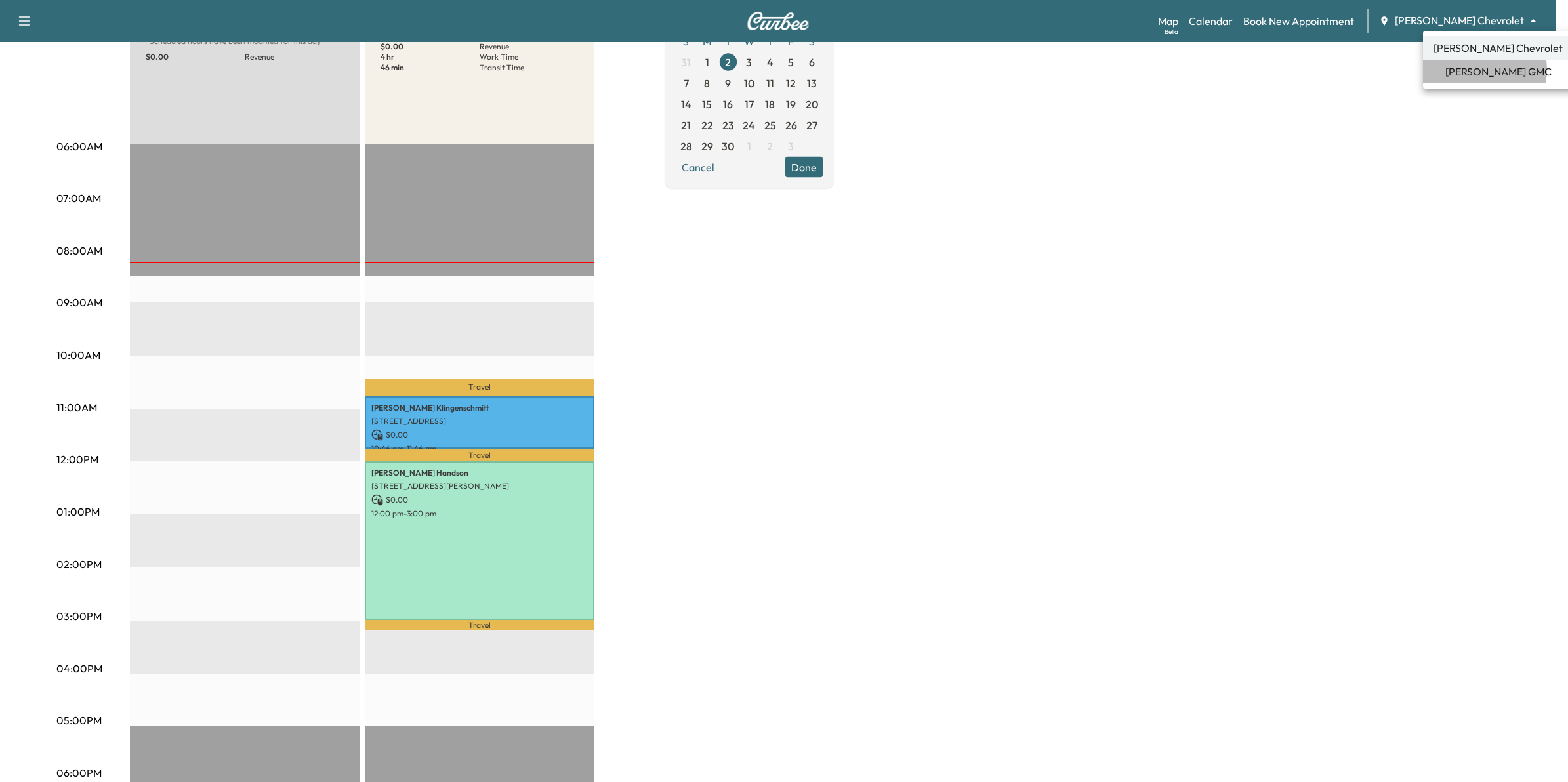
click at [1482, 70] on span "[PERSON_NAME] GMC" at bounding box center [1498, 72] width 106 height 15
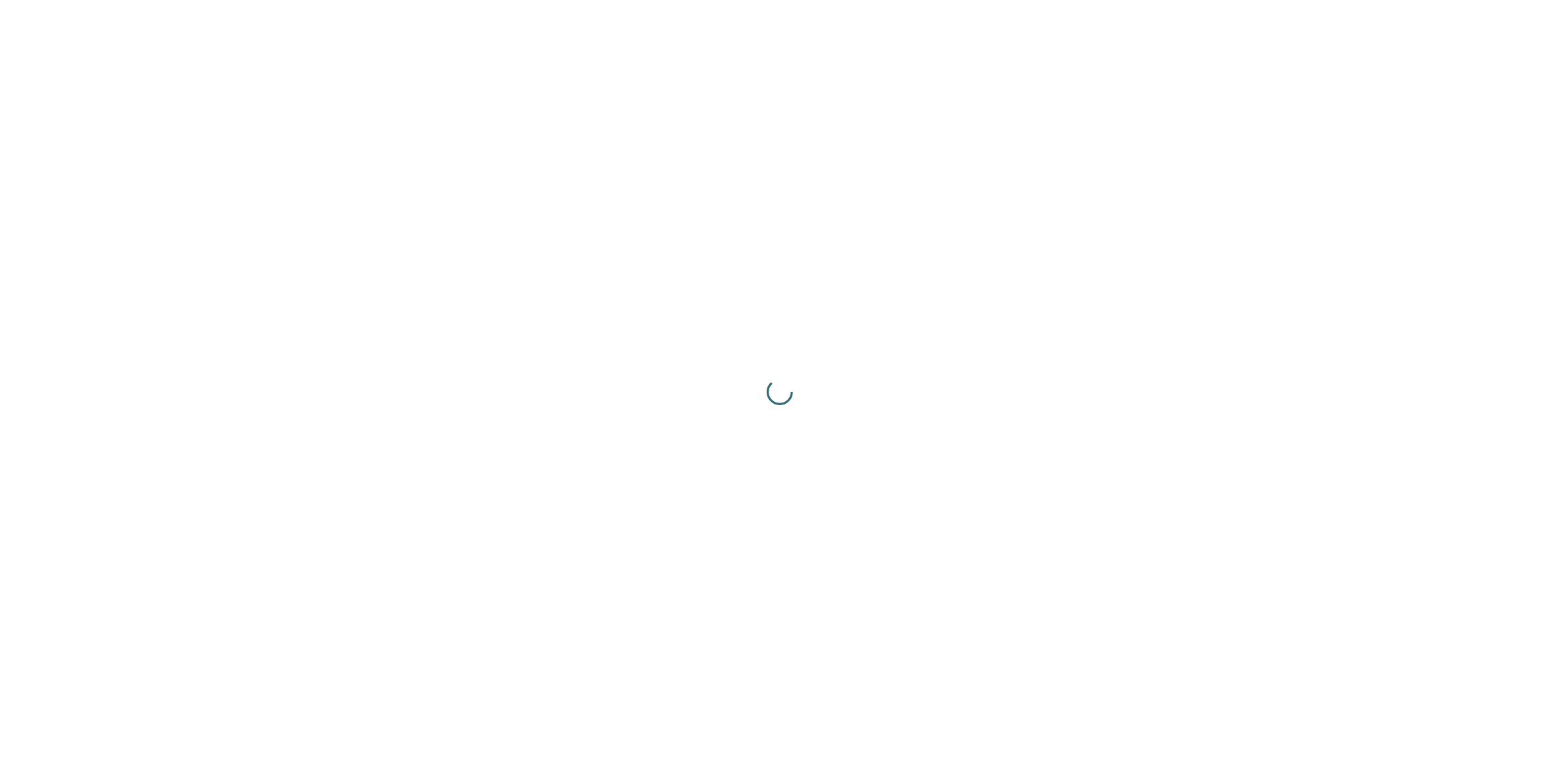
scroll to position [0, 0]
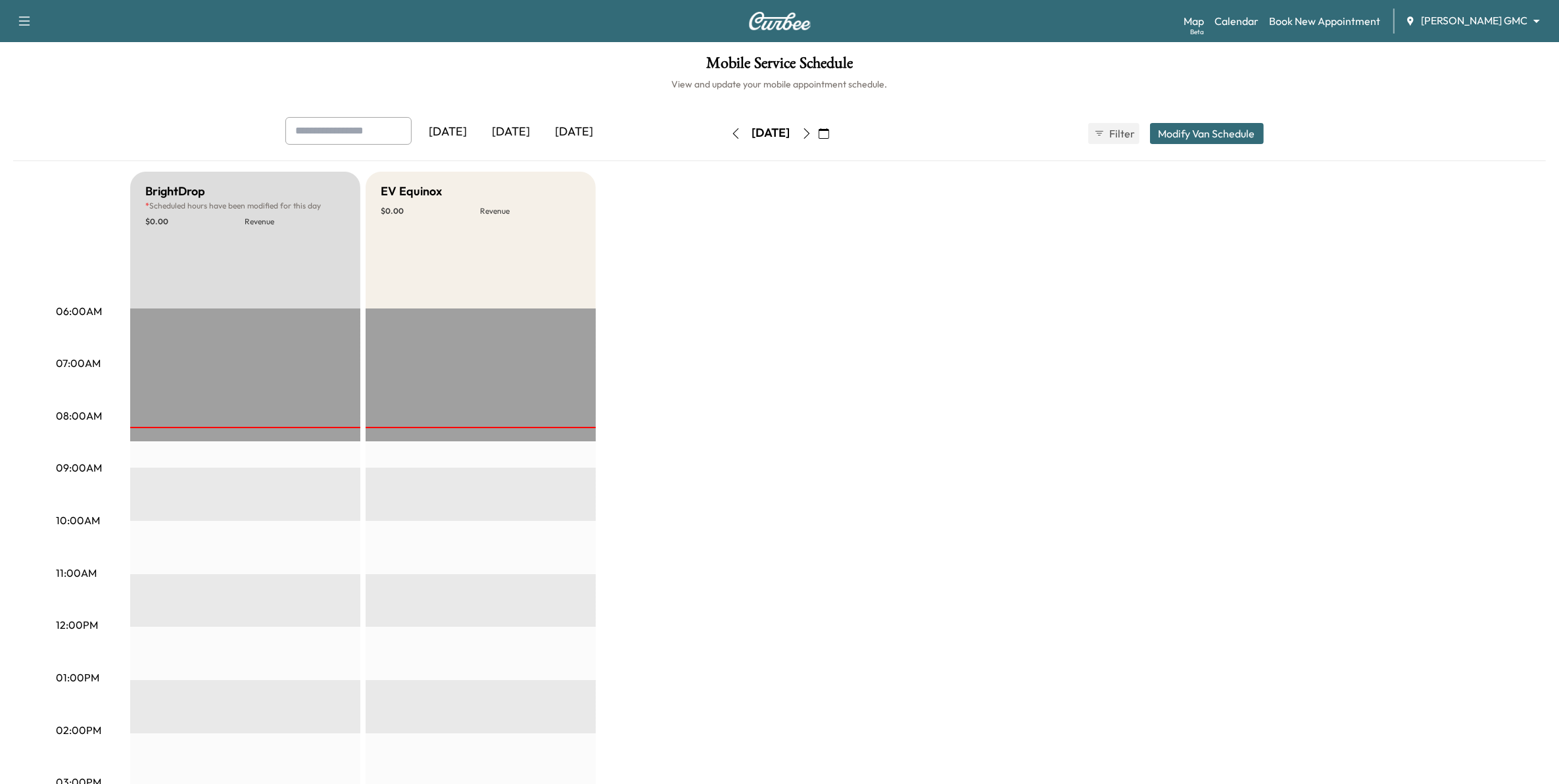
click at [836, 143] on button "button" at bounding box center [824, 134] width 23 height 21
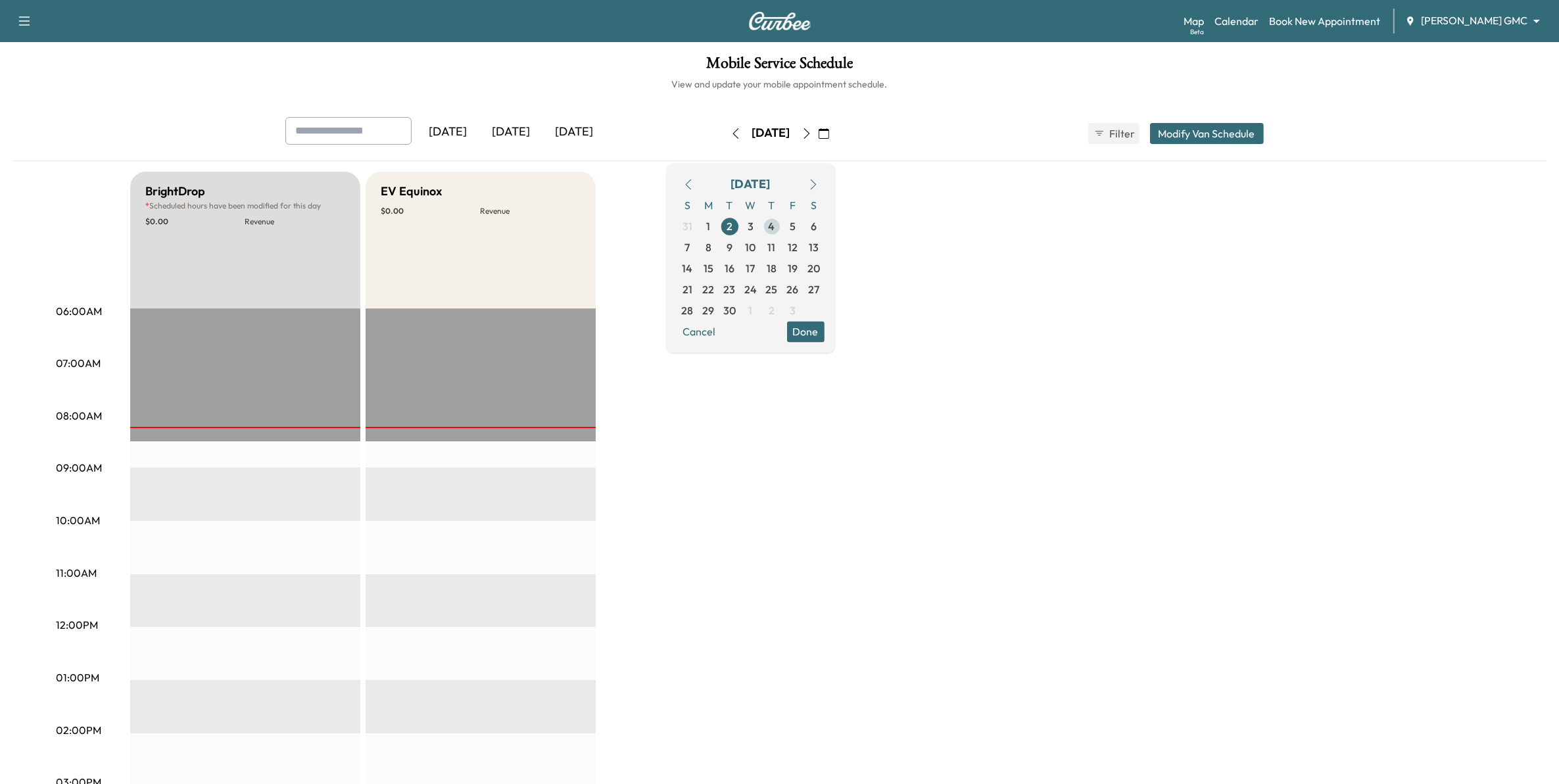
click at [783, 232] on span "4" at bounding box center [772, 226] width 21 height 21
click at [804, 231] on span "5" at bounding box center [793, 226] width 21 height 21
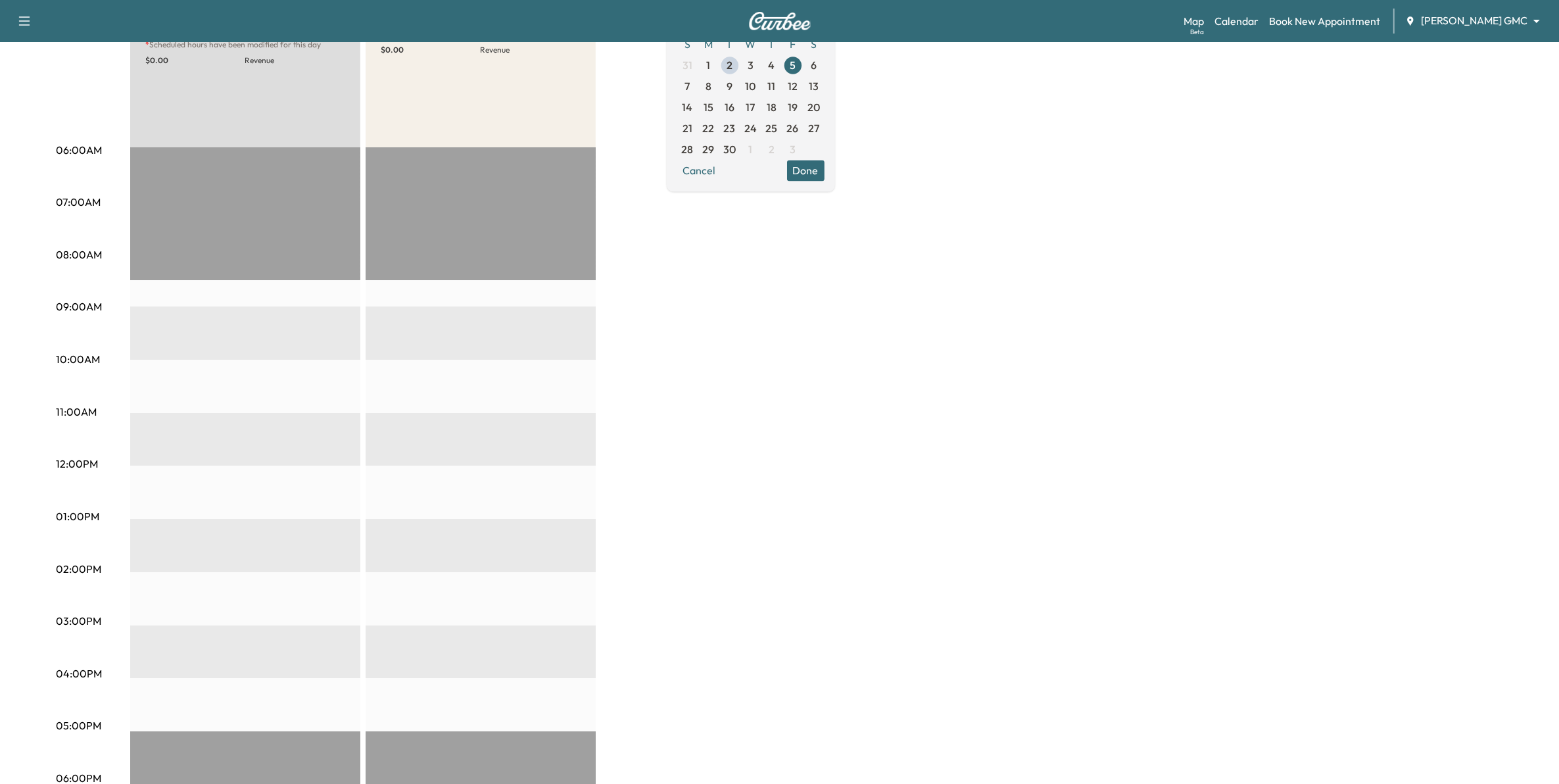
scroll to position [164, 0]
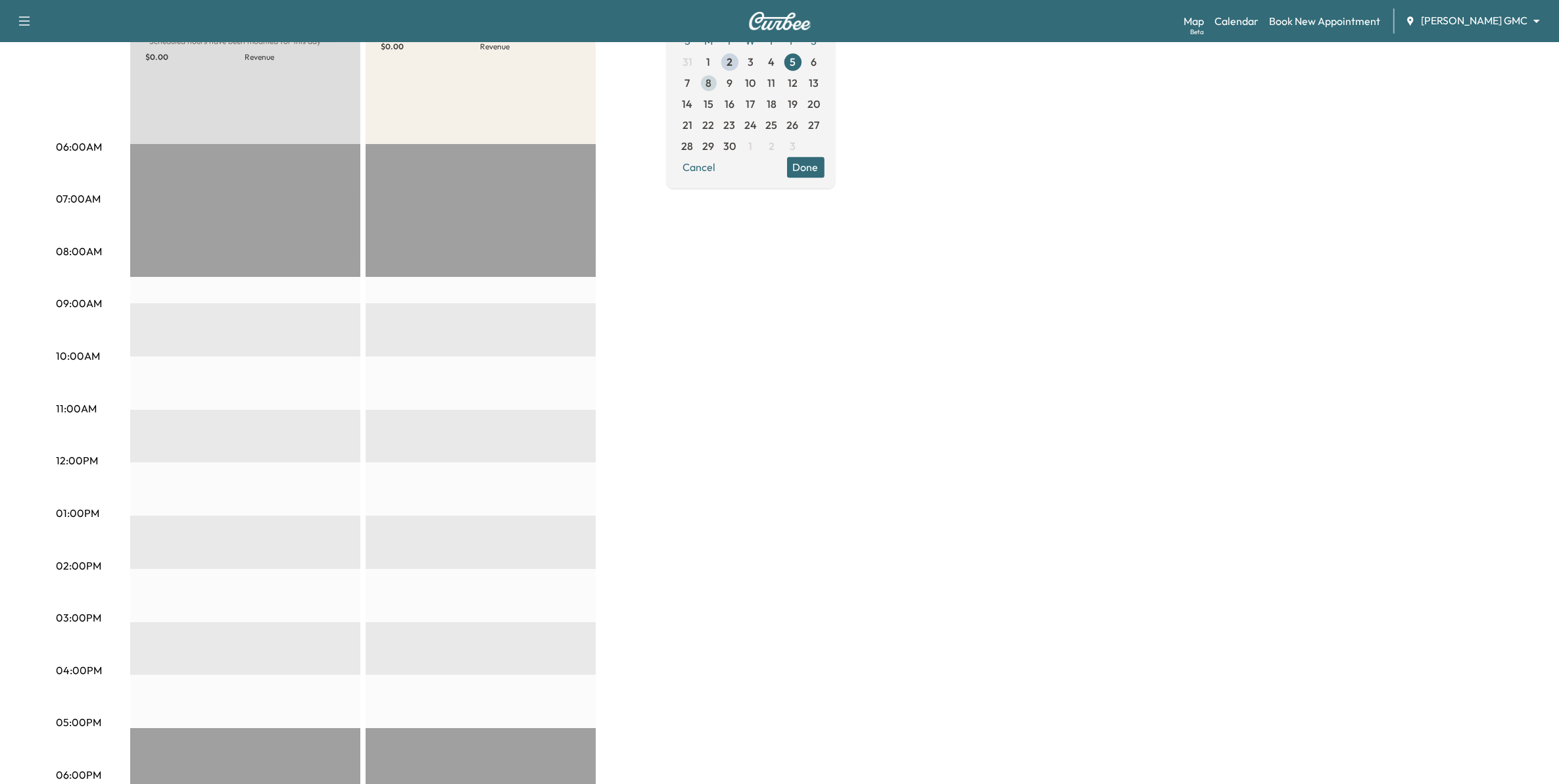
click at [719, 85] on span "8" at bounding box center [709, 83] width 21 height 21
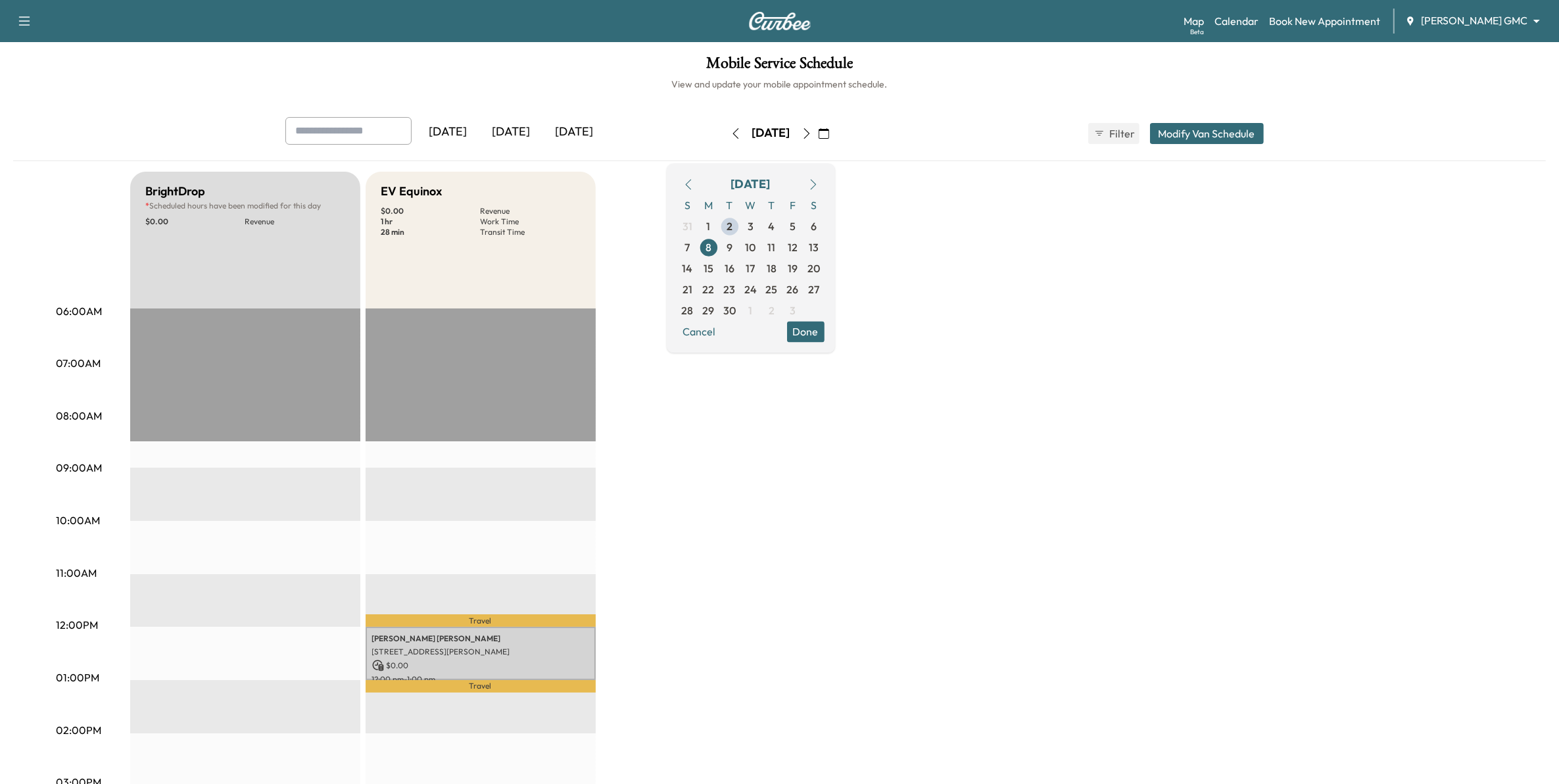
click at [725, 132] on button "button" at bounding box center [736, 134] width 23 height 21
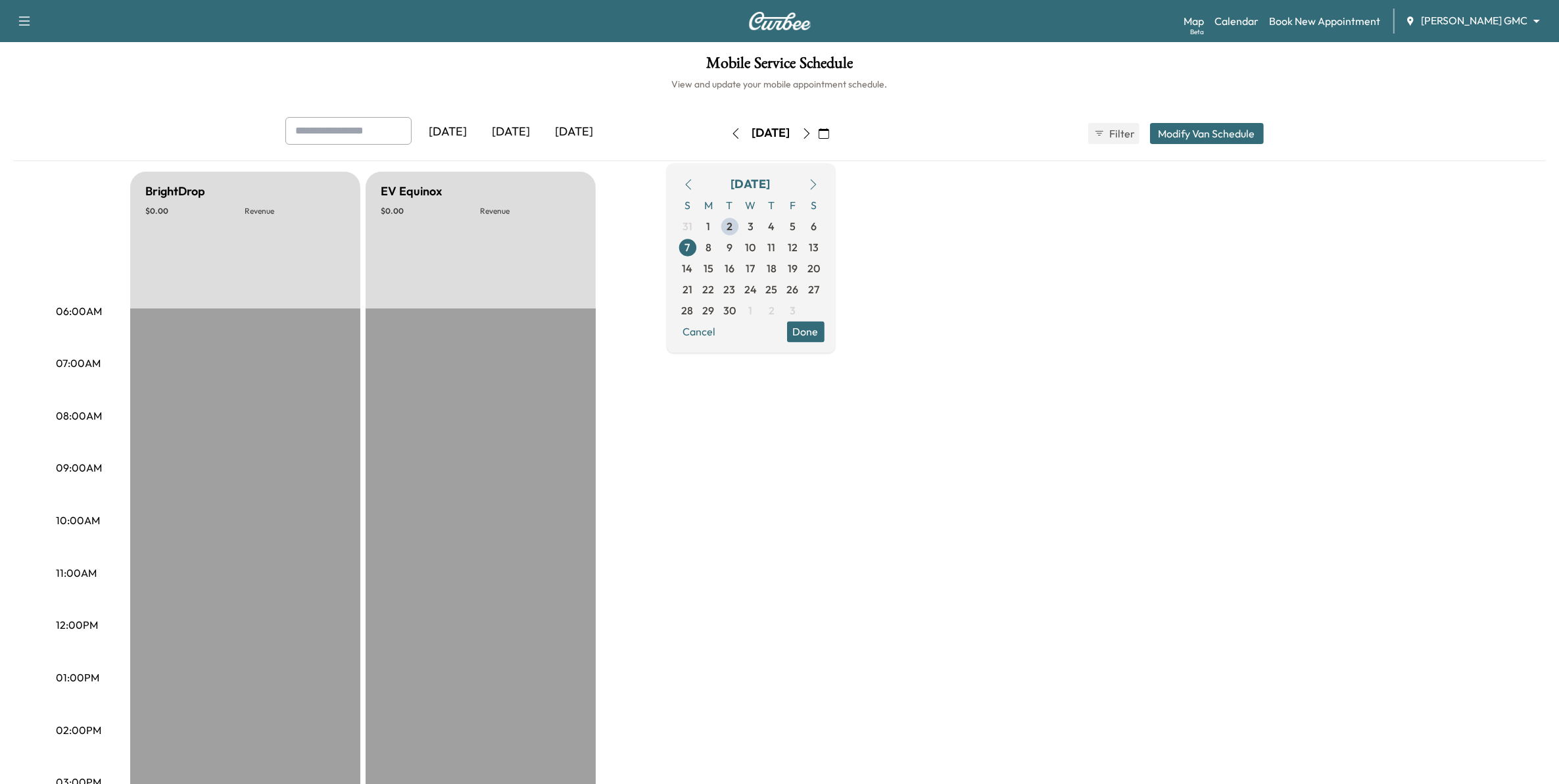
click at [731, 133] on icon "button" at bounding box center [735, 133] width 11 height 11
click at [725, 133] on button "button" at bounding box center [736, 134] width 23 height 21
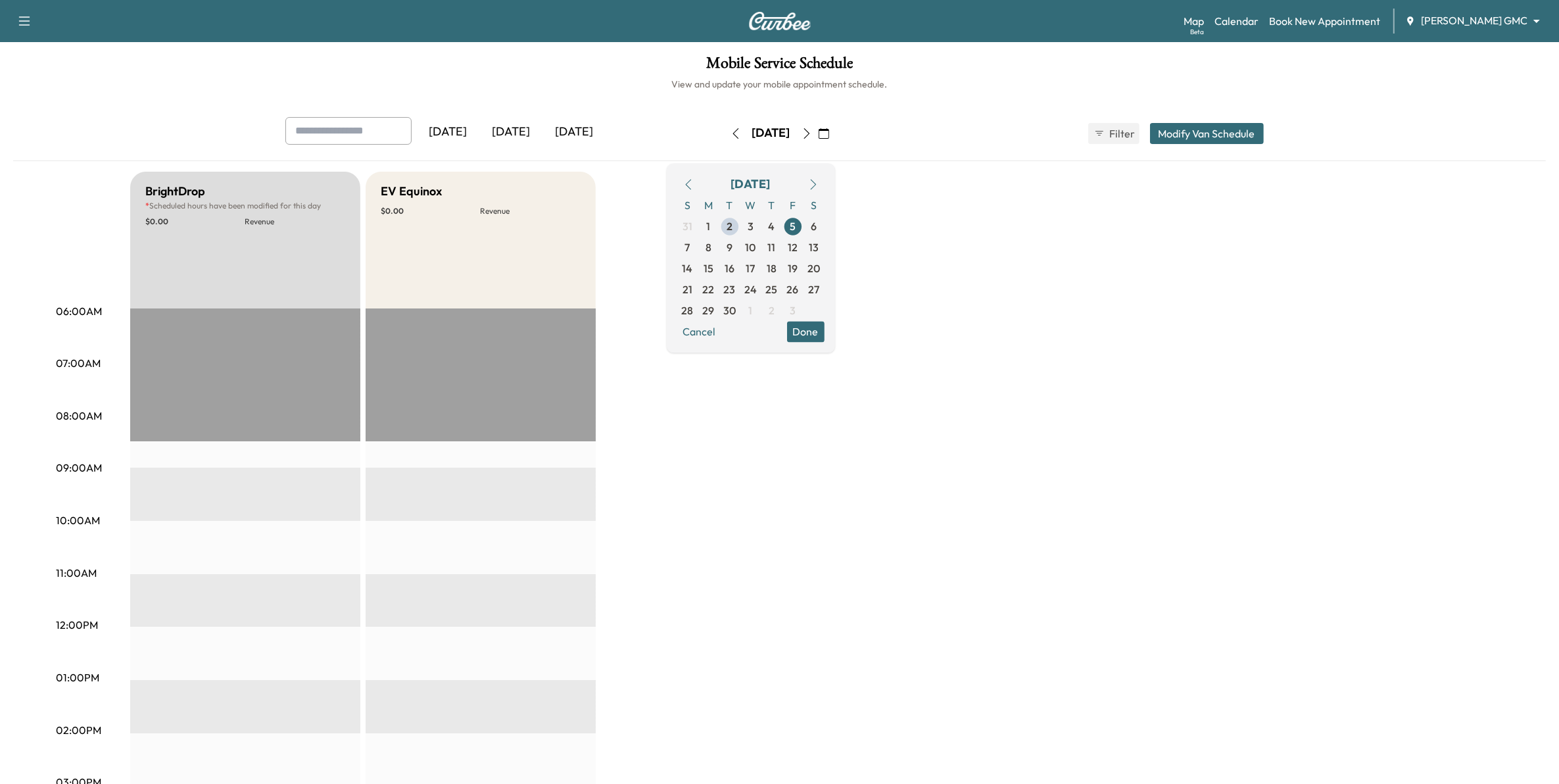
click at [731, 133] on icon "button" at bounding box center [735, 133] width 11 height 11
click at [725, 133] on button "button" at bounding box center [736, 134] width 23 height 21
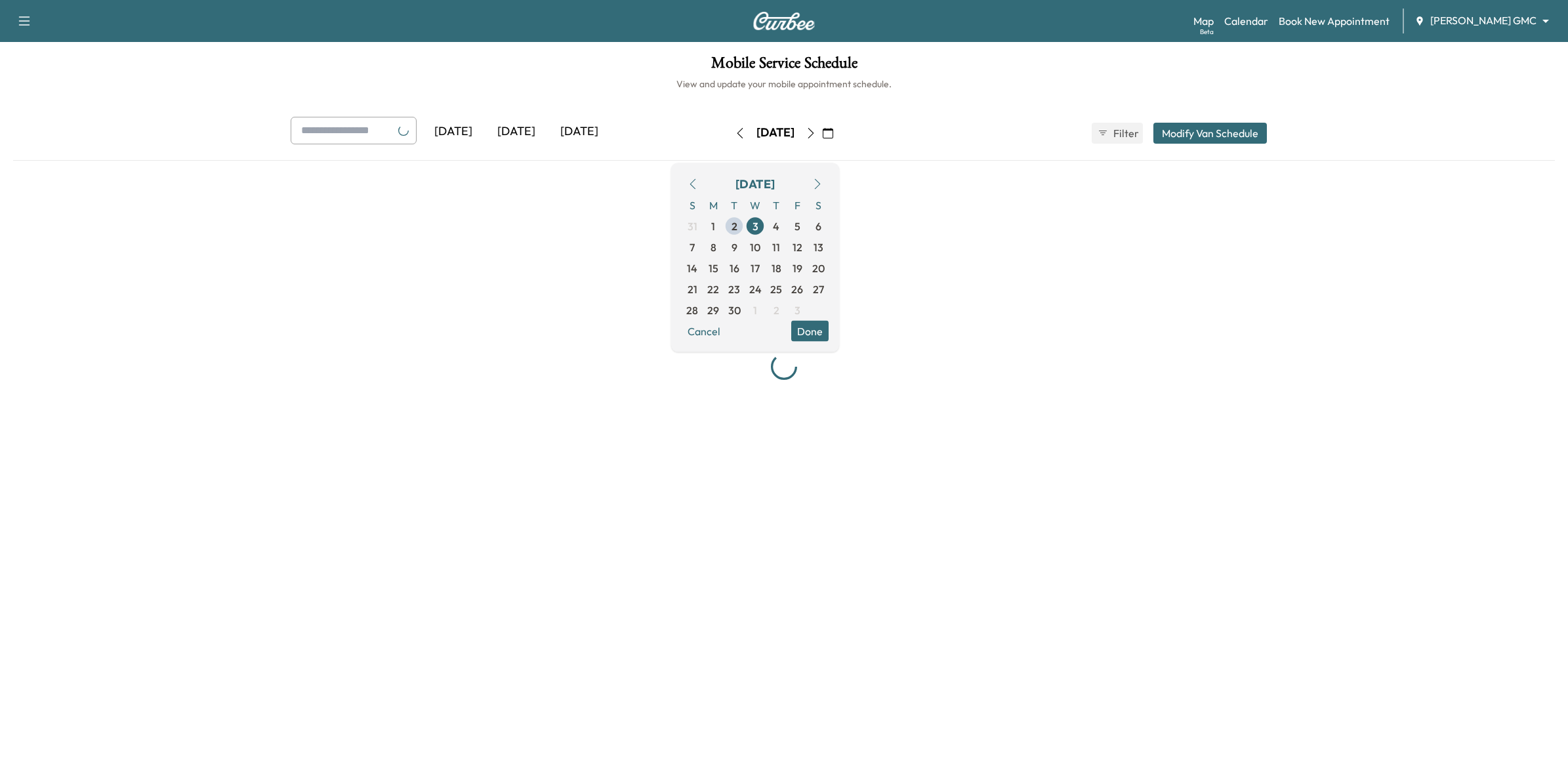
click at [729, 133] on button "button" at bounding box center [740, 133] width 22 height 21
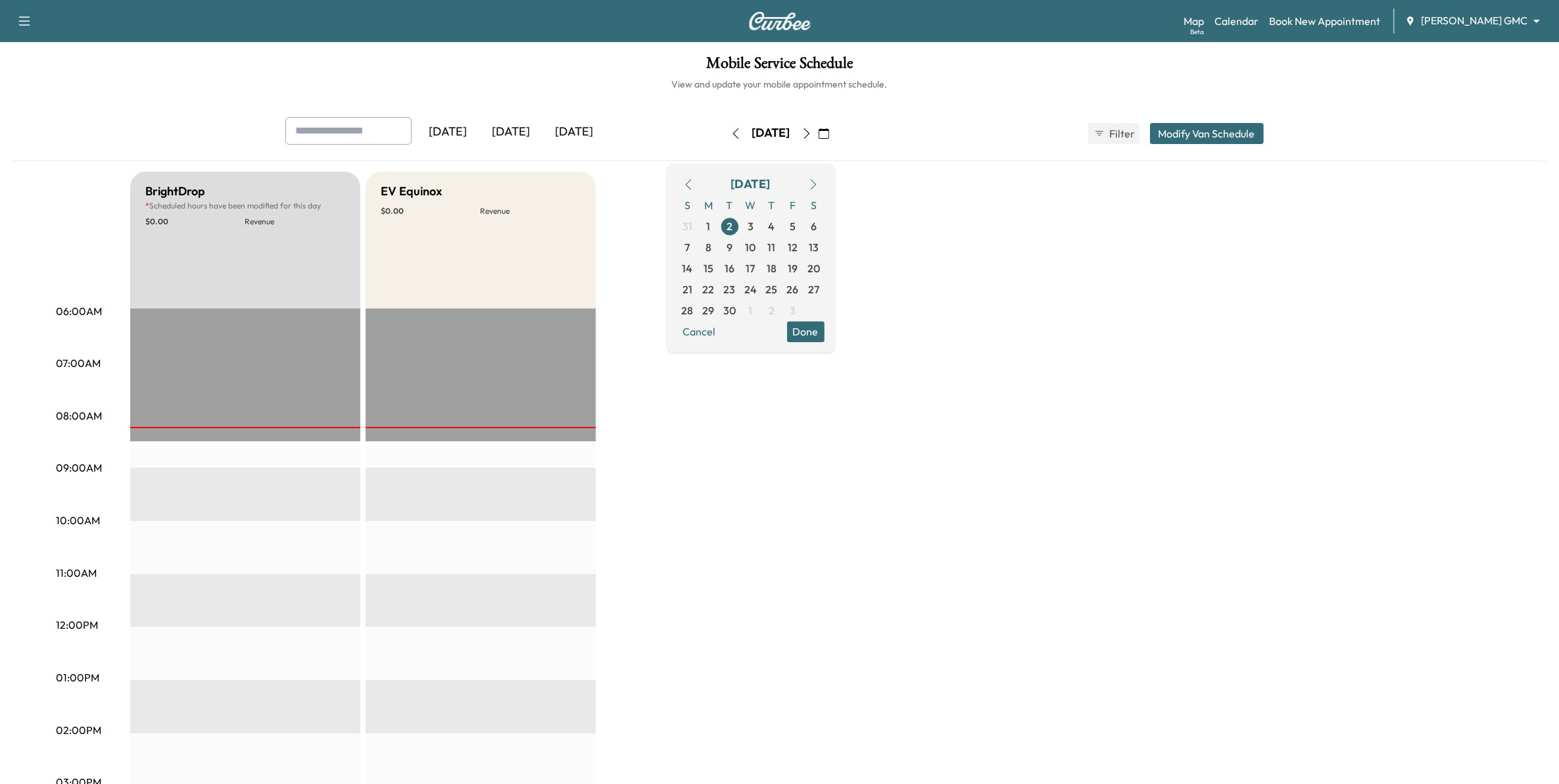
click at [725, 133] on button "button" at bounding box center [736, 134] width 23 height 21
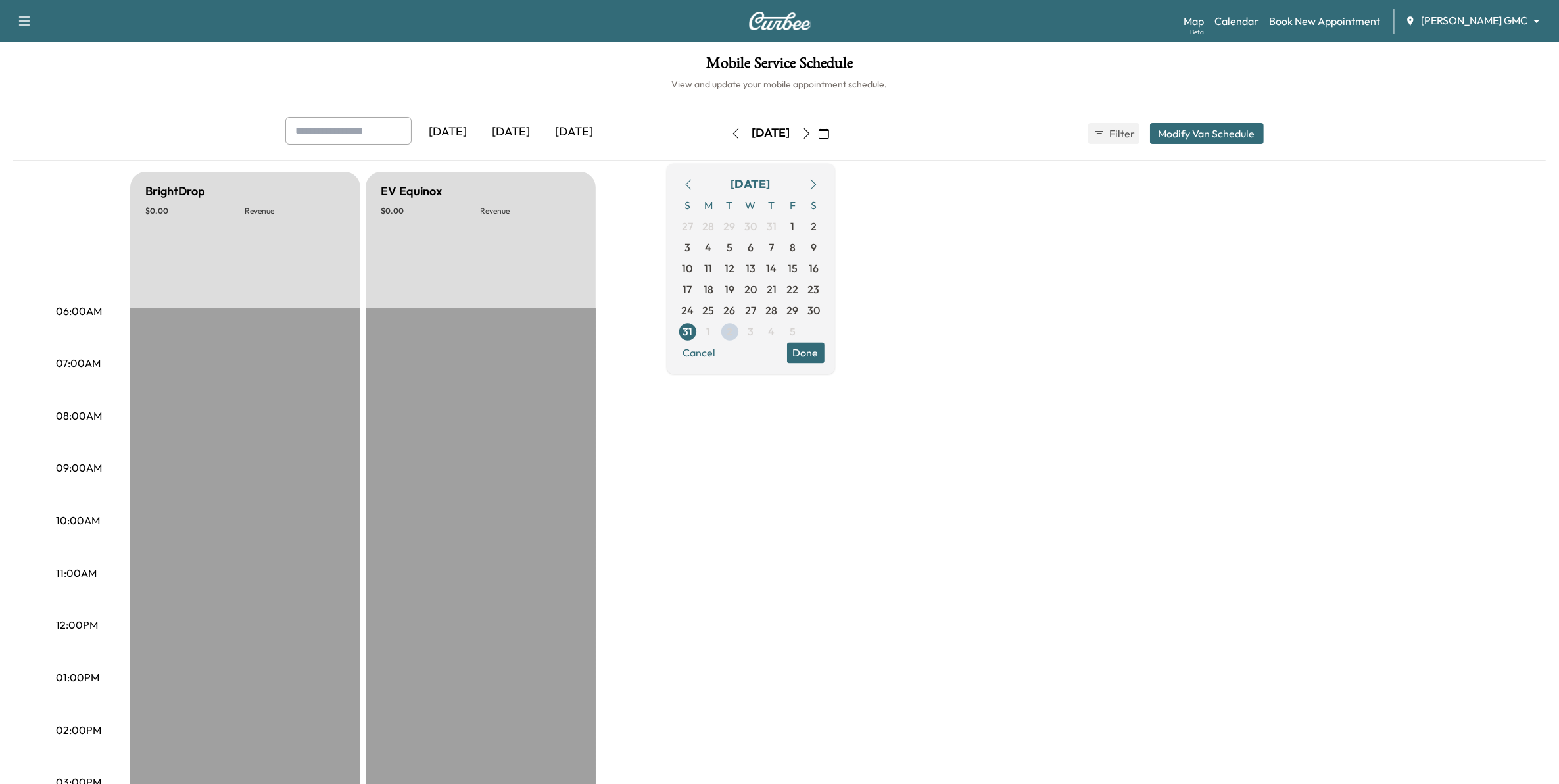
click at [731, 133] on icon "button" at bounding box center [735, 133] width 11 height 11
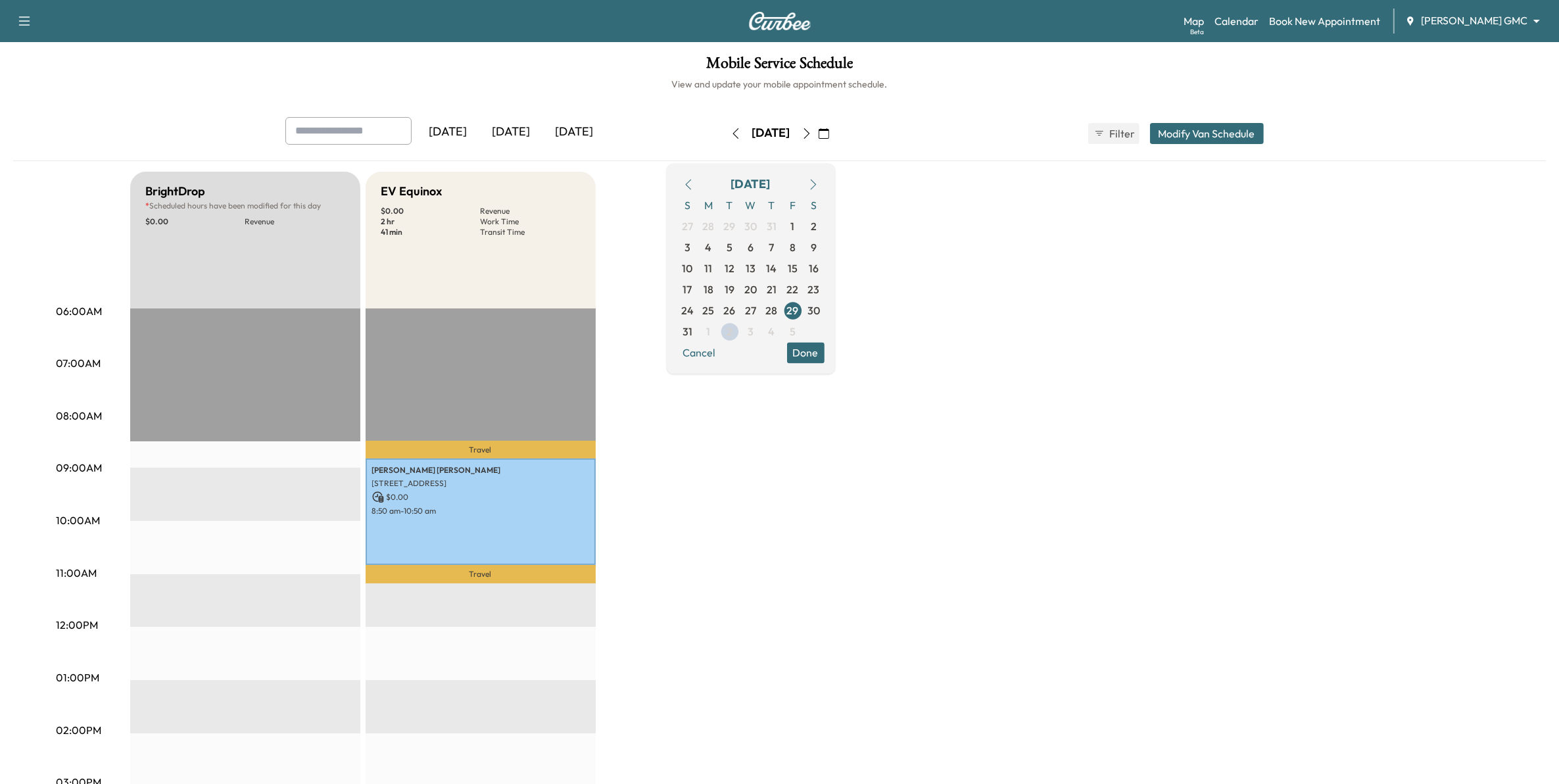
click at [733, 132] on icon "button" at bounding box center [735, 133] width 6 height 11
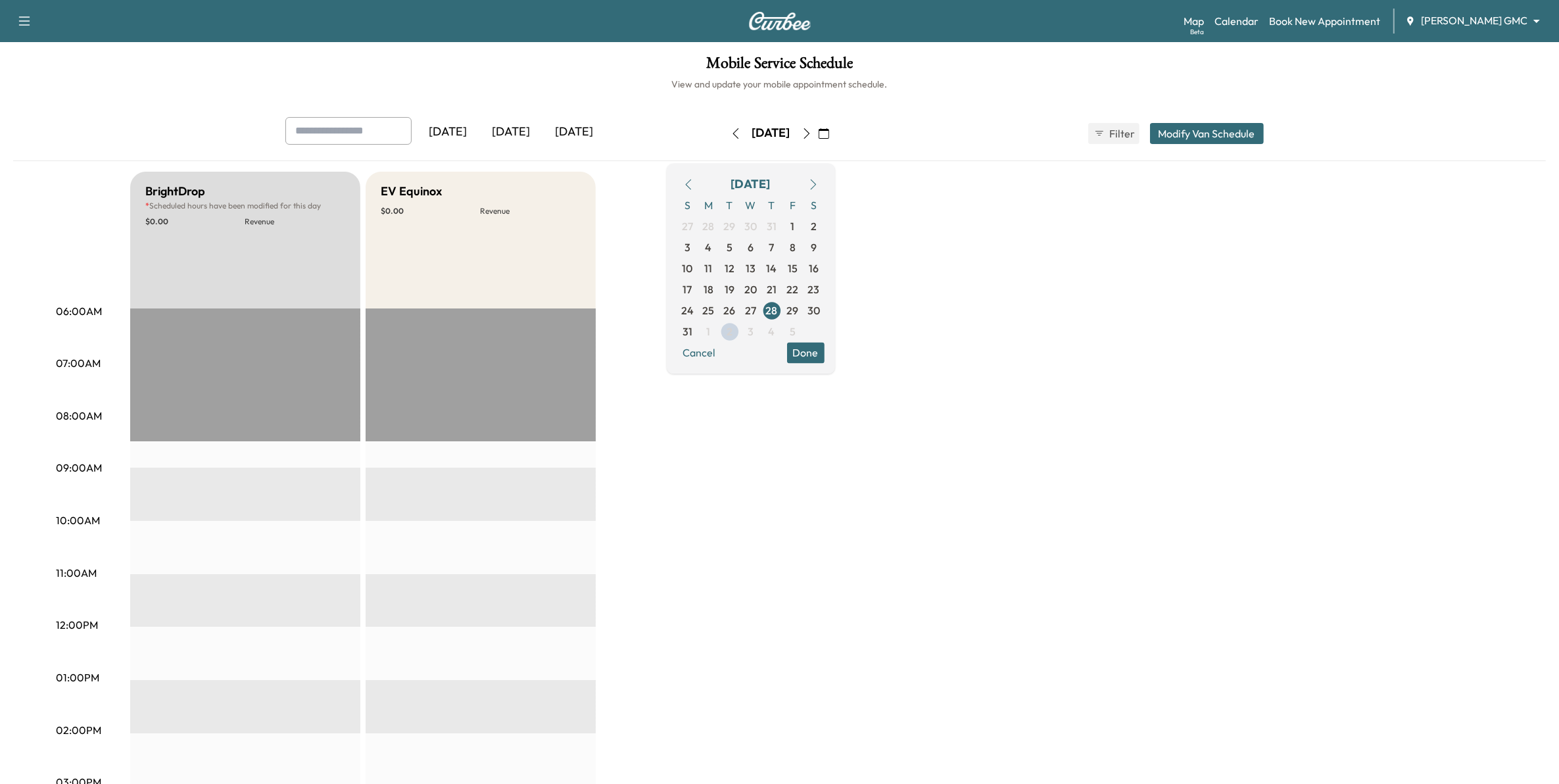
click at [725, 132] on button "button" at bounding box center [736, 134] width 23 height 21
click at [725, 132] on div "[DATE]" at bounding box center [771, 134] width 94 height 21
click at [731, 135] on icon "button" at bounding box center [735, 133] width 11 height 11
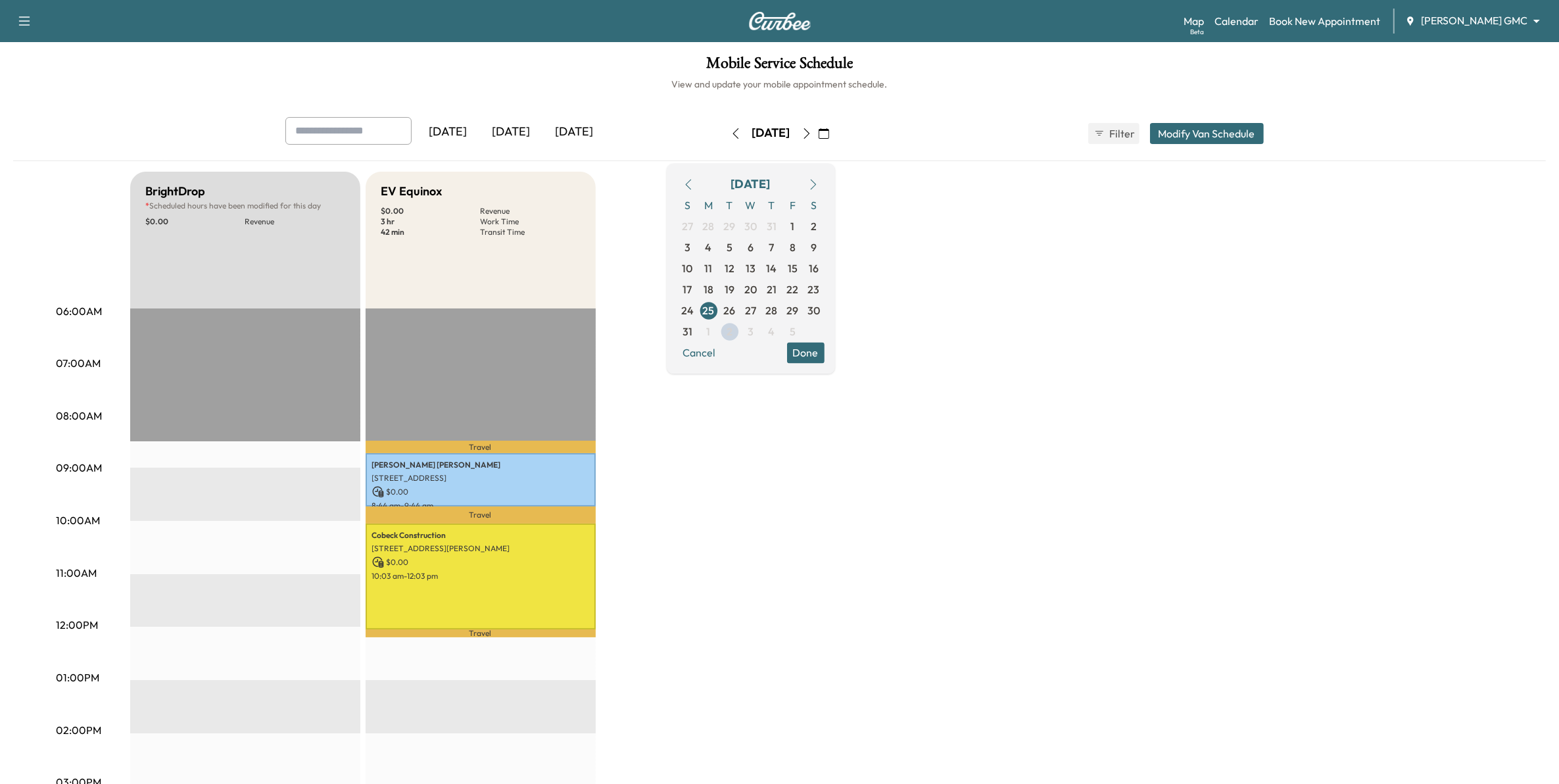
click at [731, 132] on icon "button" at bounding box center [735, 133] width 11 height 11
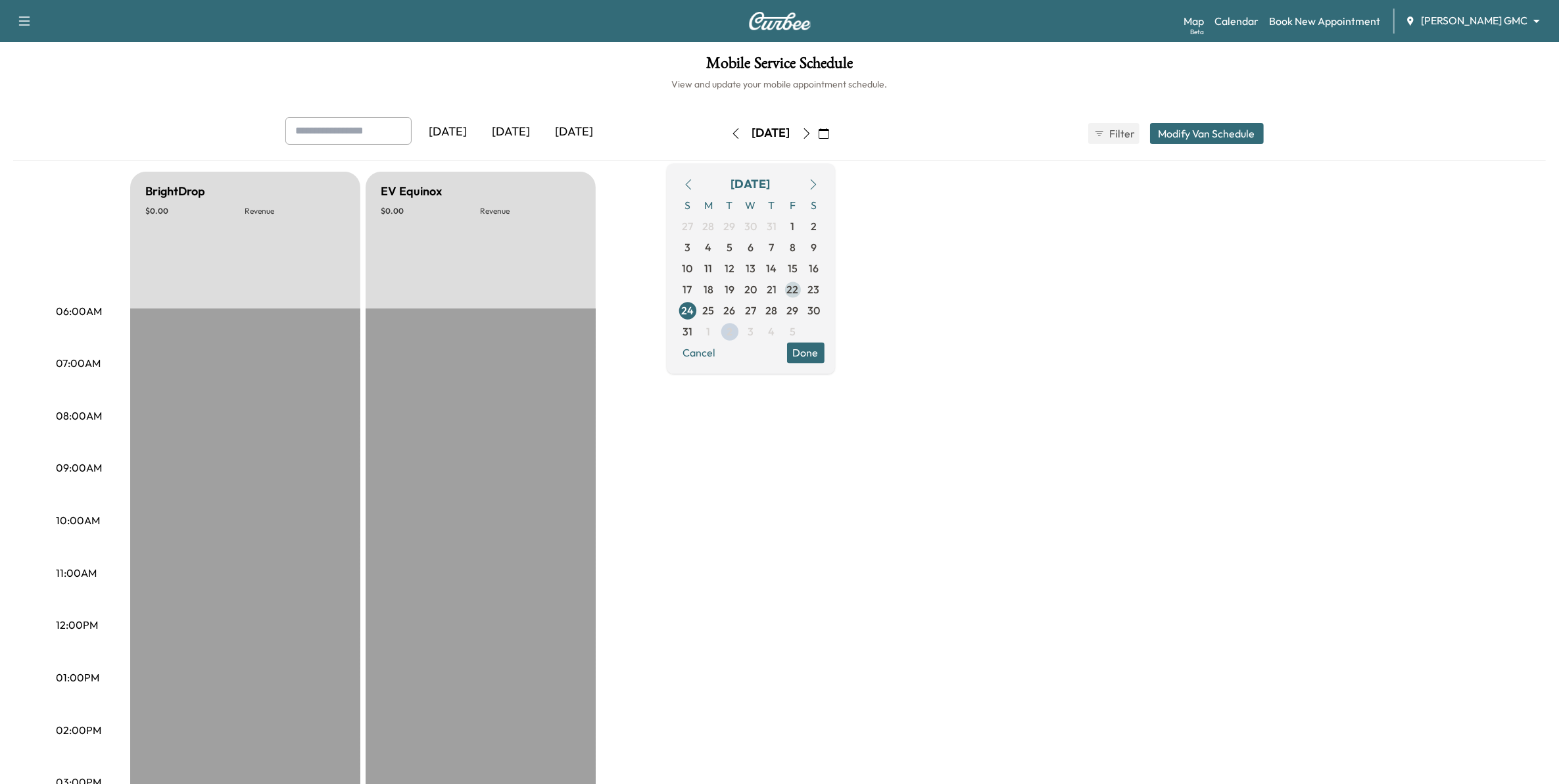
click at [799, 291] on span "22" at bounding box center [793, 290] width 12 height 15
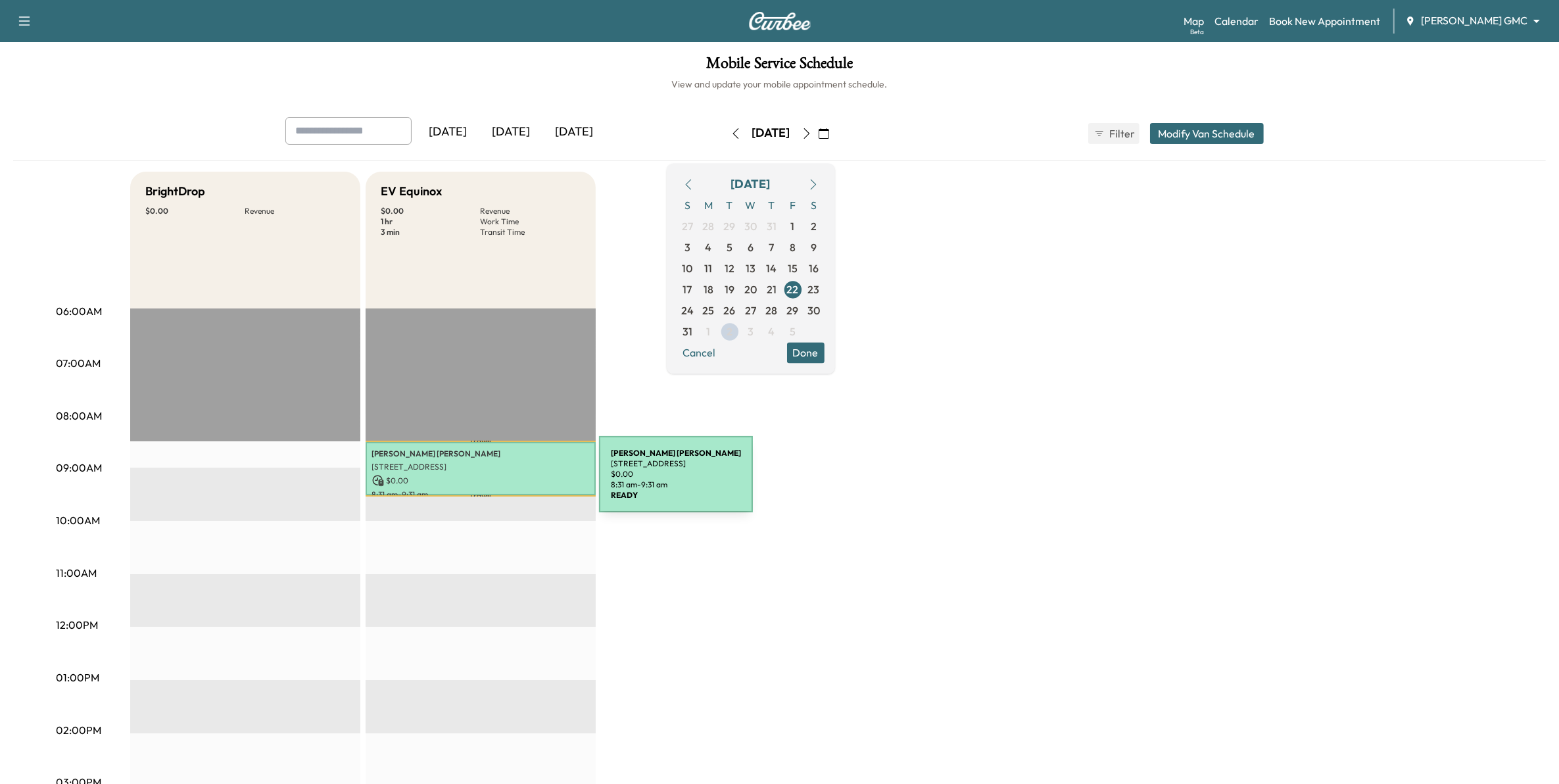
click at [505, 482] on p "$ 0.00" at bounding box center [480, 480] width 217 height 12
